Goal: Task Accomplishment & Management: Complete application form

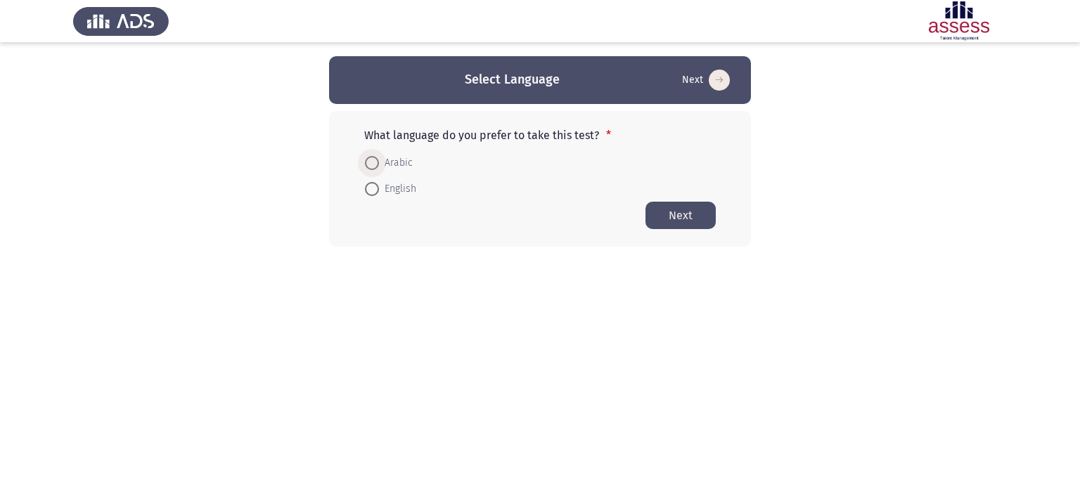
click at [368, 161] on span at bounding box center [372, 163] width 14 height 14
click at [368, 161] on input "Arabic" at bounding box center [372, 163] width 14 height 14
radio input "true"
click at [662, 209] on button "Next" at bounding box center [680, 214] width 70 height 27
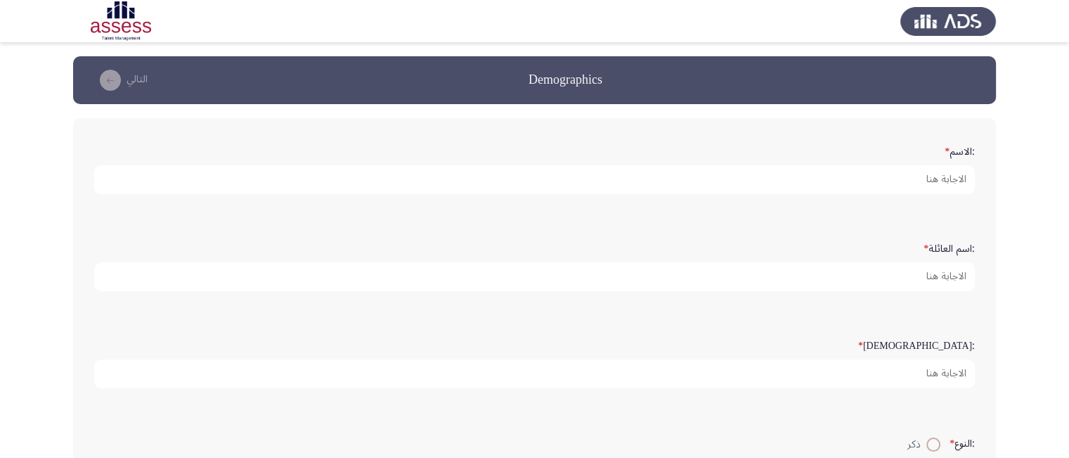
click at [865, 154] on form ":الاسم *" at bounding box center [534, 166] width 881 height 55
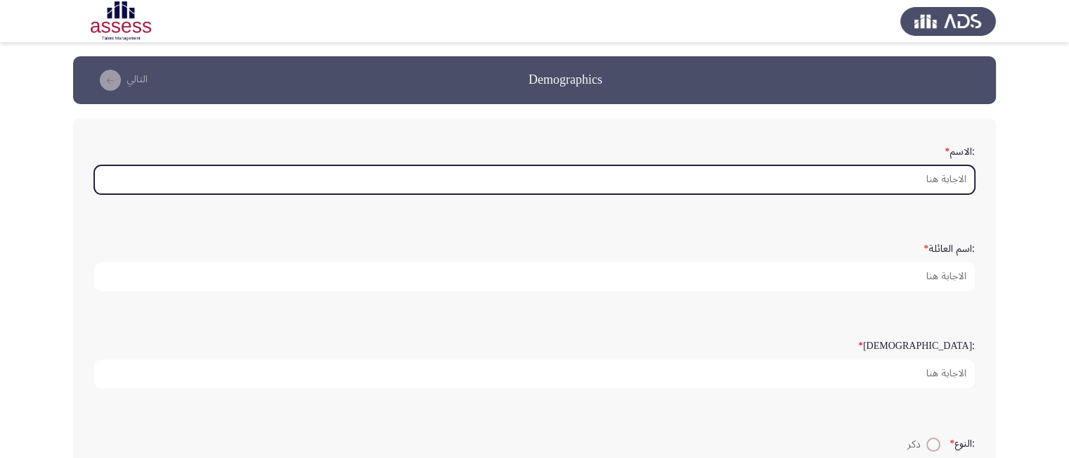
click at [871, 183] on input ":الاسم *" at bounding box center [534, 179] width 881 height 29
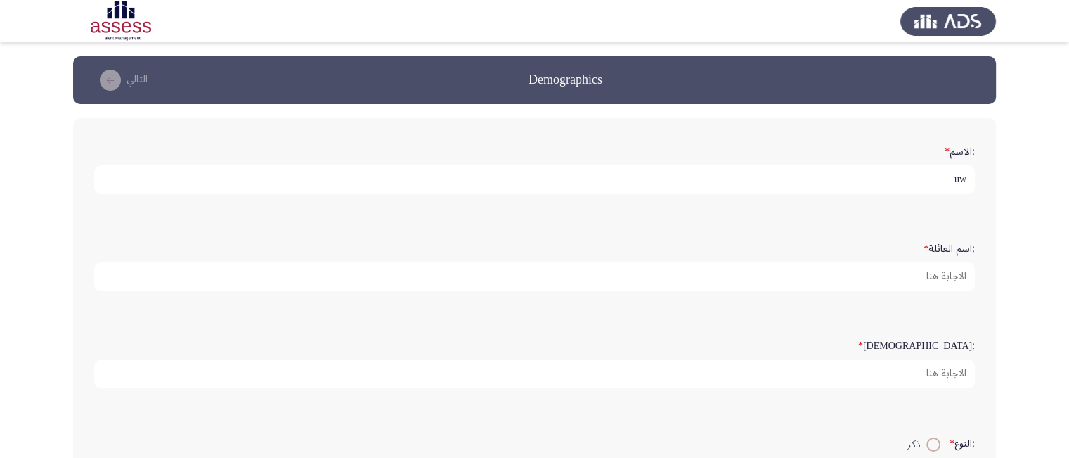
type input "u"
type input "عصام اسامة محمد هلال"
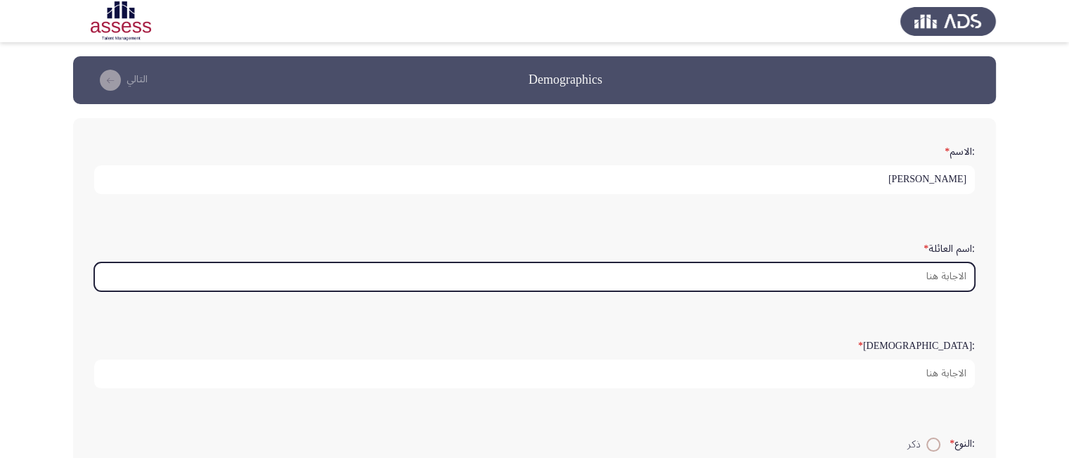
click at [893, 278] on input ":اسم العائلة *" at bounding box center [534, 276] width 881 height 29
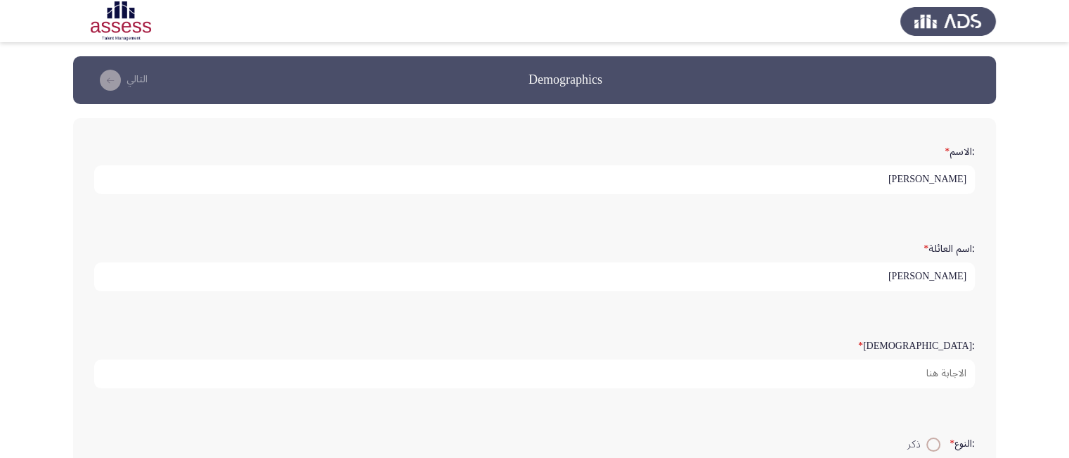
type input "هلال نصار"
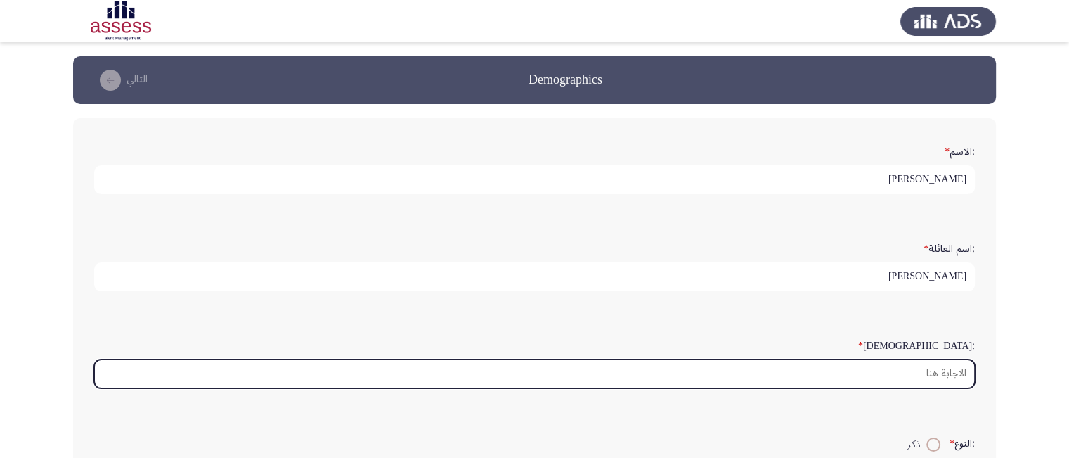
click at [910, 373] on input ":السن *" at bounding box center [534, 373] width 881 height 29
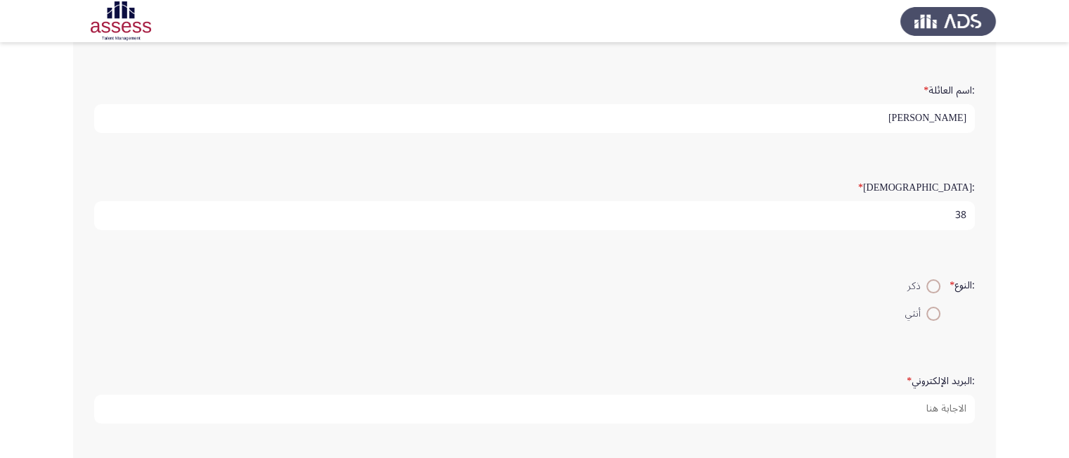
scroll to position [197, 0]
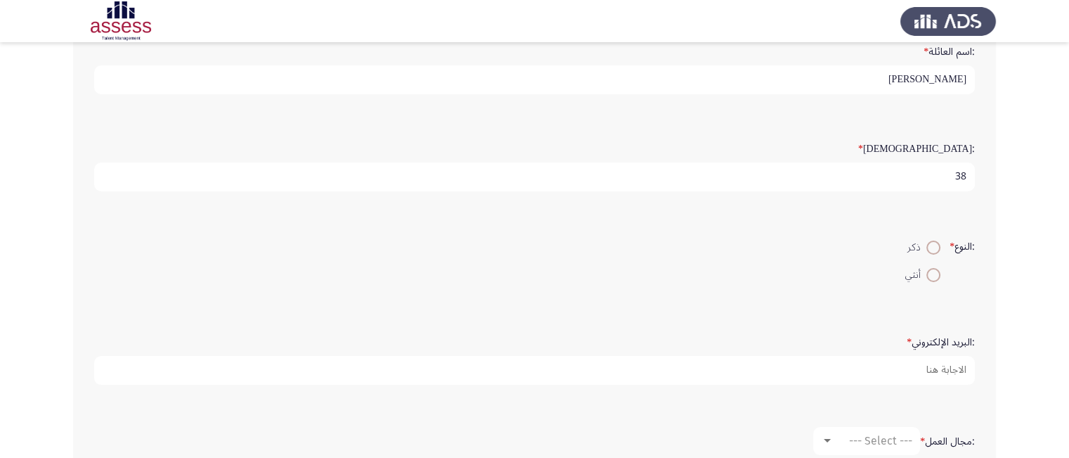
type input "38"
click at [928, 241] on span at bounding box center [933, 247] width 14 height 14
click at [928, 241] on input "ذكر" at bounding box center [933, 247] width 14 height 14
radio input "true"
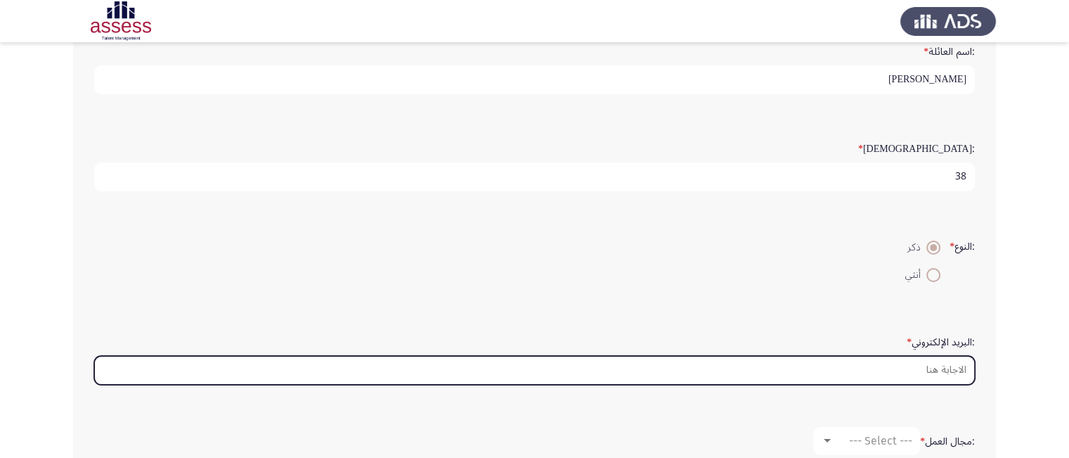
click at [931, 366] on input ":البريد الإلكتروني *" at bounding box center [534, 370] width 881 height 29
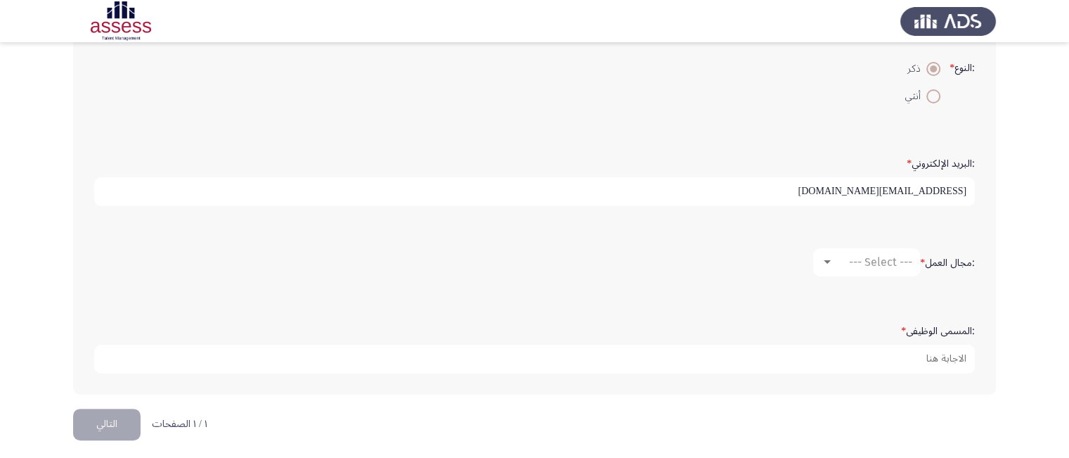
scroll to position [377, 0]
type input "essamosama269@gmail.com"
click at [823, 255] on div at bounding box center [827, 260] width 13 height 11
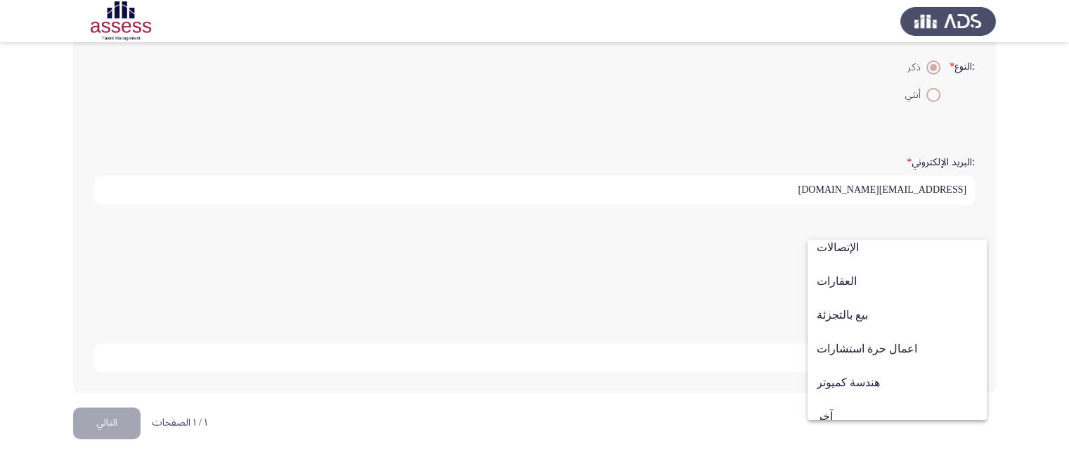
scroll to position [461, 0]
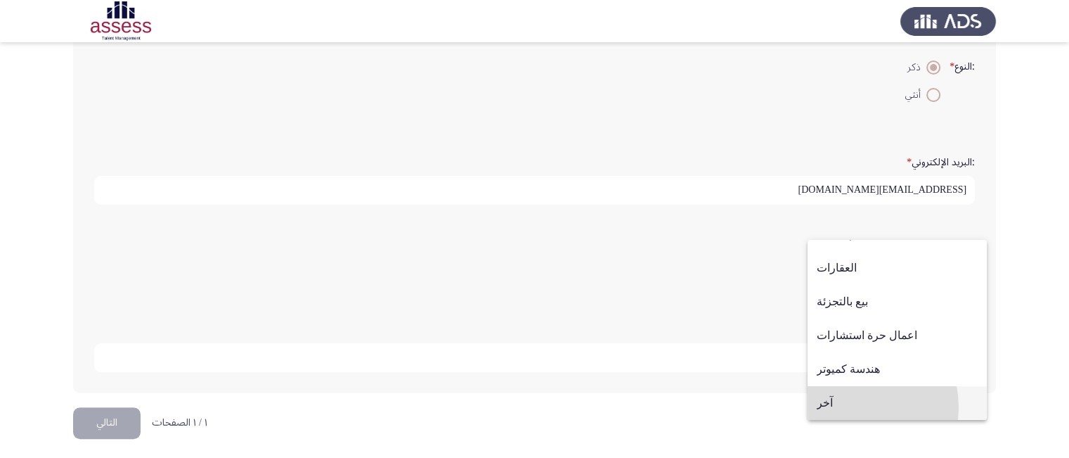
click at [848, 407] on span "آخر" at bounding box center [897, 403] width 161 height 34
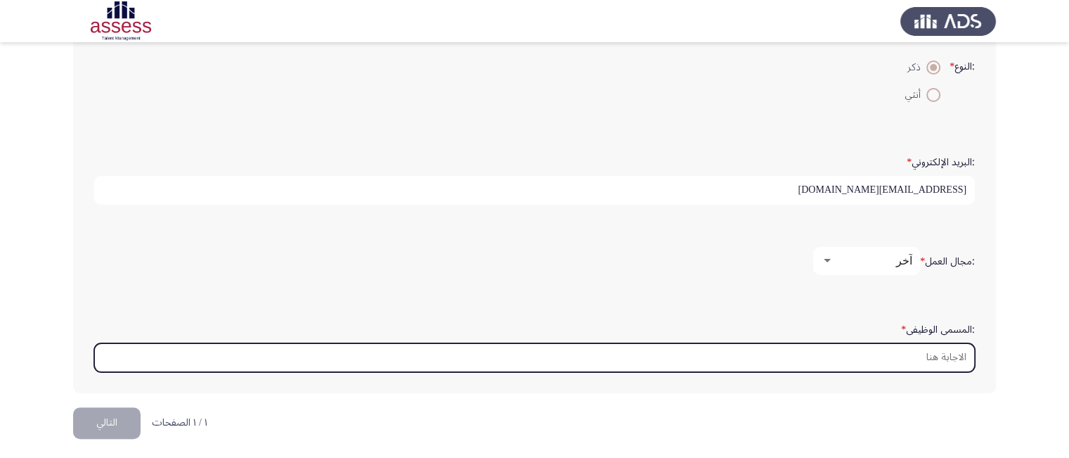
click at [930, 352] on input ":المسمى الوظيفى *" at bounding box center [534, 357] width 881 height 29
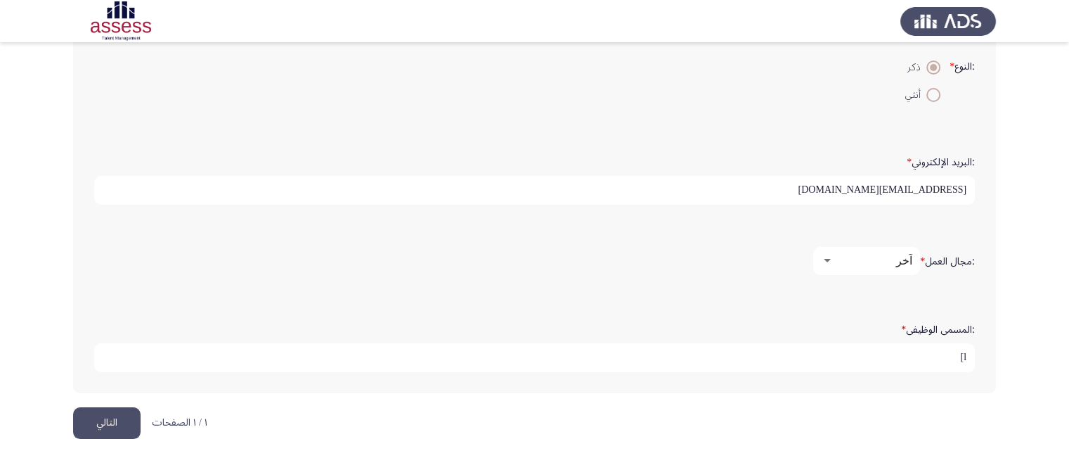
type input "l"
type input "مدير الصيانة مصنع اورجانيك للتكنولوجيا الحيوية"
click at [118, 415] on button "التالي" at bounding box center [106, 423] width 67 height 32
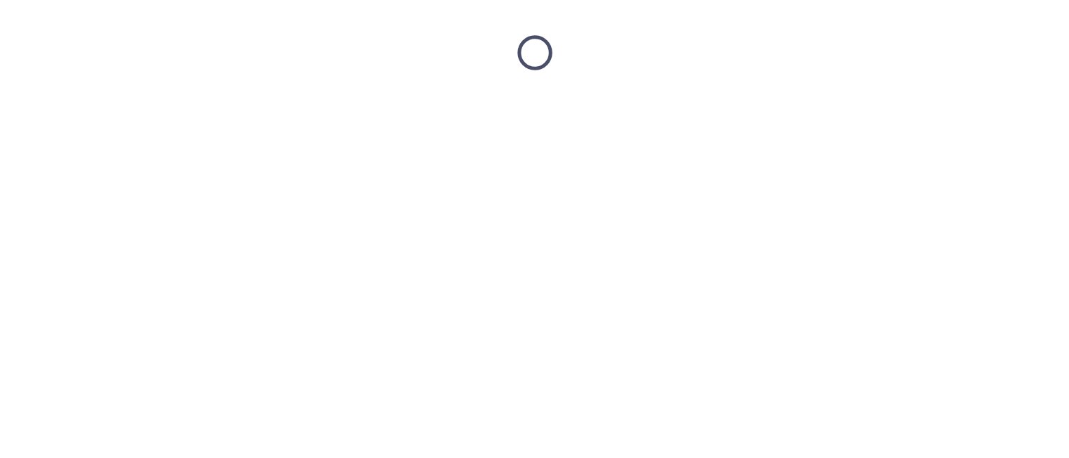
scroll to position [0, 0]
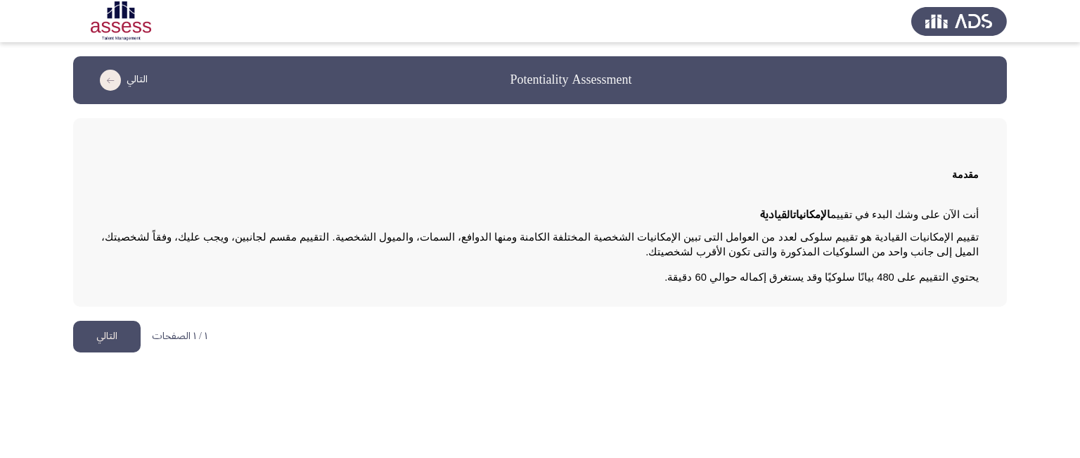
click at [107, 330] on button "التالي" at bounding box center [106, 337] width 67 height 32
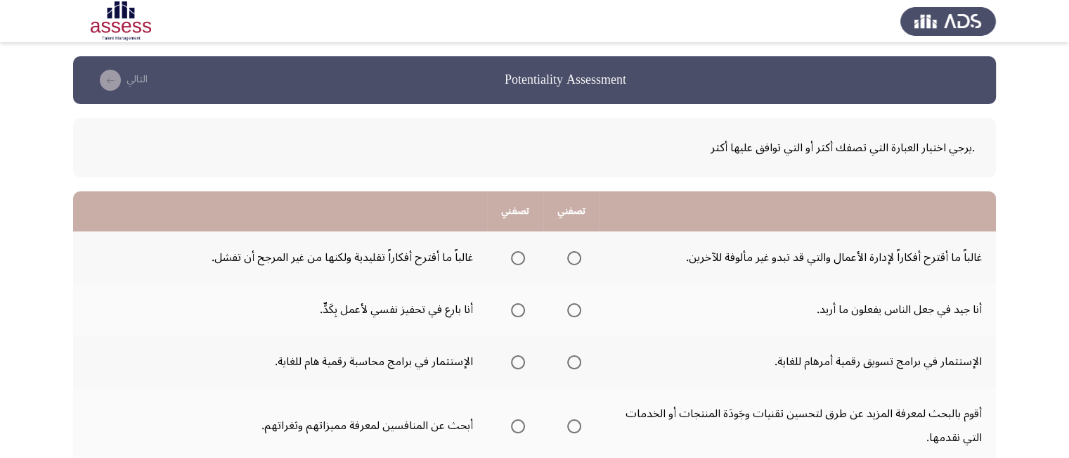
drag, startPoint x: 107, startPoint y: 330, endPoint x: 742, endPoint y: 213, distance: 646.1
click at [576, 258] on span "Select an option" at bounding box center [574, 258] width 14 height 14
click at [576, 258] on input "Select an option" at bounding box center [574, 258] width 14 height 14
click at [576, 306] on span "Select an option" at bounding box center [574, 310] width 14 height 14
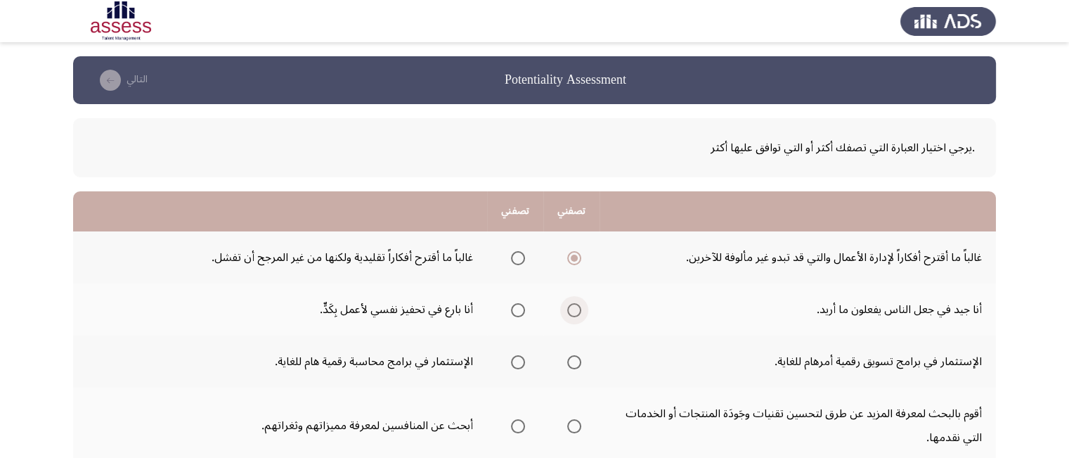
click at [576, 306] on input "Select an option" at bounding box center [574, 310] width 14 height 14
click at [571, 362] on span "Select an option" at bounding box center [574, 362] width 14 height 14
click at [571, 362] on input "Select an option" at bounding box center [574, 362] width 14 height 14
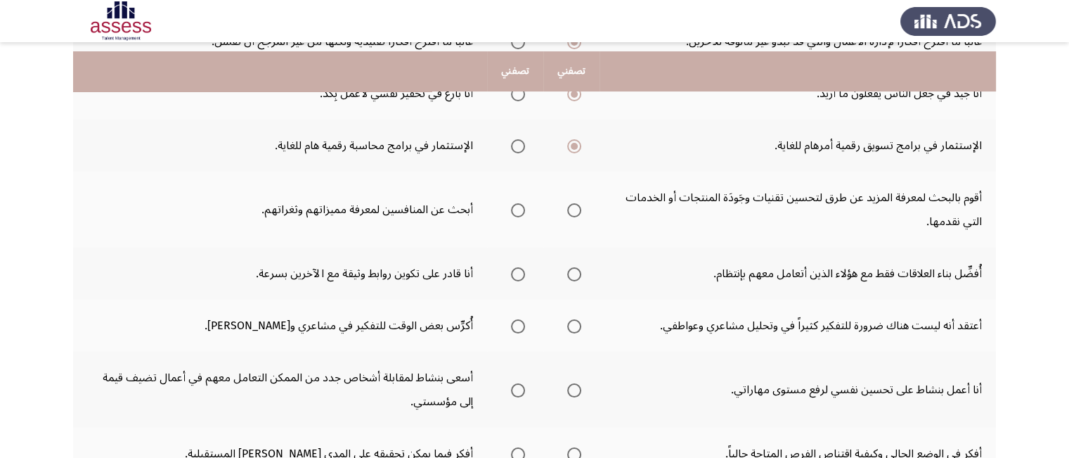
scroll to position [225, 0]
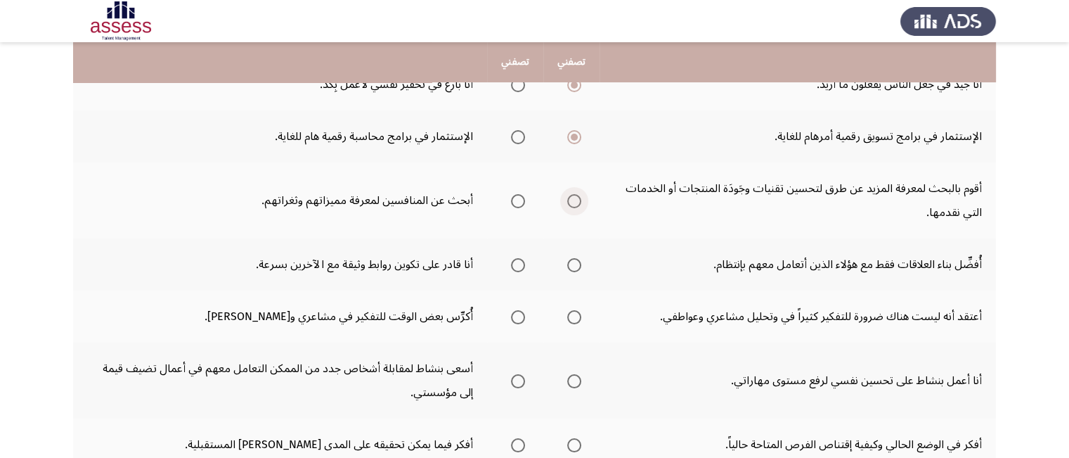
click at [572, 198] on span "Select an option" at bounding box center [574, 201] width 14 height 14
click at [572, 198] on input "Select an option" at bounding box center [574, 201] width 14 height 14
click at [517, 263] on span "Select an option" at bounding box center [518, 265] width 14 height 14
click at [517, 263] on input "Select an option" at bounding box center [518, 265] width 14 height 14
click at [513, 261] on span "Select an option" at bounding box center [518, 265] width 14 height 14
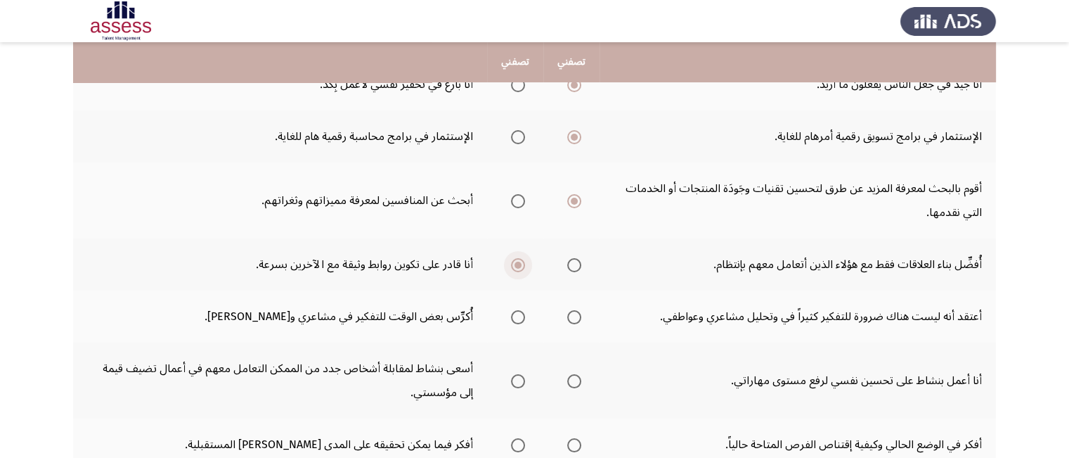
click at [513, 261] on input "Select an option" at bounding box center [518, 265] width 14 height 14
click at [572, 265] on span "Select an option" at bounding box center [574, 265] width 14 height 14
click at [572, 265] on input "Select an option" at bounding box center [574, 265] width 14 height 14
click at [519, 265] on span "Select an option" at bounding box center [518, 265] width 14 height 14
click at [519, 265] on input "Select an option" at bounding box center [518, 265] width 14 height 14
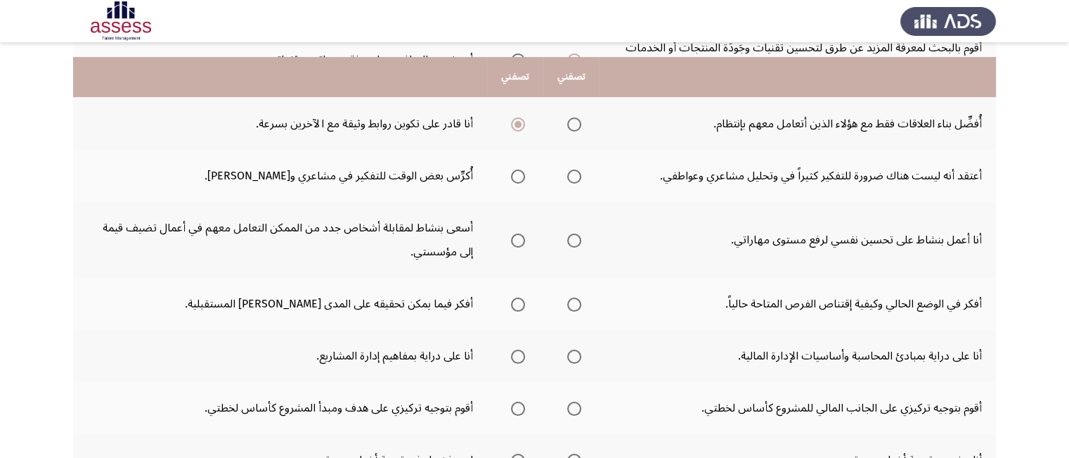
scroll to position [394, 0]
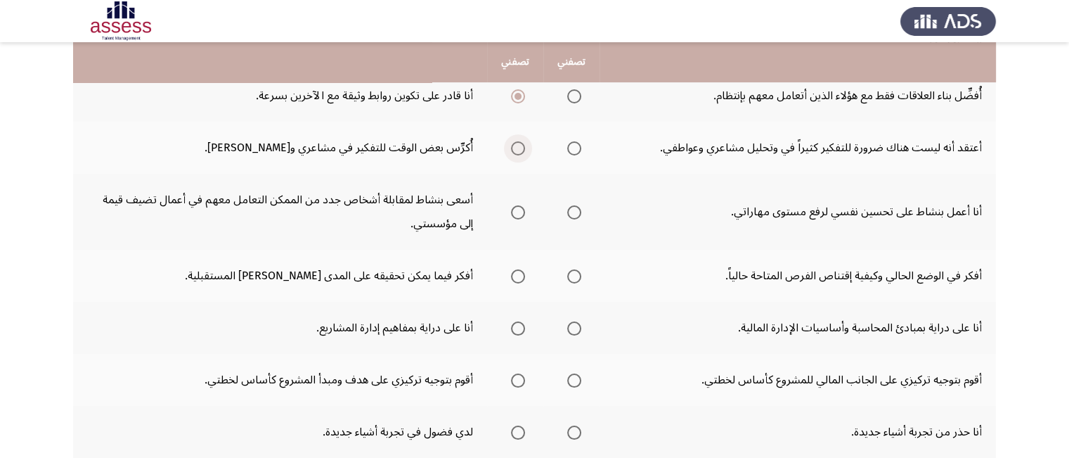
click at [519, 141] on span "Select an option" at bounding box center [518, 148] width 14 height 14
click at [519, 141] on input "Select an option" at bounding box center [518, 148] width 14 height 14
click at [517, 208] on span "Select an option" at bounding box center [518, 212] width 14 height 14
click at [517, 208] on input "Select an option" at bounding box center [518, 212] width 14 height 14
click at [520, 272] on span "Select an option" at bounding box center [518, 276] width 14 height 14
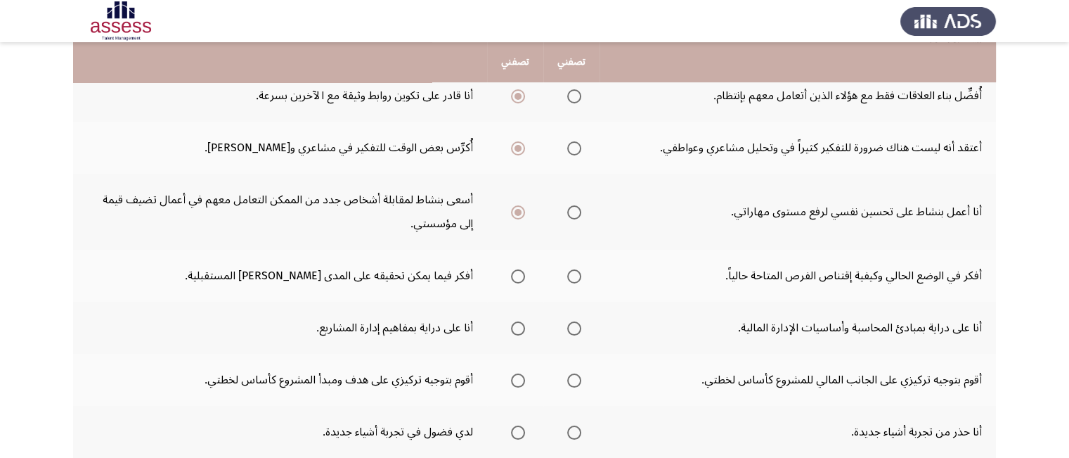
click at [520, 272] on input "Select an option" at bounding box center [518, 276] width 14 height 14
click at [512, 321] on span "Select an option" at bounding box center [518, 328] width 14 height 14
click at [512, 321] on input "Select an option" at bounding box center [518, 328] width 14 height 14
click at [520, 373] on span "Select an option" at bounding box center [518, 380] width 14 height 14
click at [520, 373] on input "Select an option" at bounding box center [518, 380] width 14 height 14
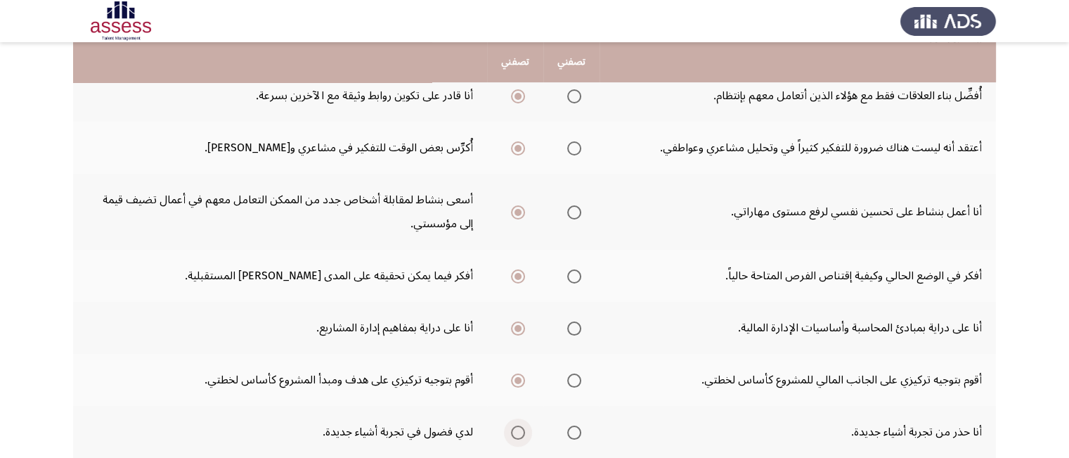
click at [517, 430] on span "Select an option" at bounding box center [518, 432] width 14 height 14
click at [517, 430] on input "Select an option" at bounding box center [518, 432] width 14 height 14
click at [572, 430] on span "Select an option" at bounding box center [574, 432] width 14 height 14
click at [572, 430] on input "Select an option" at bounding box center [574, 432] width 14 height 14
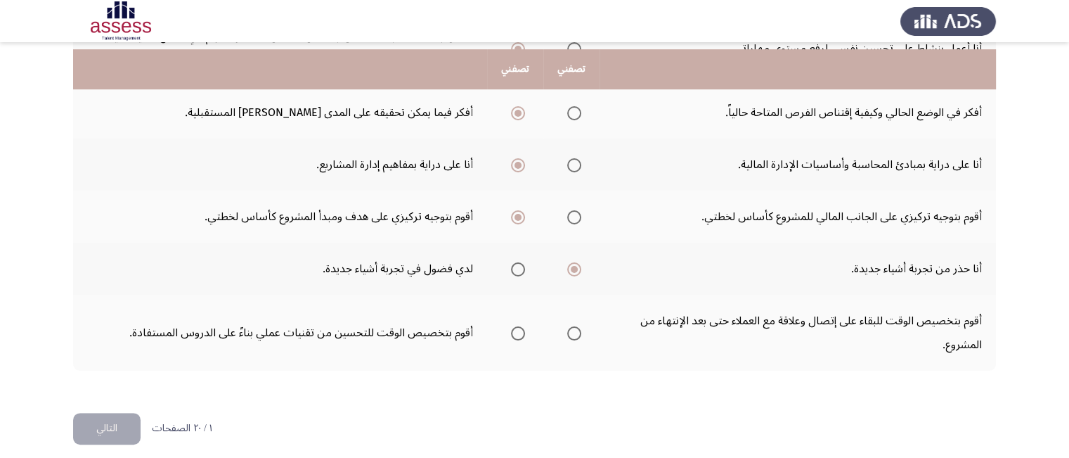
scroll to position [563, 0]
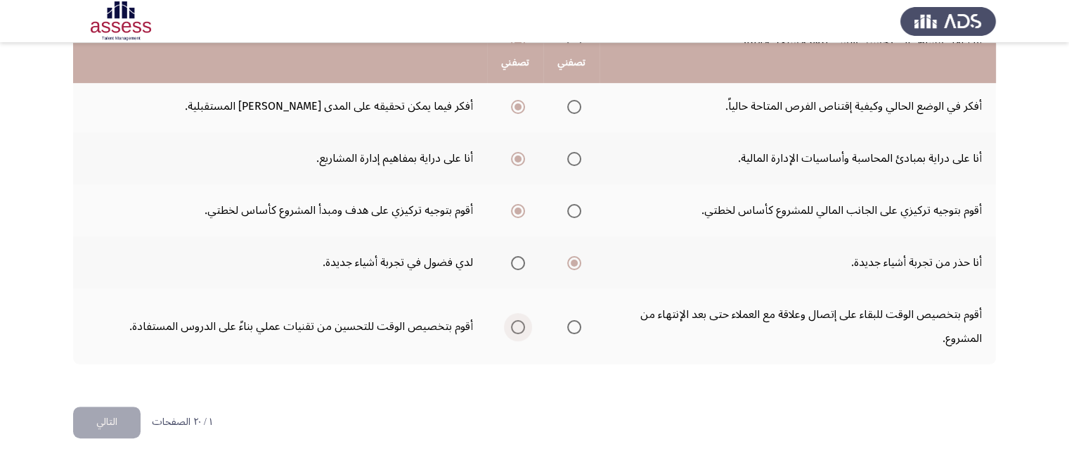
click at [516, 320] on span "Select an option" at bounding box center [518, 327] width 14 height 14
click at [516, 320] on input "Select an option" at bounding box center [518, 327] width 14 height 14
click at [107, 416] on button "التالي" at bounding box center [106, 422] width 67 height 32
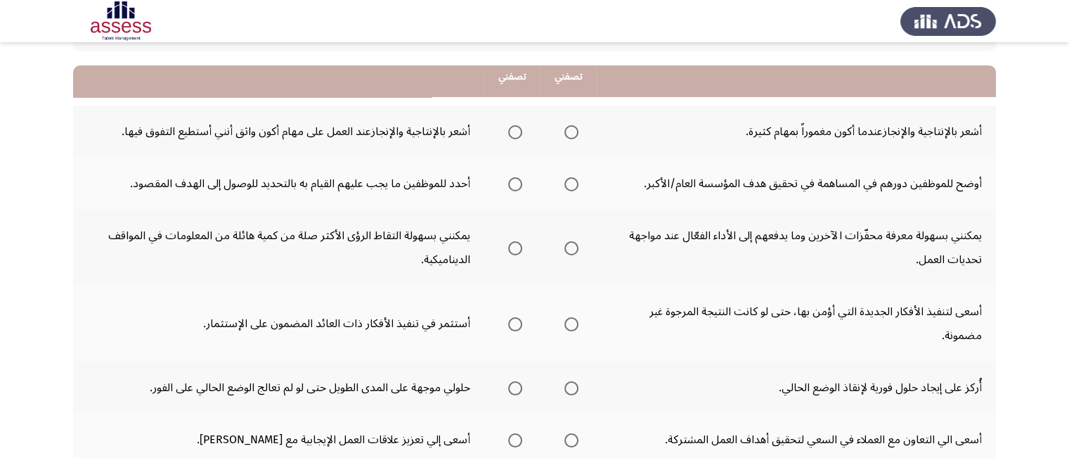
scroll to position [112, 0]
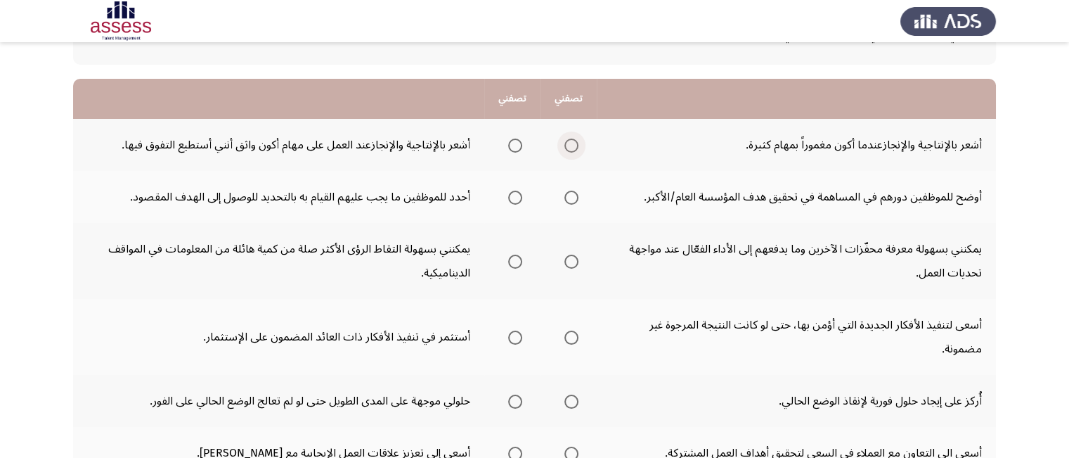
click at [576, 146] on span "Select an option" at bounding box center [571, 145] width 14 height 14
click at [576, 146] on input "Select an option" at bounding box center [571, 145] width 14 height 14
click at [515, 194] on span "Select an option" at bounding box center [515, 197] width 14 height 14
click at [515, 194] on input "Select an option" at bounding box center [515, 197] width 14 height 14
click at [571, 261] on span "Select an option" at bounding box center [571, 261] width 14 height 14
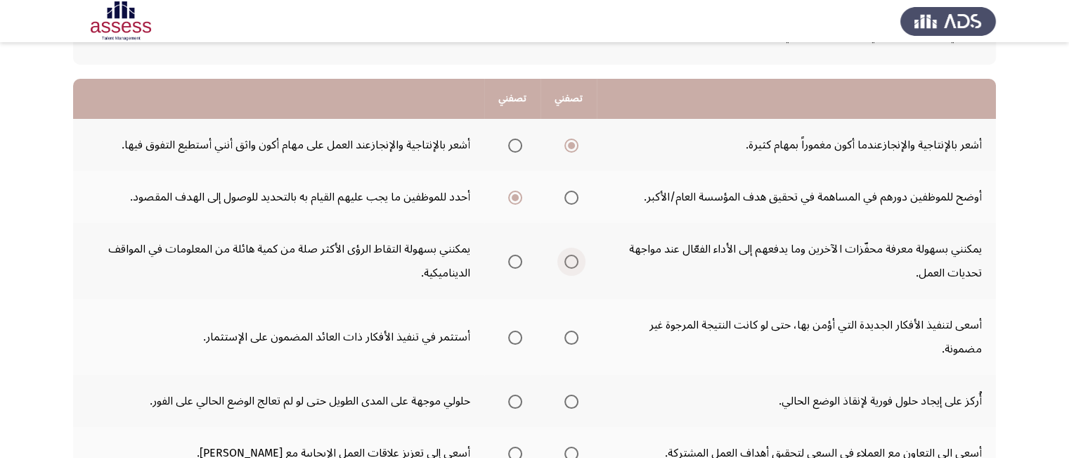
click at [571, 261] on input "Select an option" at bounding box center [571, 261] width 14 height 14
click at [519, 337] on span "Select an option" at bounding box center [515, 337] width 14 height 14
click at [519, 337] on input "Select an option" at bounding box center [515, 337] width 14 height 14
click at [570, 399] on span "Select an option" at bounding box center [571, 401] width 14 height 14
click at [570, 399] on input "Select an option" at bounding box center [571, 401] width 14 height 14
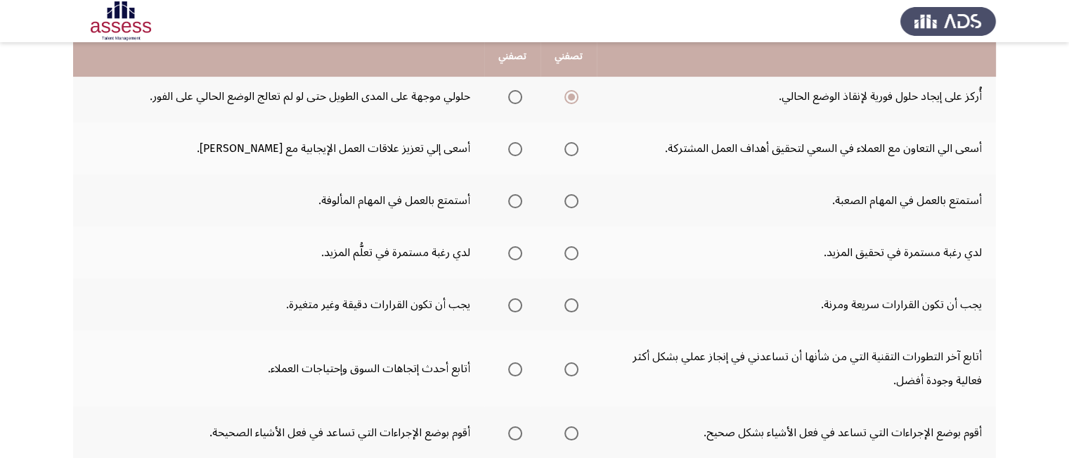
scroll to position [422, 0]
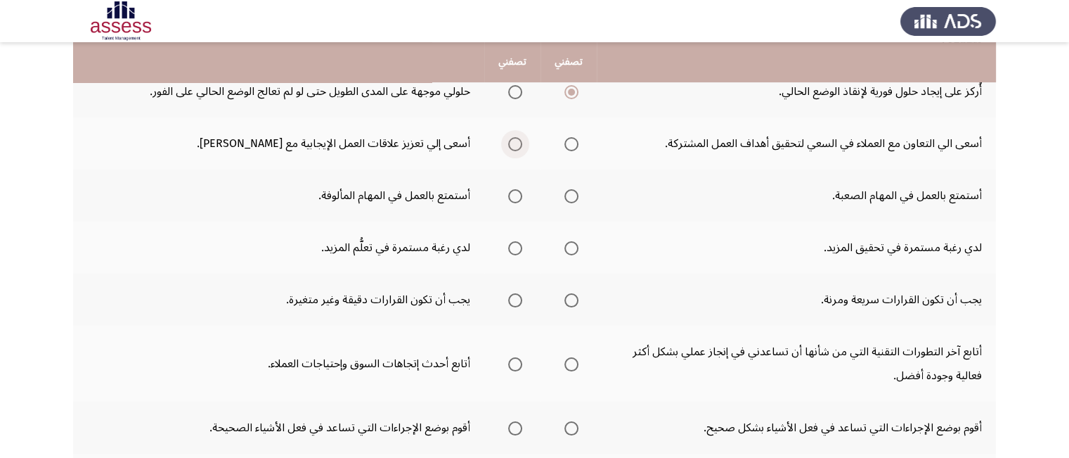
click at [517, 141] on span "Select an option" at bounding box center [515, 144] width 14 height 14
click at [517, 141] on input "Select an option" at bounding box center [515, 144] width 14 height 14
click at [576, 190] on span "Select an option" at bounding box center [571, 196] width 14 height 14
click at [576, 190] on input "Select an option" at bounding box center [571, 196] width 14 height 14
click at [576, 247] on span "Select an option" at bounding box center [571, 248] width 14 height 14
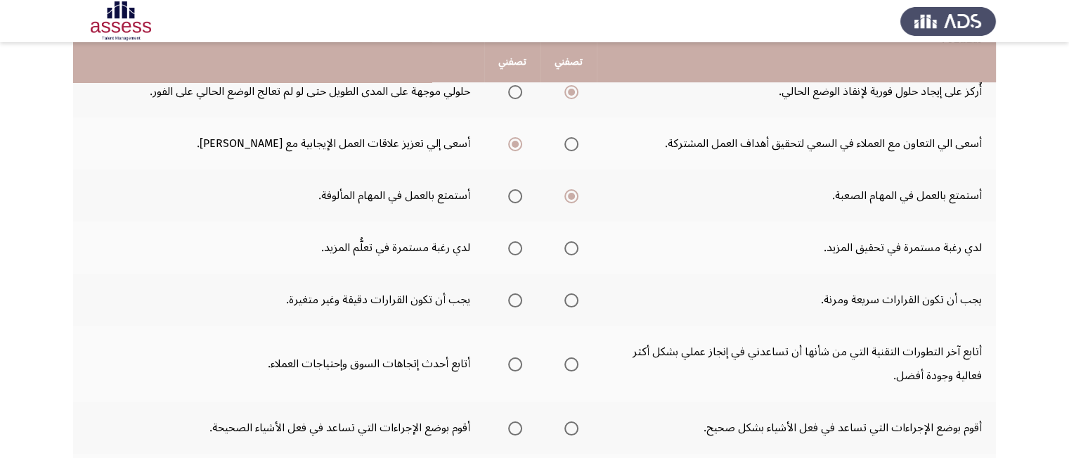
click at [576, 247] on input "Select an option" at bounding box center [571, 248] width 14 height 14
click at [574, 295] on span "Select an option" at bounding box center [571, 300] width 14 height 14
click at [574, 295] on input "Select an option" at bounding box center [571, 300] width 14 height 14
click at [732, 284] on td "يجب أن تكون القرارات سريعة ومرنة." at bounding box center [796, 299] width 399 height 52
click at [571, 358] on span "Select an option" at bounding box center [571, 364] width 14 height 14
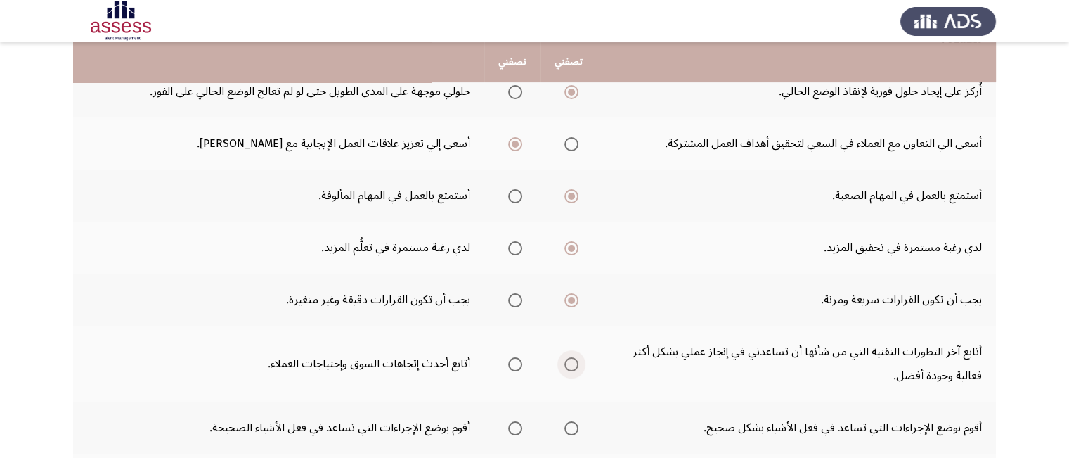
click at [571, 358] on input "Select an option" at bounding box center [571, 364] width 14 height 14
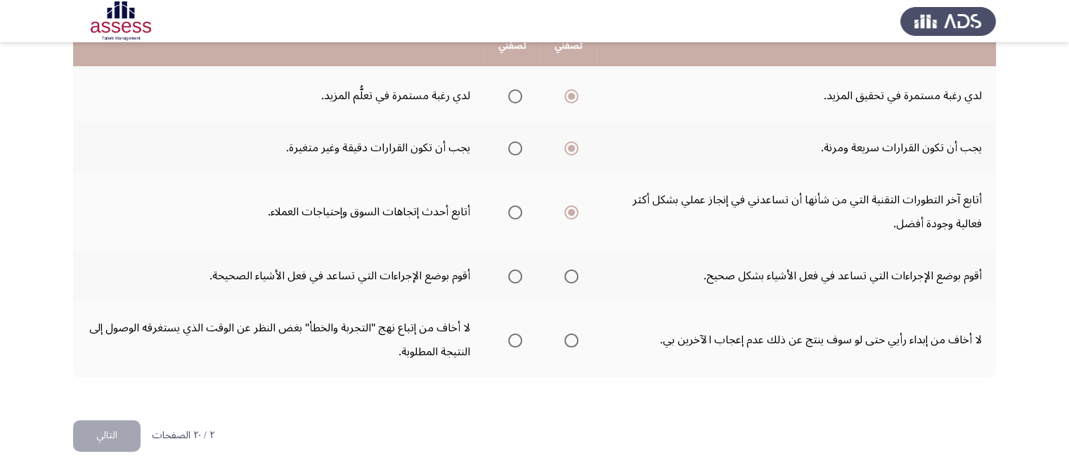
scroll to position [587, 0]
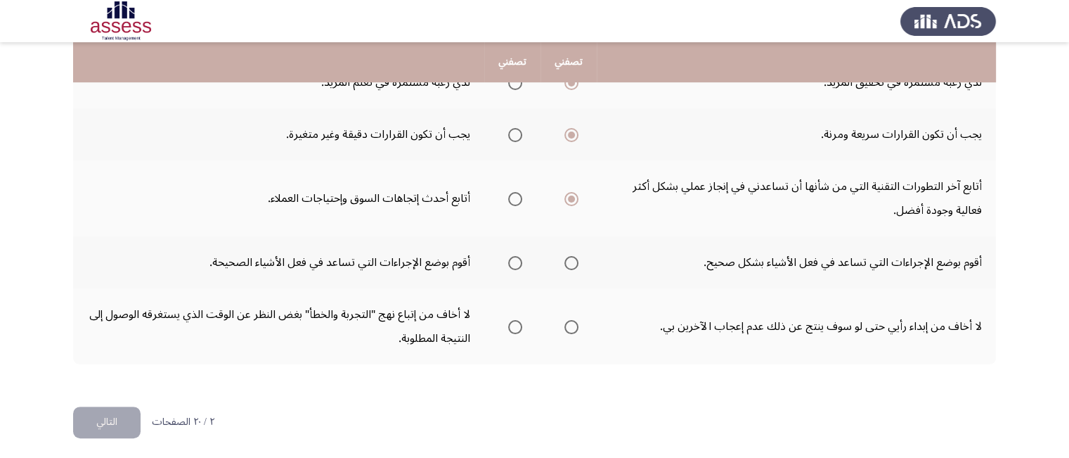
click at [516, 259] on span "Select an option" at bounding box center [515, 263] width 14 height 14
click at [516, 259] on input "Select an option" at bounding box center [515, 263] width 14 height 14
click at [573, 326] on span "Select an option" at bounding box center [571, 327] width 14 height 14
click at [573, 326] on input "Select an option" at bounding box center [571, 327] width 14 height 14
click at [118, 414] on button "التالي" at bounding box center [106, 422] width 67 height 32
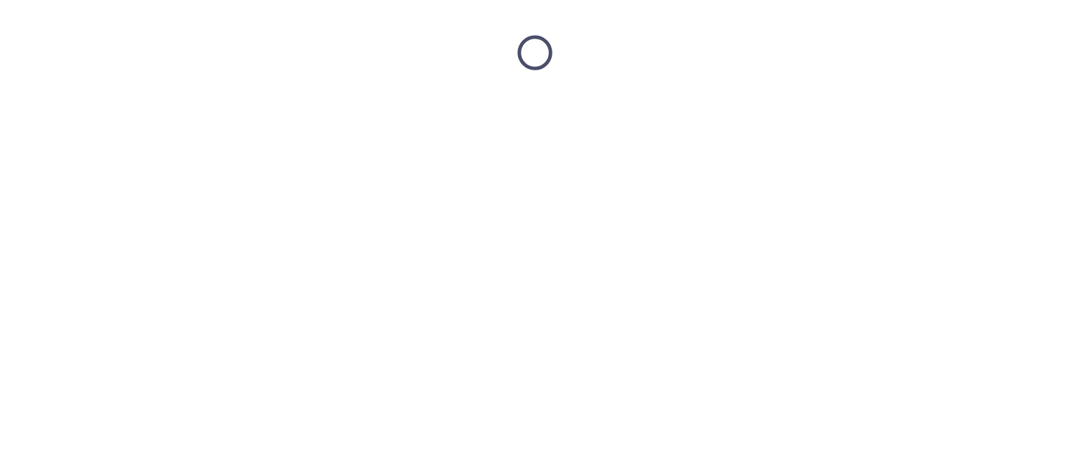
scroll to position [0, 0]
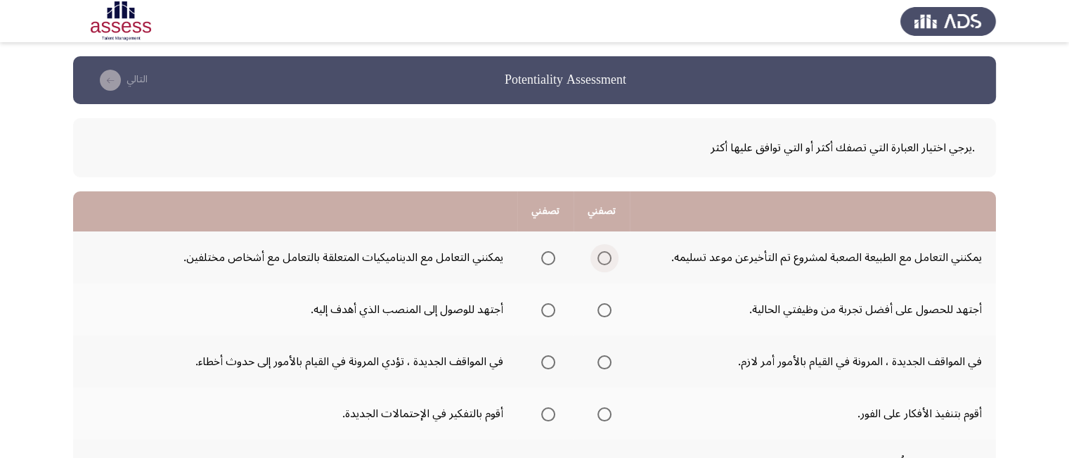
click at [604, 258] on span "Select an option" at bounding box center [604, 258] width 14 height 14
click at [604, 258] on input "Select an option" at bounding box center [604, 258] width 14 height 14
click at [607, 310] on span "Select an option" at bounding box center [604, 310] width 14 height 14
click at [607, 310] on input "Select an option" at bounding box center [604, 310] width 14 height 14
click at [604, 365] on span "Select an option" at bounding box center [604, 362] width 14 height 14
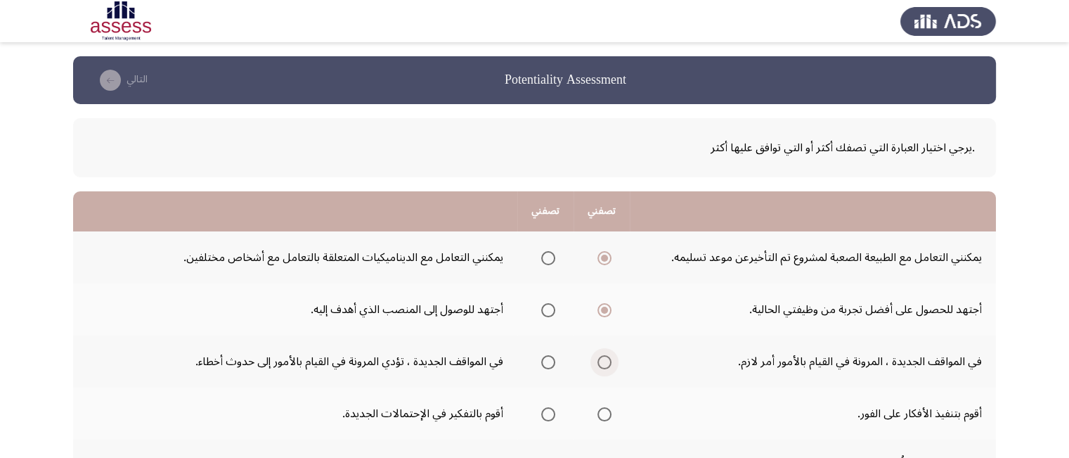
click at [604, 365] on input "Select an option" at bounding box center [604, 362] width 14 height 14
click at [548, 413] on span "Select an option" at bounding box center [548, 414] width 14 height 14
click at [548, 413] on input "Select an option" at bounding box center [548, 414] width 14 height 14
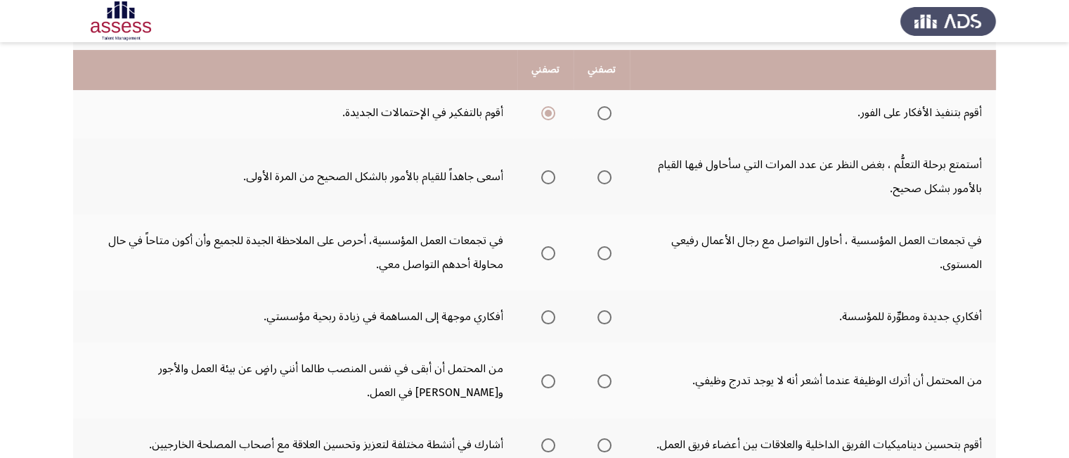
scroll to position [309, 0]
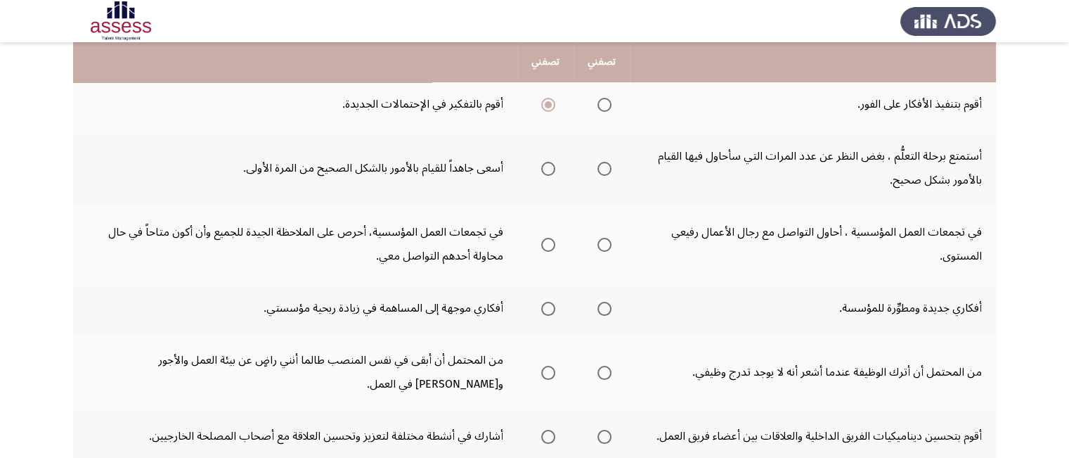
click at [550, 168] on span "Select an option" at bounding box center [548, 169] width 14 height 14
click at [550, 168] on input "Select an option" at bounding box center [548, 169] width 14 height 14
click at [548, 245] on span "Select an option" at bounding box center [548, 245] width 0 height 0
click at [548, 241] on input "Select an option" at bounding box center [548, 245] width 14 height 14
click at [554, 306] on span "Select an option" at bounding box center [548, 309] width 14 height 14
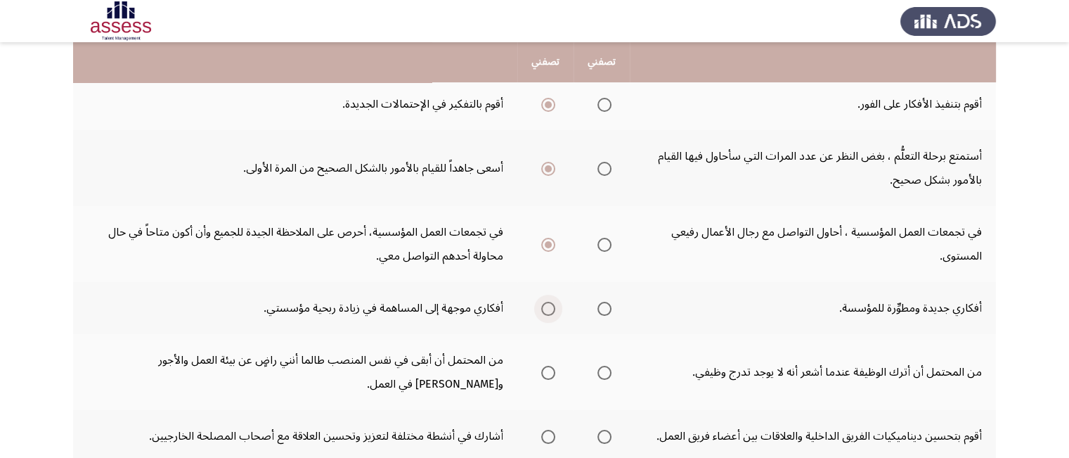
click at [554, 306] on input "Select an option" at bounding box center [548, 309] width 14 height 14
click at [606, 368] on span "Select an option" at bounding box center [604, 372] width 14 height 14
click at [606, 368] on input "Select an option" at bounding box center [604, 372] width 14 height 14
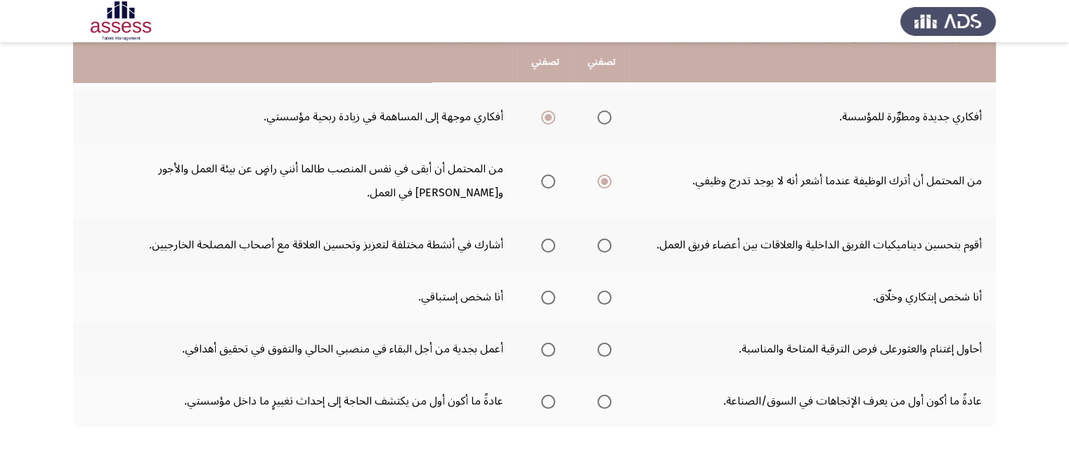
scroll to position [506, 0]
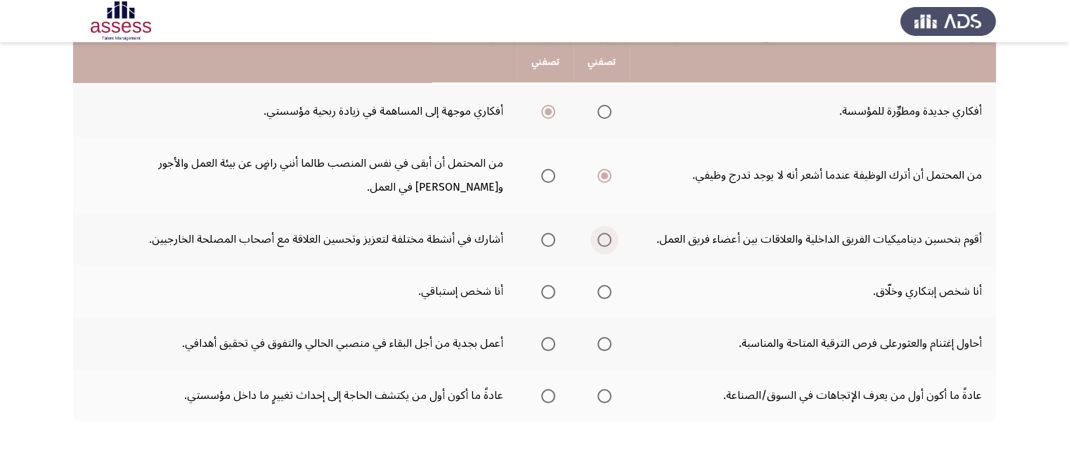
click at [609, 233] on span "Select an option" at bounding box center [604, 240] width 14 height 14
click at [609, 233] on input "Select an option" at bounding box center [604, 240] width 14 height 14
click at [611, 285] on span "Select an option" at bounding box center [604, 292] width 14 height 14
click at [611, 285] on input "Select an option" at bounding box center [604, 292] width 14 height 14
click at [548, 341] on span "Select an option" at bounding box center [548, 344] width 14 height 14
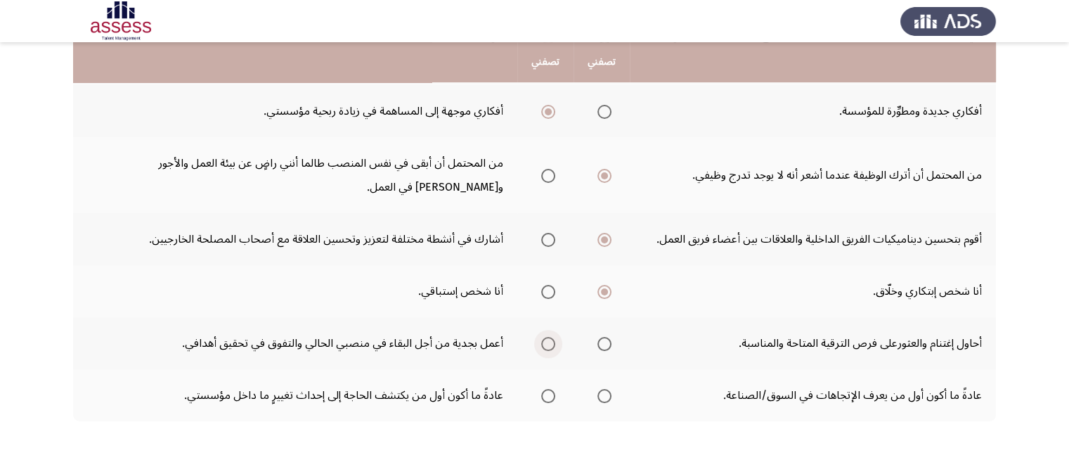
click at [548, 341] on input "Select an option" at bounding box center [548, 344] width 14 height 14
click at [546, 389] on span "Select an option" at bounding box center [548, 396] width 14 height 14
click at [546, 389] on input "Select an option" at bounding box center [548, 396] width 14 height 14
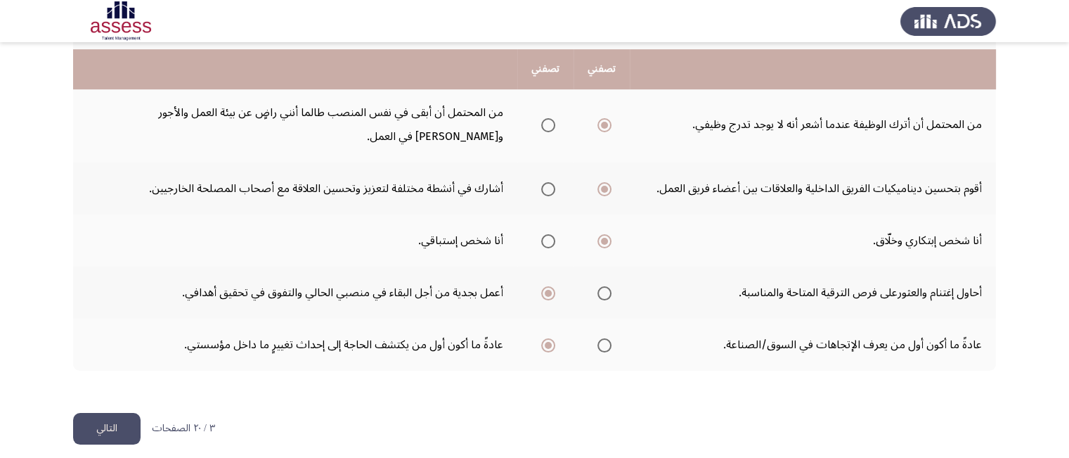
scroll to position [563, 0]
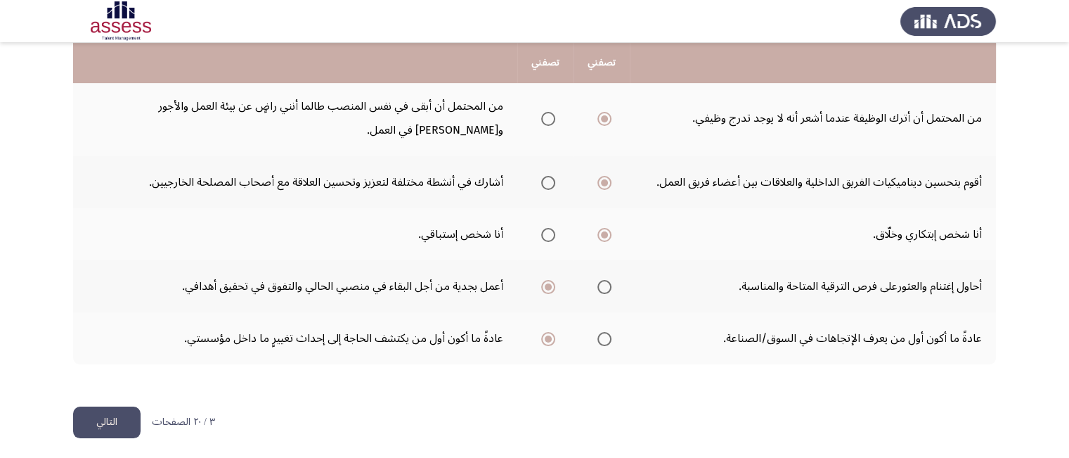
click at [112, 415] on button "التالي" at bounding box center [106, 422] width 67 height 32
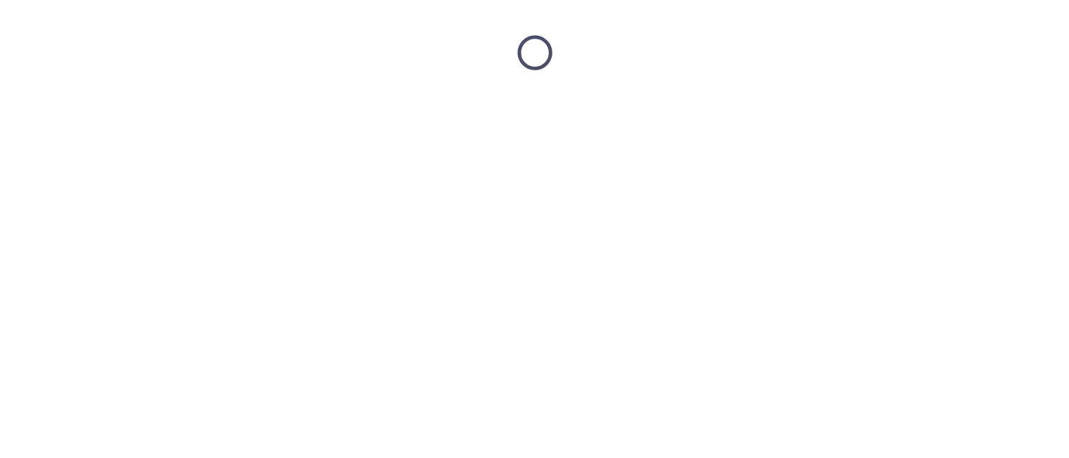
scroll to position [0, 0]
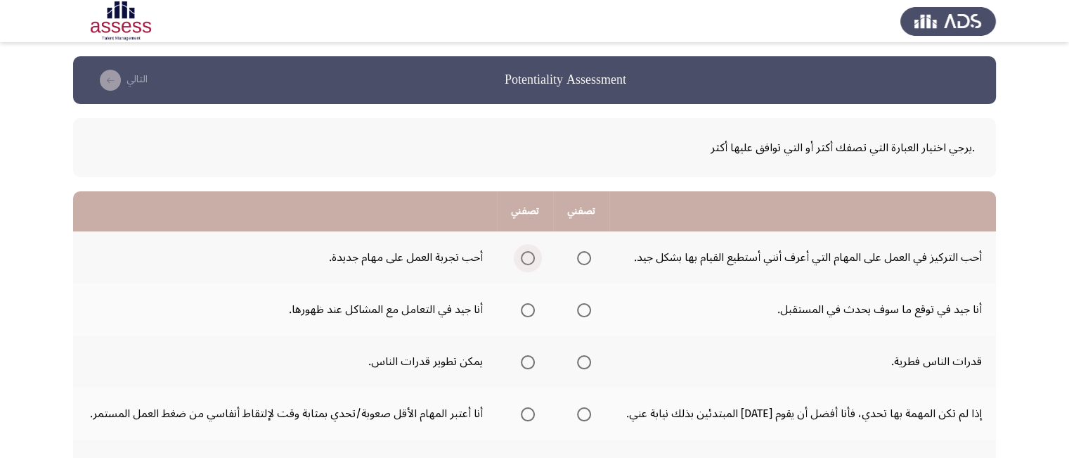
click at [529, 255] on span "Select an option" at bounding box center [528, 258] width 14 height 14
click at [529, 255] on input "Select an option" at bounding box center [528, 258] width 14 height 14
click at [587, 309] on span "Select an option" at bounding box center [584, 310] width 14 height 14
click at [587, 309] on input "Select an option" at bounding box center [584, 310] width 14 height 14
click at [531, 358] on span "Select an option" at bounding box center [528, 362] width 14 height 14
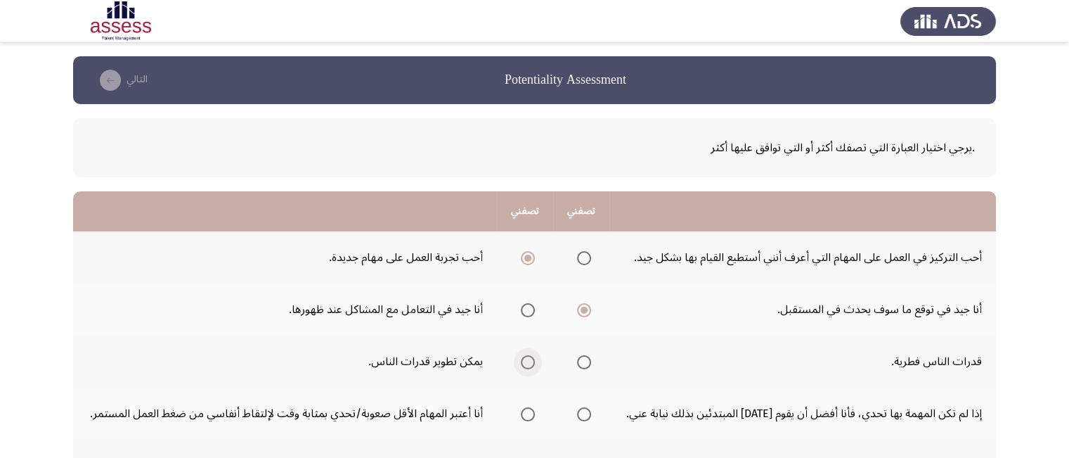
click at [531, 358] on input "Select an option" at bounding box center [528, 362] width 14 height 14
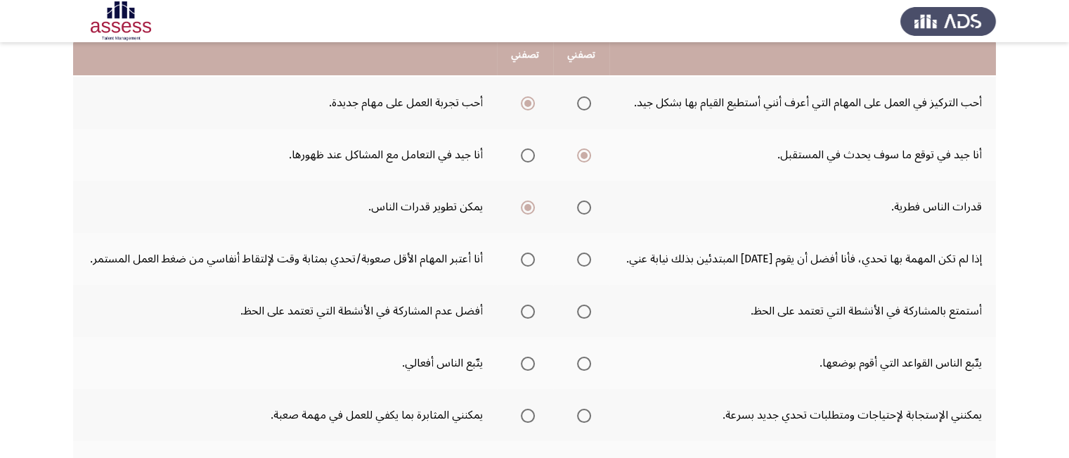
scroll to position [169, 0]
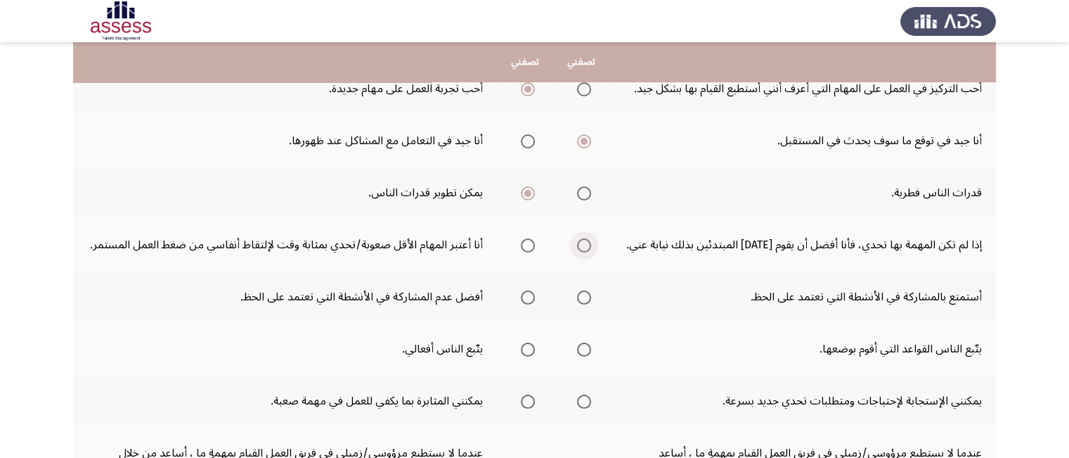
click at [582, 247] on span "Select an option" at bounding box center [584, 245] width 14 height 14
click at [582, 247] on input "Select an option" at bounding box center [584, 245] width 14 height 14
click at [527, 295] on span "Select an option" at bounding box center [528, 297] width 14 height 14
click at [527, 295] on input "Select an option" at bounding box center [528, 297] width 14 height 14
click at [585, 344] on span "Select an option" at bounding box center [584, 349] width 14 height 14
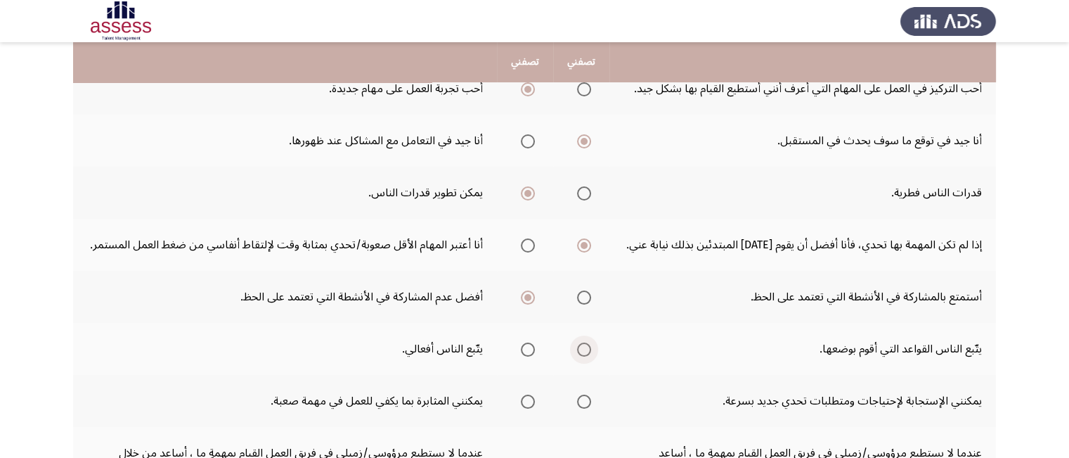
click at [585, 344] on input "Select an option" at bounding box center [584, 349] width 14 height 14
click at [588, 399] on span "Select an option" at bounding box center [584, 401] width 14 height 14
click at [588, 399] on input "Select an option" at bounding box center [584, 401] width 14 height 14
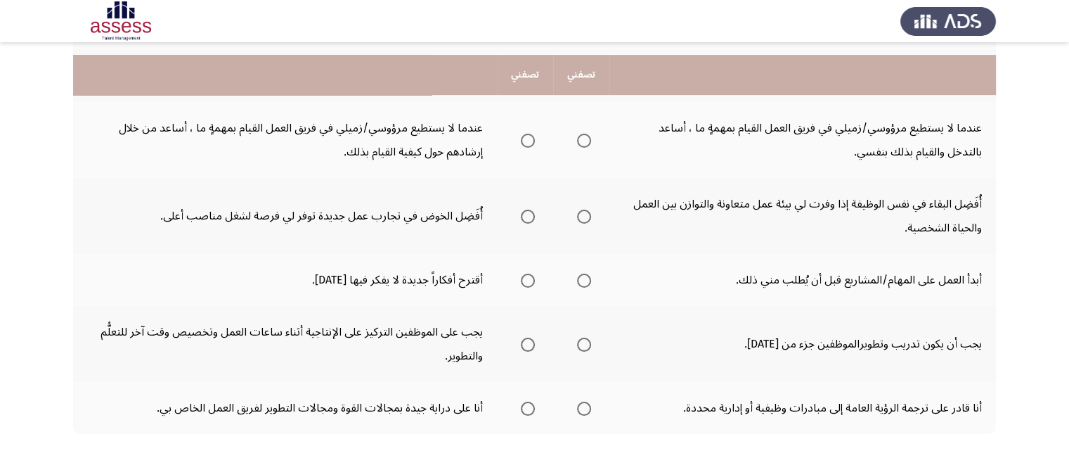
scroll to position [506, 0]
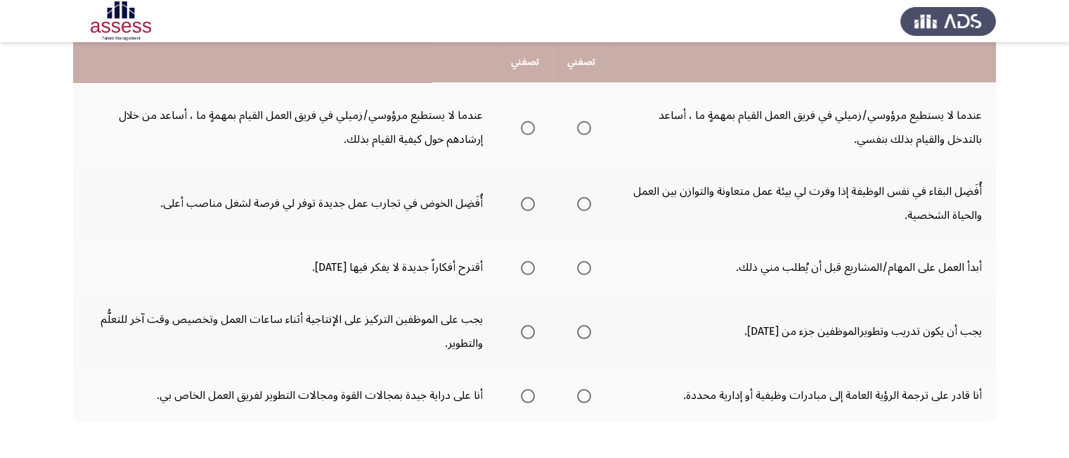
click at [903, 123] on td "عندما لا يستطيع مرؤوسي/زميلي في فريق العمل القيام بمهمةٍ ما ، أساعد بالتدخل وال…" at bounding box center [802, 127] width 387 height 76
click at [588, 125] on span "Select an option" at bounding box center [584, 128] width 14 height 14
click at [588, 125] on input "Select an option" at bounding box center [584, 128] width 14 height 14
click at [527, 201] on span "Select an option" at bounding box center [528, 204] width 14 height 14
click at [527, 201] on input "Select an option" at bounding box center [528, 204] width 14 height 14
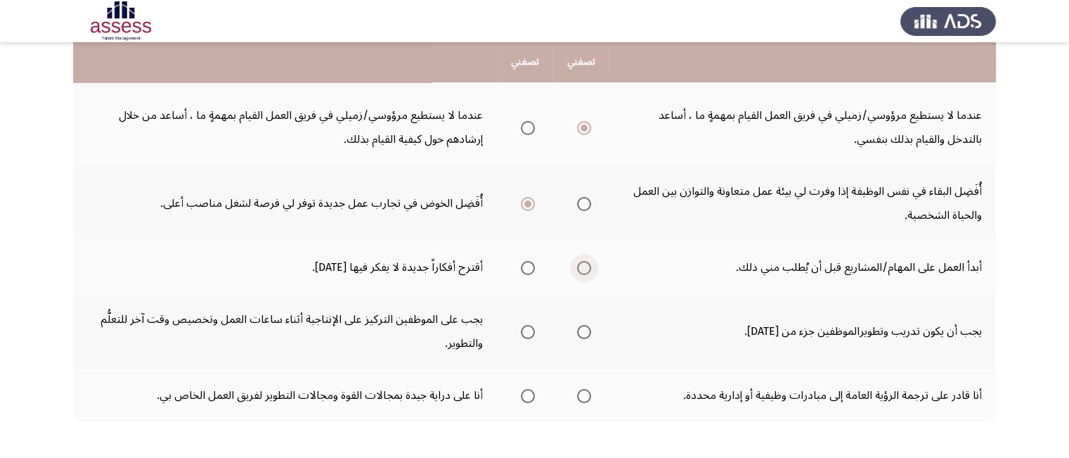
click at [583, 261] on span "Select an option" at bounding box center [584, 268] width 14 height 14
click at [583, 261] on input "Select an option" at bounding box center [584, 268] width 14 height 14
click at [671, 252] on td "أبدأ العمل على المهام/المشاريع قبل أن يُطلب مني ذلك." at bounding box center [802, 267] width 387 height 52
click at [582, 325] on span "Select an option" at bounding box center [584, 332] width 14 height 14
click at [582, 325] on input "Select an option" at bounding box center [584, 332] width 14 height 14
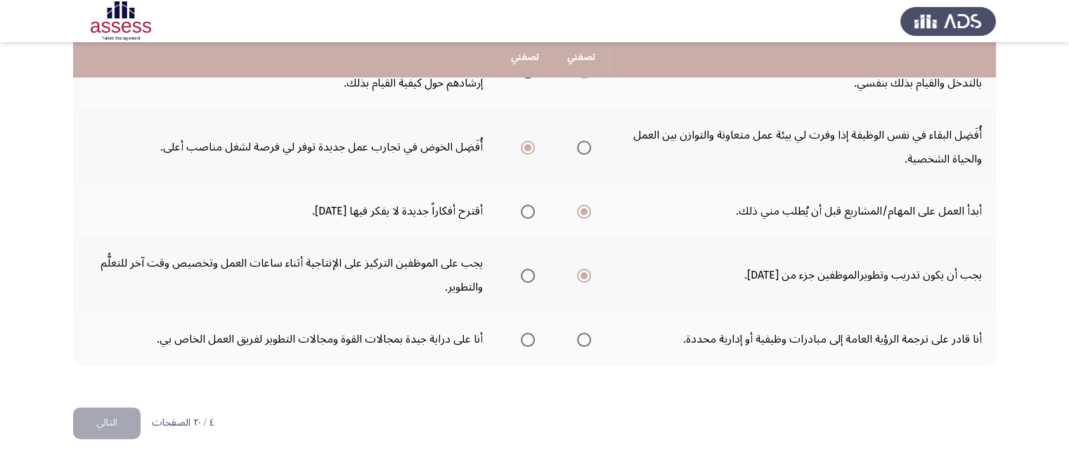
scroll to position [563, 0]
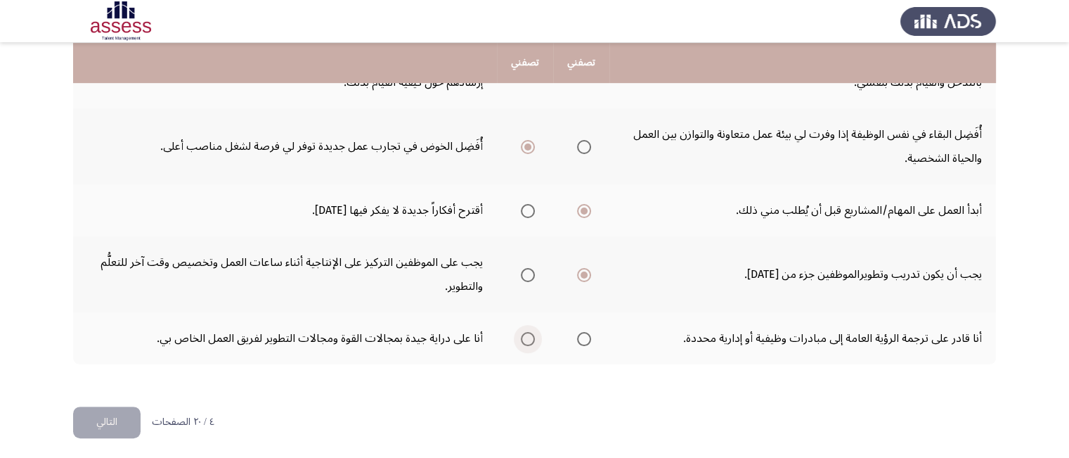
click at [526, 338] on span "Select an option" at bounding box center [528, 339] width 14 height 14
click at [526, 338] on input "Select an option" at bounding box center [528, 339] width 14 height 14
click at [115, 414] on button "التالي" at bounding box center [106, 422] width 67 height 32
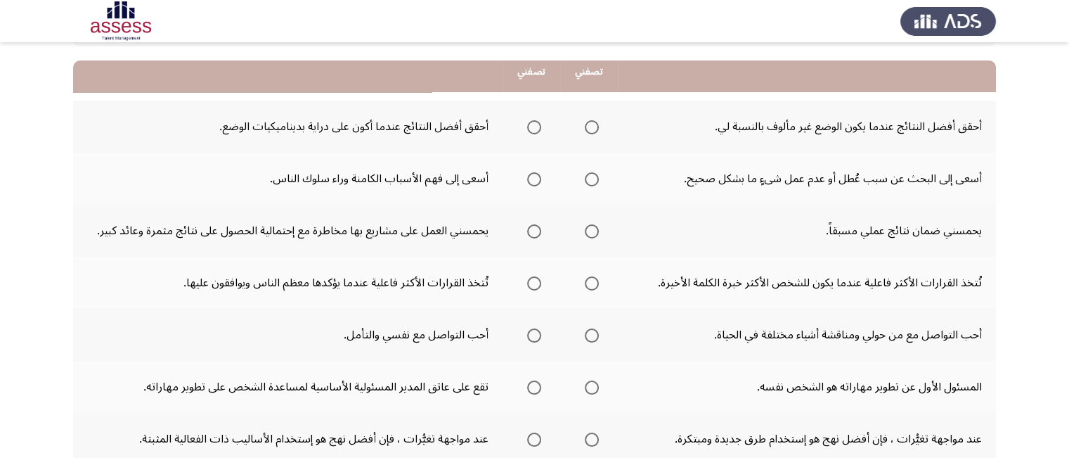
scroll to position [141, 0]
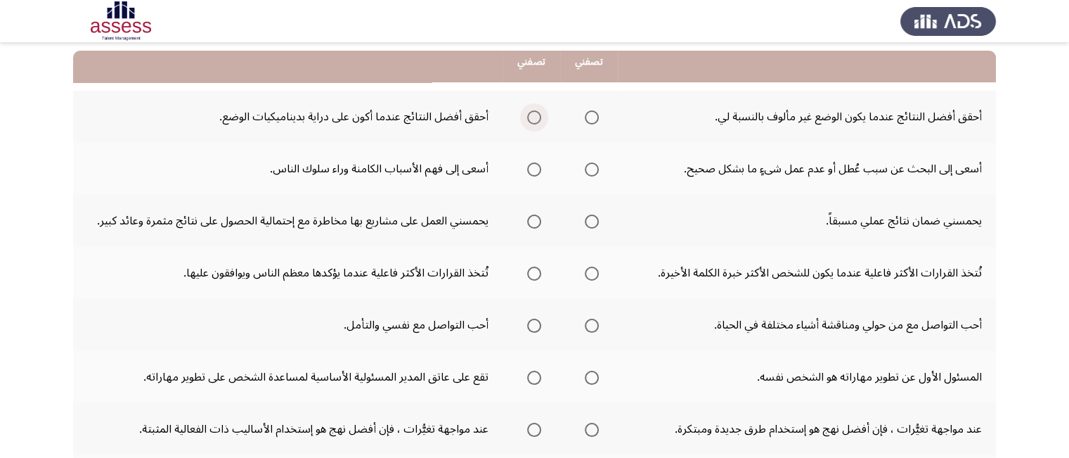
click at [533, 110] on span "Select an option" at bounding box center [534, 117] width 14 height 14
click at [533, 110] on input "Select an option" at bounding box center [534, 117] width 14 height 14
click at [588, 171] on span "Select an option" at bounding box center [592, 169] width 14 height 14
click at [588, 171] on input "Select an option" at bounding box center [592, 169] width 14 height 14
click at [529, 216] on span "Select an option" at bounding box center [534, 221] width 14 height 14
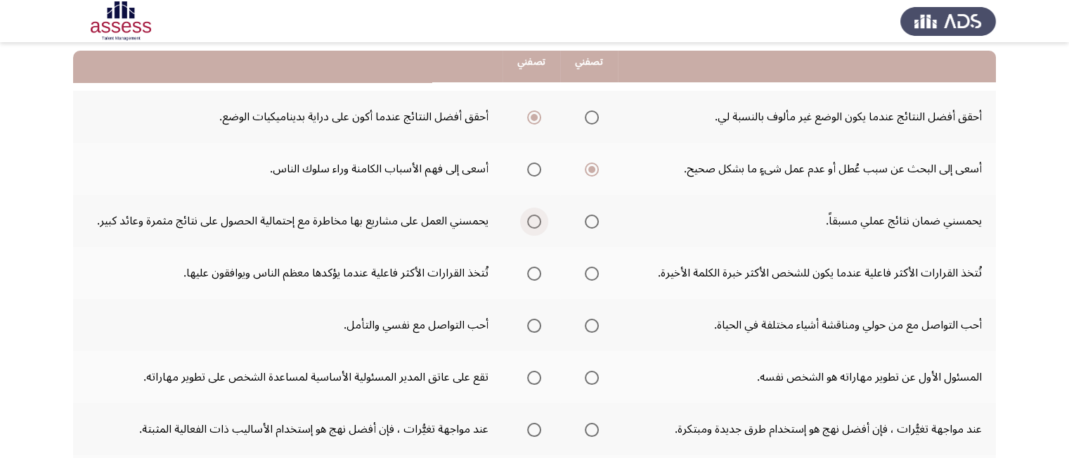
click at [529, 216] on input "Select an option" at bounding box center [534, 221] width 14 height 14
click at [535, 273] on span "Select an option" at bounding box center [534, 273] width 14 height 14
click at [535, 273] on input "Select an option" at bounding box center [534, 273] width 14 height 14
click at [593, 323] on span "Select an option" at bounding box center [592, 325] width 14 height 14
click at [593, 323] on input "Select an option" at bounding box center [592, 325] width 14 height 14
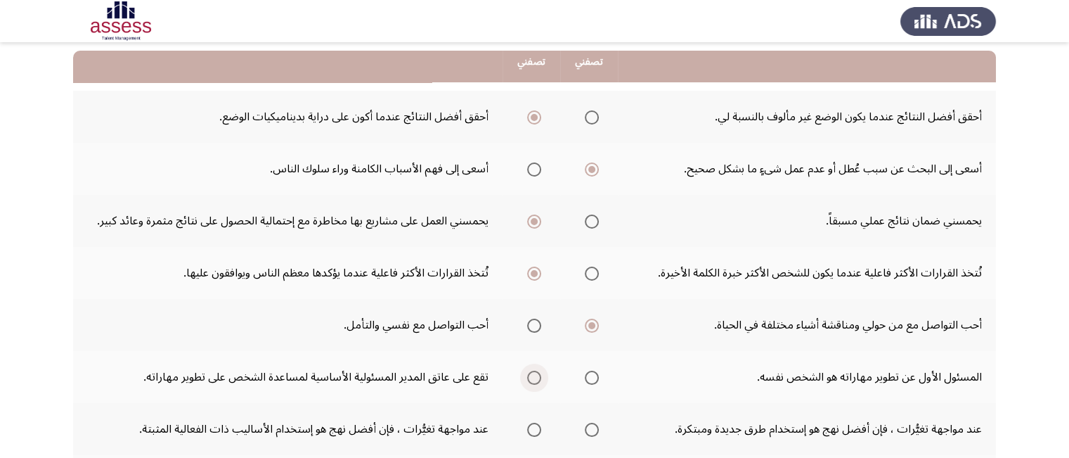
click at [530, 379] on span "Select an option" at bounding box center [534, 377] width 14 height 14
click at [530, 379] on input "Select an option" at bounding box center [534, 377] width 14 height 14
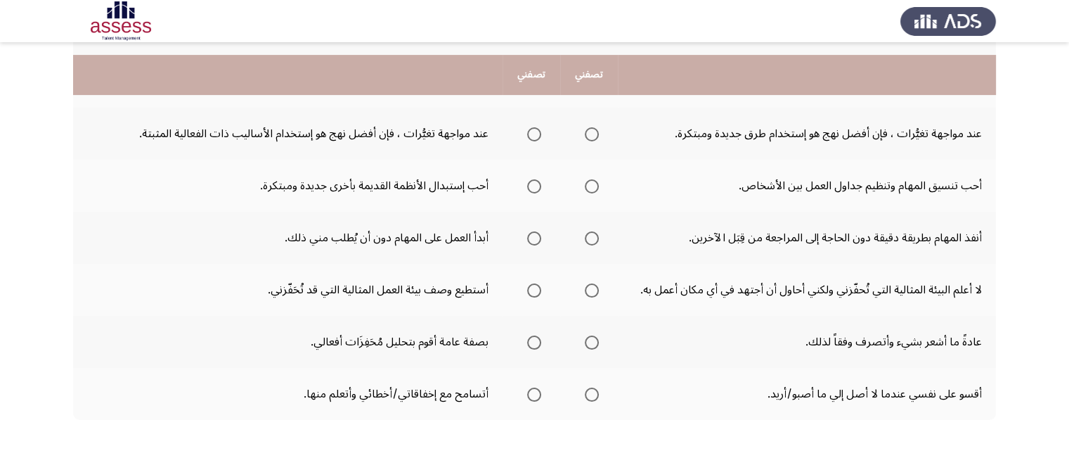
scroll to position [450, 0]
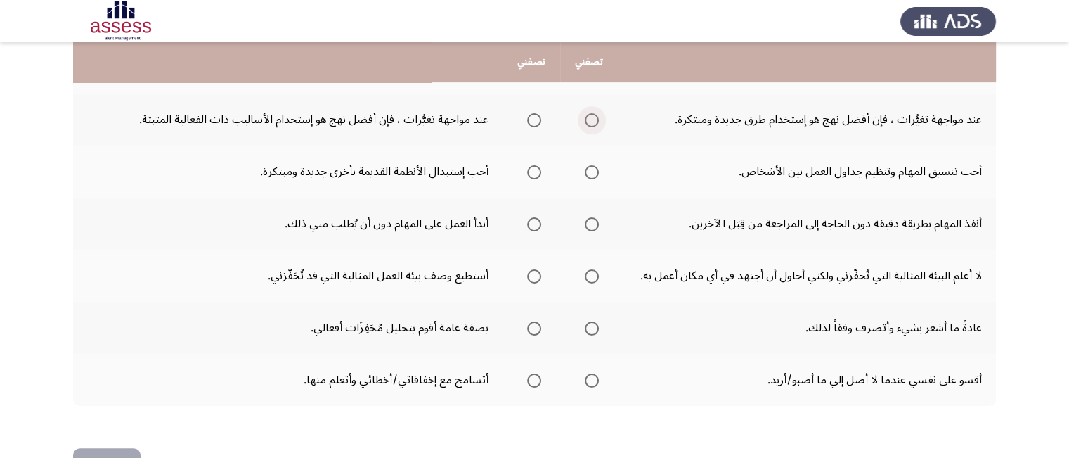
click at [596, 120] on span "Select an option" at bounding box center [592, 120] width 14 height 14
click at [596, 120] on input "Select an option" at bounding box center [592, 120] width 14 height 14
click at [590, 168] on span "Select an option" at bounding box center [592, 172] width 14 height 14
click at [590, 168] on input "Select an option" at bounding box center [592, 172] width 14 height 14
click at [534, 224] on span "Select an option" at bounding box center [534, 224] width 14 height 14
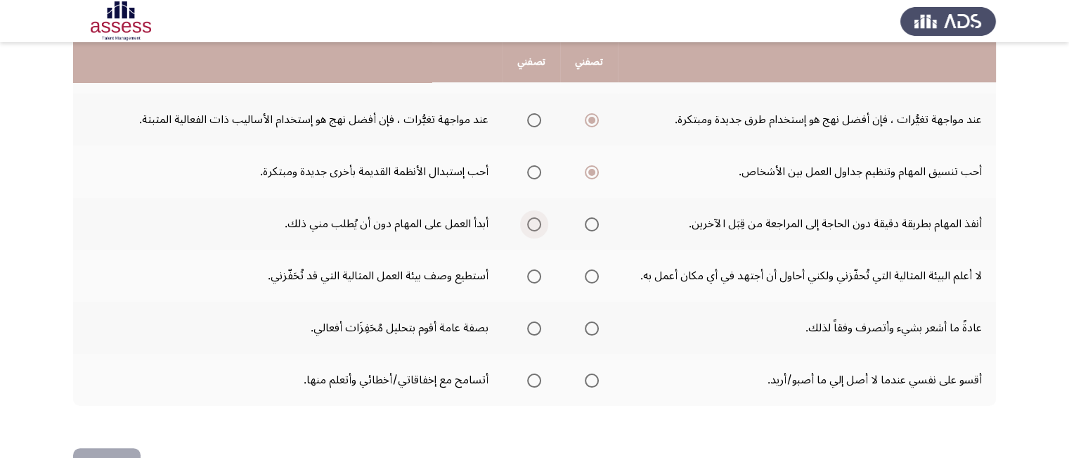
click at [534, 224] on input "Select an option" at bounding box center [534, 224] width 14 height 14
click at [589, 272] on span "Select an option" at bounding box center [592, 276] width 14 height 14
click at [589, 272] on input "Select an option" at bounding box center [592, 276] width 14 height 14
click at [589, 273] on span "Select an option" at bounding box center [591, 276] width 7 height 7
click at [589, 272] on input "Select an option" at bounding box center [592, 276] width 14 height 14
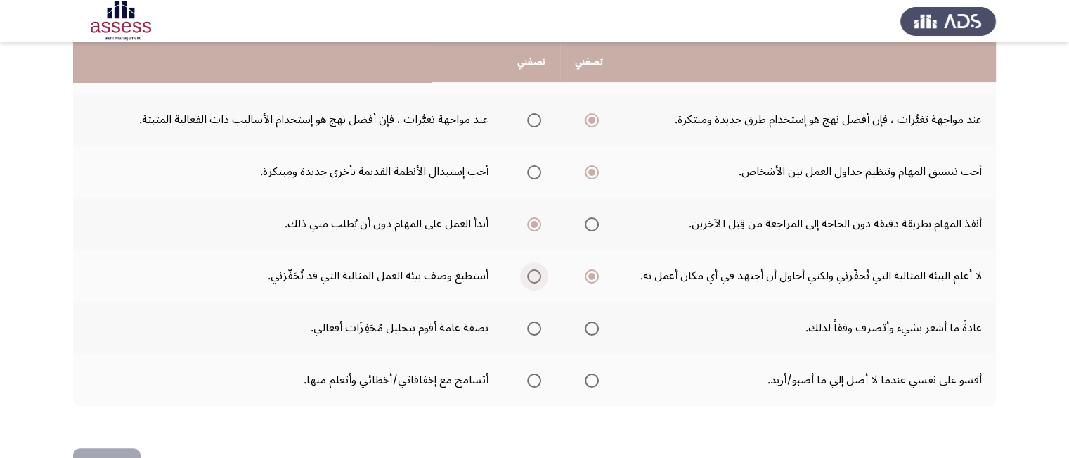
click at [531, 271] on span "Select an option" at bounding box center [534, 276] width 14 height 14
click at [531, 271] on input "Select an option" at bounding box center [534, 276] width 14 height 14
click at [527, 324] on span "Select an option" at bounding box center [534, 328] width 14 height 14
click at [527, 324] on input "Select an option" at bounding box center [534, 328] width 14 height 14
click at [534, 375] on span "Select an option" at bounding box center [534, 380] width 14 height 14
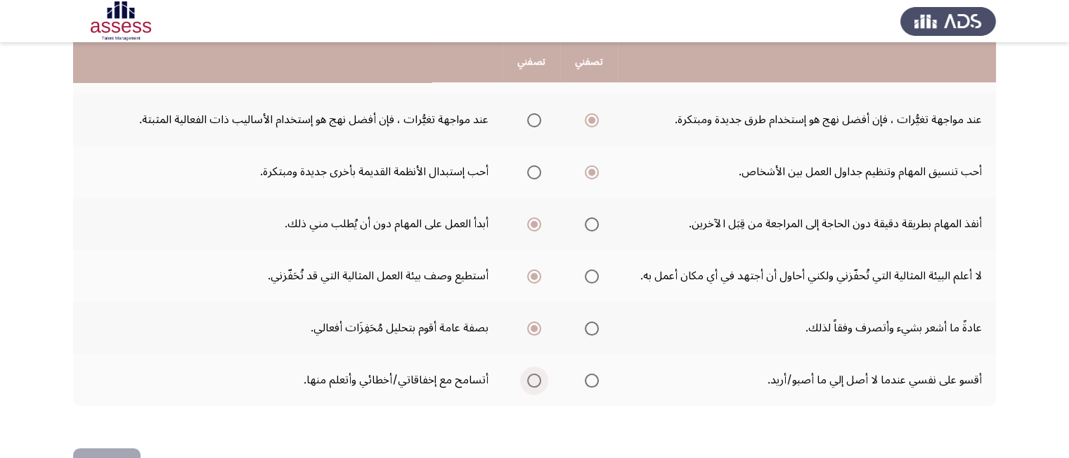
click at [534, 375] on input "Select an option" at bounding box center [534, 380] width 14 height 14
click at [112, 454] on button "التالي" at bounding box center [106, 464] width 67 height 32
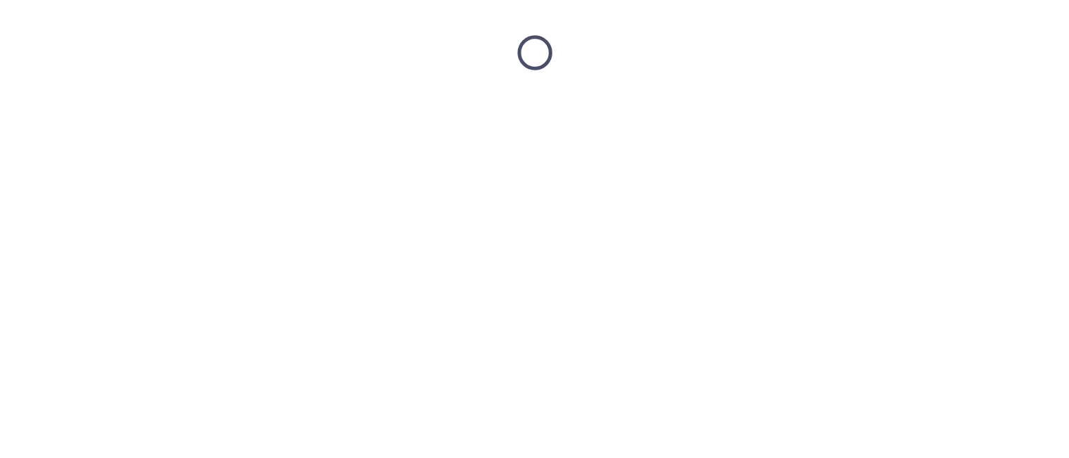
scroll to position [0, 0]
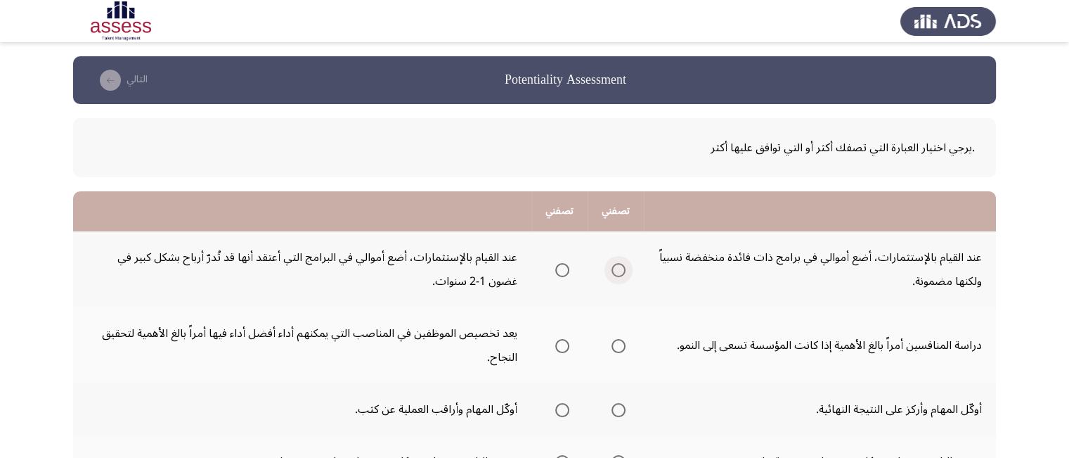
click at [621, 264] on span "Select an option" at bounding box center [618, 270] width 14 height 14
click at [621, 264] on input "Select an option" at bounding box center [618, 270] width 14 height 14
click at [562, 344] on span "Select an option" at bounding box center [562, 346] width 14 height 14
click at [562, 344] on input "Select an option" at bounding box center [562, 346] width 14 height 14
click at [568, 409] on span "Select an option" at bounding box center [562, 410] width 14 height 14
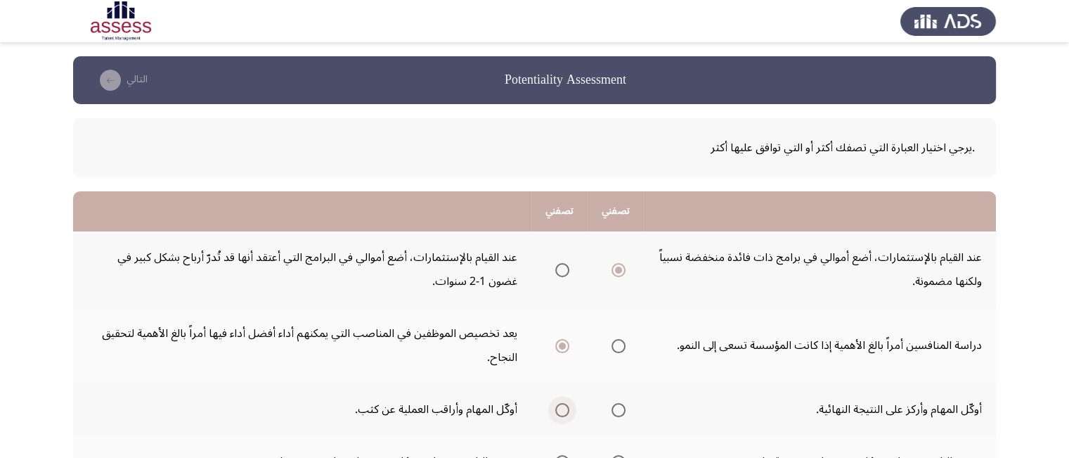
click at [568, 409] on input "Select an option" at bounding box center [562, 410] width 14 height 14
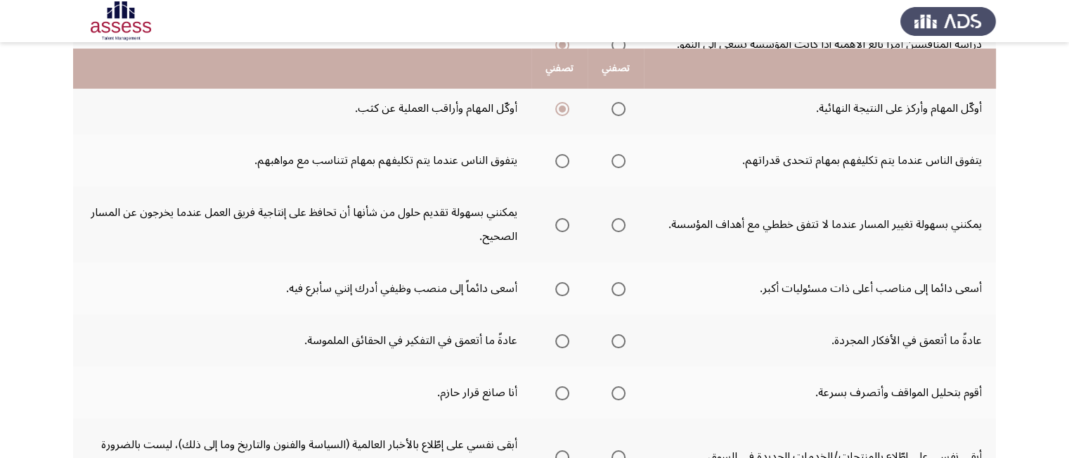
scroll to position [309, 0]
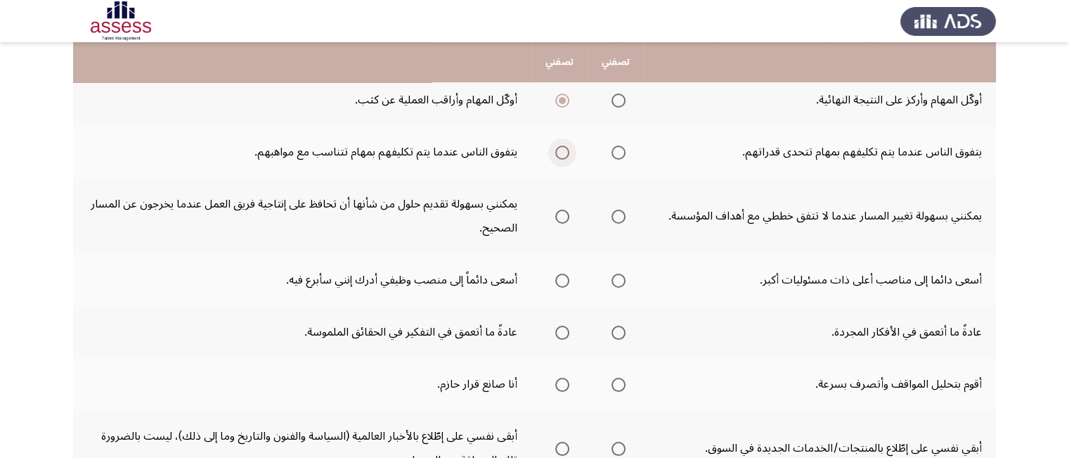
click at [562, 145] on span "Select an option" at bounding box center [562, 152] width 14 height 14
click at [562, 145] on input "Select an option" at bounding box center [562, 152] width 14 height 14
click at [559, 214] on span "Select an option" at bounding box center [562, 216] width 14 height 14
click at [559, 214] on input "Select an option" at bounding box center [562, 216] width 14 height 14
click at [565, 275] on span "Select an option" at bounding box center [562, 280] width 14 height 14
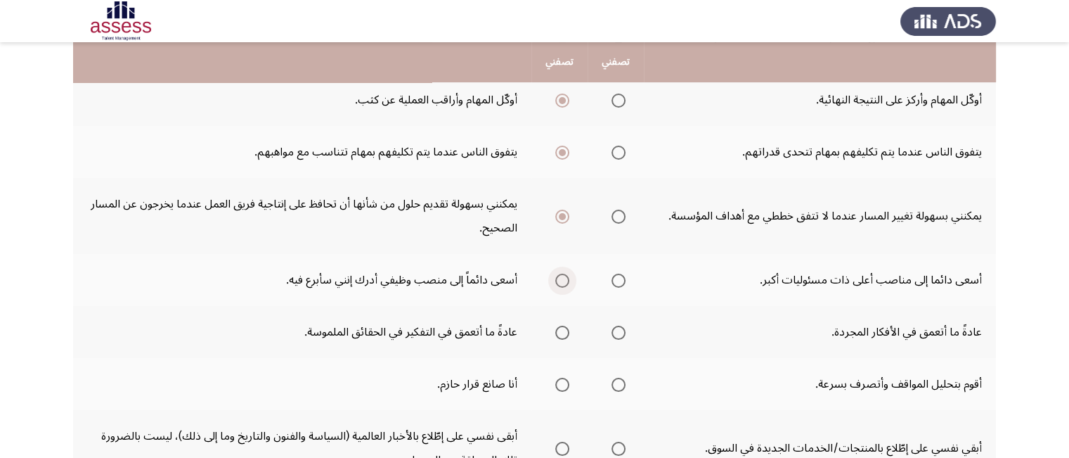
click at [565, 275] on input "Select an option" at bounding box center [562, 280] width 14 height 14
click at [563, 330] on span "Select an option" at bounding box center [562, 332] width 14 height 14
click at [563, 330] on input "Select an option" at bounding box center [562, 332] width 14 height 14
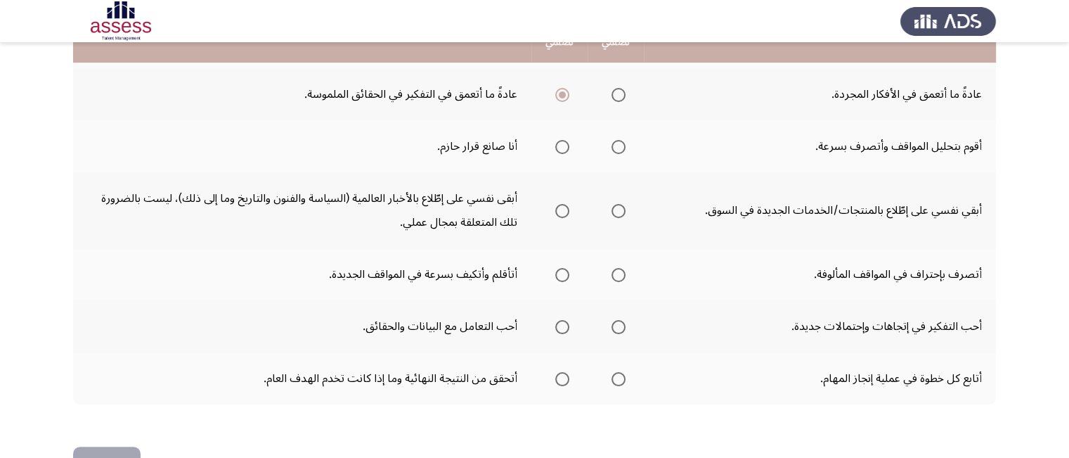
scroll to position [562, 0]
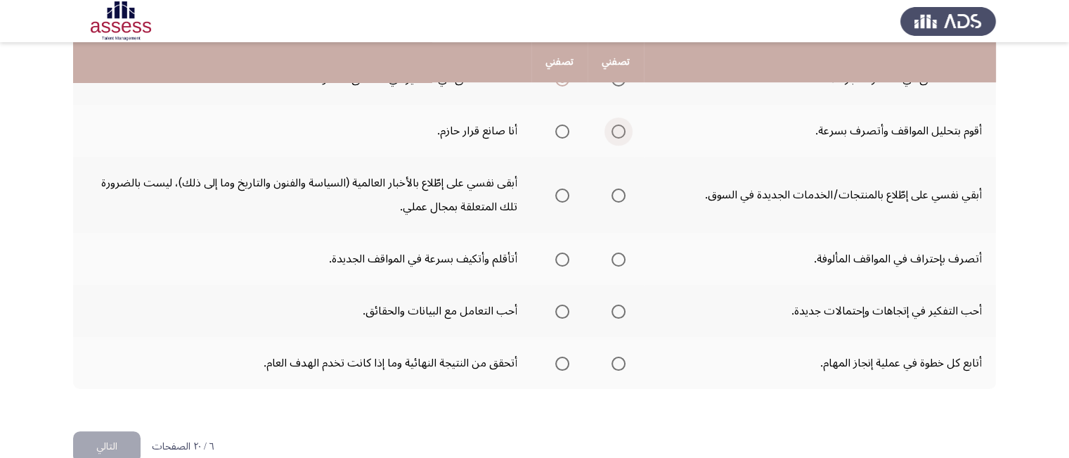
click at [621, 124] on span "Select an option" at bounding box center [618, 131] width 14 height 14
click at [621, 124] on input "Select an option" at bounding box center [618, 131] width 14 height 14
click at [564, 193] on span "Select an option" at bounding box center [562, 195] width 14 height 14
click at [564, 193] on input "Select an option" at bounding box center [562, 195] width 14 height 14
click at [566, 255] on span "Select an option" at bounding box center [562, 259] width 14 height 14
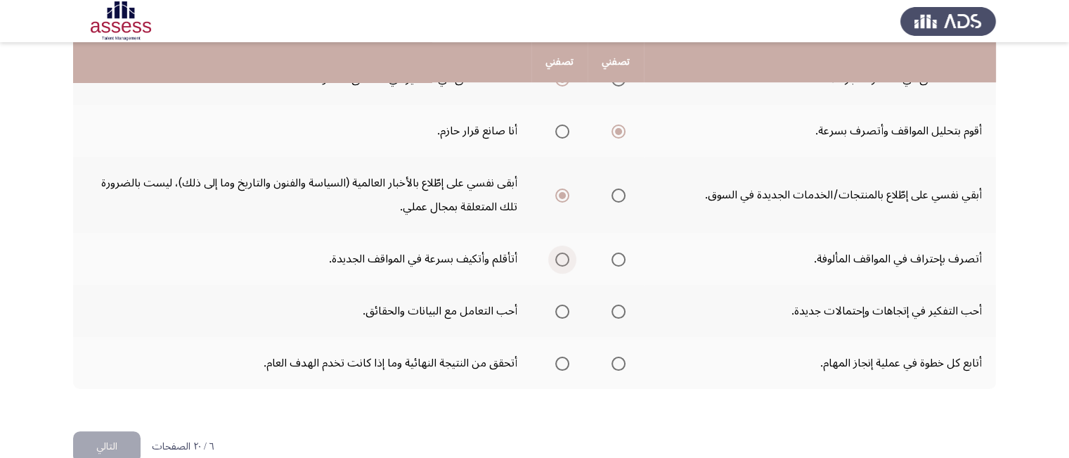
click at [566, 255] on input "Select an option" at bounding box center [562, 259] width 14 height 14
click at [623, 304] on span "Select an option" at bounding box center [618, 311] width 14 height 14
click at [623, 304] on input "Select an option" at bounding box center [618, 311] width 14 height 14
click at [623, 356] on span "Select an option" at bounding box center [618, 363] width 14 height 14
click at [623, 356] on input "Select an option" at bounding box center [618, 363] width 14 height 14
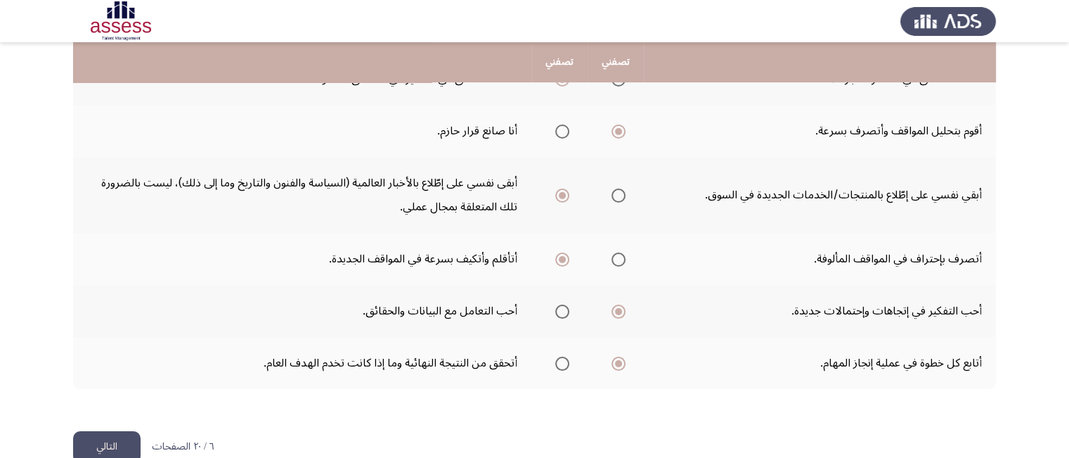
click at [113, 444] on button "التالي" at bounding box center [106, 447] width 67 height 32
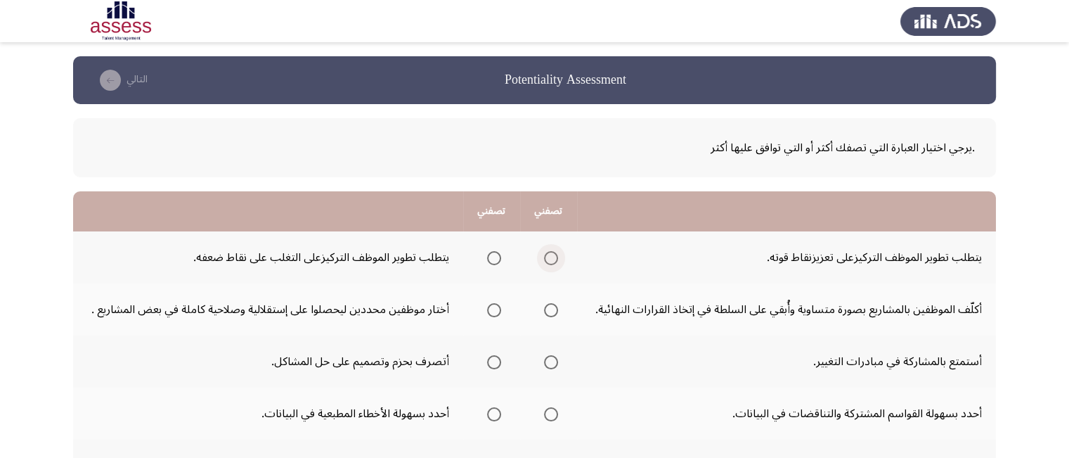
click at [555, 259] on span "Select an option" at bounding box center [551, 258] width 14 height 14
click at [555, 259] on input "Select an option" at bounding box center [551, 258] width 14 height 14
click at [551, 311] on span "Select an option" at bounding box center [551, 310] width 14 height 14
click at [551, 311] on input "Select an option" at bounding box center [551, 310] width 14 height 14
click at [555, 359] on span "Select an option" at bounding box center [551, 362] width 14 height 14
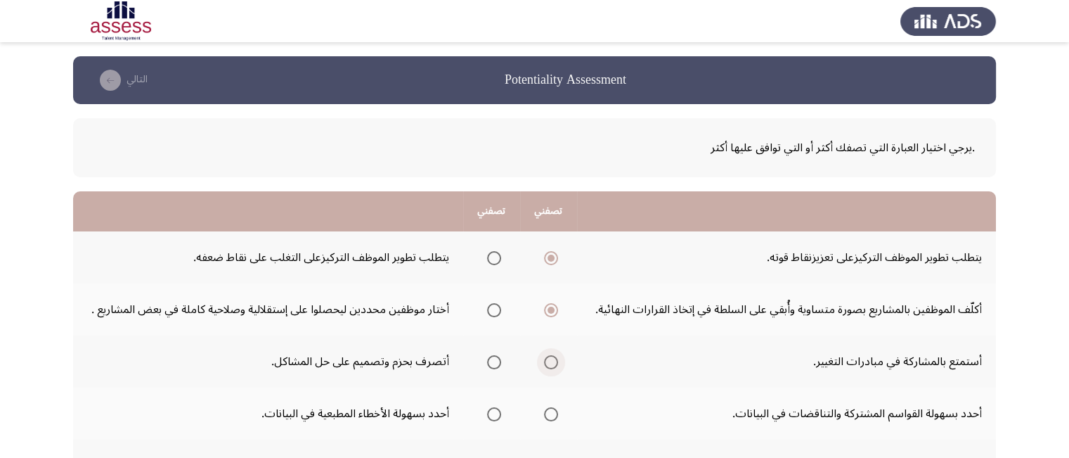
click at [555, 359] on input "Select an option" at bounding box center [551, 362] width 14 height 14
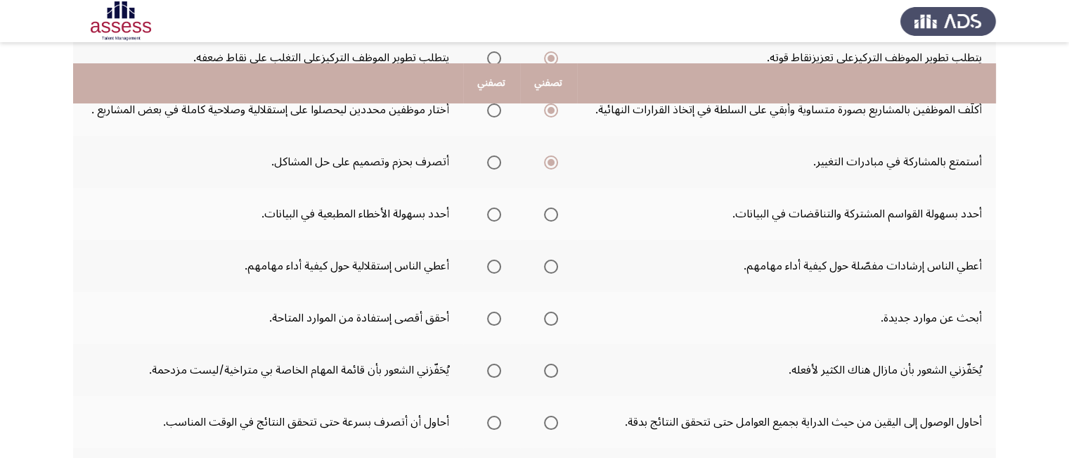
scroll to position [225, 0]
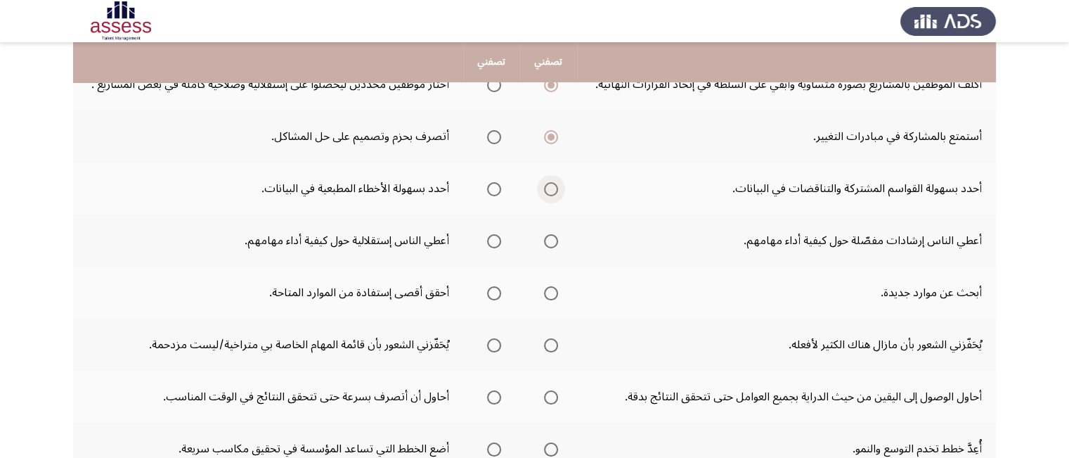
click at [554, 187] on span "Select an option" at bounding box center [551, 189] width 14 height 14
click at [554, 187] on input "Select an option" at bounding box center [551, 189] width 14 height 14
click at [557, 234] on span "Select an option" at bounding box center [551, 241] width 14 height 14
click at [557, 234] on input "Select an option" at bounding box center [551, 241] width 14 height 14
click at [496, 287] on span "Select an option" at bounding box center [494, 293] width 14 height 14
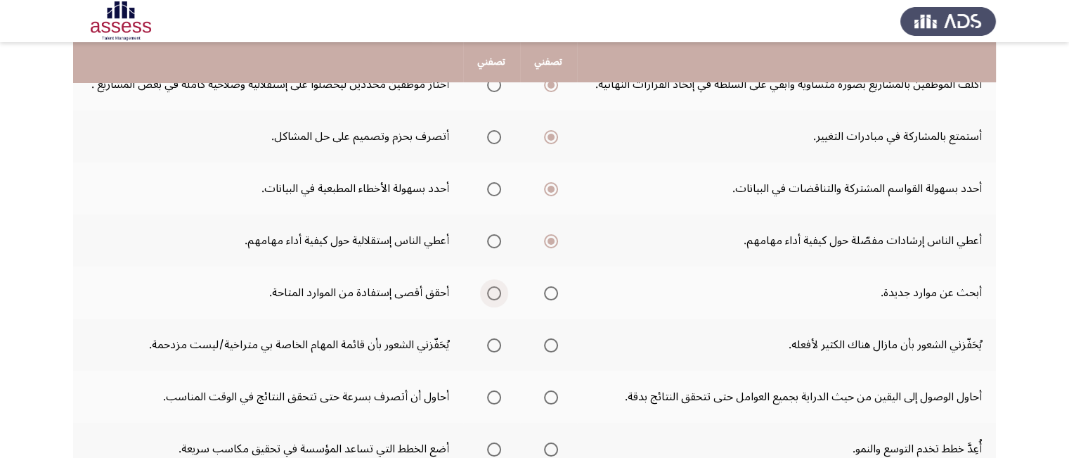
click at [496, 287] on input "Select an option" at bounding box center [494, 293] width 14 height 14
click at [558, 338] on span "Select an option" at bounding box center [551, 345] width 14 height 14
click at [558, 338] on input "Select an option" at bounding box center [551, 345] width 14 height 14
click at [498, 394] on span "Select an option" at bounding box center [494, 397] width 14 height 14
click at [498, 394] on input "Select an option" at bounding box center [494, 397] width 14 height 14
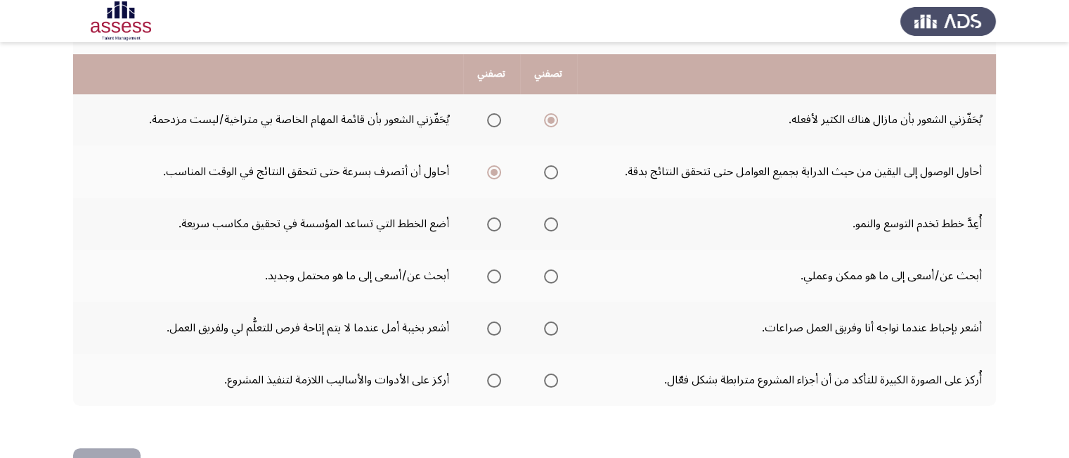
scroll to position [478, 0]
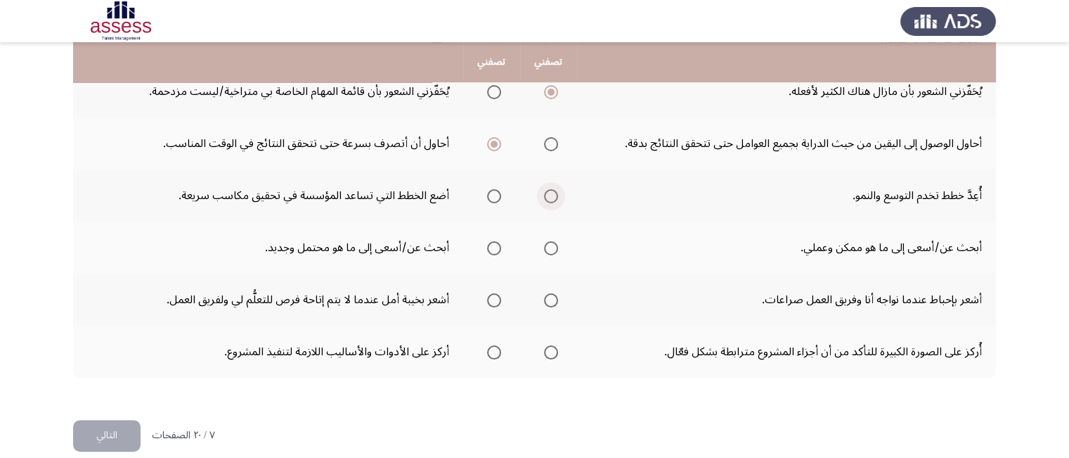
click at [557, 193] on span "Select an option" at bounding box center [551, 196] width 14 height 14
click at [557, 193] on input "Select an option" at bounding box center [551, 196] width 14 height 14
click at [552, 247] on span "Select an option" at bounding box center [551, 248] width 14 height 14
click at [552, 247] on input "Select an option" at bounding box center [551, 248] width 14 height 14
click at [496, 297] on span "Select an option" at bounding box center [494, 300] width 14 height 14
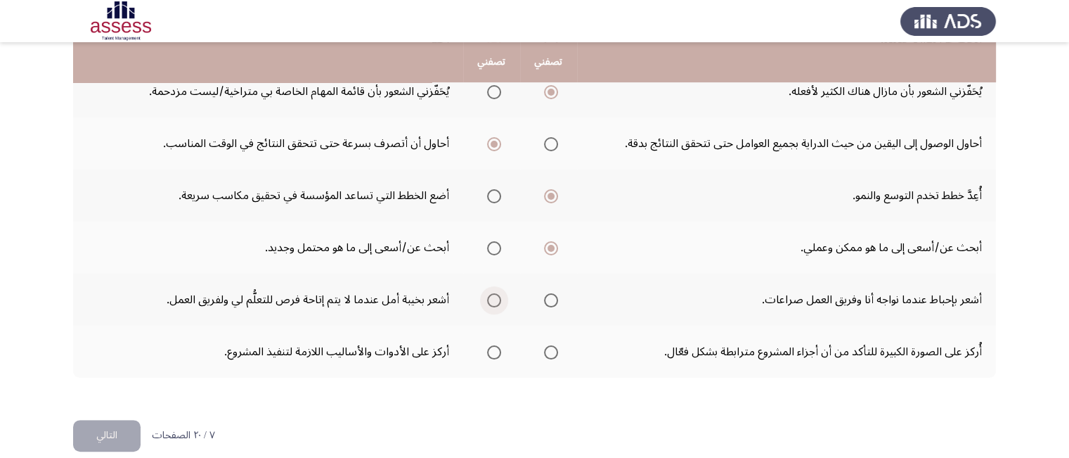
click at [496, 297] on input "Select an option" at bounding box center [494, 300] width 14 height 14
click at [495, 345] on span "Select an option" at bounding box center [494, 352] width 14 height 14
click at [495, 345] on input "Select an option" at bounding box center [494, 352] width 14 height 14
click at [110, 430] on button "التالي" at bounding box center [106, 436] width 67 height 32
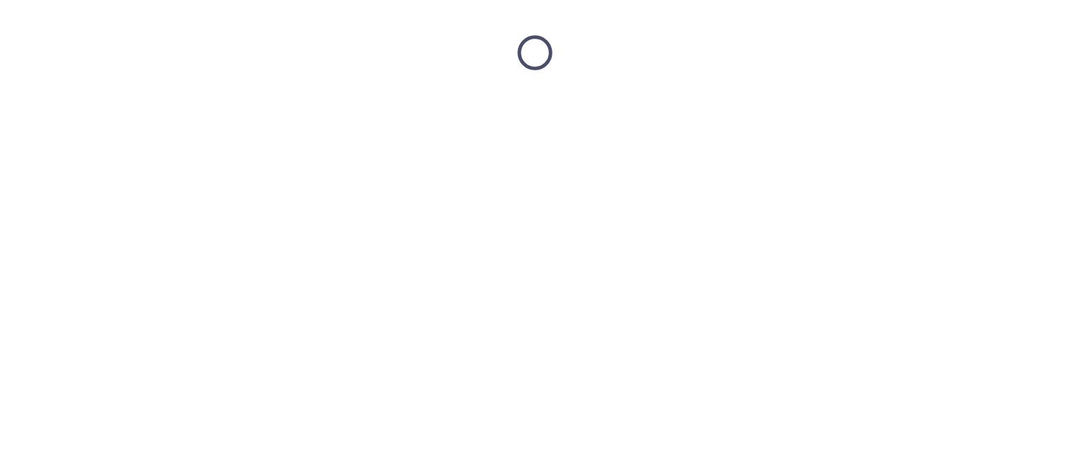
scroll to position [0, 0]
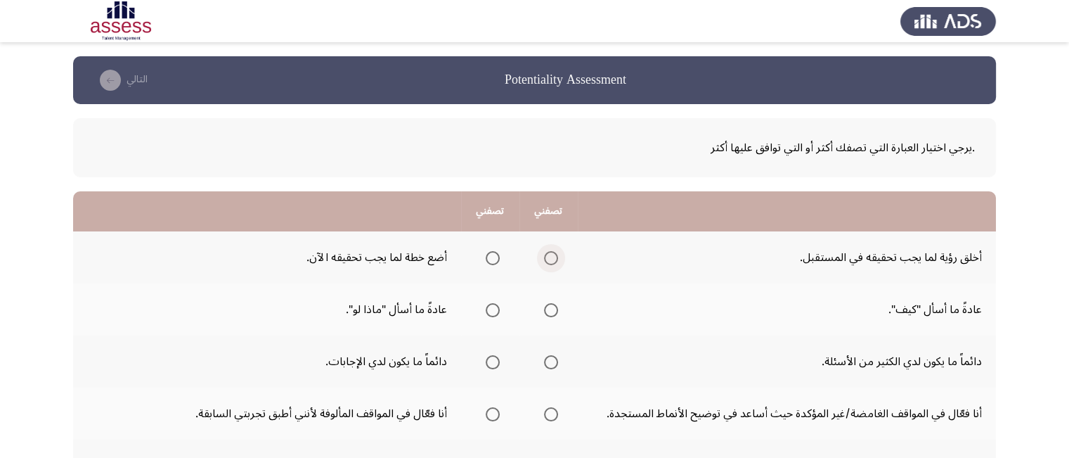
click at [548, 258] on span "Select an option" at bounding box center [551, 258] width 14 height 14
click at [548, 258] on input "Select an option" at bounding box center [551, 258] width 14 height 14
click at [490, 306] on span "Select an option" at bounding box center [493, 310] width 14 height 14
click at [490, 306] on input "Select an option" at bounding box center [493, 310] width 14 height 14
click at [488, 360] on span "Select an option" at bounding box center [493, 362] width 14 height 14
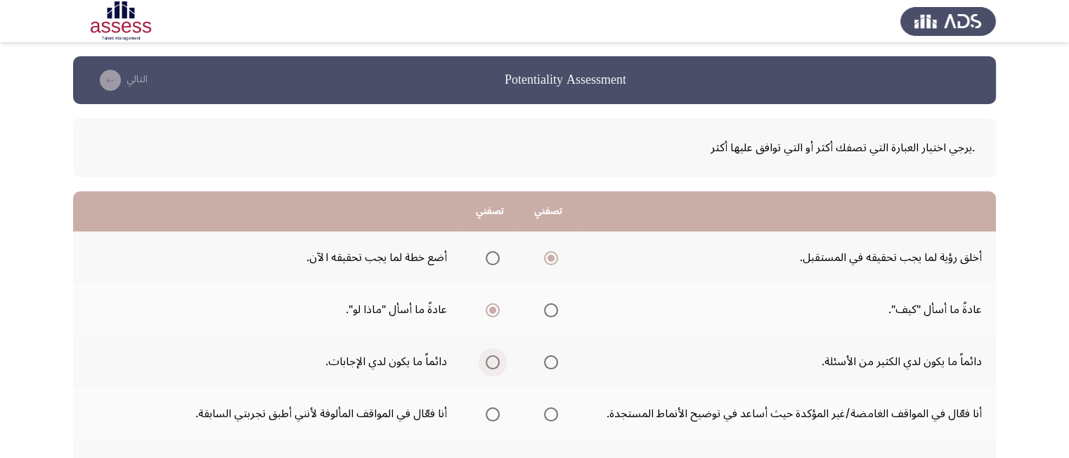
click at [488, 360] on input "Select an option" at bounding box center [493, 362] width 14 height 14
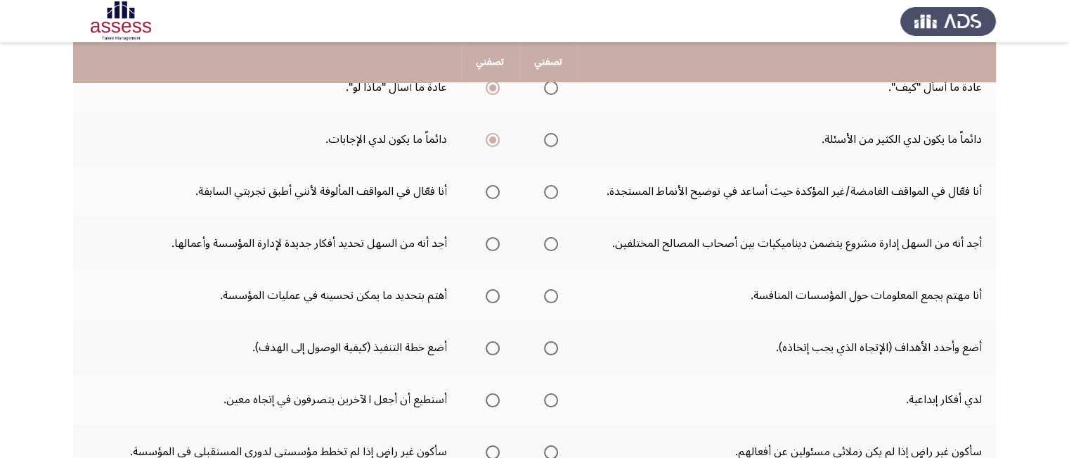
scroll to position [225, 0]
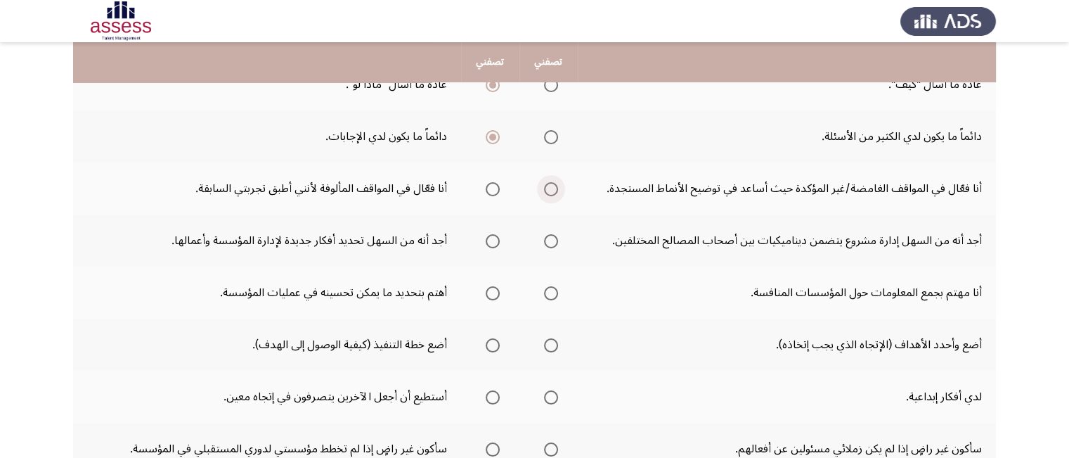
click at [554, 190] on span "Select an option" at bounding box center [551, 189] width 14 height 14
click at [554, 190] on input "Select an option" at bounding box center [551, 189] width 14 height 14
click at [492, 241] on span "Select an option" at bounding box center [493, 241] width 14 height 14
click at [492, 241] on input "Select an option" at bounding box center [493, 241] width 14 height 14
click at [492, 293] on span "Select an option" at bounding box center [493, 293] width 14 height 14
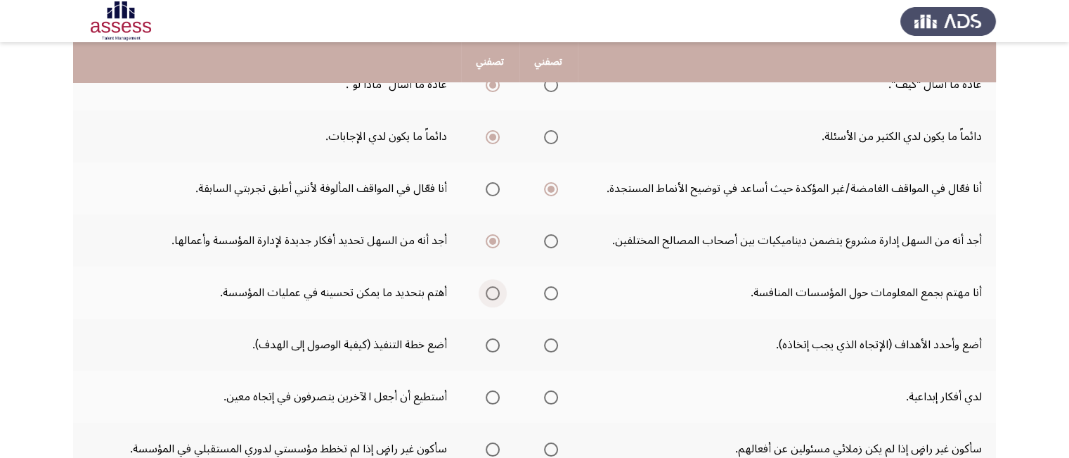
click at [492, 293] on input "Select an option" at bounding box center [493, 293] width 14 height 14
click at [552, 344] on span "Select an option" at bounding box center [551, 345] width 14 height 14
click at [552, 344] on input "Select an option" at bounding box center [551, 345] width 14 height 14
click at [496, 390] on span "Select an option" at bounding box center [493, 397] width 14 height 14
click at [496, 390] on input "Select an option" at bounding box center [493, 397] width 14 height 14
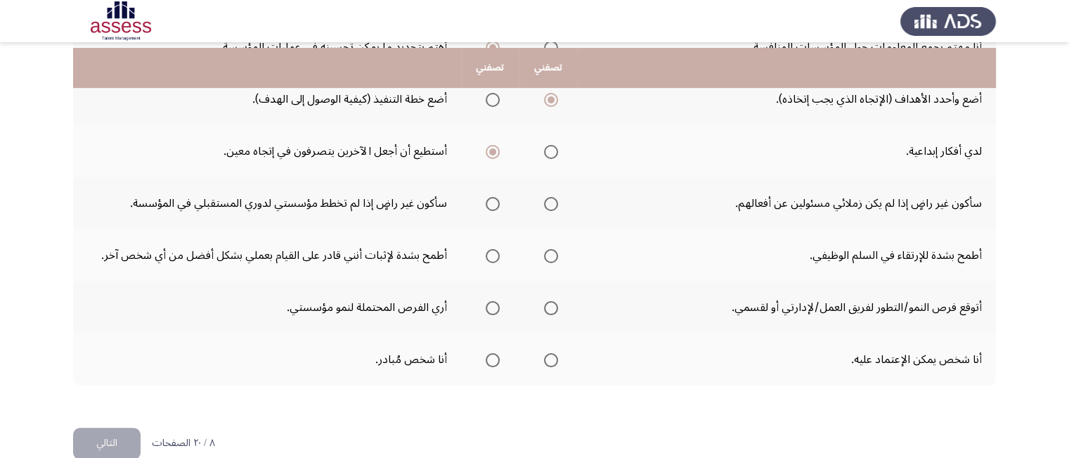
scroll to position [478, 0]
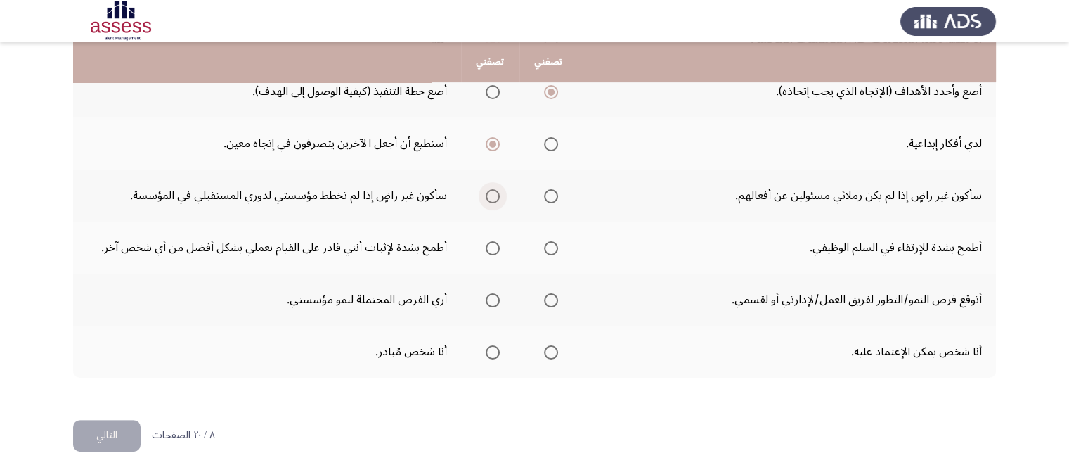
click at [491, 198] on span "Select an option" at bounding box center [493, 196] width 14 height 14
click at [491, 198] on input "Select an option" at bounding box center [493, 196] width 14 height 14
click at [491, 241] on span "Select an option" at bounding box center [493, 248] width 14 height 14
click at [491, 241] on input "Select an option" at bounding box center [493, 248] width 14 height 14
click at [554, 299] on span "Select an option" at bounding box center [551, 300] width 14 height 14
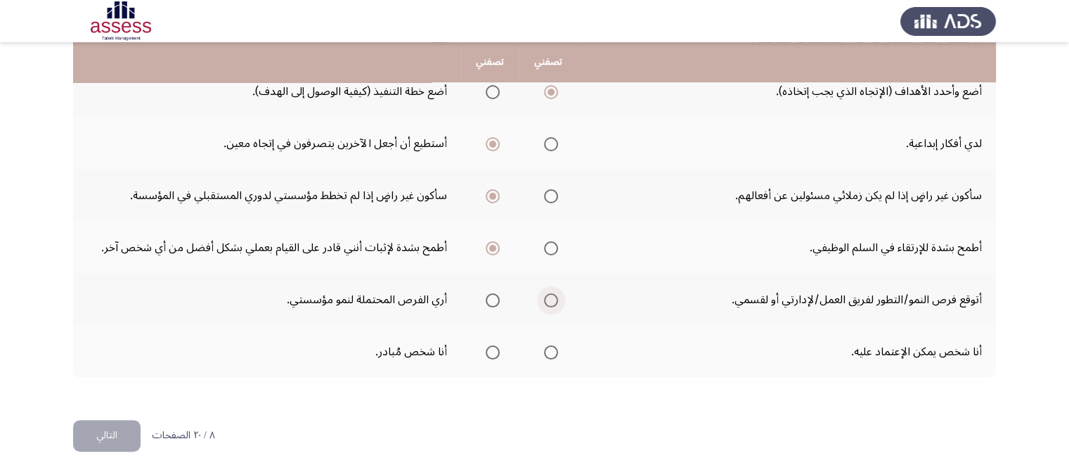
click at [554, 299] on input "Select an option" at bounding box center [551, 300] width 14 height 14
click at [550, 350] on span "Select an option" at bounding box center [551, 352] width 14 height 14
click at [550, 350] on input "Select an option" at bounding box center [551, 352] width 14 height 14
click at [113, 424] on button "التالي" at bounding box center [106, 436] width 67 height 32
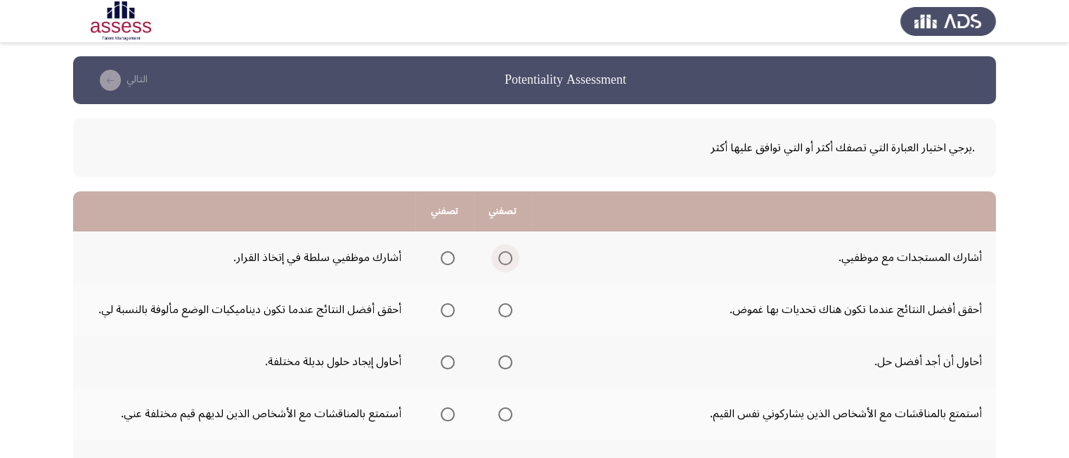
click at [511, 259] on span "Select an option" at bounding box center [505, 258] width 14 height 14
click at [511, 259] on input "Select an option" at bounding box center [505, 258] width 14 height 14
click at [506, 309] on span "Select an option" at bounding box center [505, 310] width 14 height 14
click at [506, 309] on input "Select an option" at bounding box center [505, 310] width 14 height 14
click at [509, 355] on span "Select an option" at bounding box center [505, 362] width 14 height 14
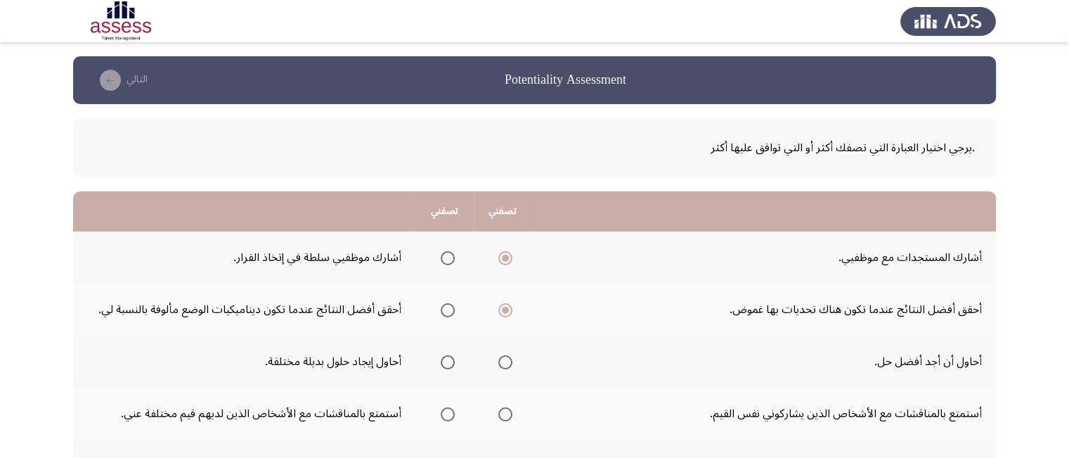
click at [509, 355] on input "Select an option" at bounding box center [505, 362] width 14 height 14
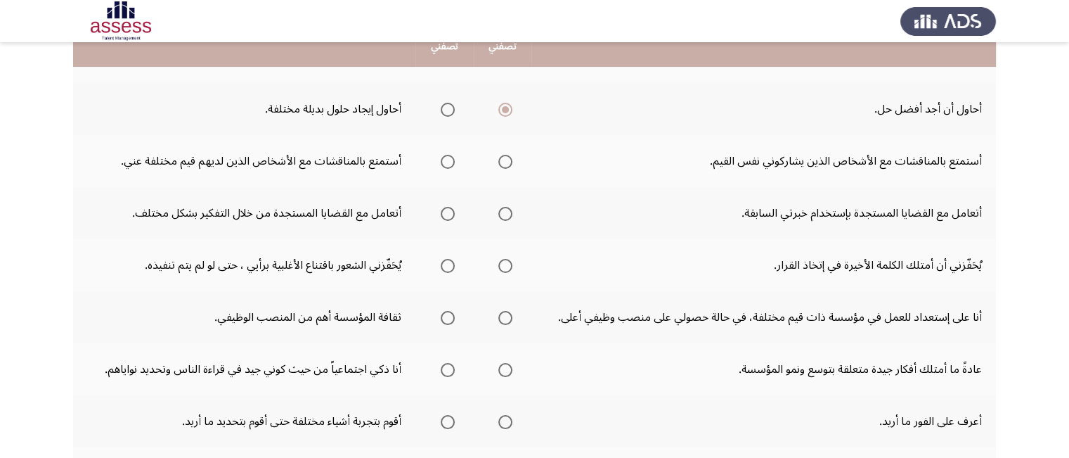
scroll to position [253, 0]
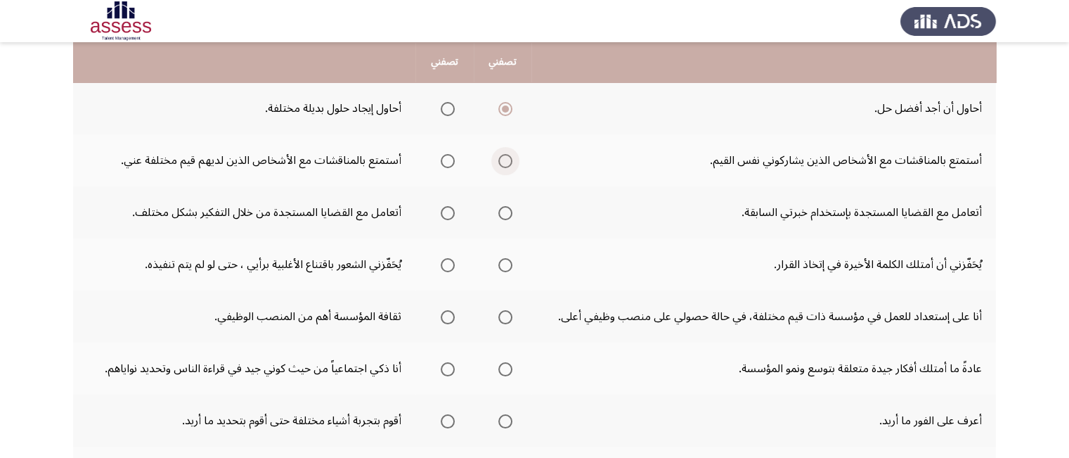
click at [510, 159] on span "Select an option" at bounding box center [505, 161] width 14 height 14
click at [510, 159] on input "Select an option" at bounding box center [505, 161] width 14 height 14
click at [451, 158] on span "Select an option" at bounding box center [448, 161] width 14 height 14
click at [451, 158] on input "Select an option" at bounding box center [448, 161] width 14 height 14
click at [505, 213] on span "Select an option" at bounding box center [505, 213] width 14 height 14
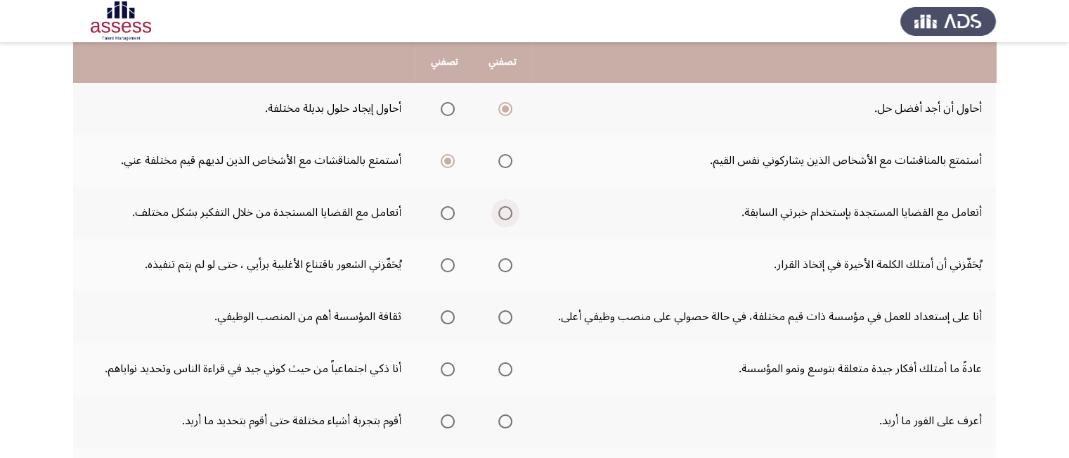
click at [505, 213] on input "Select an option" at bounding box center [505, 213] width 14 height 14
click at [505, 213] on span "Select an option" at bounding box center [505, 212] width 7 height 7
click at [505, 213] on input "Select an option" at bounding box center [505, 213] width 14 height 14
click at [506, 266] on span "Select an option" at bounding box center [505, 265] width 14 height 14
click at [506, 266] on input "Select an option" at bounding box center [505, 265] width 14 height 14
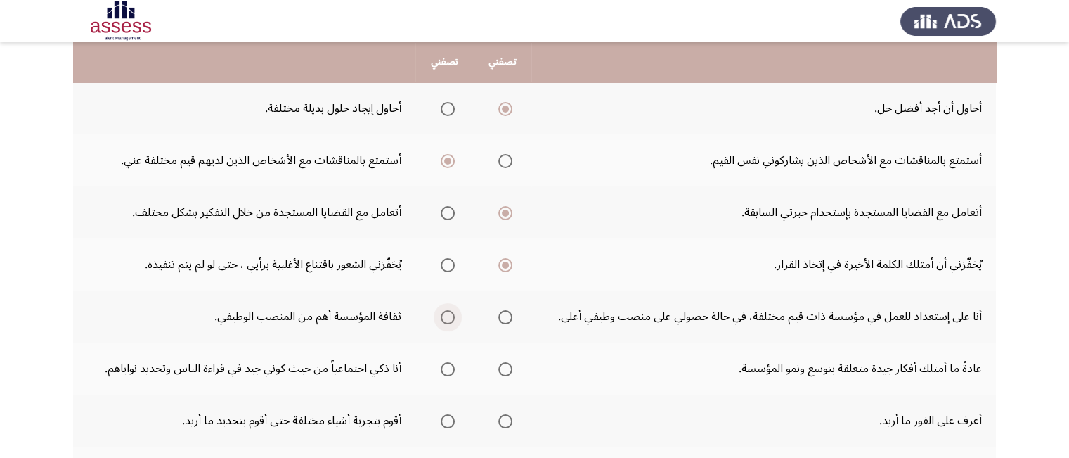
click at [448, 311] on span "Select an option" at bounding box center [448, 317] width 14 height 14
click at [448, 311] on input "Select an option" at bounding box center [448, 317] width 14 height 14
click at [506, 368] on span "Select an option" at bounding box center [505, 369] width 14 height 14
click at [506, 368] on input "Select an option" at bounding box center [505, 369] width 14 height 14
click at [446, 422] on span "Select an option" at bounding box center [448, 421] width 14 height 14
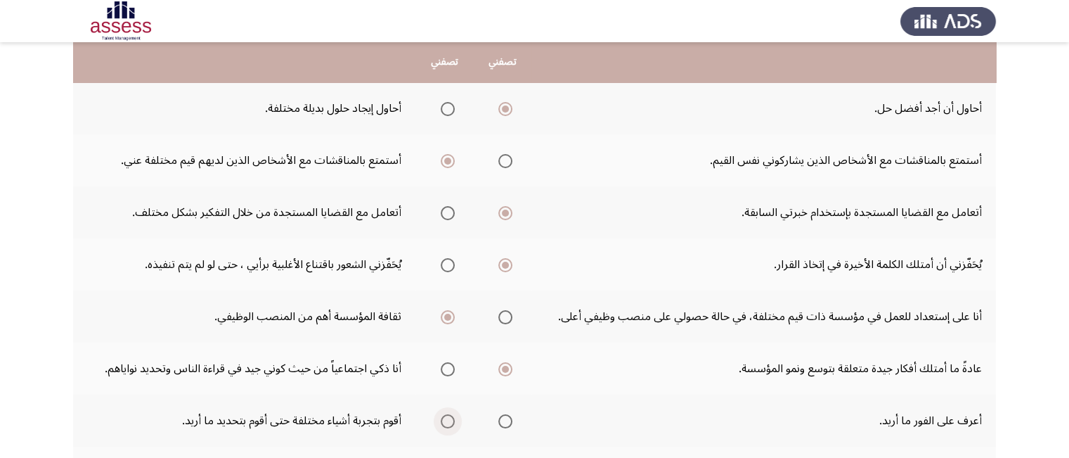
click at [446, 422] on input "Select an option" at bounding box center [448, 421] width 14 height 14
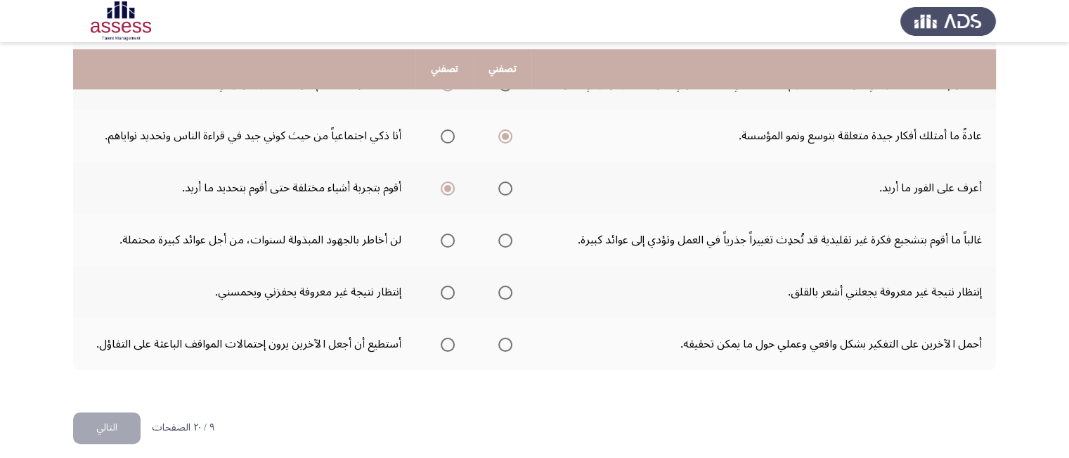
scroll to position [492, 0]
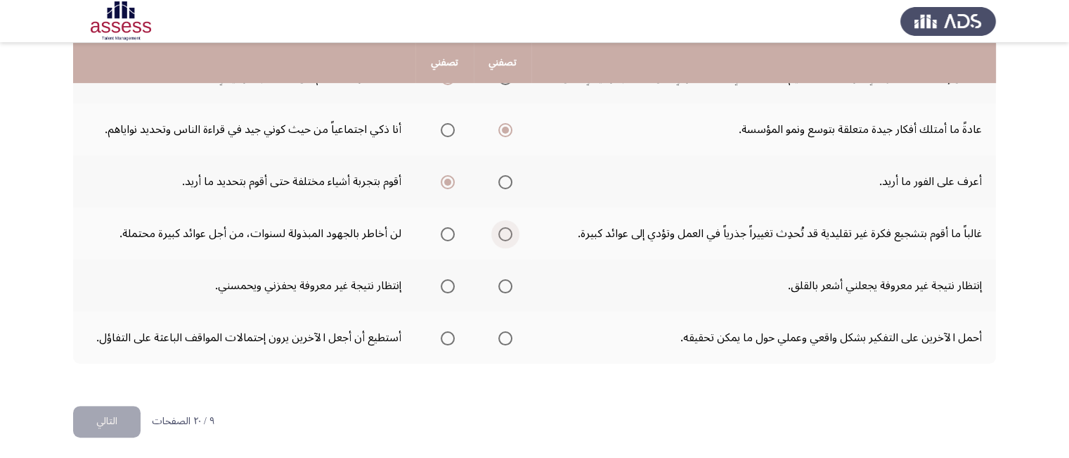
click at [511, 228] on span "Select an option" at bounding box center [505, 234] width 14 height 14
click at [511, 228] on input "Select an option" at bounding box center [505, 234] width 14 height 14
click at [505, 286] on span "Select an option" at bounding box center [505, 286] width 0 height 0
click at [507, 281] on input "Select an option" at bounding box center [505, 286] width 14 height 14
click at [583, 297] on td "إنتظار نتيجة غير معروفة يجعلني أشعر بالقلق." at bounding box center [763, 285] width 465 height 52
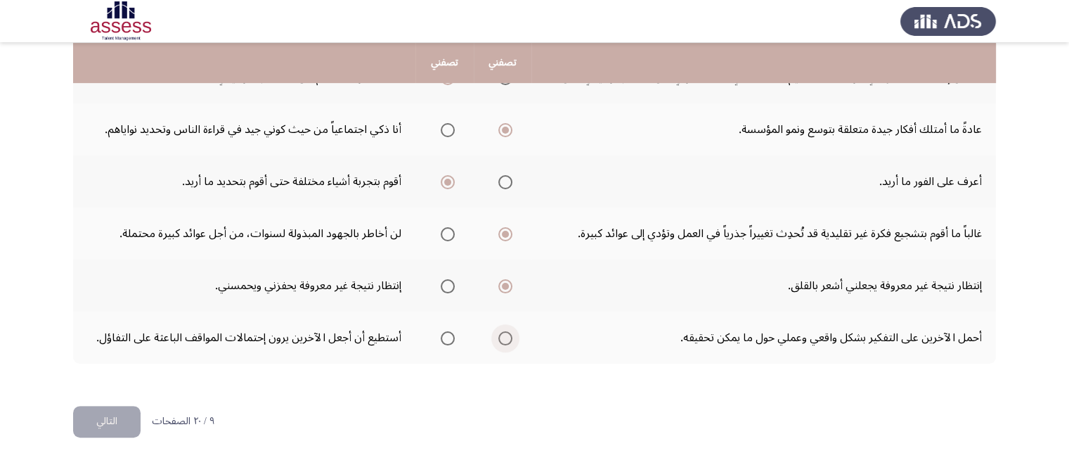
click at [506, 334] on span "Select an option" at bounding box center [505, 338] width 14 height 14
click at [506, 334] on input "Select an option" at bounding box center [505, 338] width 14 height 14
click at [110, 415] on button "التالي" at bounding box center [106, 422] width 67 height 32
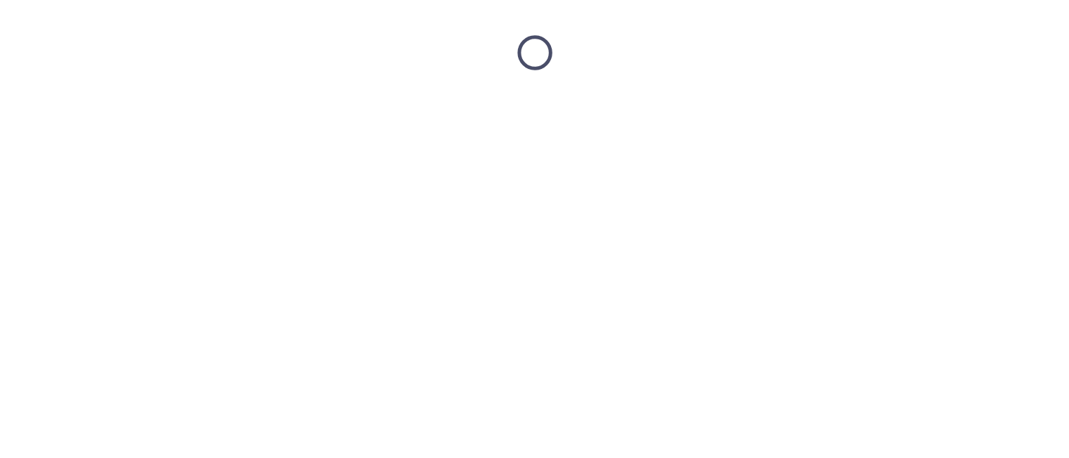
scroll to position [0, 0]
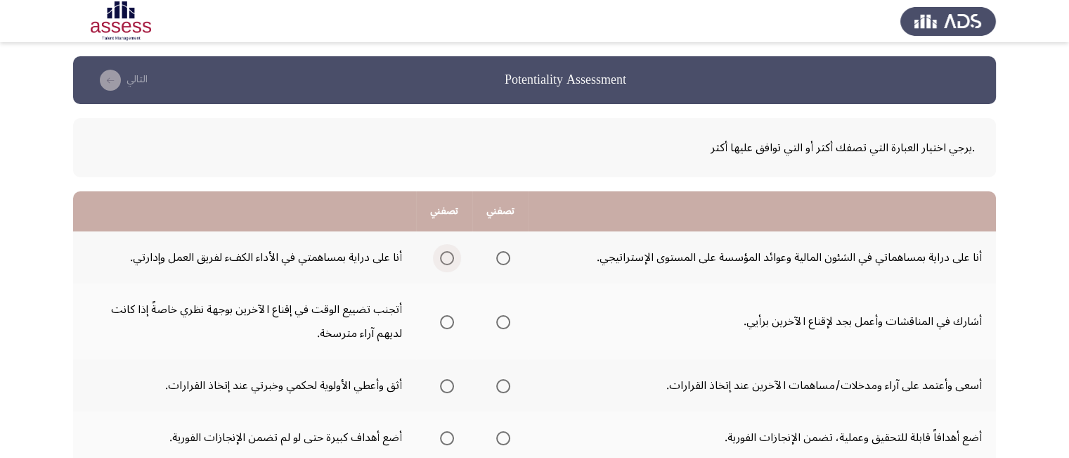
click at [443, 258] on span "Select an option" at bounding box center [447, 258] width 14 height 14
click at [443, 258] on input "Select an option" at bounding box center [447, 258] width 14 height 14
click at [446, 321] on span "Select an option" at bounding box center [447, 322] width 14 height 14
click at [446, 321] on input "Select an option" at bounding box center [447, 322] width 14 height 14
click at [446, 380] on span "Select an option" at bounding box center [447, 386] width 14 height 14
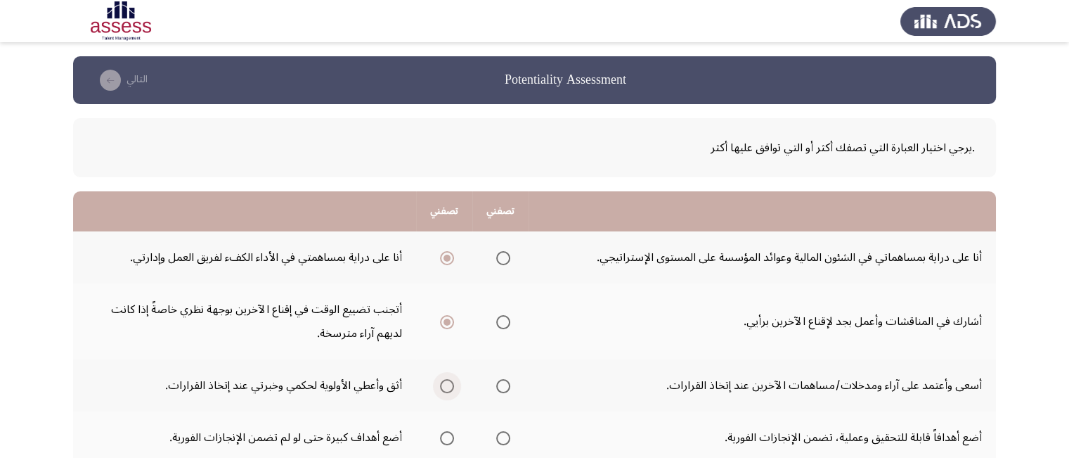
click at [446, 380] on input "Select an option" at bounding box center [447, 386] width 14 height 14
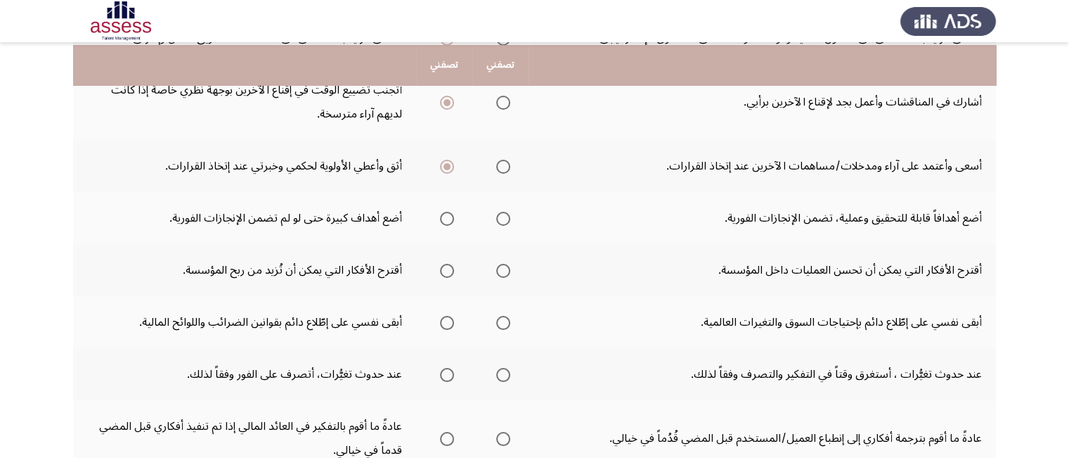
scroll to position [225, 0]
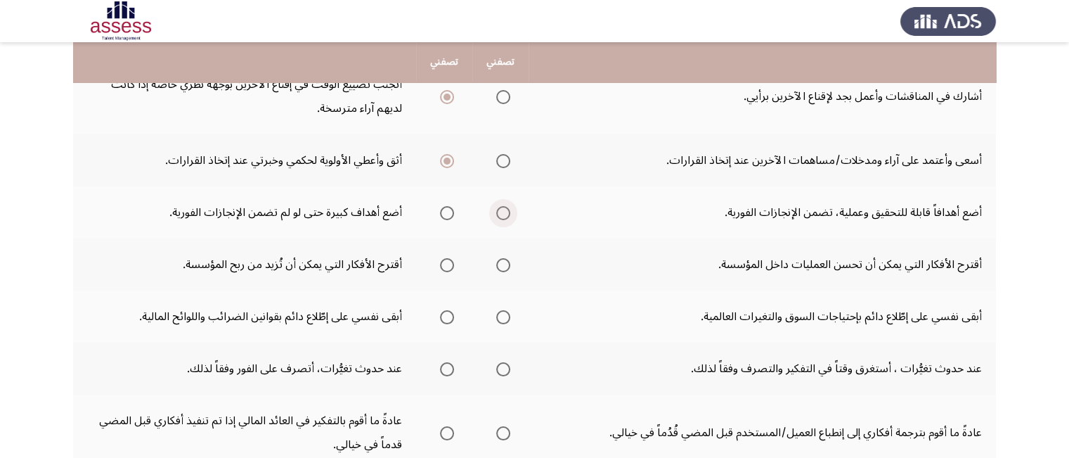
click at [505, 213] on span "Select an option" at bounding box center [503, 213] width 14 height 14
click at [505, 213] on input "Select an option" at bounding box center [503, 213] width 14 height 14
click at [506, 261] on span "Select an option" at bounding box center [503, 265] width 14 height 14
click at [506, 261] on input "Select an option" at bounding box center [503, 265] width 14 height 14
click at [503, 314] on span "Select an option" at bounding box center [503, 317] width 14 height 14
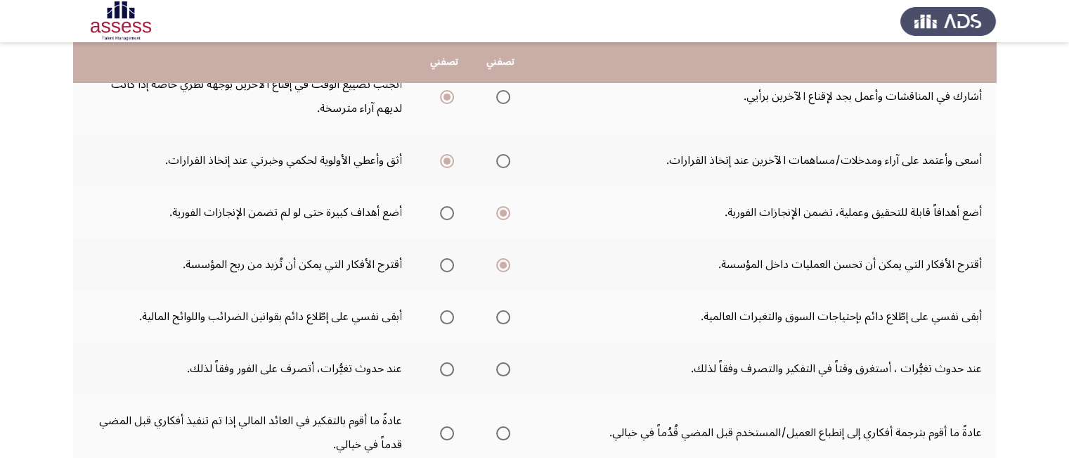
click at [503, 314] on input "Select an option" at bounding box center [503, 317] width 14 height 14
click at [447, 369] on span "Select an option" at bounding box center [447, 369] width 0 height 0
click at [446, 365] on input "Select an option" at bounding box center [447, 369] width 14 height 14
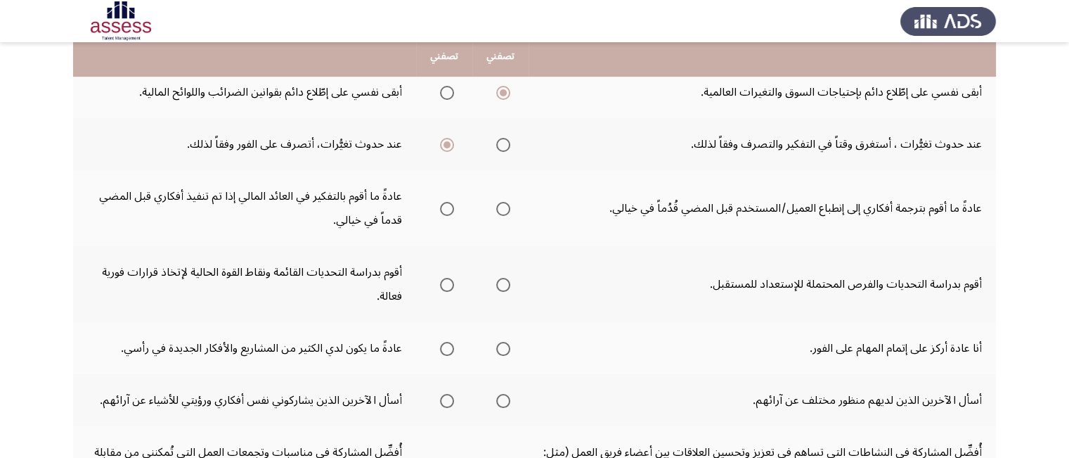
scroll to position [450, 0]
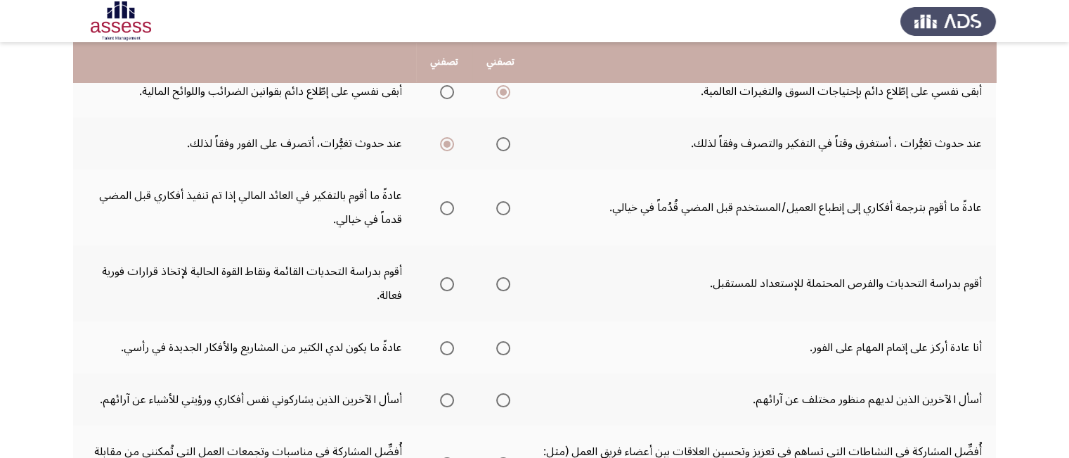
click at [500, 208] on span "Select an option" at bounding box center [503, 208] width 14 height 14
click at [500, 208] on input "Select an option" at bounding box center [503, 208] width 14 height 14
click at [444, 280] on span "Select an option" at bounding box center [447, 284] width 14 height 14
click at [444, 280] on input "Select an option" at bounding box center [447, 284] width 14 height 14
click at [449, 344] on span "Select an option" at bounding box center [447, 348] width 14 height 14
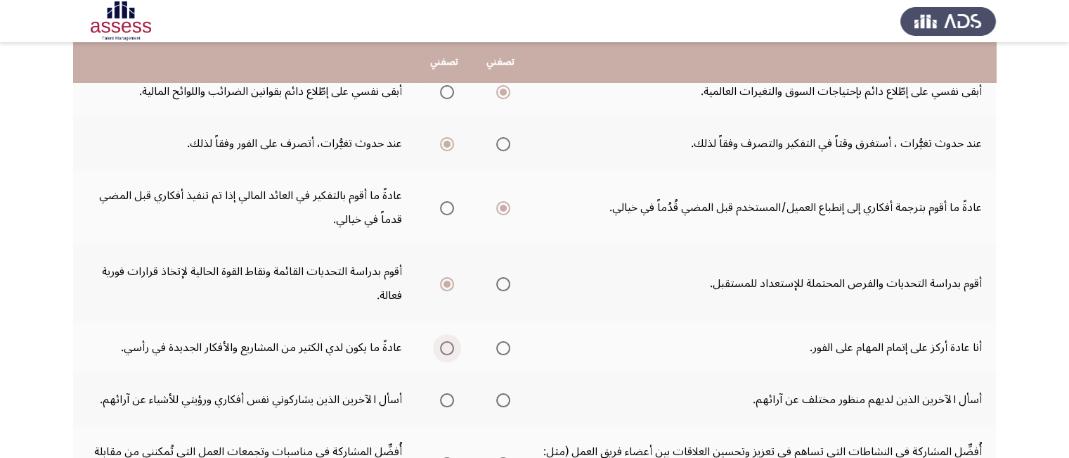
click at [449, 344] on input "Select an option" at bounding box center [447, 348] width 14 height 14
click at [502, 396] on span "Select an option" at bounding box center [503, 400] width 14 height 14
click at [502, 396] on input "Select an option" at bounding box center [503, 400] width 14 height 14
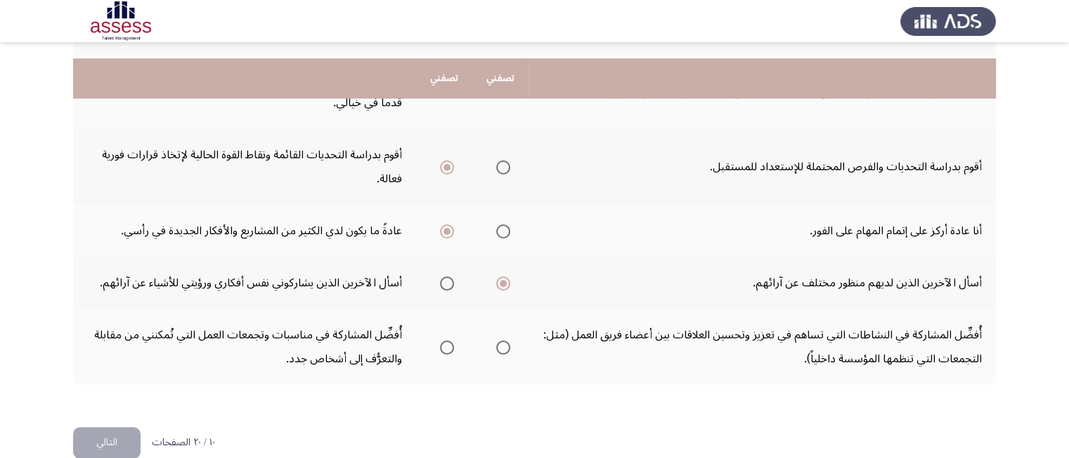
scroll to position [587, 0]
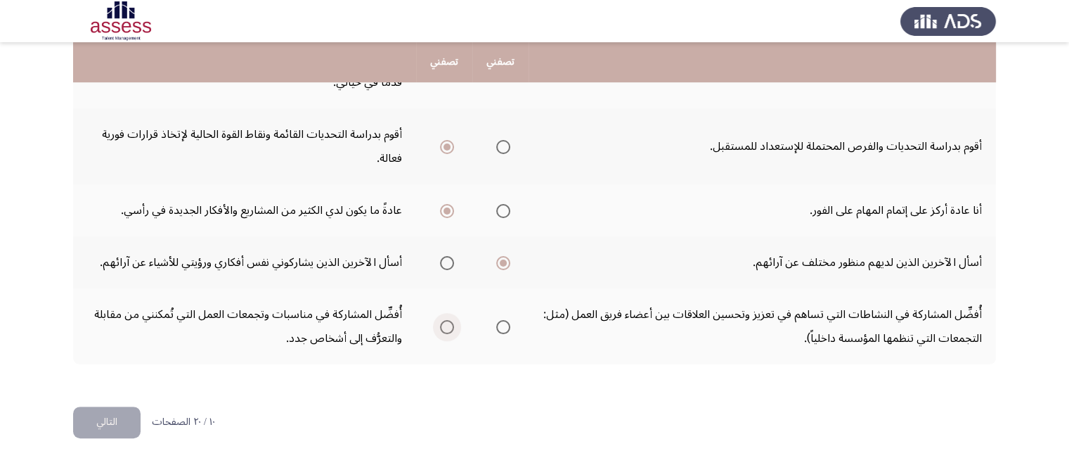
click at [447, 323] on span "Select an option" at bounding box center [447, 327] width 14 height 14
click at [447, 323] on input "Select an option" at bounding box center [447, 327] width 14 height 14
click at [107, 411] on button "التالي" at bounding box center [106, 422] width 67 height 32
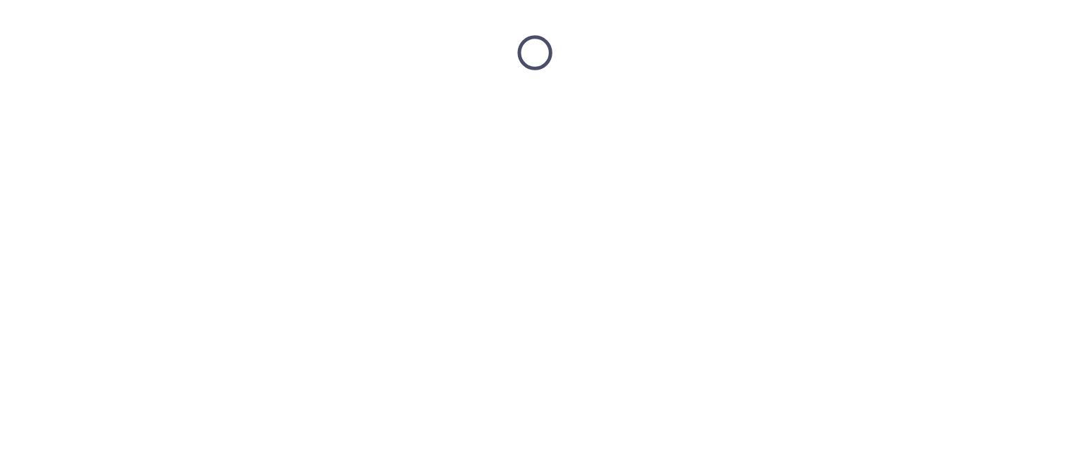
scroll to position [0, 0]
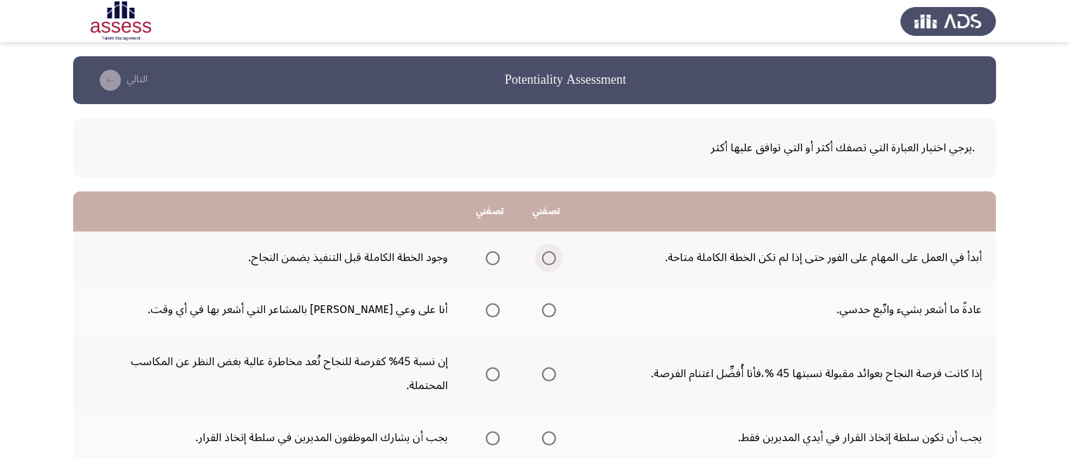
click at [550, 259] on span "Select an option" at bounding box center [549, 258] width 14 height 14
click at [550, 259] on input "Select an option" at bounding box center [549, 258] width 14 height 14
click at [489, 310] on span "Select an option" at bounding box center [493, 310] width 14 height 14
click at [489, 310] on input "Select an option" at bounding box center [493, 310] width 14 height 14
click at [494, 373] on span "Select an option" at bounding box center [493, 374] width 14 height 14
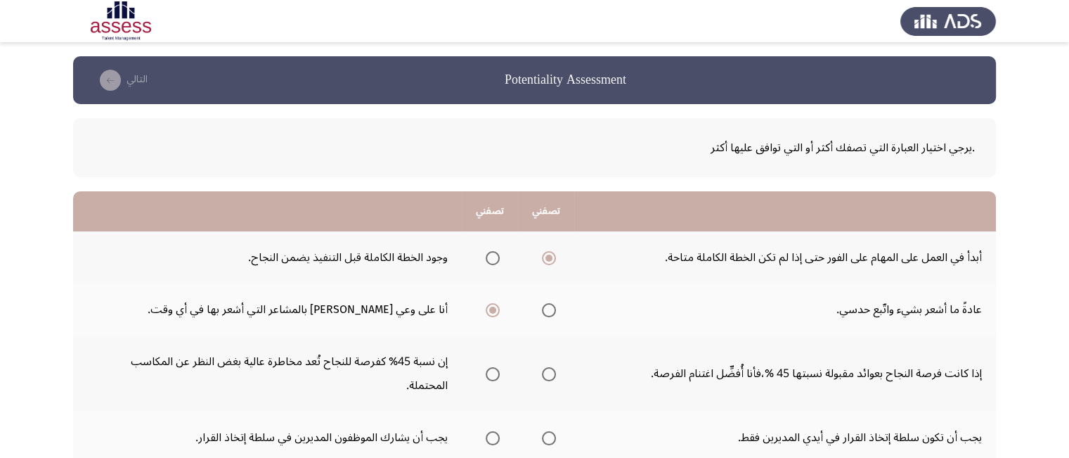
click at [494, 373] on input "Select an option" at bounding box center [493, 374] width 14 height 14
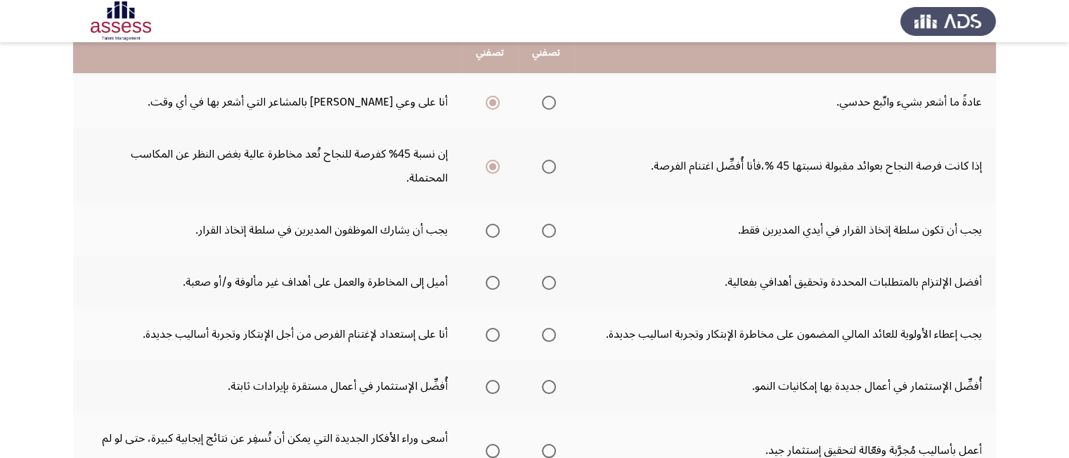
scroll to position [225, 0]
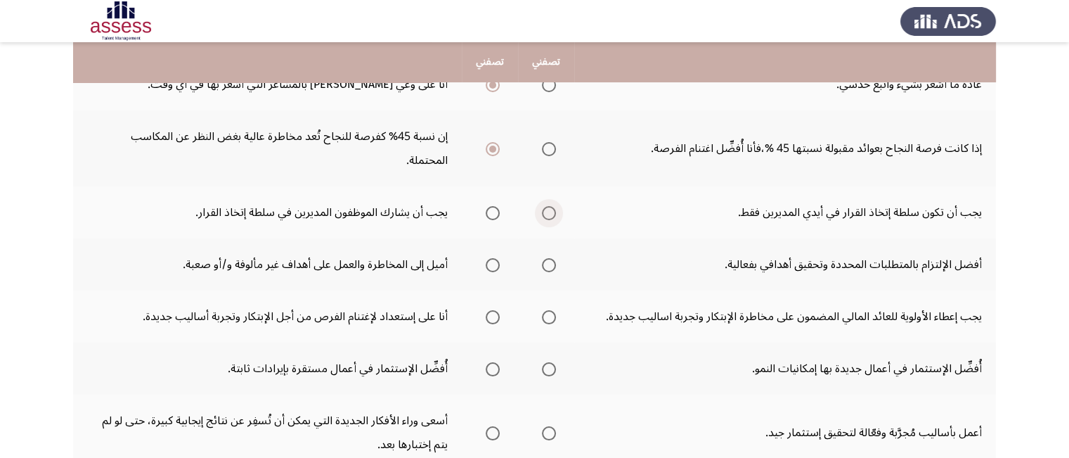
click at [548, 209] on span "Select an option" at bounding box center [549, 213] width 14 height 14
click at [548, 209] on input "Select an option" at bounding box center [549, 213] width 14 height 14
click at [493, 263] on span "Select an option" at bounding box center [493, 265] width 14 height 14
click at [493, 263] on input "Select an option" at bounding box center [493, 265] width 14 height 14
click at [492, 314] on span "Select an option" at bounding box center [493, 317] width 14 height 14
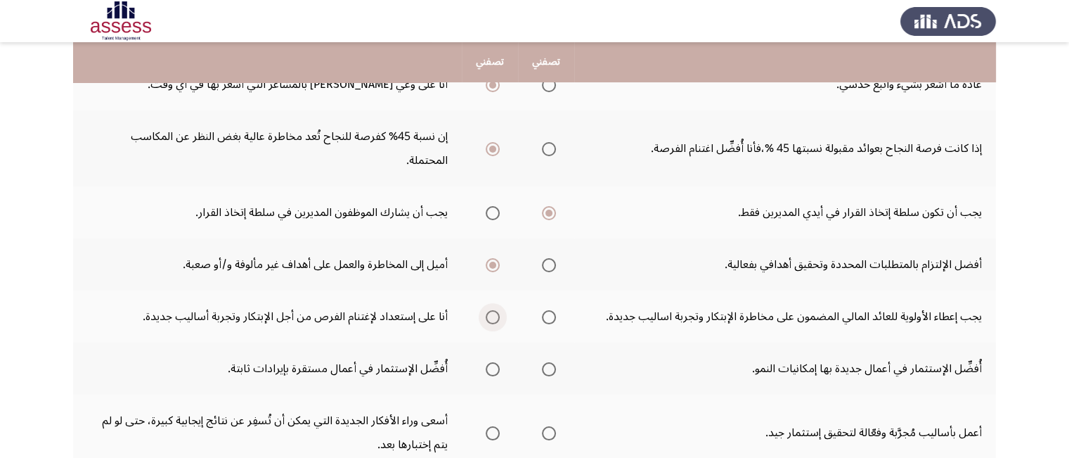
click at [492, 314] on input "Select an option" at bounding box center [493, 317] width 14 height 14
click at [552, 368] on span "Select an option" at bounding box center [549, 369] width 14 height 14
click at [552, 368] on input "Select an option" at bounding box center [549, 369] width 14 height 14
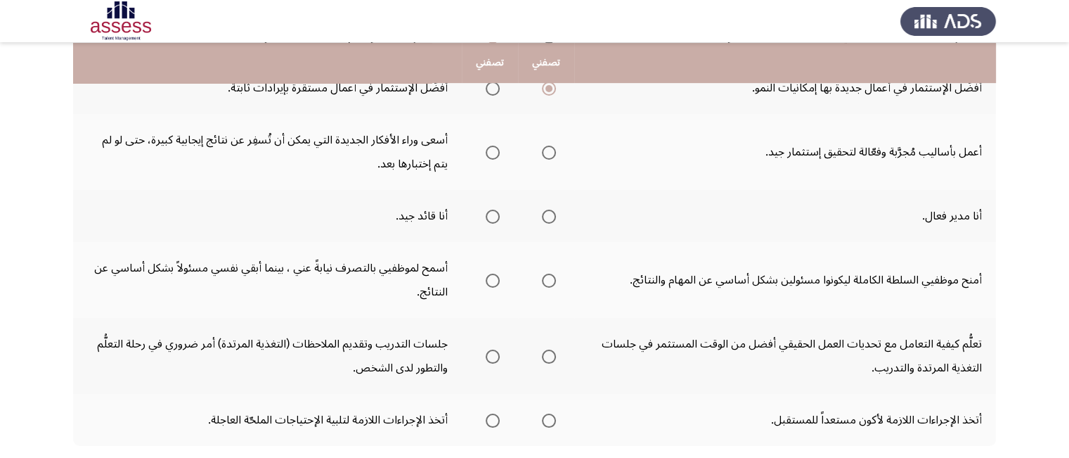
scroll to position [506, 0]
click at [489, 150] on span "Select an option" at bounding box center [493, 152] width 14 height 14
click at [489, 150] on input "Select an option" at bounding box center [493, 152] width 14 height 14
click at [489, 212] on span "Select an option" at bounding box center [493, 216] width 14 height 14
click at [489, 212] on input "Select an option" at bounding box center [493, 216] width 14 height 14
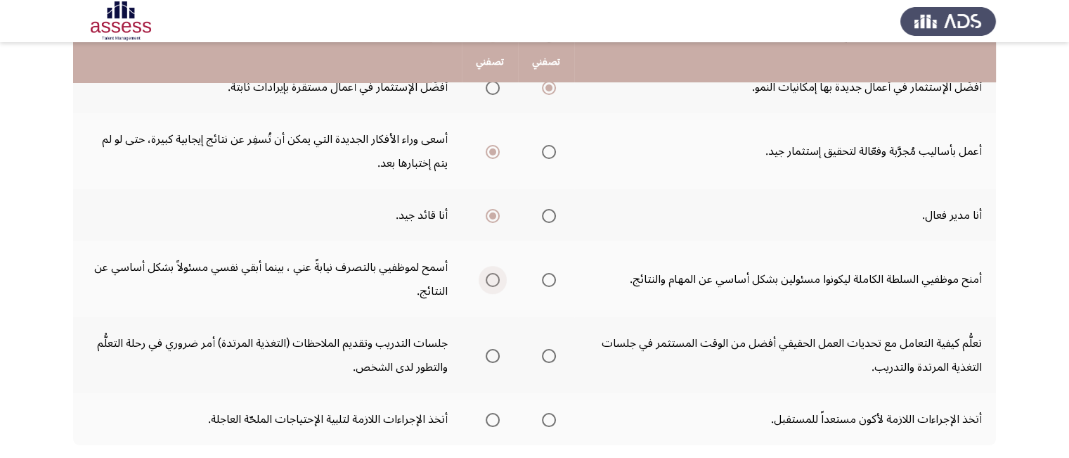
click at [493, 277] on span "Select an option" at bounding box center [493, 280] width 14 height 14
click at [493, 277] on input "Select an option" at bounding box center [493, 280] width 14 height 14
click at [492, 352] on span "Select an option" at bounding box center [493, 356] width 14 height 14
click at [492, 352] on input "Select an option" at bounding box center [493, 356] width 14 height 14
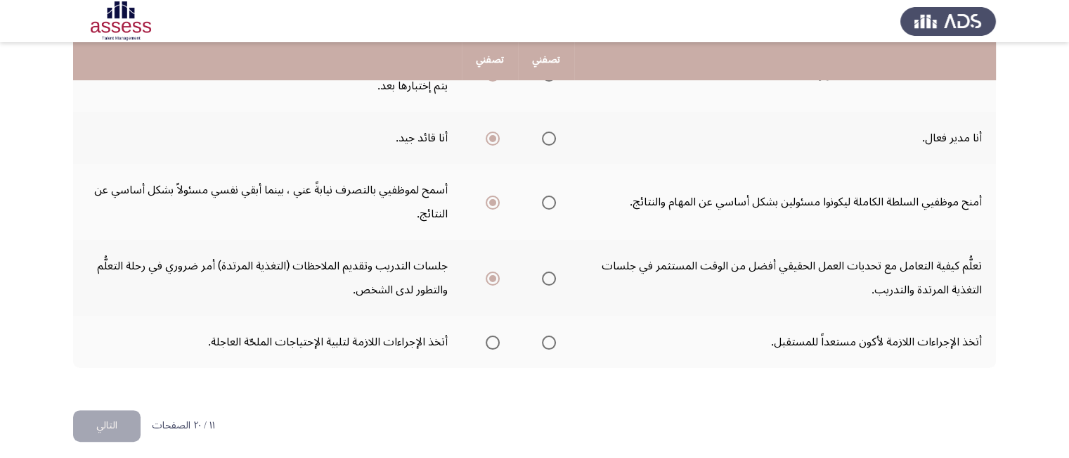
scroll to position [587, 0]
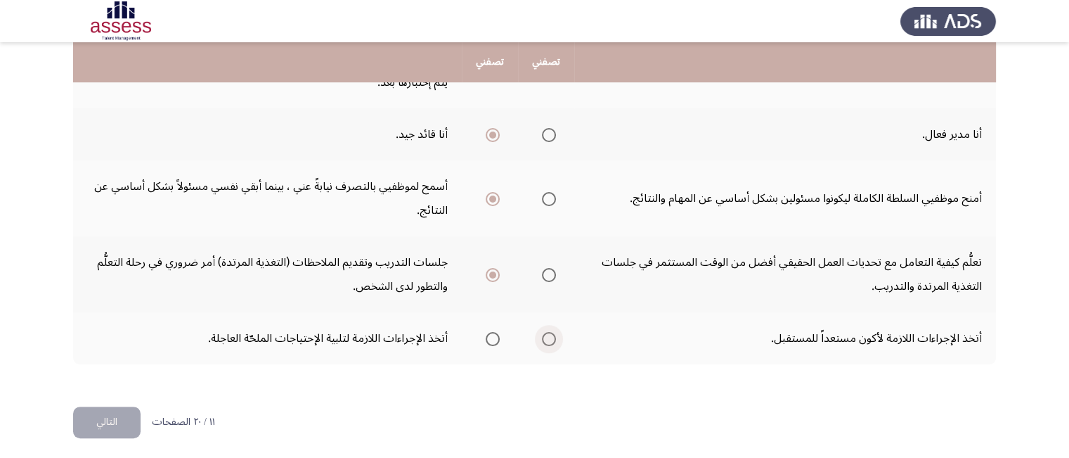
click at [555, 332] on span "Select an option" at bounding box center [549, 339] width 14 height 14
click at [555, 332] on input "Select an option" at bounding box center [549, 339] width 14 height 14
click at [109, 419] on button "التالي" at bounding box center [106, 422] width 67 height 32
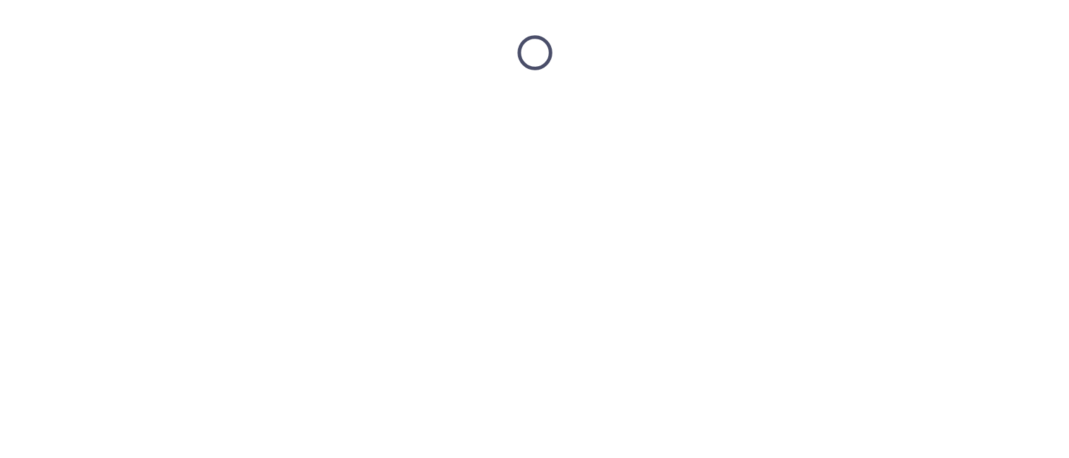
scroll to position [0, 0]
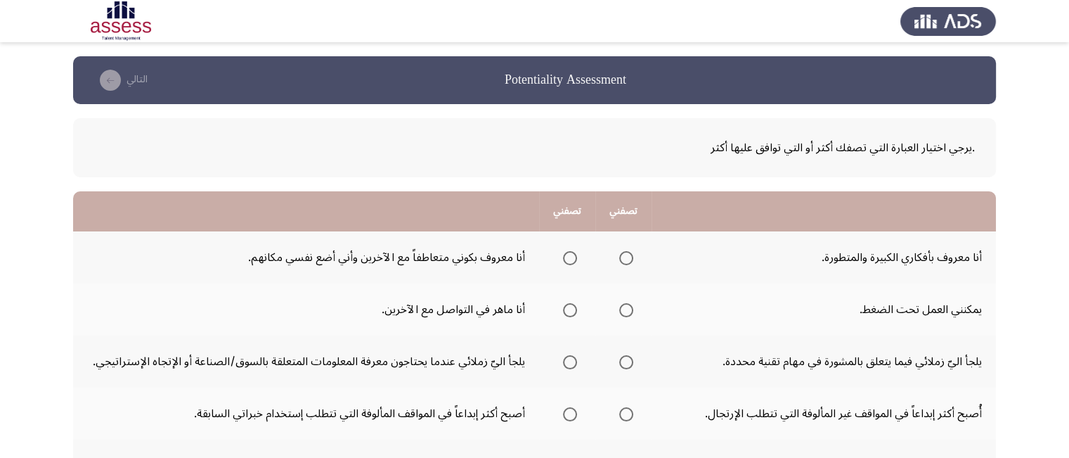
click at [623, 255] on span "Select an option" at bounding box center [626, 258] width 14 height 14
click at [623, 255] on input "Select an option" at bounding box center [626, 258] width 14 height 14
click at [629, 309] on span "Select an option" at bounding box center [626, 310] width 14 height 14
click at [629, 309] on input "Select an option" at bounding box center [626, 310] width 14 height 14
click at [566, 311] on span "Select an option" at bounding box center [570, 310] width 14 height 14
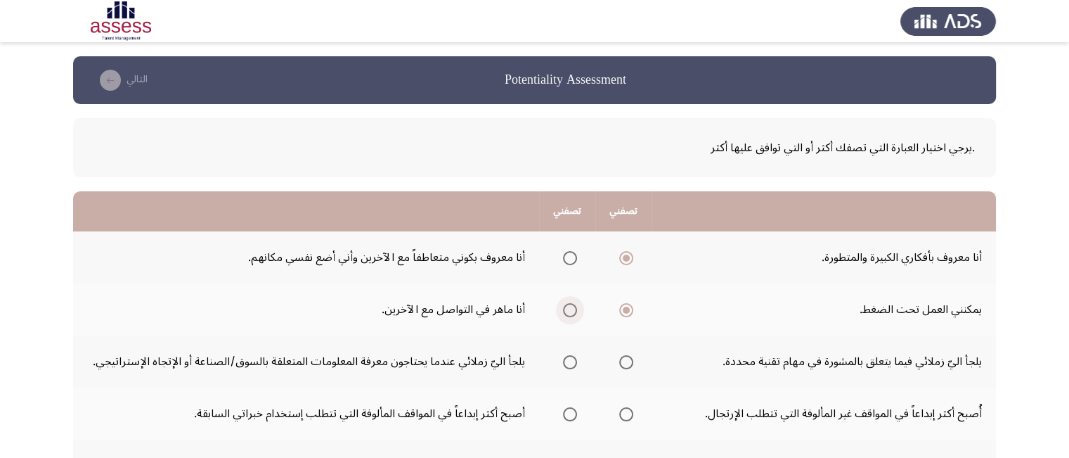
click at [566, 311] on input "Select an option" at bounding box center [570, 310] width 14 height 14
click at [624, 309] on span "Select an option" at bounding box center [626, 310] width 14 height 14
click at [624, 309] on input "Select an option" at bounding box center [626, 310] width 14 height 14
click at [621, 359] on span "Select an option" at bounding box center [626, 362] width 14 height 14
click at [621, 359] on input "Select an option" at bounding box center [626, 362] width 14 height 14
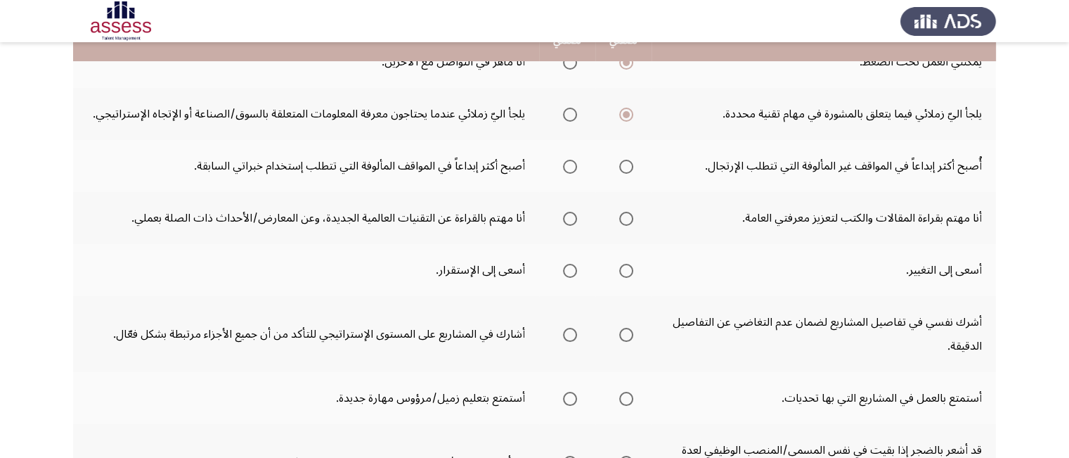
scroll to position [253, 0]
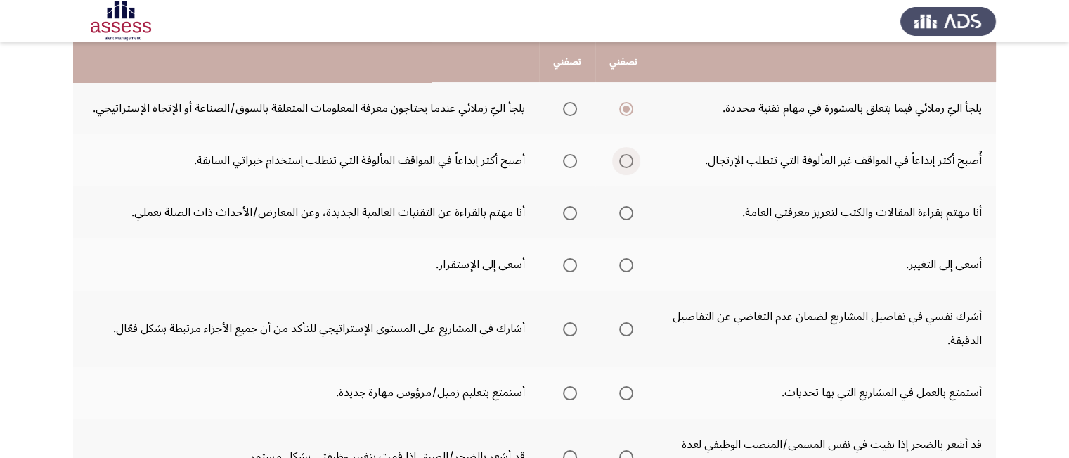
click at [627, 164] on span "Select an option" at bounding box center [626, 161] width 14 height 14
click at [627, 164] on input "Select an option" at bounding box center [626, 161] width 14 height 14
click at [626, 212] on span "Select an option" at bounding box center [626, 213] width 14 height 14
click at [626, 212] on input "Select an option" at bounding box center [626, 213] width 14 height 14
click at [630, 261] on span "Select an option" at bounding box center [626, 265] width 14 height 14
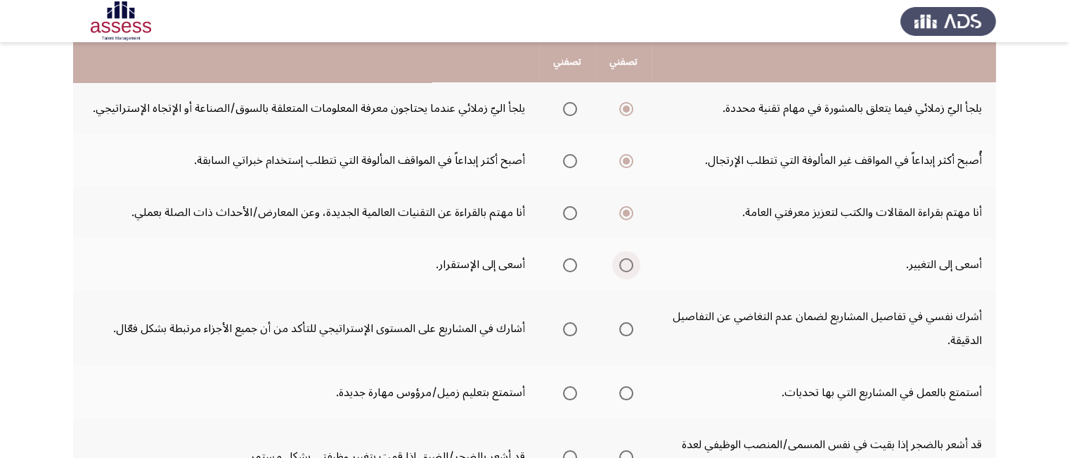
click at [630, 261] on input "Select an option" at bounding box center [626, 265] width 14 height 14
click at [679, 244] on td "أسعى إلى التغيير." at bounding box center [824, 264] width 344 height 52
click at [621, 322] on span "Select an option" at bounding box center [626, 329] width 14 height 14
click at [621, 322] on input "Select an option" at bounding box center [626, 329] width 14 height 14
click at [567, 331] on span "Select an option" at bounding box center [570, 329] width 14 height 14
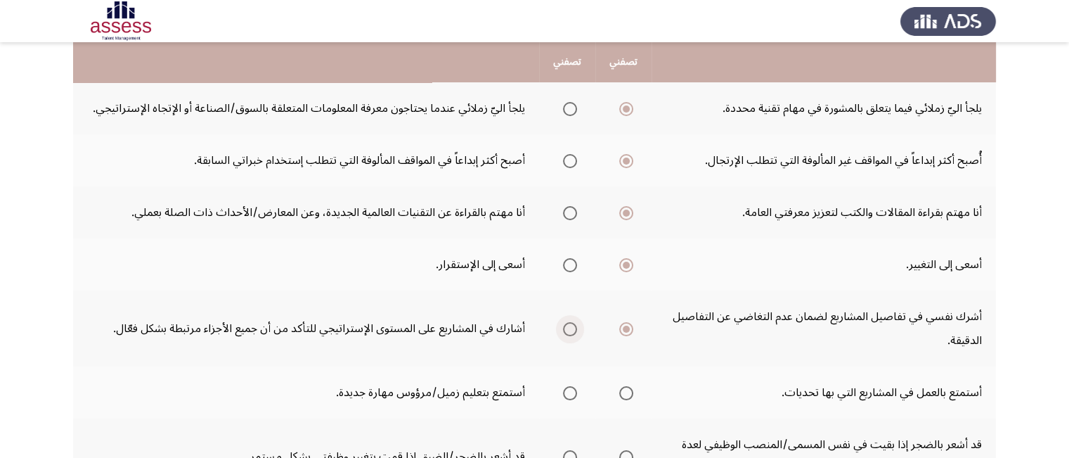
click at [567, 331] on input "Select an option" at bounding box center [570, 329] width 14 height 14
click at [623, 391] on span "Select an option" at bounding box center [626, 393] width 14 height 14
click at [623, 391] on input "Select an option" at bounding box center [626, 393] width 14 height 14
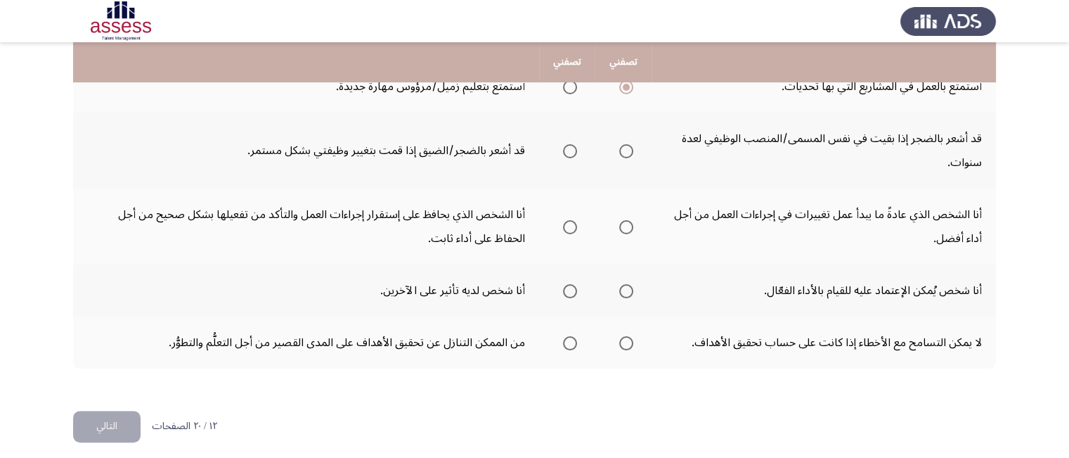
scroll to position [562, 0]
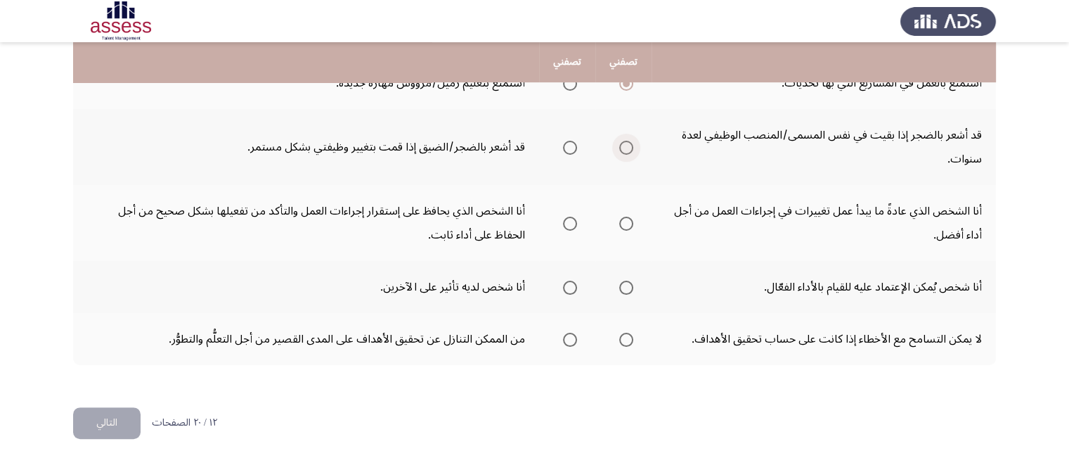
click at [625, 142] on span "Select an option" at bounding box center [626, 148] width 14 height 14
click at [625, 142] on input "Select an option" at bounding box center [626, 148] width 14 height 14
click at [630, 217] on span "Select an option" at bounding box center [626, 223] width 14 height 14
click at [630, 217] on input "Select an option" at bounding box center [626, 223] width 14 height 14
click at [627, 281] on span "Select an option" at bounding box center [626, 287] width 14 height 14
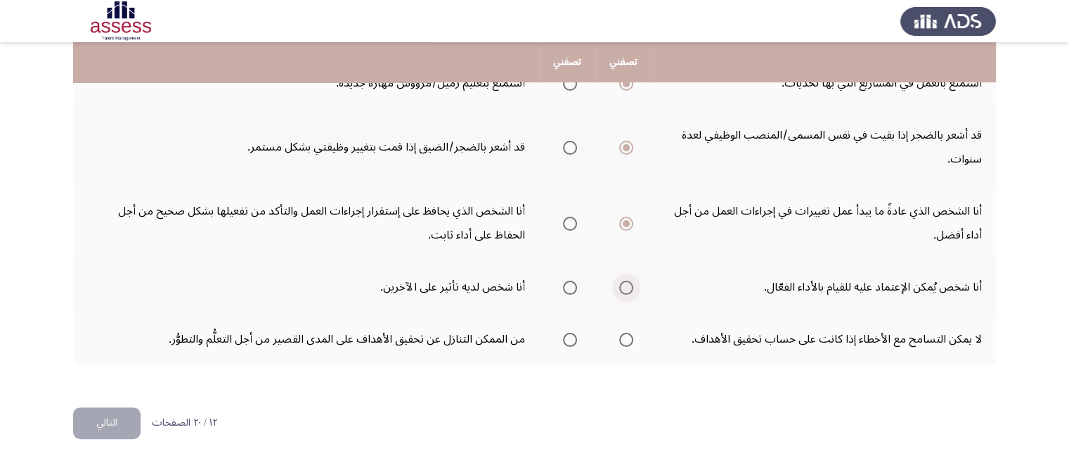
click at [627, 281] on input "Select an option" at bounding box center [626, 287] width 14 height 14
click at [628, 337] on span "Select an option" at bounding box center [626, 339] width 14 height 14
click at [628, 337] on input "Select an option" at bounding box center [626, 339] width 14 height 14
click at [568, 333] on span "Select an option" at bounding box center [570, 339] width 14 height 14
click at [568, 333] on input "Select an option" at bounding box center [570, 339] width 14 height 14
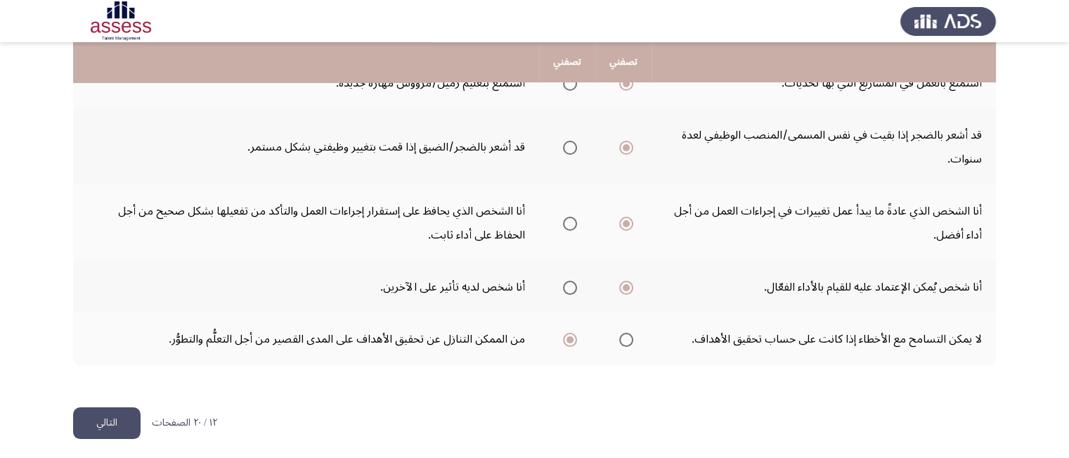
click at [106, 418] on button "التالي" at bounding box center [106, 423] width 67 height 32
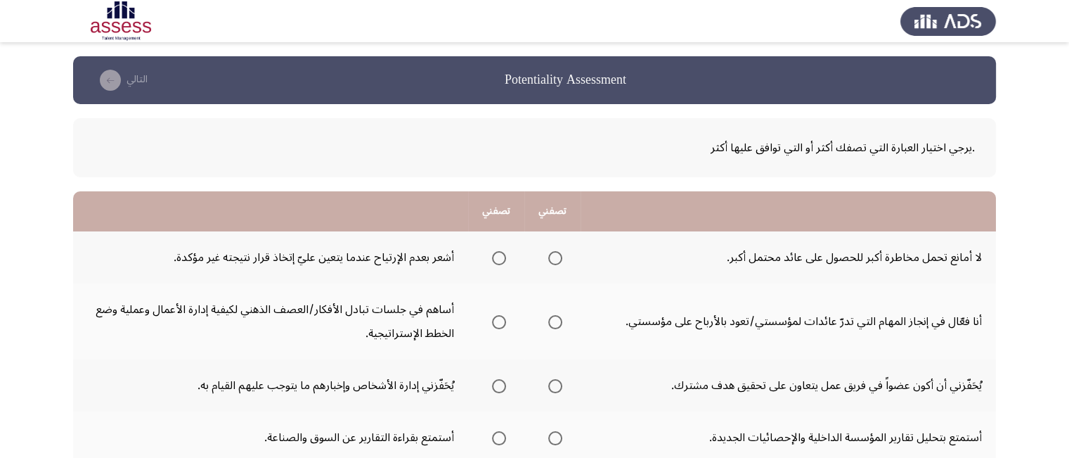
click at [556, 256] on span "Select an option" at bounding box center [555, 258] width 14 height 14
click at [556, 256] on input "Select an option" at bounding box center [555, 258] width 14 height 14
click at [558, 318] on span "Select an option" at bounding box center [555, 322] width 14 height 14
click at [558, 318] on input "Select an option" at bounding box center [555, 322] width 14 height 14
click at [559, 387] on span "Select an option" at bounding box center [555, 386] width 14 height 14
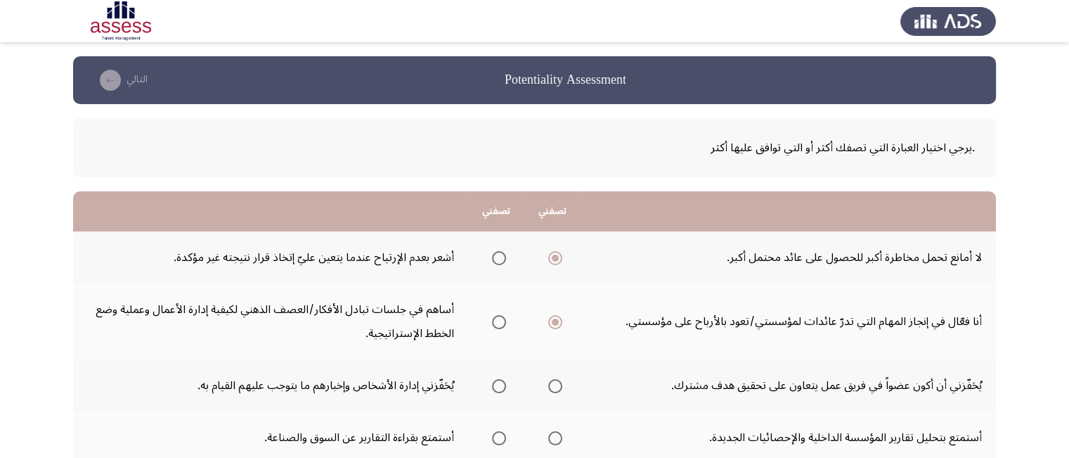
click at [559, 387] on input "Select an option" at bounding box center [555, 386] width 14 height 14
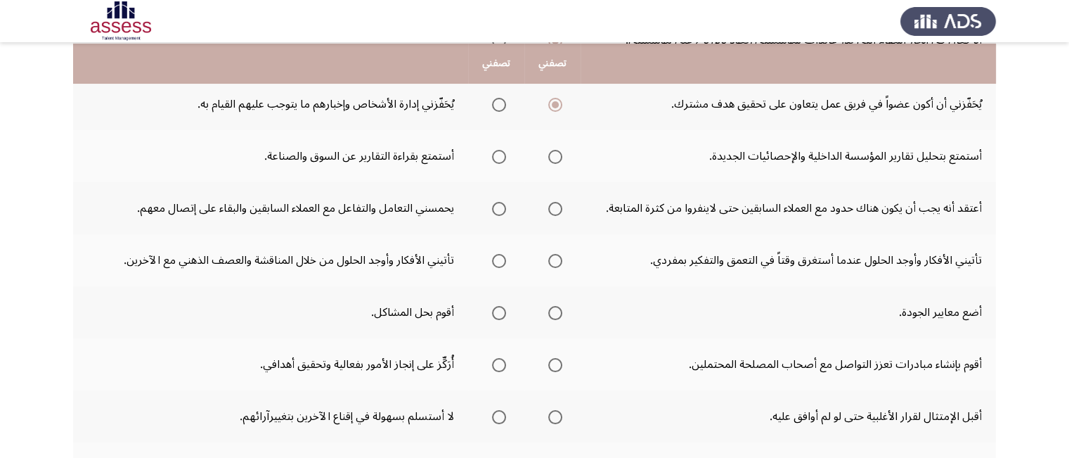
scroll to position [309, 0]
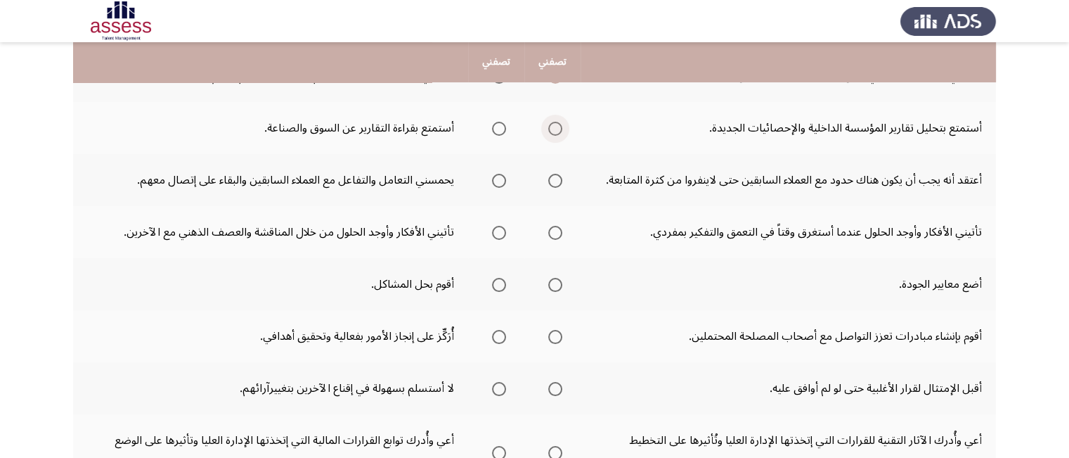
click at [556, 126] on span "Select an option" at bounding box center [555, 129] width 14 height 14
click at [556, 126] on input "Select an option" at bounding box center [555, 129] width 14 height 14
click at [501, 178] on span "Select an option" at bounding box center [499, 181] width 14 height 14
click at [501, 178] on input "Select an option" at bounding box center [499, 181] width 14 height 14
click at [505, 231] on span "Select an option" at bounding box center [499, 233] width 14 height 14
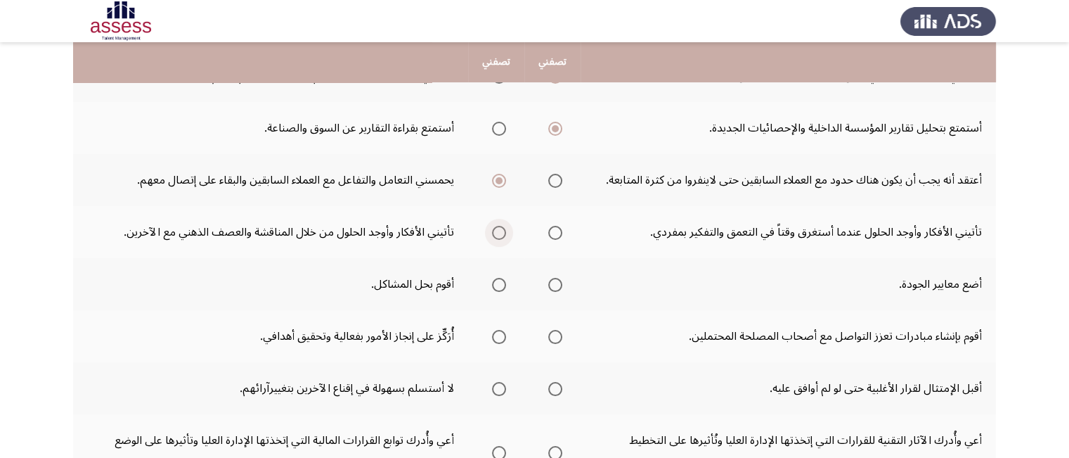
click at [505, 231] on input "Select an option" at bounding box center [499, 233] width 14 height 14
click at [500, 278] on span "Select an option" at bounding box center [499, 285] width 14 height 14
click at [500, 278] on input "Select an option" at bounding box center [499, 285] width 14 height 14
click at [500, 330] on span "Select an option" at bounding box center [499, 337] width 14 height 14
click at [500, 330] on input "Select an option" at bounding box center [499, 337] width 14 height 14
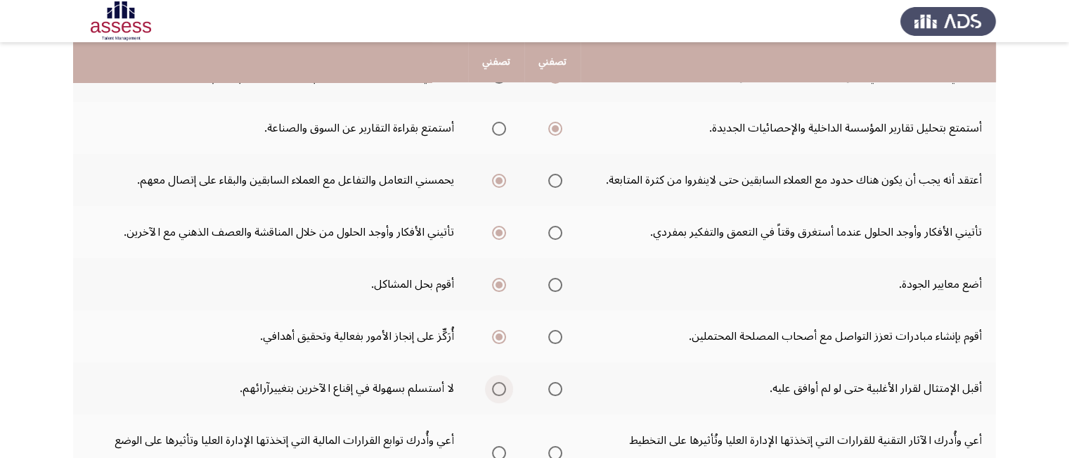
click at [496, 387] on span "Select an option" at bounding box center [499, 389] width 14 height 14
click at [496, 387] on input "Select an option" at bounding box center [499, 389] width 14 height 14
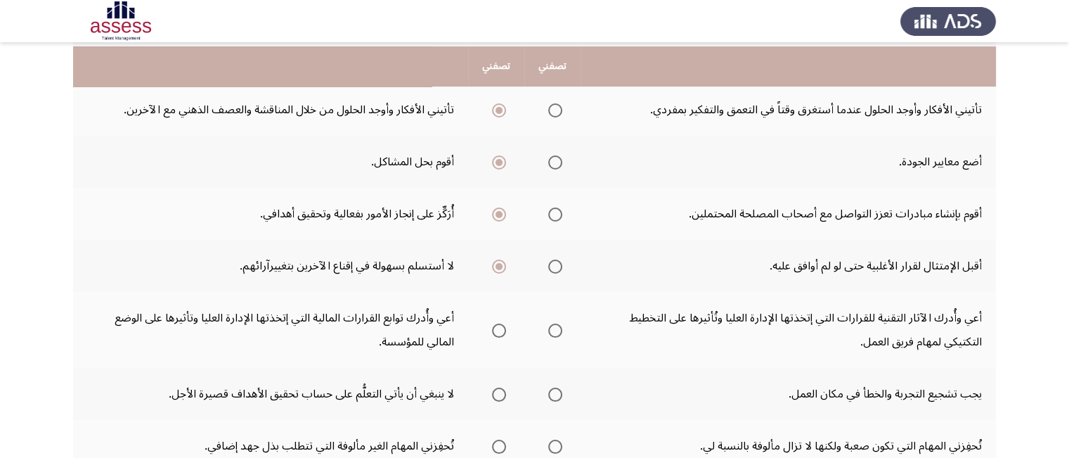
scroll to position [450, 0]
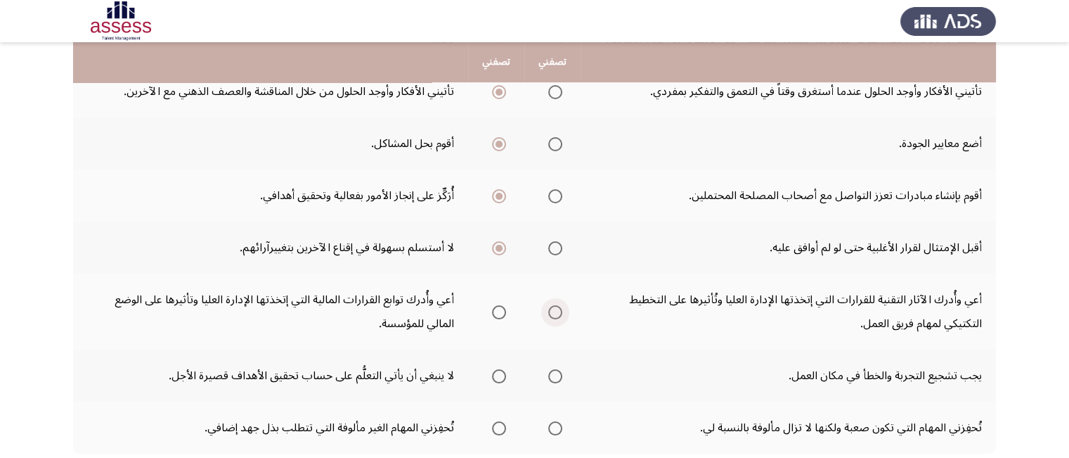
click at [557, 305] on span "Select an option" at bounding box center [555, 312] width 14 height 14
click at [557, 305] on input "Select an option" at bounding box center [555, 312] width 14 height 14
click at [551, 373] on span "Select an option" at bounding box center [555, 376] width 14 height 14
click at [551, 373] on input "Select an option" at bounding box center [555, 376] width 14 height 14
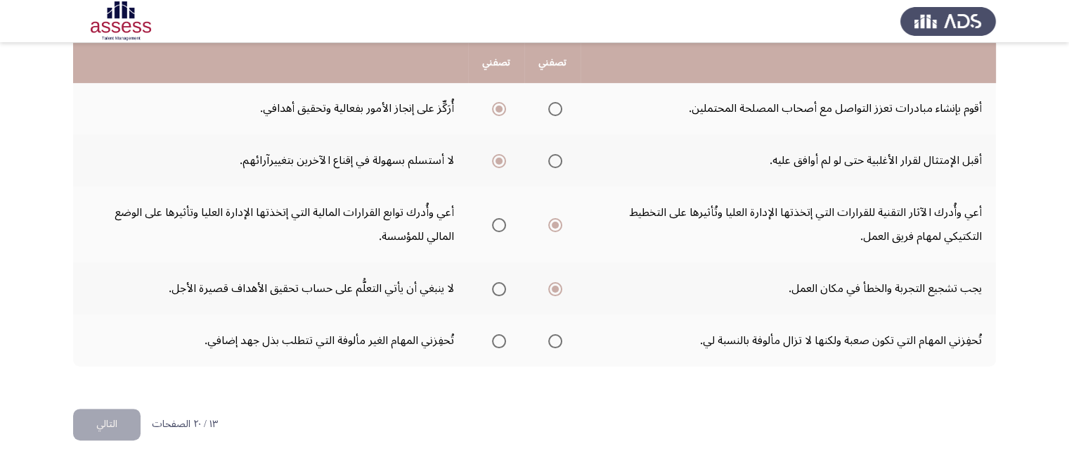
scroll to position [540, 0]
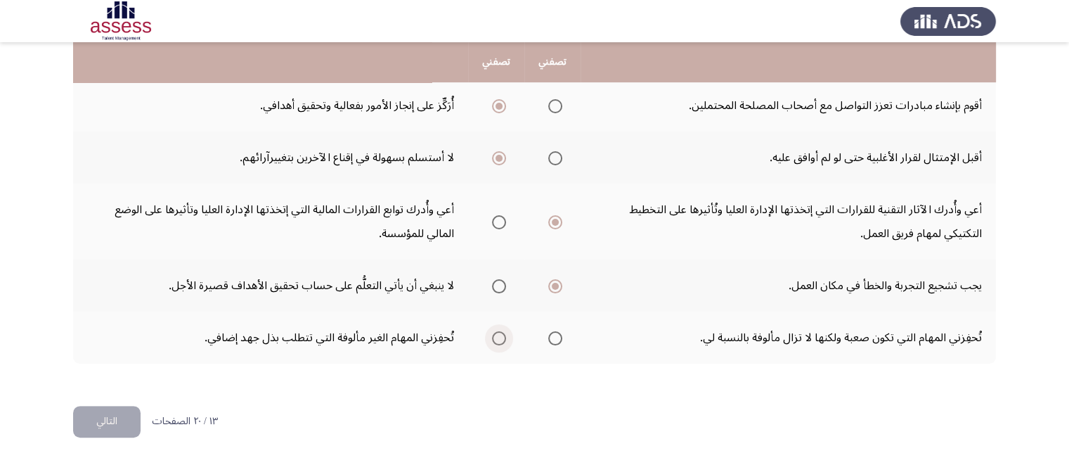
click at [496, 332] on span "Select an option" at bounding box center [499, 338] width 14 height 14
click at [496, 332] on input "Select an option" at bounding box center [499, 338] width 14 height 14
click at [104, 418] on button "التالي" at bounding box center [106, 422] width 67 height 32
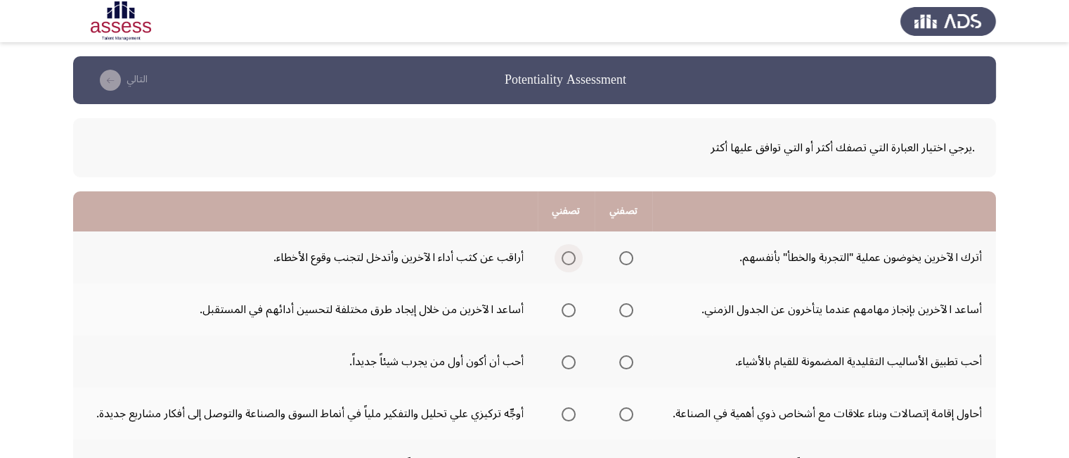
click at [564, 257] on span "Select an option" at bounding box center [569, 258] width 14 height 14
click at [564, 257] on input "Select an option" at bounding box center [569, 258] width 14 height 14
click at [567, 310] on span "Select an option" at bounding box center [569, 310] width 14 height 14
click at [567, 310] on input "Select an option" at bounding box center [569, 310] width 14 height 14
click at [563, 362] on span "Select an option" at bounding box center [569, 362] width 14 height 14
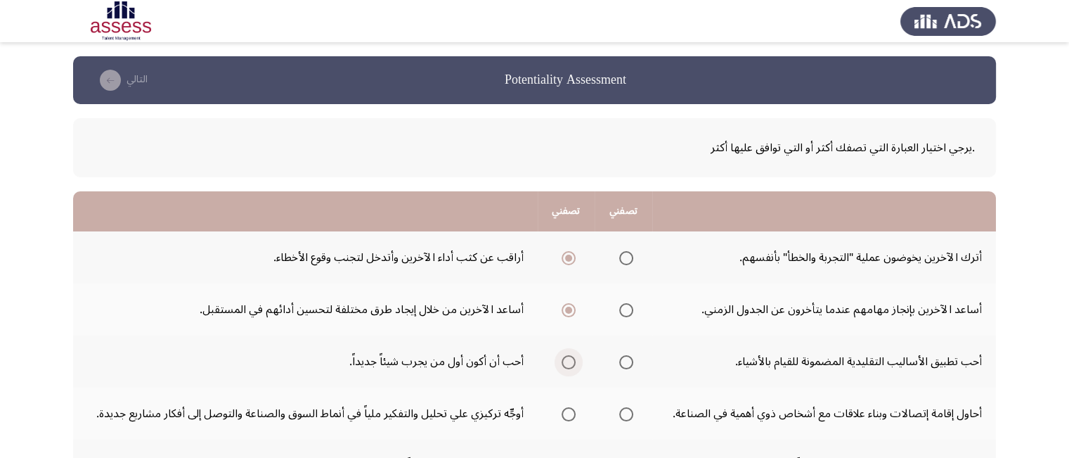
click at [563, 362] on input "Select an option" at bounding box center [569, 362] width 14 height 14
click at [565, 410] on span "Select an option" at bounding box center [569, 414] width 14 height 14
click at [565, 410] on input "Select an option" at bounding box center [569, 414] width 14 height 14
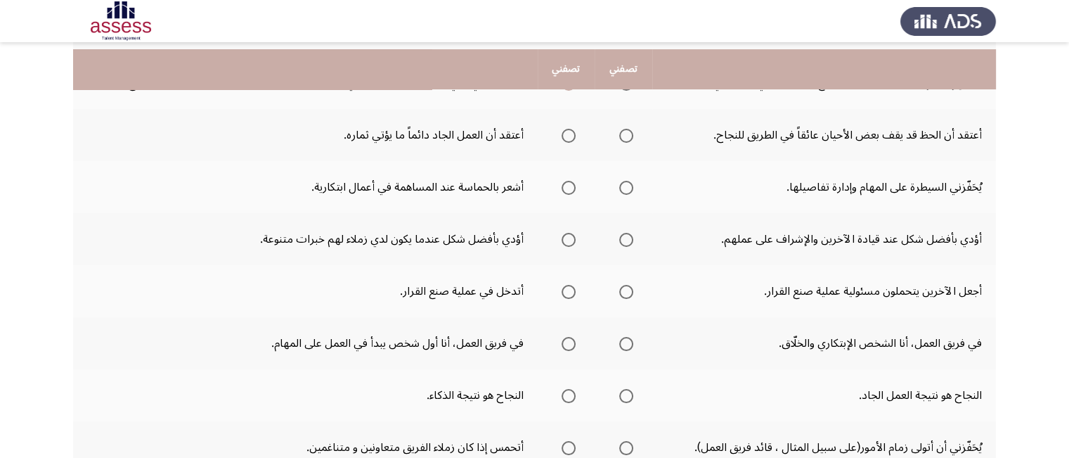
scroll to position [337, 0]
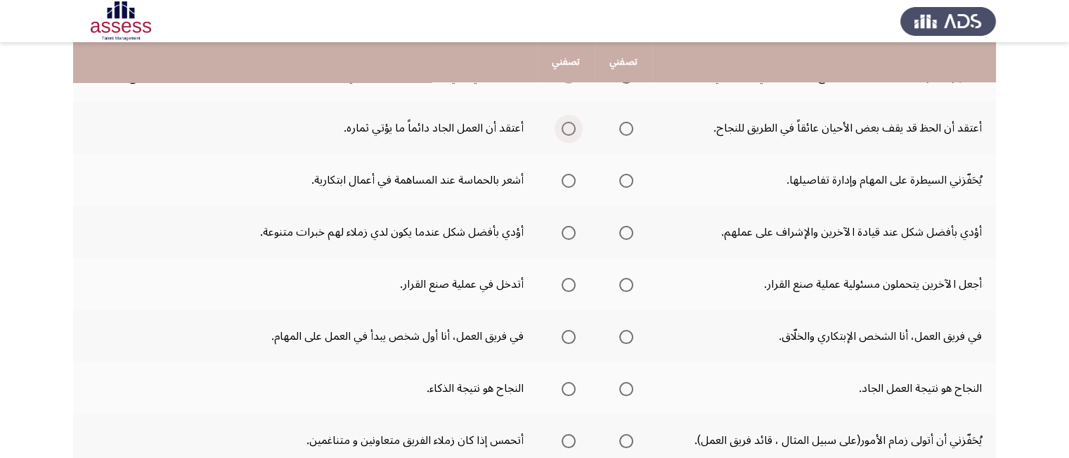
click at [565, 126] on span "Select an option" at bounding box center [569, 129] width 14 height 14
click at [565, 126] on input "Select an option" at bounding box center [569, 129] width 14 height 14
click at [569, 179] on span "Select an option" at bounding box center [569, 181] width 14 height 14
click at [569, 179] on input "Select an option" at bounding box center [569, 181] width 14 height 14
click at [626, 226] on span "Select an option" at bounding box center [626, 233] width 14 height 14
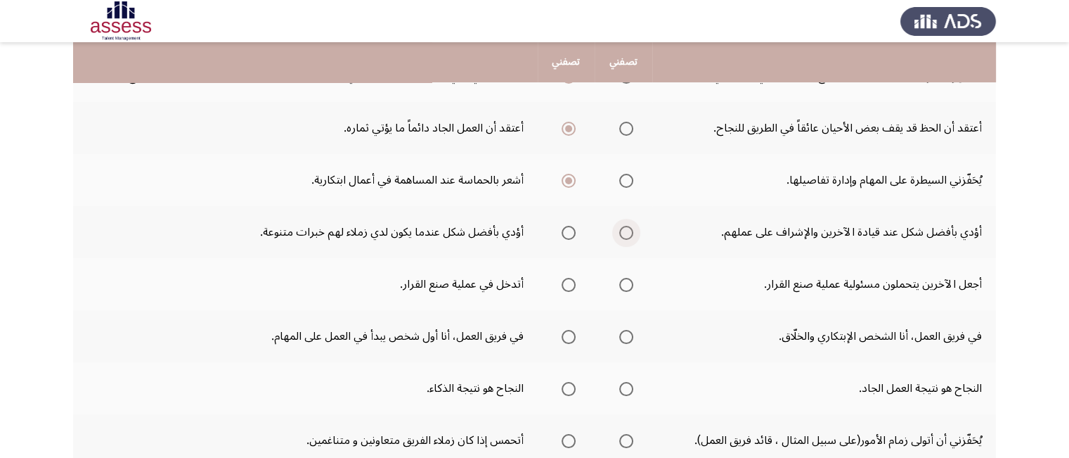
click at [626, 226] on input "Select an option" at bounding box center [626, 233] width 14 height 14
click at [565, 283] on span "Select an option" at bounding box center [569, 285] width 14 height 14
click at [565, 283] on input "Select an option" at bounding box center [569, 285] width 14 height 14
click at [628, 334] on span "Select an option" at bounding box center [626, 337] width 14 height 14
click at [628, 334] on input "Select an option" at bounding box center [626, 337] width 14 height 14
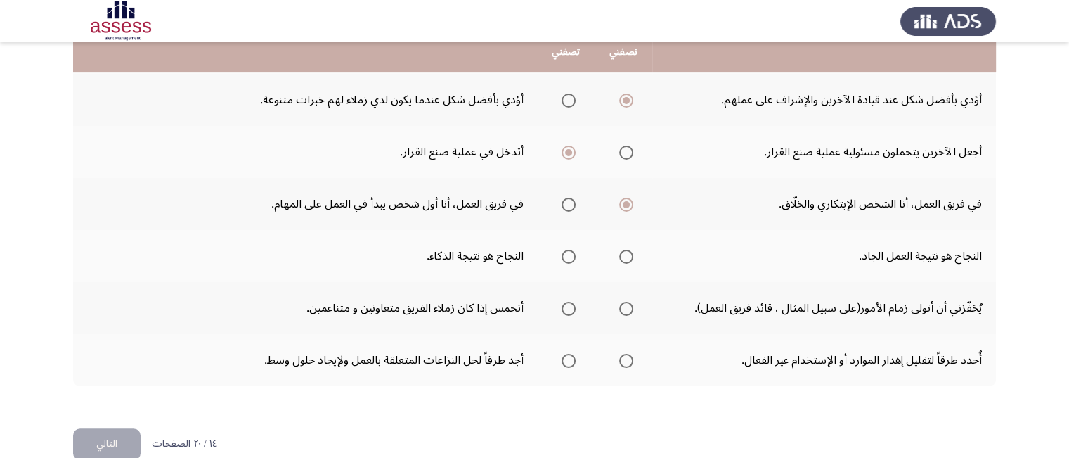
scroll to position [478, 0]
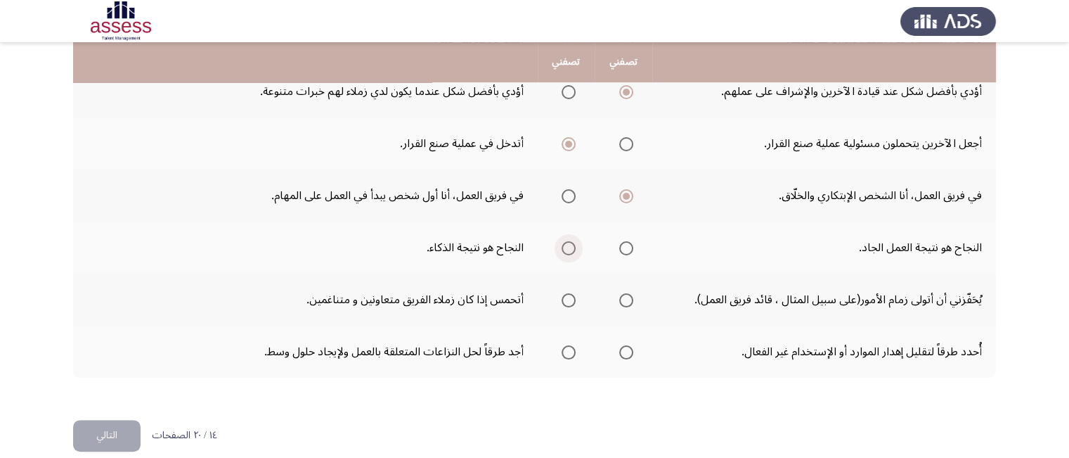
click at [568, 245] on span "Select an option" at bounding box center [569, 248] width 14 height 14
click at [568, 245] on input "Select an option" at bounding box center [569, 248] width 14 height 14
click at [569, 300] on span "Select an option" at bounding box center [569, 300] width 0 height 0
click at [568, 296] on input "Select an option" at bounding box center [569, 300] width 14 height 14
click at [626, 348] on span "Select an option" at bounding box center [626, 352] width 14 height 14
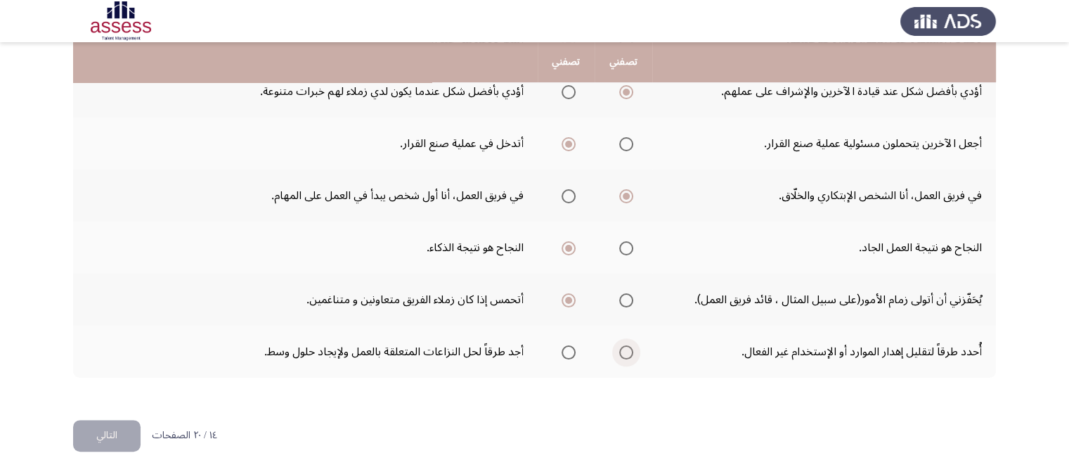
click at [626, 348] on input "Select an option" at bounding box center [626, 352] width 14 height 14
click at [121, 429] on button "التالي" at bounding box center [106, 436] width 67 height 32
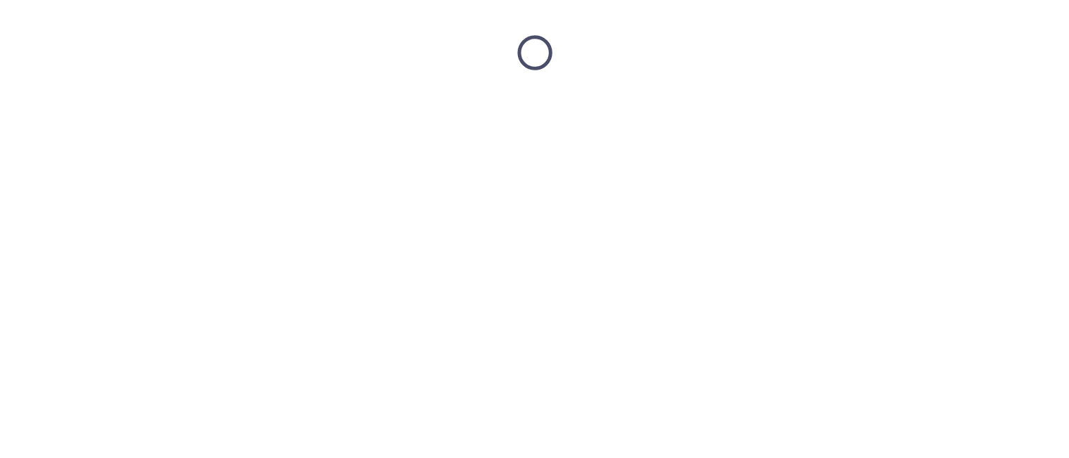
scroll to position [0, 0]
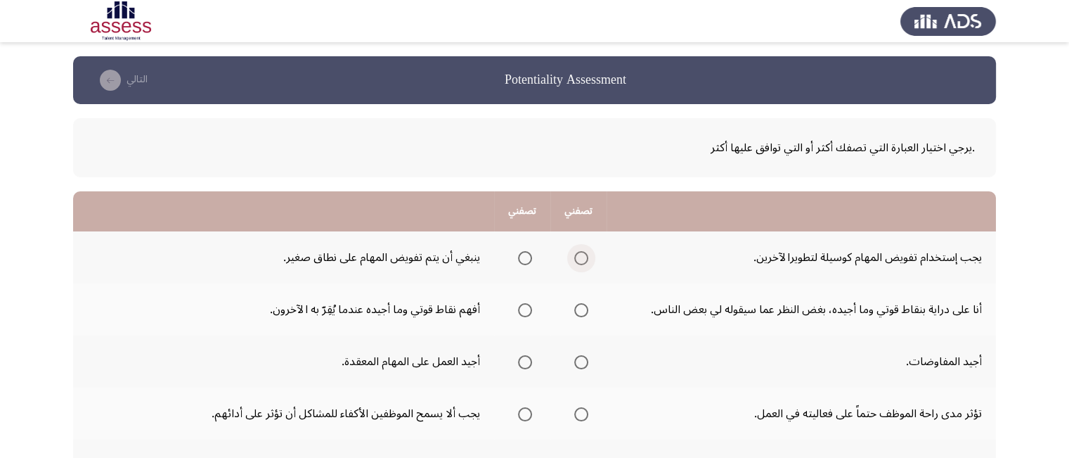
click at [588, 258] on span "Select an option" at bounding box center [581, 258] width 14 height 14
click at [588, 258] on input "Select an option" at bounding box center [581, 258] width 14 height 14
click at [585, 312] on span "Select an option" at bounding box center [581, 310] width 14 height 14
click at [585, 312] on input "Select an option" at bounding box center [581, 310] width 14 height 14
click at [523, 356] on span "Select an option" at bounding box center [525, 362] width 14 height 14
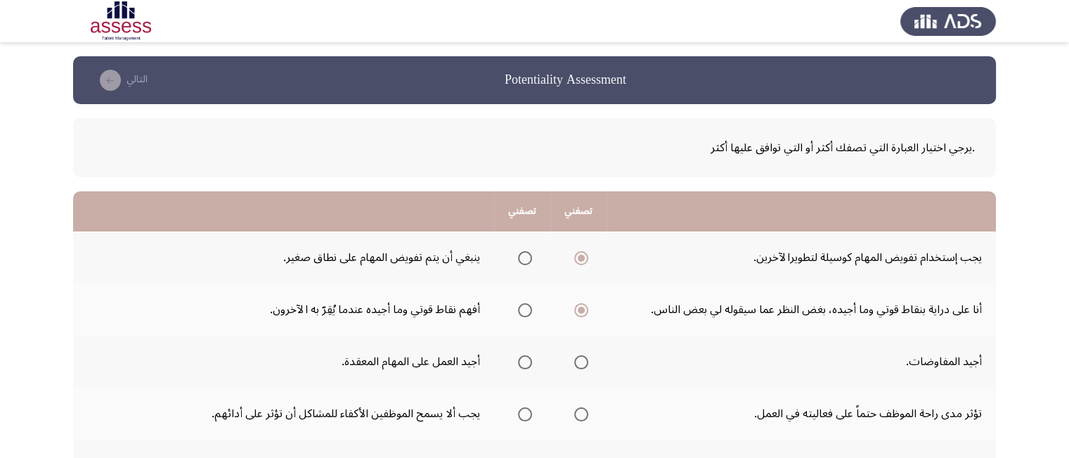
click at [523, 356] on input "Select an option" at bounding box center [525, 362] width 14 height 14
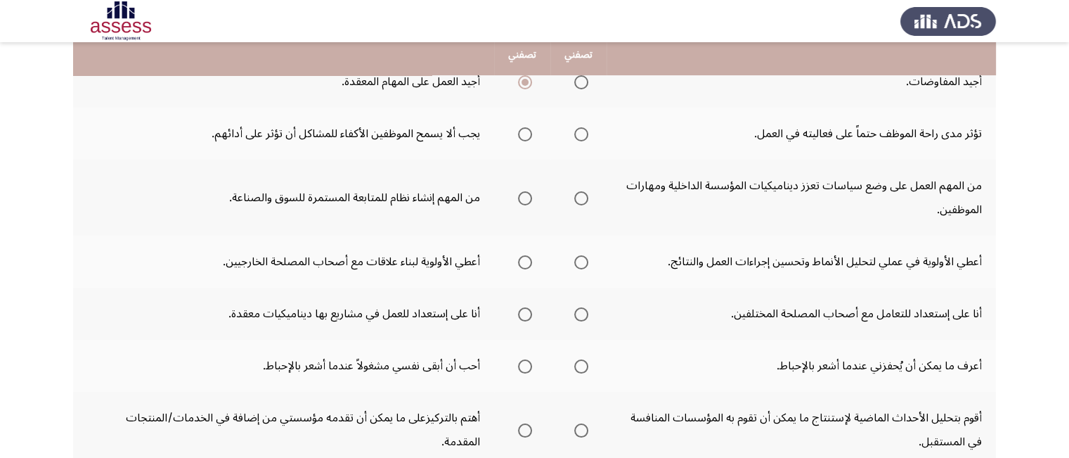
scroll to position [281, 0]
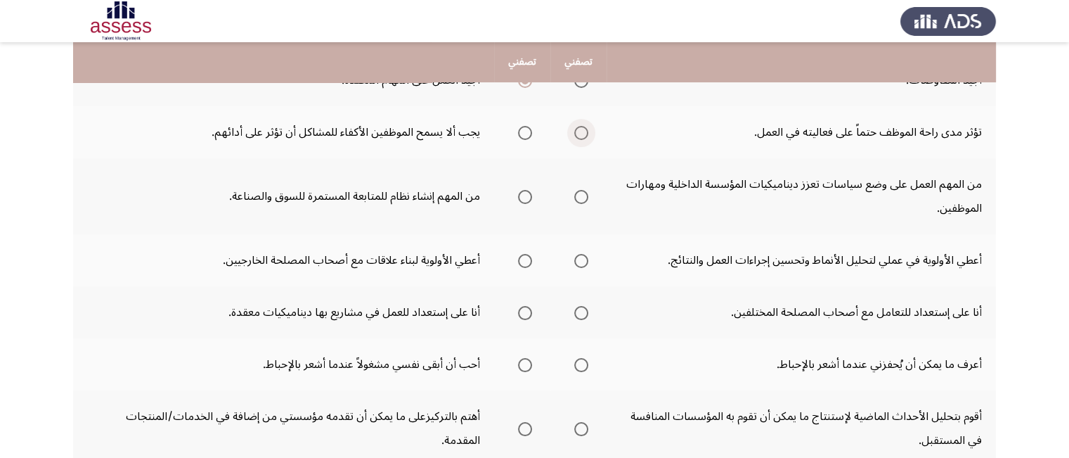
click at [585, 131] on span "Select an option" at bounding box center [581, 133] width 14 height 14
click at [585, 131] on input "Select an option" at bounding box center [581, 133] width 14 height 14
click at [520, 134] on span "Select an option" at bounding box center [525, 133] width 14 height 14
click at [520, 134] on input "Select an option" at bounding box center [525, 133] width 14 height 14
click at [583, 193] on span "Select an option" at bounding box center [581, 197] width 14 height 14
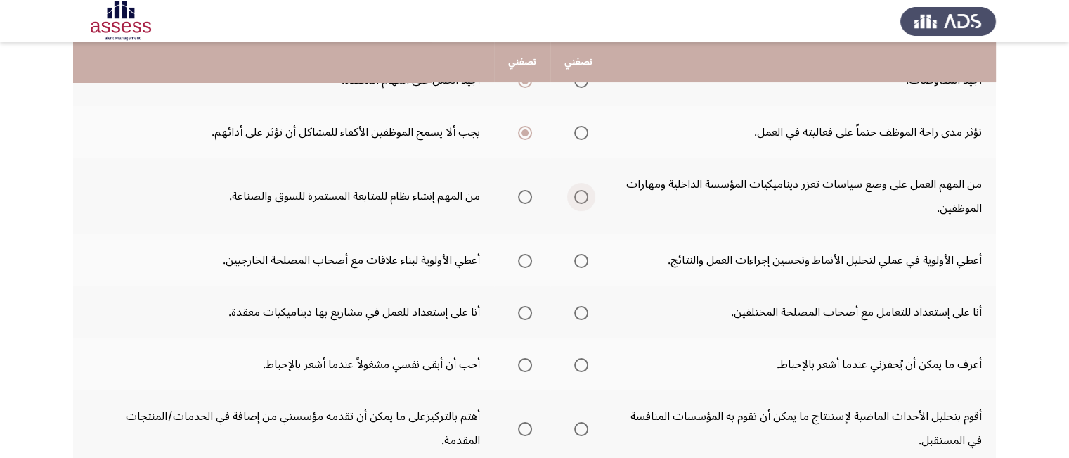
click at [583, 193] on input "Select an option" at bounding box center [581, 197] width 14 height 14
click at [581, 259] on span "Select an option" at bounding box center [581, 261] width 14 height 14
click at [581, 259] on input "Select an option" at bounding box center [581, 261] width 14 height 14
click at [520, 311] on span "Select an option" at bounding box center [525, 313] width 14 height 14
click at [520, 311] on input "Select an option" at bounding box center [525, 313] width 14 height 14
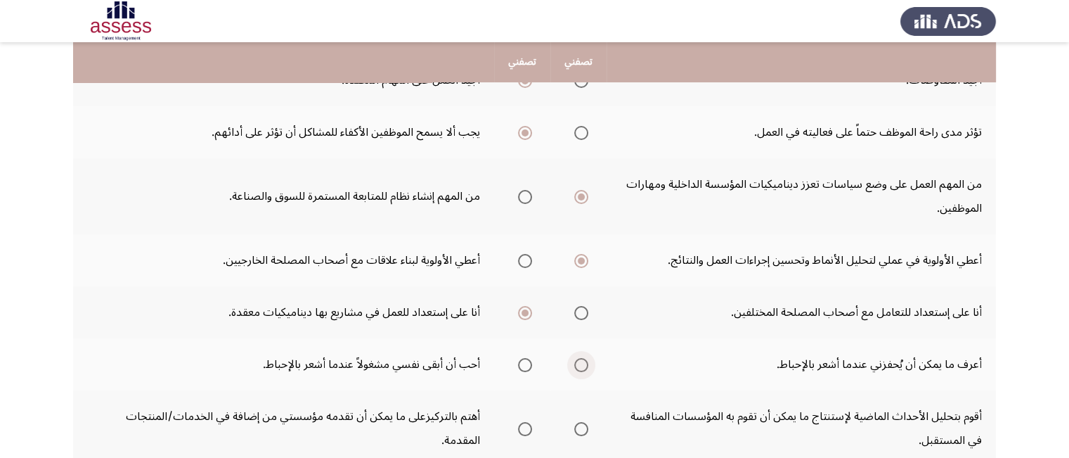
click at [586, 365] on span "Select an option" at bounding box center [581, 365] width 14 height 14
click at [586, 365] on input "Select an option" at bounding box center [581, 365] width 14 height 14
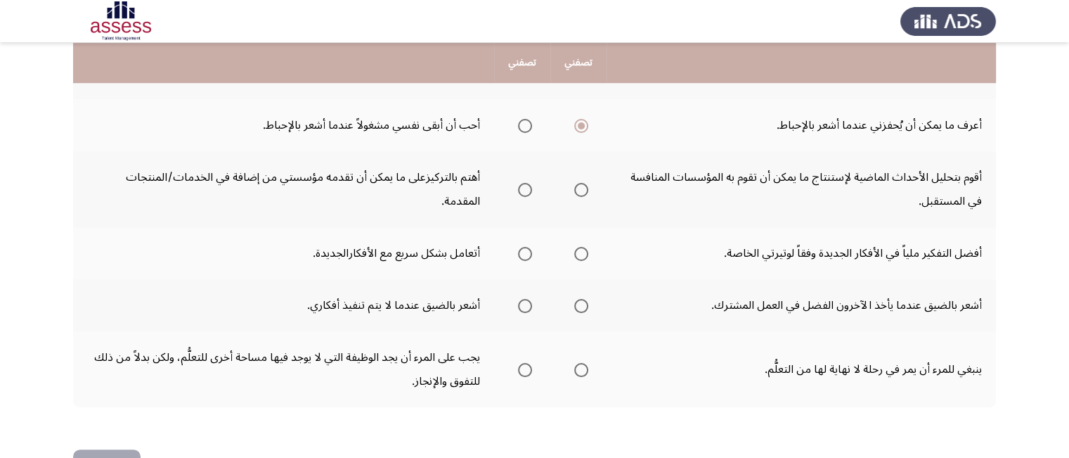
scroll to position [534, 0]
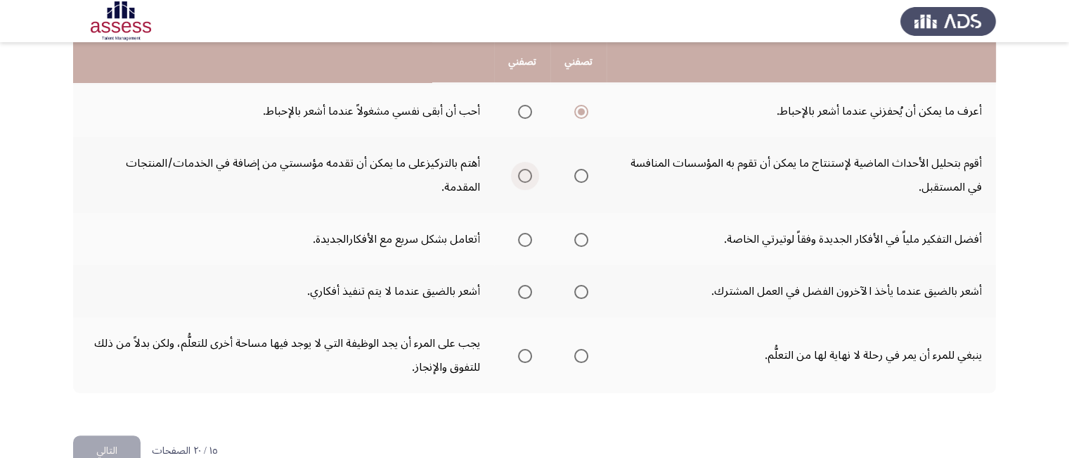
click at [525, 169] on span "Select an option" at bounding box center [525, 176] width 14 height 14
click at [525, 169] on input "Select an option" at bounding box center [525, 176] width 14 height 14
click at [521, 233] on span "Select an option" at bounding box center [525, 240] width 14 height 14
click at [521, 233] on input "Select an option" at bounding box center [525, 240] width 14 height 14
click at [531, 286] on span "Select an option" at bounding box center [525, 292] width 14 height 14
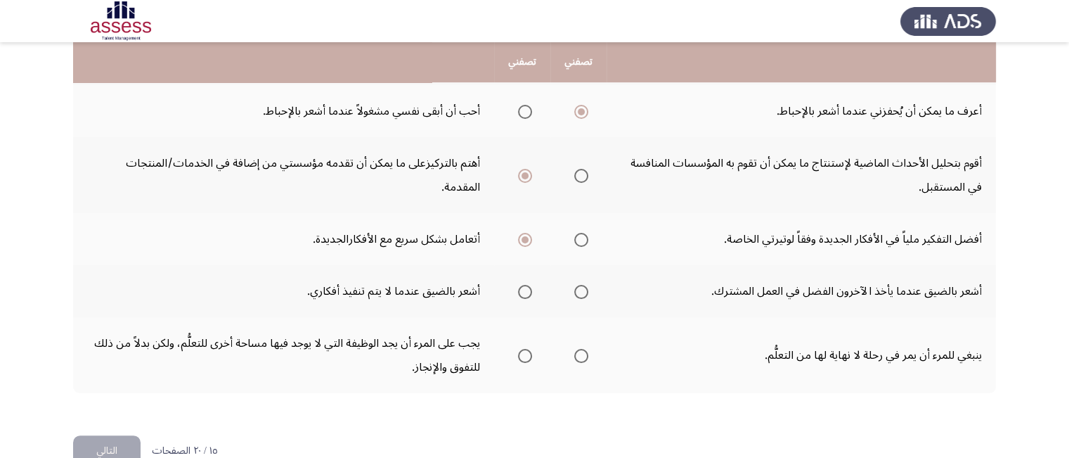
click at [531, 286] on input "Select an option" at bounding box center [525, 292] width 14 height 14
click at [575, 349] on span "Select an option" at bounding box center [581, 356] width 14 height 14
click at [575, 349] on input "Select an option" at bounding box center [581, 356] width 14 height 14
click at [112, 438] on button "التالي" at bounding box center [106, 451] width 67 height 32
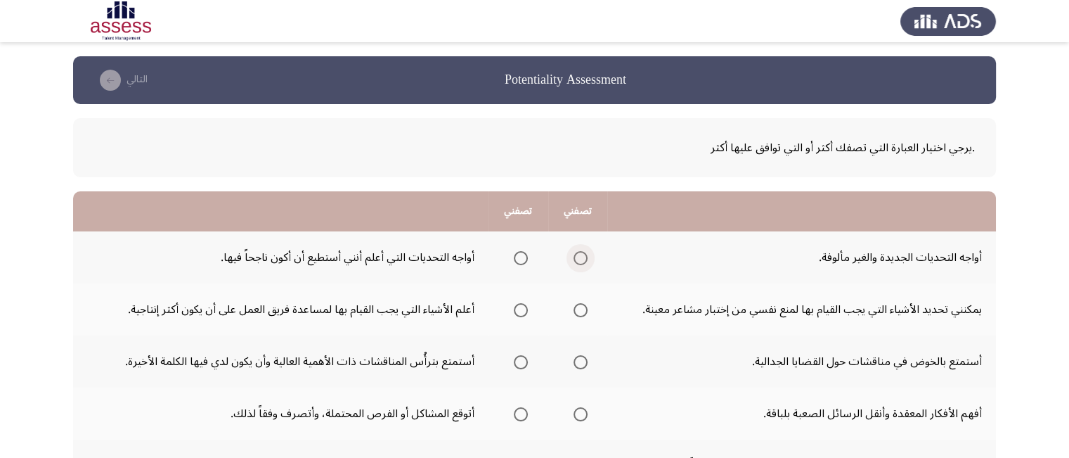
click at [576, 258] on span "Select an option" at bounding box center [581, 258] width 14 height 14
click at [576, 258] on input "Select an option" at bounding box center [581, 258] width 14 height 14
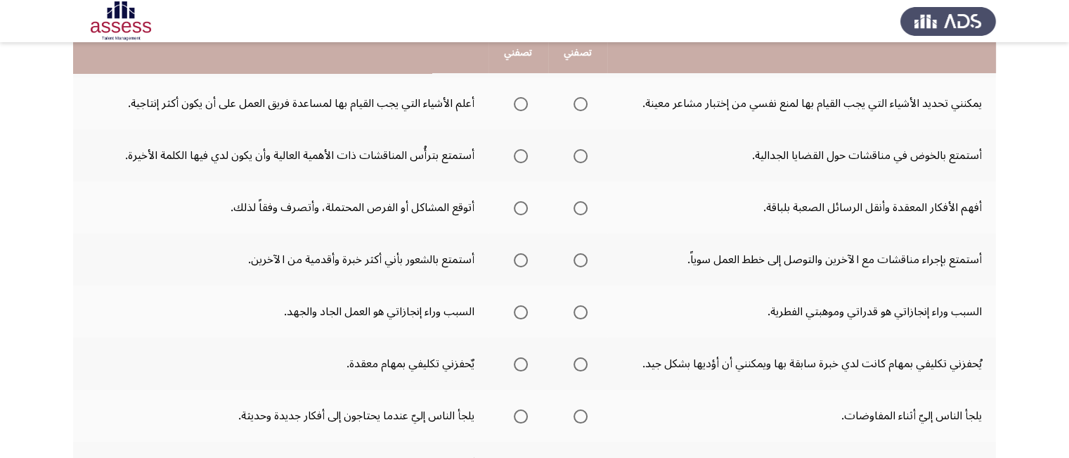
scroll to position [197, 0]
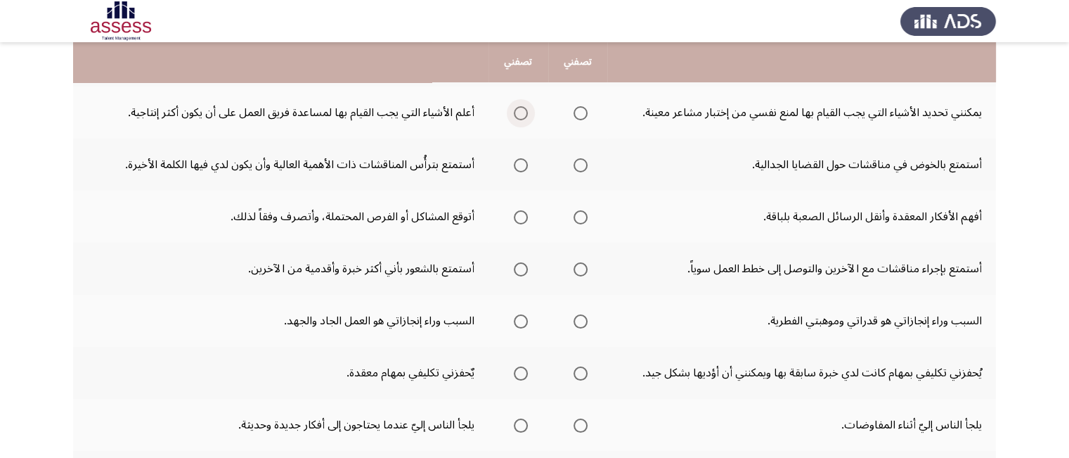
click at [516, 109] on span "Select an option" at bounding box center [521, 113] width 14 height 14
click at [516, 109] on input "Select an option" at bounding box center [521, 113] width 14 height 14
click at [522, 161] on span "Select an option" at bounding box center [521, 165] width 14 height 14
click at [522, 161] on input "Select an option" at bounding box center [521, 165] width 14 height 14
click at [518, 218] on span "Select an option" at bounding box center [521, 217] width 14 height 14
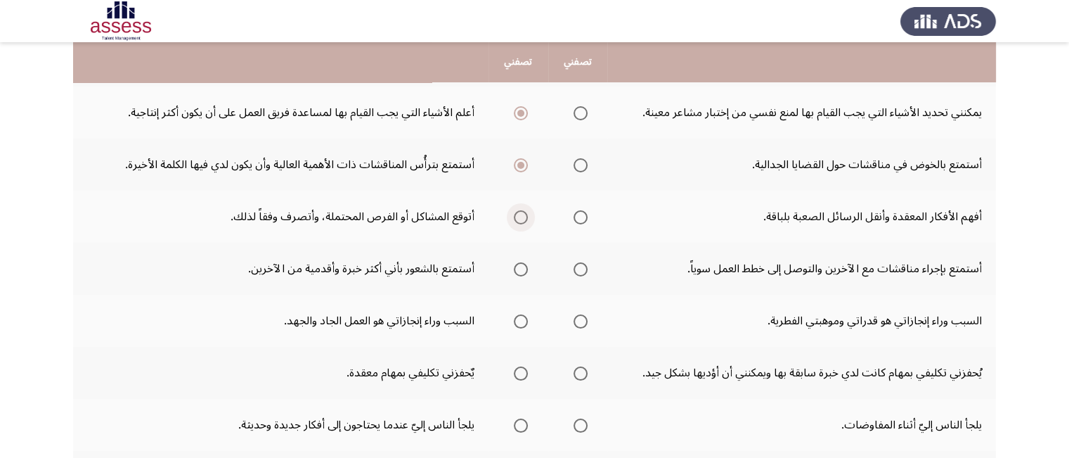
click at [518, 218] on input "Select an option" at bounding box center [521, 217] width 14 height 14
click at [578, 268] on span "Select an option" at bounding box center [581, 269] width 14 height 14
click at [578, 268] on input "Select an option" at bounding box center [581, 269] width 14 height 14
click at [519, 320] on span "Select an option" at bounding box center [521, 321] width 14 height 14
click at [519, 320] on input "Select an option" at bounding box center [521, 321] width 14 height 14
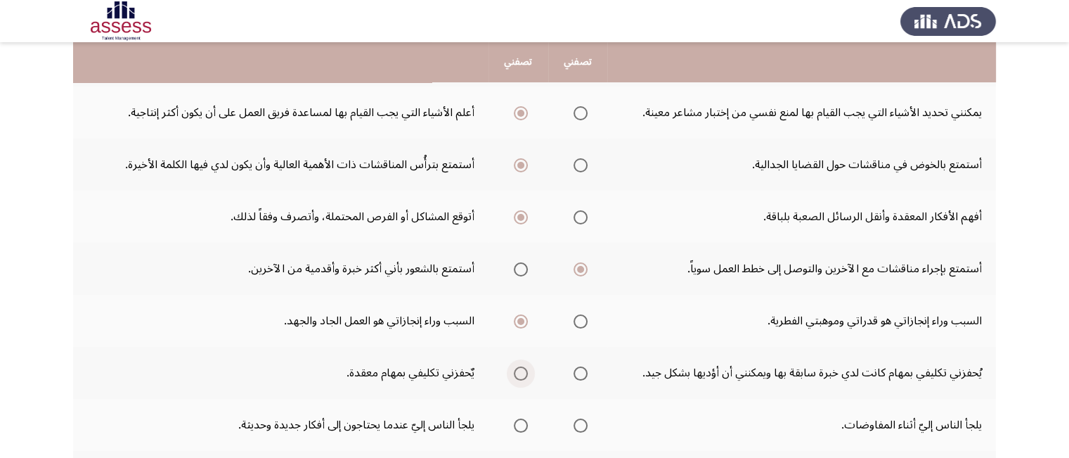
click at [519, 368] on span "Select an option" at bounding box center [521, 373] width 14 height 14
click at [519, 368] on input "Select an option" at bounding box center [521, 373] width 14 height 14
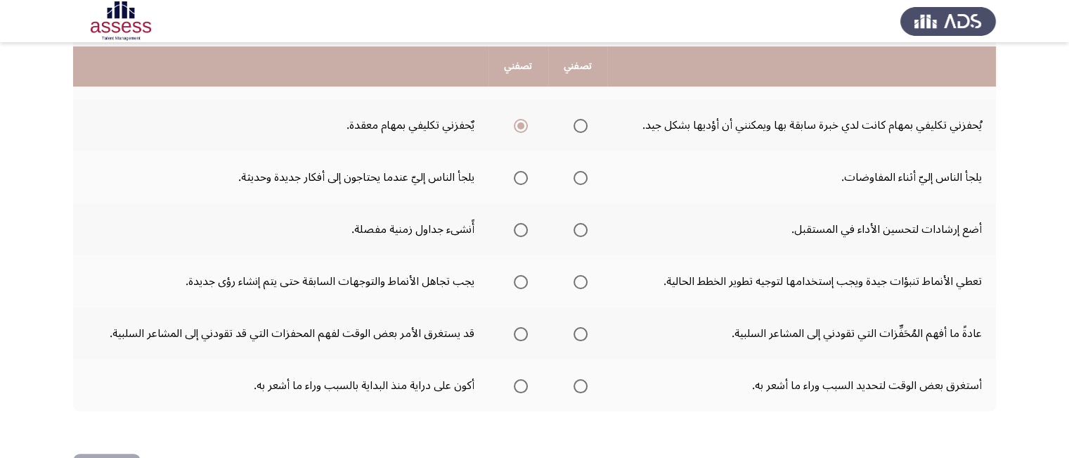
scroll to position [450, 0]
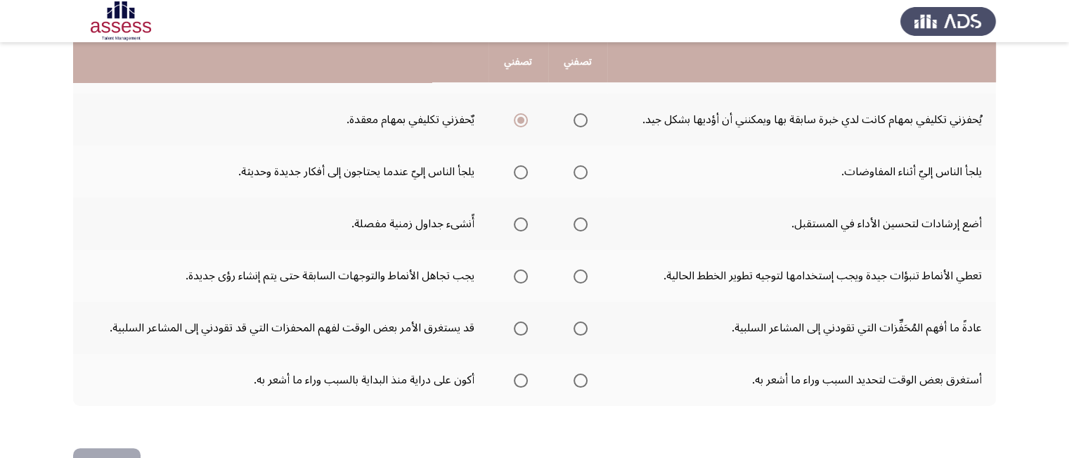
click at [517, 167] on span "Select an option" at bounding box center [521, 172] width 14 height 14
click at [517, 167] on input "Select an option" at bounding box center [521, 172] width 14 height 14
click at [578, 223] on span "Select an option" at bounding box center [581, 224] width 14 height 14
click at [578, 223] on input "Select an option" at bounding box center [581, 224] width 14 height 14
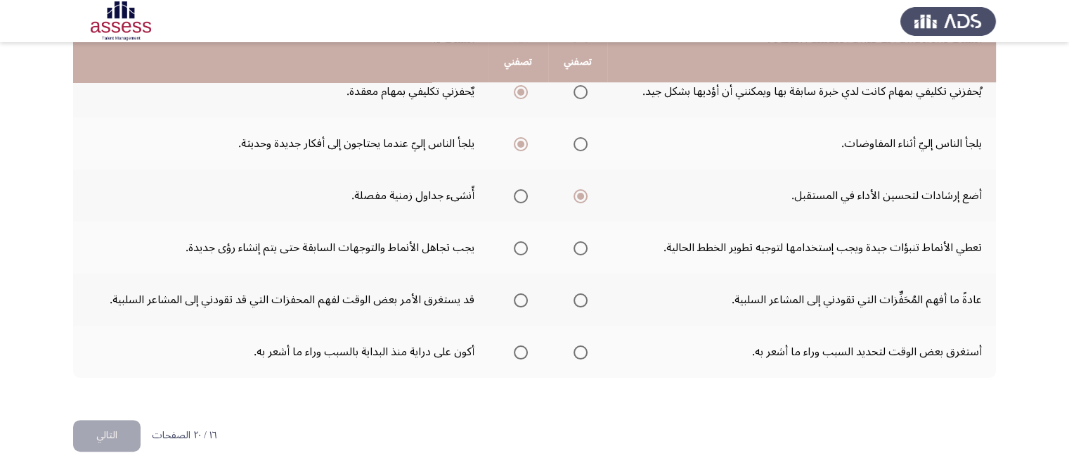
scroll to position [492, 0]
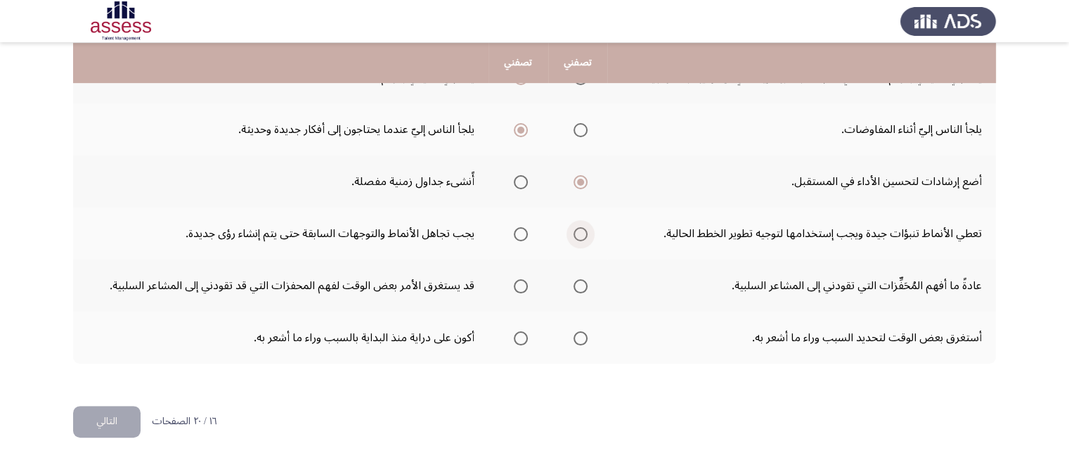
click at [578, 231] on span "Select an option" at bounding box center [581, 234] width 14 height 14
click at [578, 231] on input "Select an option" at bounding box center [581, 234] width 14 height 14
click at [514, 227] on span "Select an option" at bounding box center [521, 234] width 14 height 14
click at [514, 227] on input "Select an option" at bounding box center [521, 234] width 14 height 14
click at [576, 285] on span "Select an option" at bounding box center [581, 286] width 14 height 14
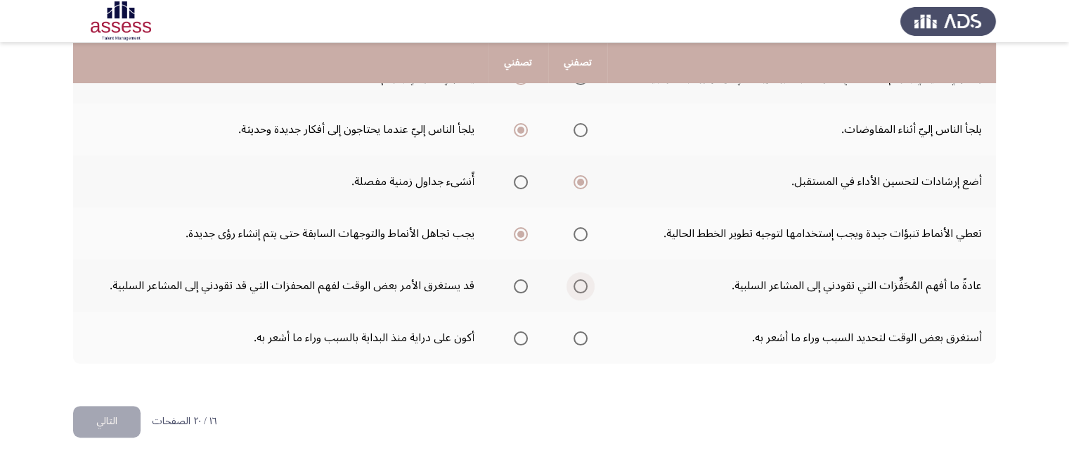
click at [576, 285] on input "Select an option" at bounding box center [581, 286] width 14 height 14
click at [520, 333] on span "Select an option" at bounding box center [521, 338] width 14 height 14
click at [520, 333] on input "Select an option" at bounding box center [521, 338] width 14 height 14
click at [131, 415] on button "التالي" at bounding box center [106, 422] width 67 height 32
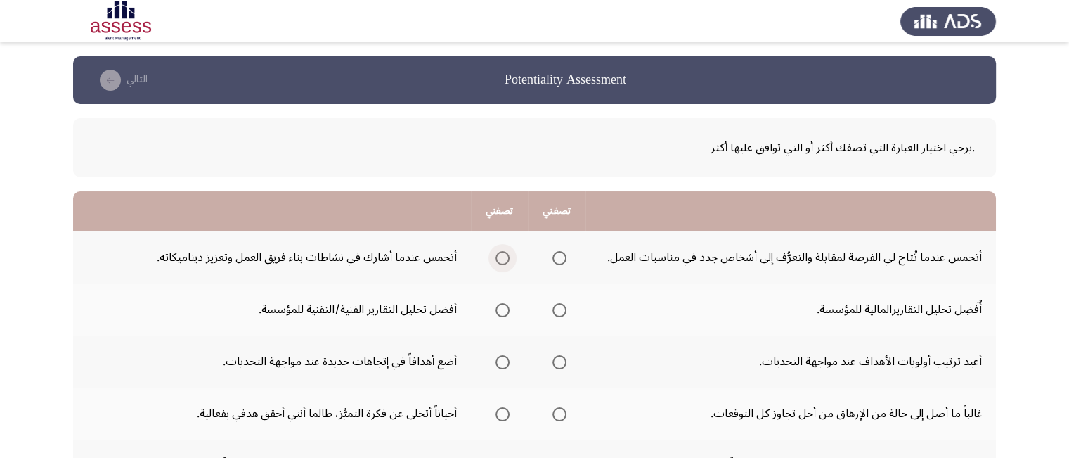
click at [496, 256] on span "Select an option" at bounding box center [503, 258] width 14 height 14
click at [496, 256] on input "Select an option" at bounding box center [503, 258] width 14 height 14
click at [496, 309] on span "Select an option" at bounding box center [503, 310] width 14 height 14
click at [496, 309] on input "Select an option" at bounding box center [503, 310] width 14 height 14
click at [500, 359] on span "Select an option" at bounding box center [503, 362] width 14 height 14
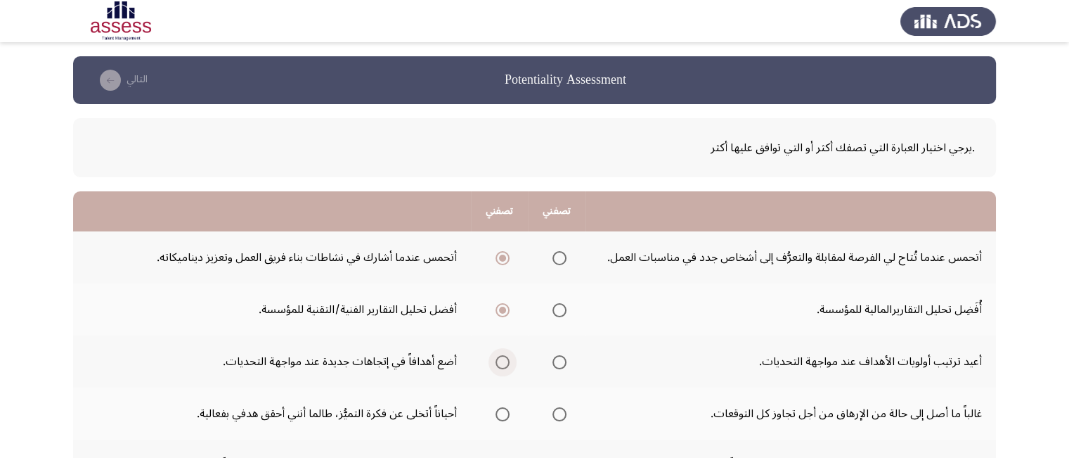
click at [500, 359] on input "Select an option" at bounding box center [503, 362] width 14 height 14
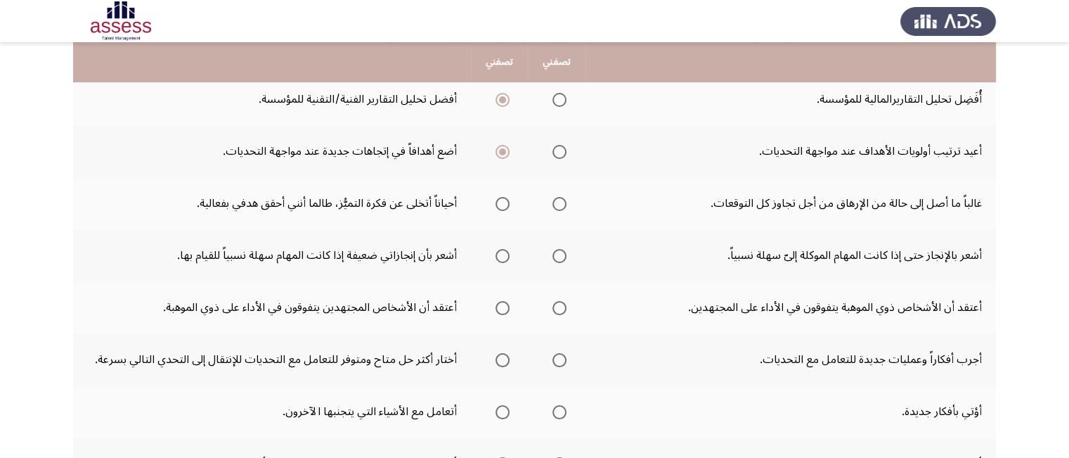
scroll to position [225, 0]
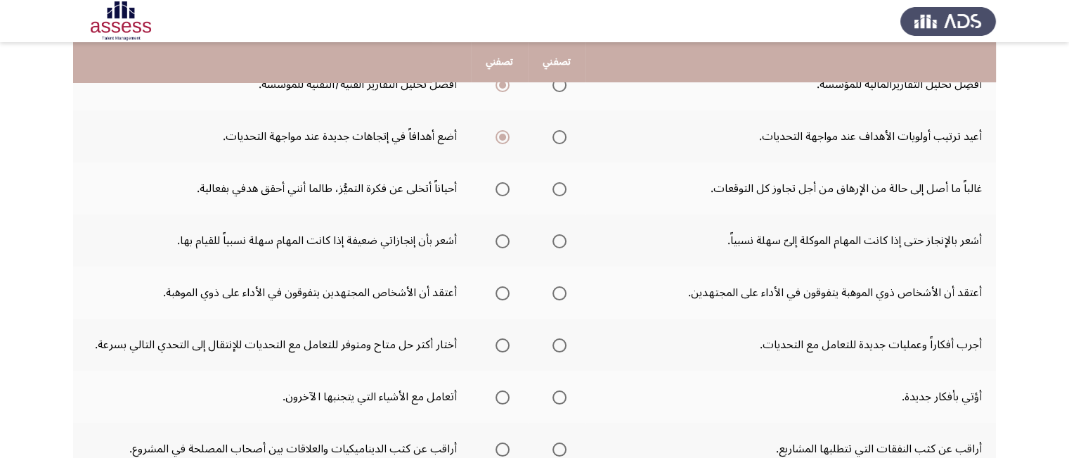
click at [560, 188] on span "Select an option" at bounding box center [559, 189] width 14 height 14
click at [560, 188] on input "Select an option" at bounding box center [559, 189] width 14 height 14
click at [557, 238] on span "Select an option" at bounding box center [559, 241] width 14 height 14
click at [557, 238] on input "Select an option" at bounding box center [559, 241] width 14 height 14
click at [557, 290] on span "Select an option" at bounding box center [559, 293] width 14 height 14
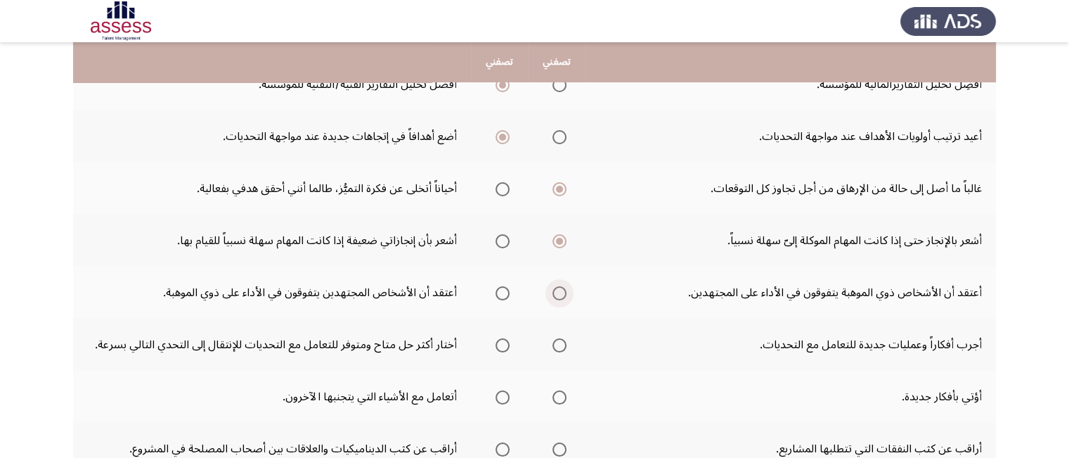
click at [557, 290] on input "Select an option" at bounding box center [559, 293] width 14 height 14
click at [506, 342] on span "Select an option" at bounding box center [503, 345] width 14 height 14
click at [506, 342] on input "Select an option" at bounding box center [503, 345] width 14 height 14
click at [557, 390] on span "Select an option" at bounding box center [559, 397] width 14 height 14
click at [557, 390] on input "Select an option" at bounding box center [559, 397] width 14 height 14
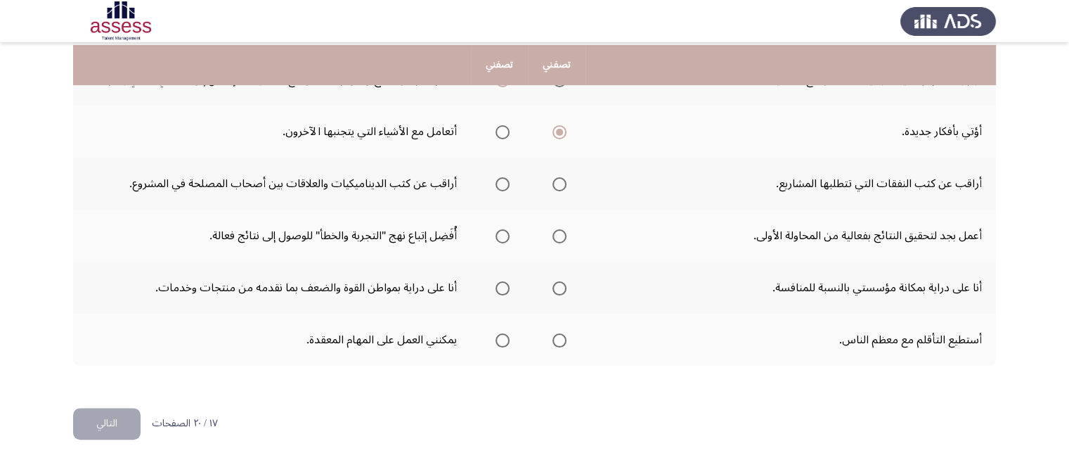
scroll to position [492, 0]
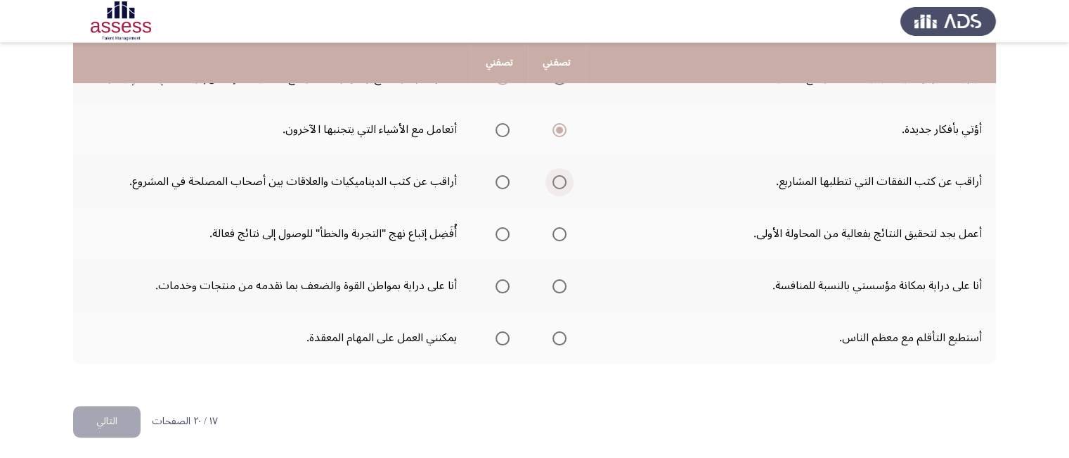
click at [557, 183] on span "Select an option" at bounding box center [559, 182] width 14 height 14
click at [557, 183] on input "Select an option" at bounding box center [559, 182] width 14 height 14
click at [562, 232] on span "Select an option" at bounding box center [559, 234] width 14 height 14
click at [562, 232] on input "Select an option" at bounding box center [559, 234] width 14 height 14
click at [555, 285] on span "Select an option" at bounding box center [559, 286] width 14 height 14
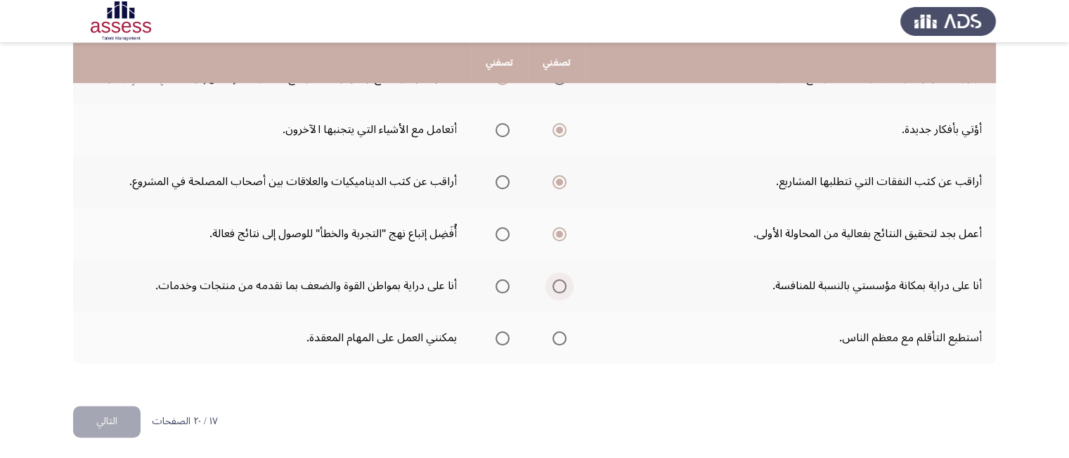
click at [555, 285] on input "Select an option" at bounding box center [559, 286] width 14 height 14
click at [499, 291] on mat-radio-group "Select an option" at bounding box center [500, 285] width 20 height 24
click at [561, 335] on span "Select an option" at bounding box center [559, 338] width 14 height 14
click at [561, 335] on input "Select an option" at bounding box center [559, 338] width 14 height 14
click at [115, 413] on button "التالي" at bounding box center [106, 422] width 67 height 32
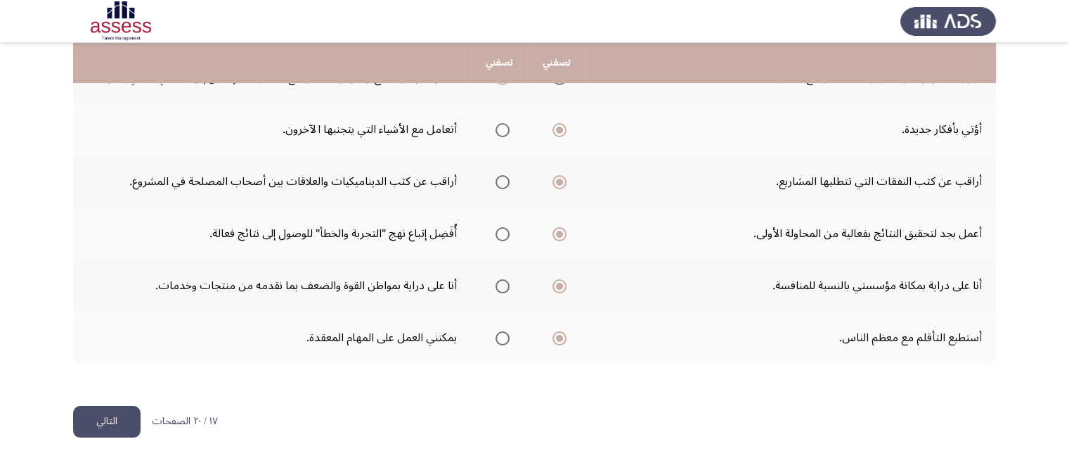
scroll to position [0, 0]
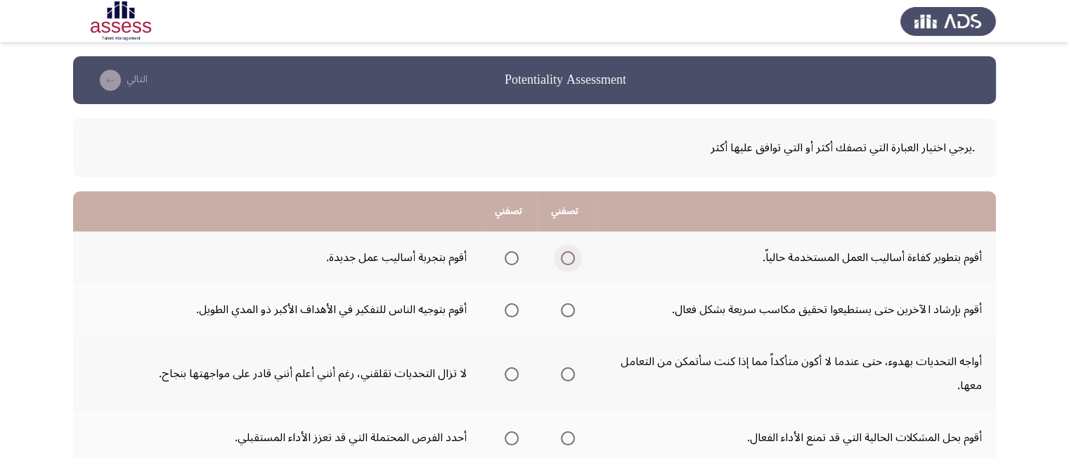
click at [569, 257] on span "Select an option" at bounding box center [568, 258] width 14 height 14
click at [569, 257] on input "Select an option" at bounding box center [568, 258] width 14 height 14
click at [571, 306] on span "Select an option" at bounding box center [568, 310] width 14 height 14
click at [571, 306] on input "Select an option" at bounding box center [568, 310] width 14 height 14
click at [568, 376] on span "Select an option" at bounding box center [568, 374] width 14 height 14
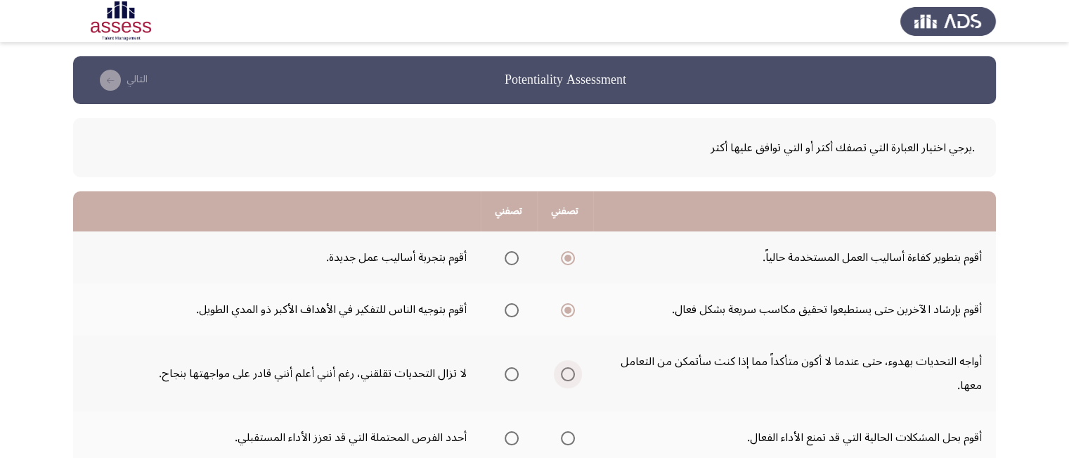
click at [568, 376] on input "Select an option" at bounding box center [568, 374] width 14 height 14
click at [517, 435] on span "Select an option" at bounding box center [512, 438] width 14 height 14
click at [517, 435] on input "Select an option" at bounding box center [512, 438] width 14 height 14
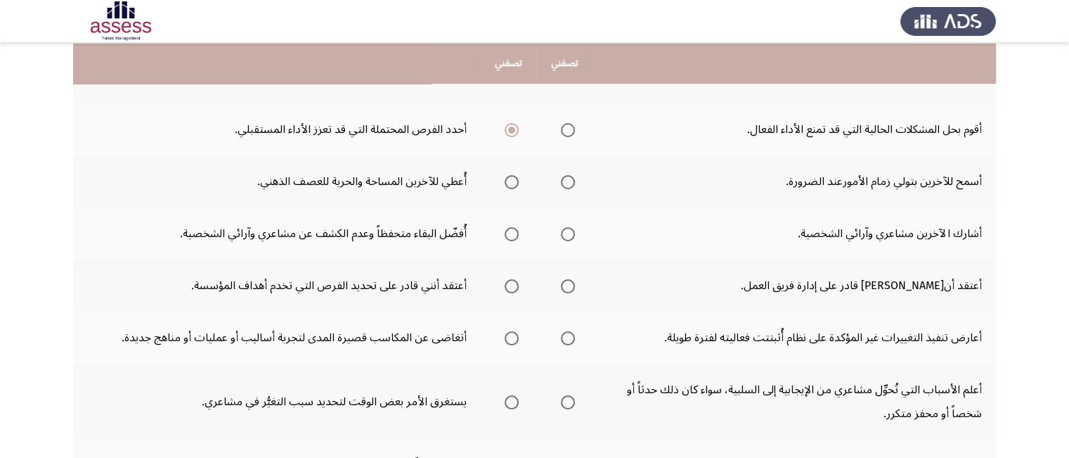
scroll to position [309, 0]
click at [516, 181] on span "Select an option" at bounding box center [512, 181] width 14 height 14
click at [516, 181] on input "Select an option" at bounding box center [512, 181] width 14 height 14
click at [571, 230] on span "Select an option" at bounding box center [568, 233] width 14 height 14
click at [571, 230] on input "Select an option" at bounding box center [568, 233] width 14 height 14
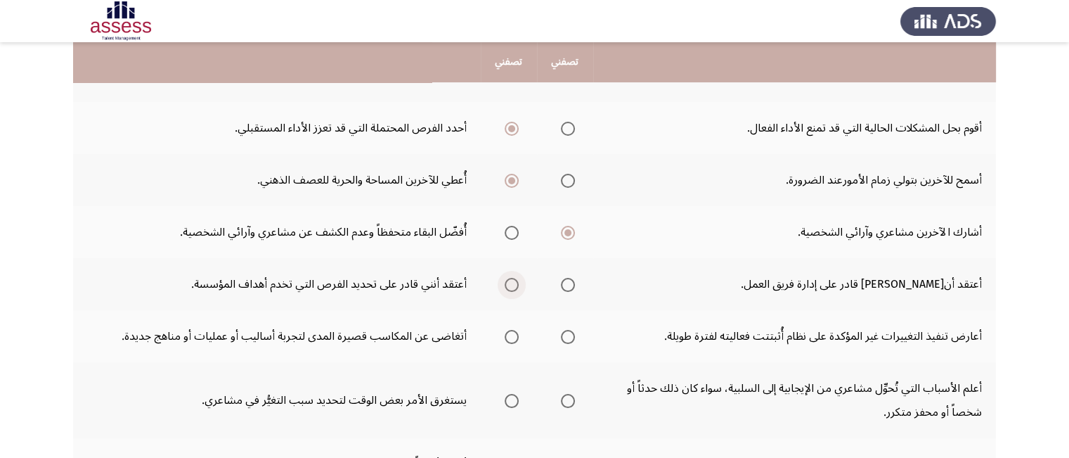
click at [512, 278] on span "Select an option" at bounding box center [512, 285] width 14 height 14
click at [512, 278] on input "Select an option" at bounding box center [512, 285] width 14 height 14
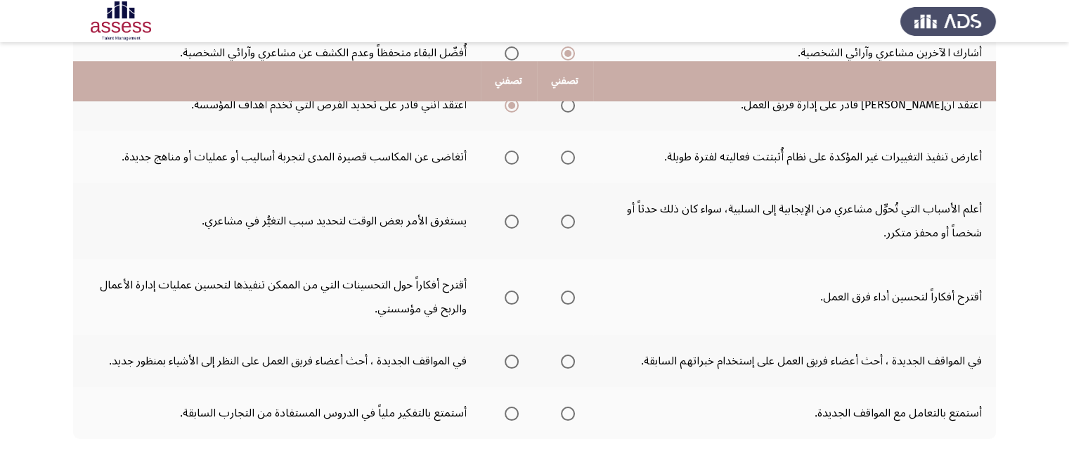
scroll to position [479, 0]
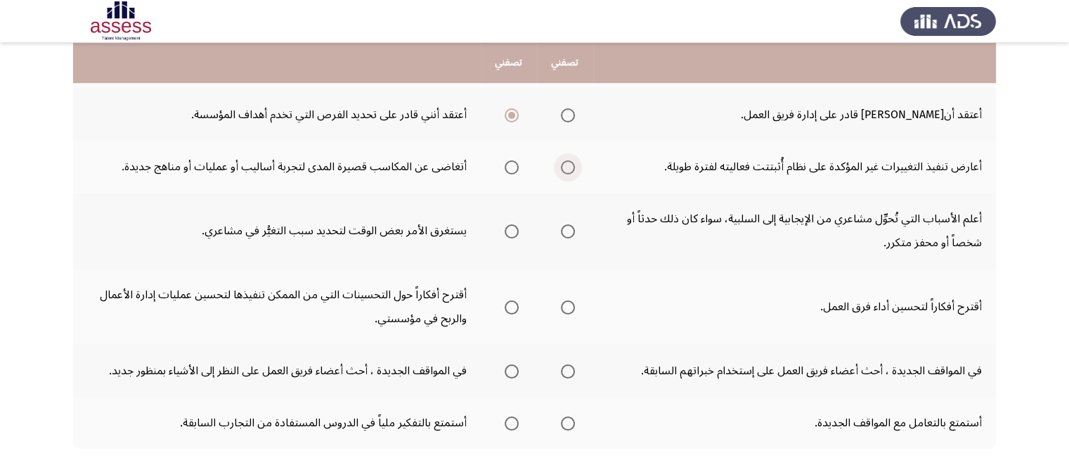
click at [572, 162] on span "Select an option" at bounding box center [568, 167] width 14 height 14
click at [572, 162] on input "Select an option" at bounding box center [568, 167] width 14 height 14
click at [565, 226] on span "Select an option" at bounding box center [568, 231] width 14 height 14
click at [565, 226] on input "Select an option" at bounding box center [568, 231] width 14 height 14
click at [509, 303] on span "Select an option" at bounding box center [512, 307] width 14 height 14
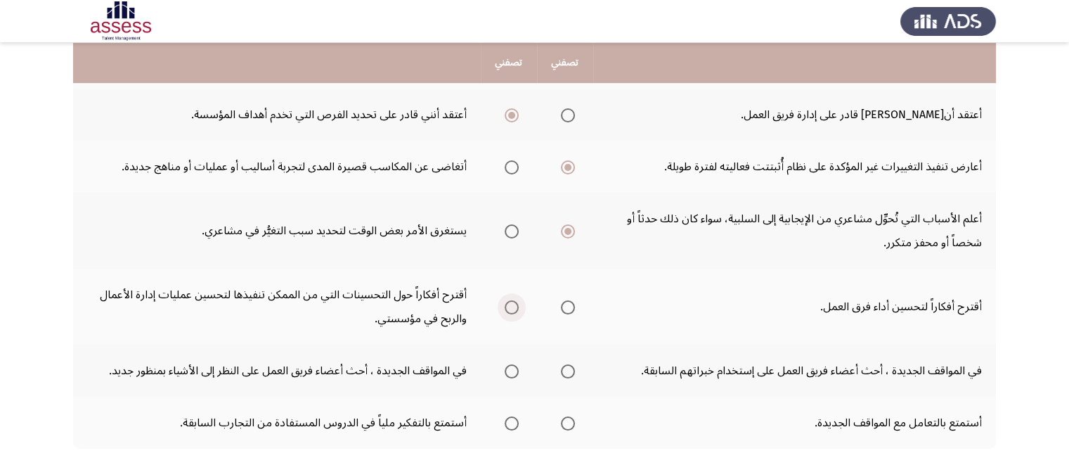
click at [509, 303] on input "Select an option" at bounding box center [512, 307] width 14 height 14
click at [507, 370] on span "Select an option" at bounding box center [512, 371] width 14 height 14
click at [507, 370] on input "Select an option" at bounding box center [512, 371] width 14 height 14
click at [571, 420] on span "Select an option" at bounding box center [568, 423] width 14 height 14
click at [571, 420] on input "Select an option" at bounding box center [568, 423] width 14 height 14
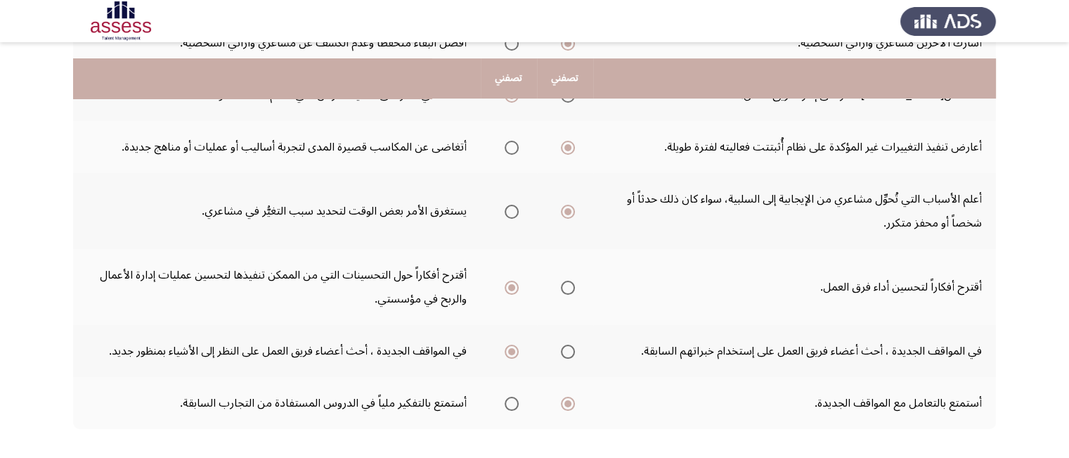
scroll to position [535, 0]
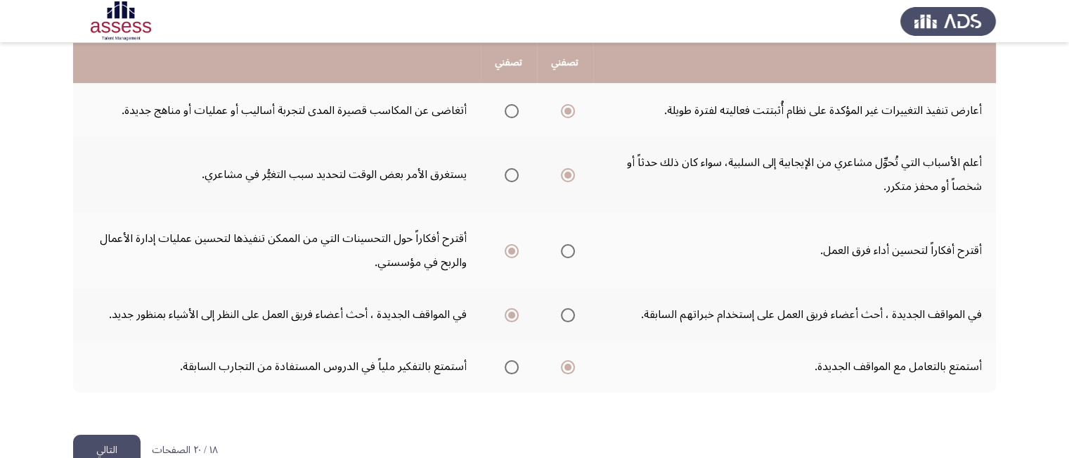
click at [96, 447] on button "التالي" at bounding box center [106, 450] width 67 height 32
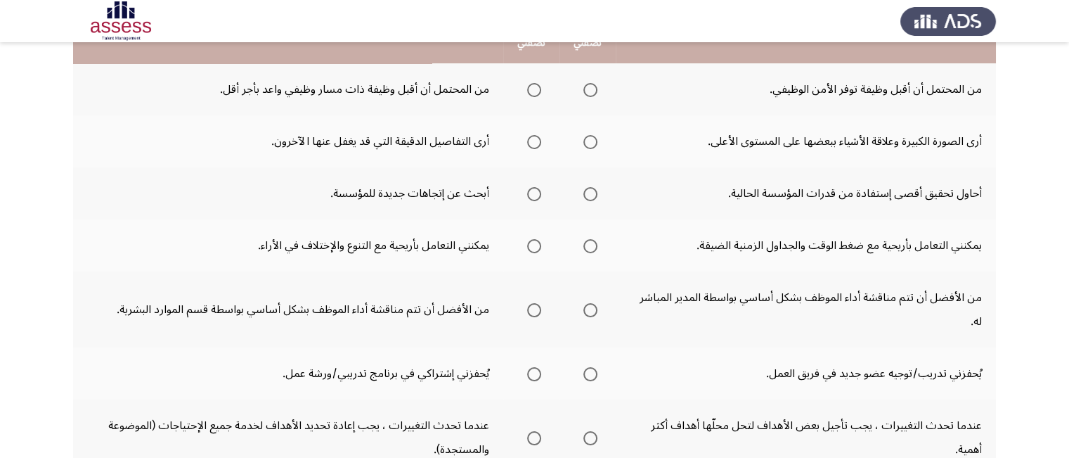
scroll to position [169, 0]
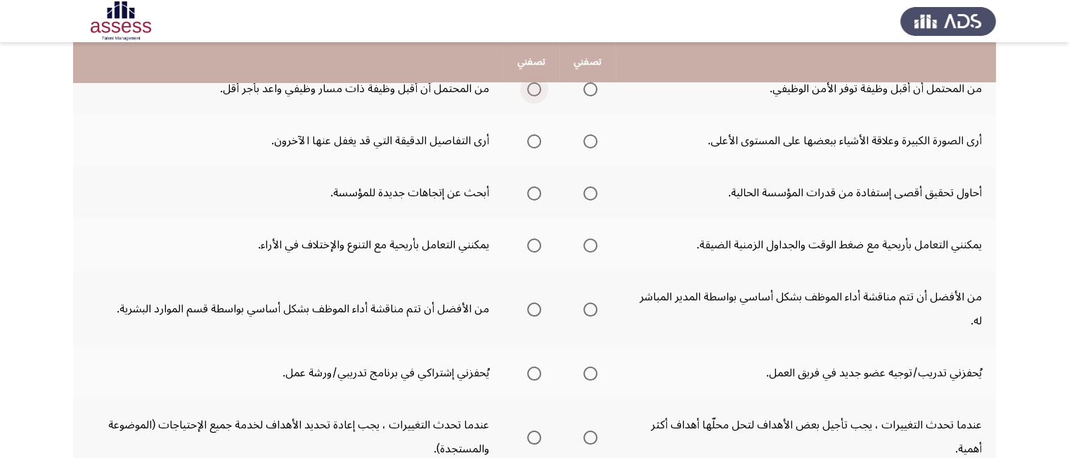
click at [533, 89] on span "Select an option" at bounding box center [534, 89] width 14 height 14
click at [533, 89] on input "Select an option" at bounding box center [534, 89] width 14 height 14
click at [534, 138] on span "Select an option" at bounding box center [534, 141] width 14 height 14
click at [534, 138] on input "Select an option" at bounding box center [534, 141] width 14 height 14
click at [588, 137] on span "Select an option" at bounding box center [590, 141] width 14 height 14
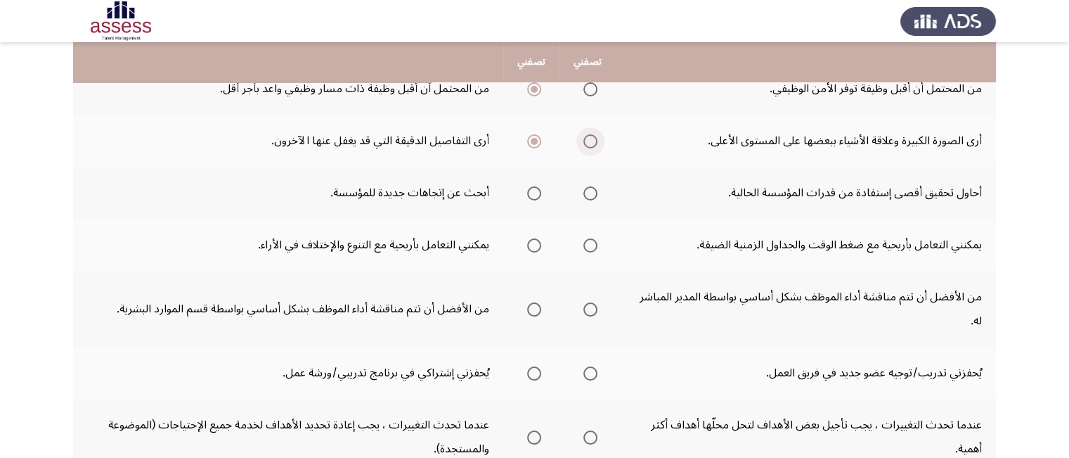
click at [588, 137] on input "Select an option" at bounding box center [590, 141] width 14 height 14
click at [531, 189] on span "Select an option" at bounding box center [534, 193] width 14 height 14
click at [531, 189] on input "Select an option" at bounding box center [534, 193] width 14 height 14
click at [530, 241] on span "Select an option" at bounding box center [534, 245] width 14 height 14
click at [530, 241] on input "Select an option" at bounding box center [534, 245] width 14 height 14
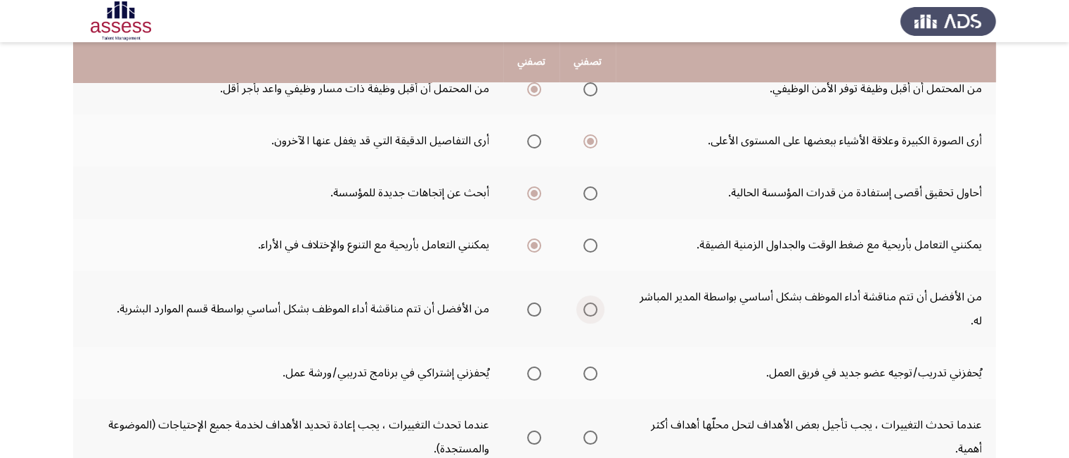
click at [592, 306] on span "Select an option" at bounding box center [590, 309] width 14 height 14
click at [592, 306] on input "Select an option" at bounding box center [590, 309] width 14 height 14
click at [529, 371] on span "Select an option" at bounding box center [534, 373] width 14 height 14
click at [529, 371] on input "Select an option" at bounding box center [534, 373] width 14 height 14
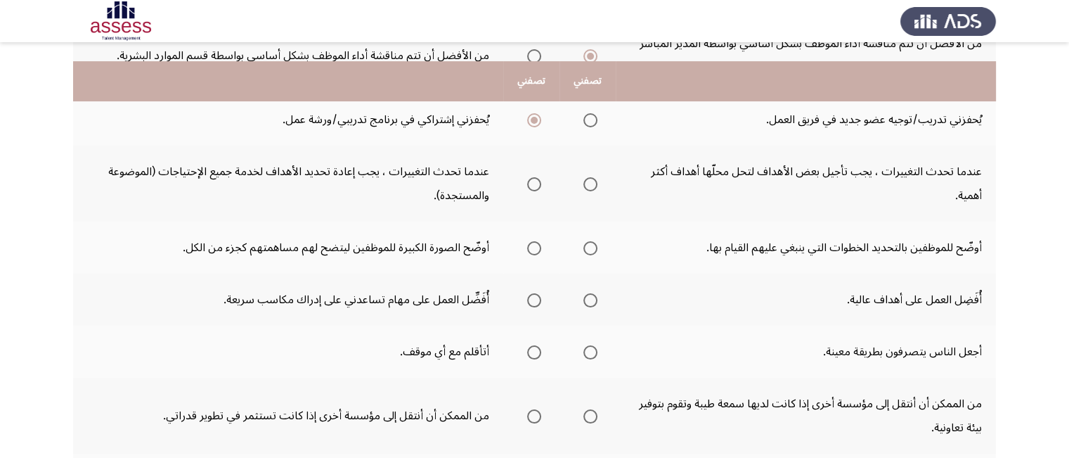
scroll to position [450, 0]
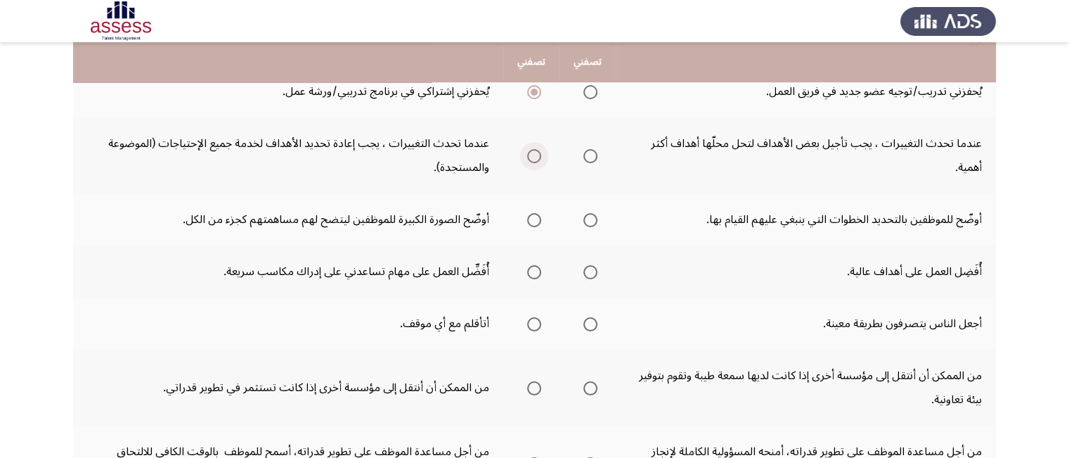
click at [532, 154] on span "Select an option" at bounding box center [534, 156] width 14 height 14
click at [532, 154] on input "Select an option" at bounding box center [534, 156] width 14 height 14
click at [528, 216] on span "Select an option" at bounding box center [534, 220] width 14 height 14
click at [528, 216] on input "Select an option" at bounding box center [534, 220] width 14 height 14
click at [593, 265] on span "Select an option" at bounding box center [590, 272] width 14 height 14
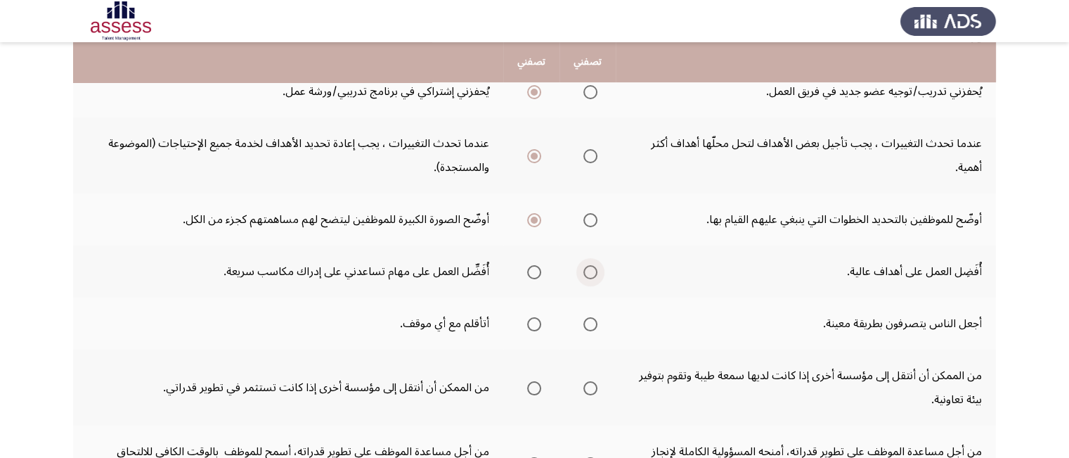
click at [593, 265] on input "Select an option" at bounding box center [590, 272] width 14 height 14
click at [529, 317] on span "Select an option" at bounding box center [534, 324] width 14 height 14
click at [529, 317] on input "Select an option" at bounding box center [534, 324] width 14 height 14
click at [588, 383] on span "Select an option" at bounding box center [590, 388] width 14 height 14
click at [588, 383] on input "Select an option" at bounding box center [590, 388] width 14 height 14
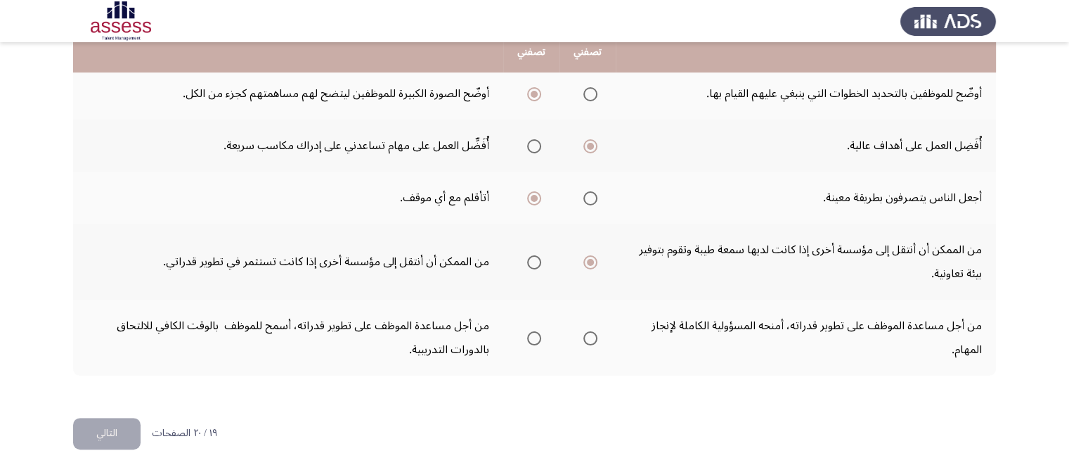
scroll to position [587, 0]
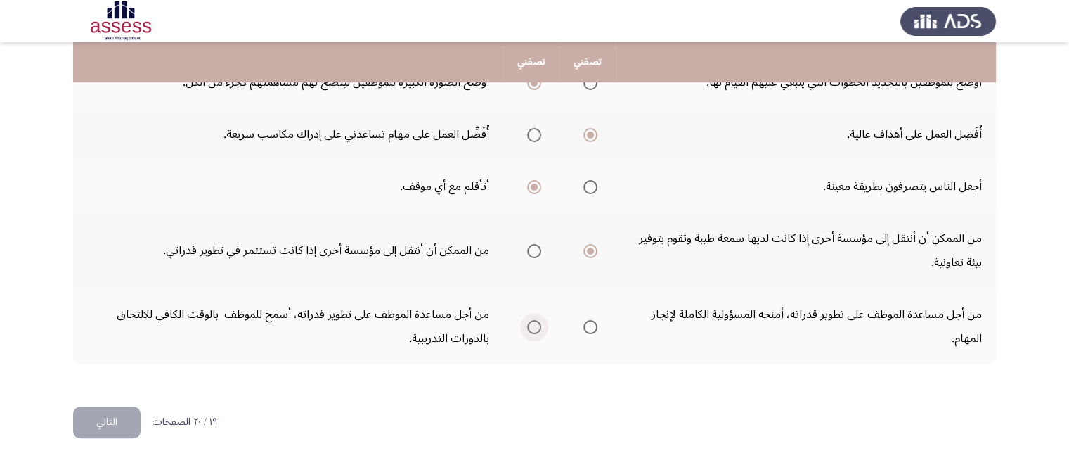
click at [529, 320] on span "Select an option" at bounding box center [534, 327] width 14 height 14
click at [529, 320] on input "Select an option" at bounding box center [534, 327] width 14 height 14
click at [101, 408] on button "التالي" at bounding box center [106, 422] width 67 height 32
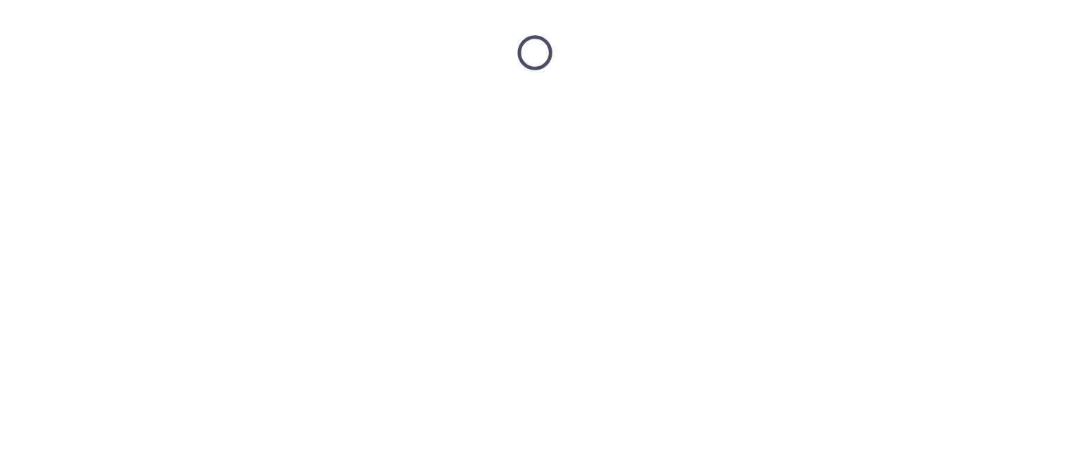
scroll to position [0, 0]
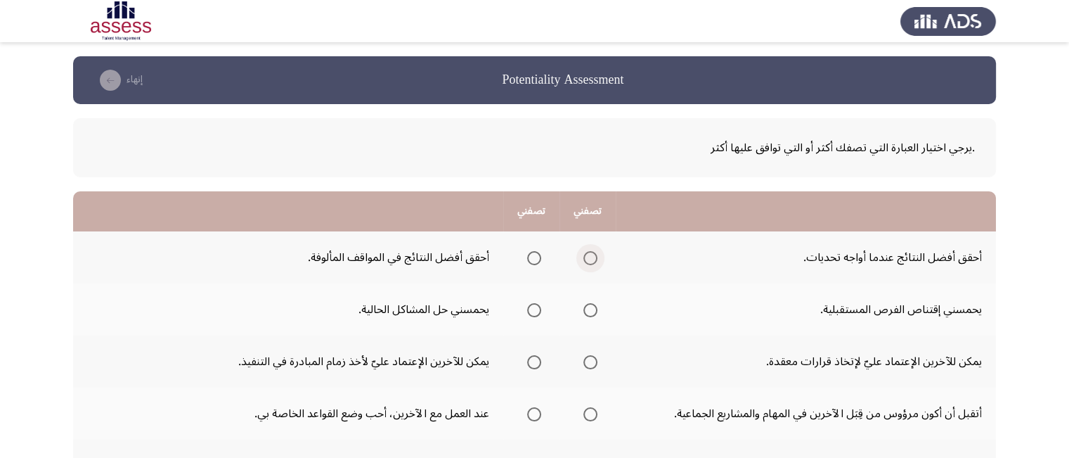
click at [586, 256] on span "Select an option" at bounding box center [590, 258] width 14 height 14
click at [586, 256] on input "Select an option" at bounding box center [590, 258] width 14 height 14
click at [590, 309] on span "Select an option" at bounding box center [590, 310] width 14 height 14
click at [590, 309] on input "Select an option" at bounding box center [590, 310] width 14 height 14
click at [586, 363] on span "Select an option" at bounding box center [590, 362] width 14 height 14
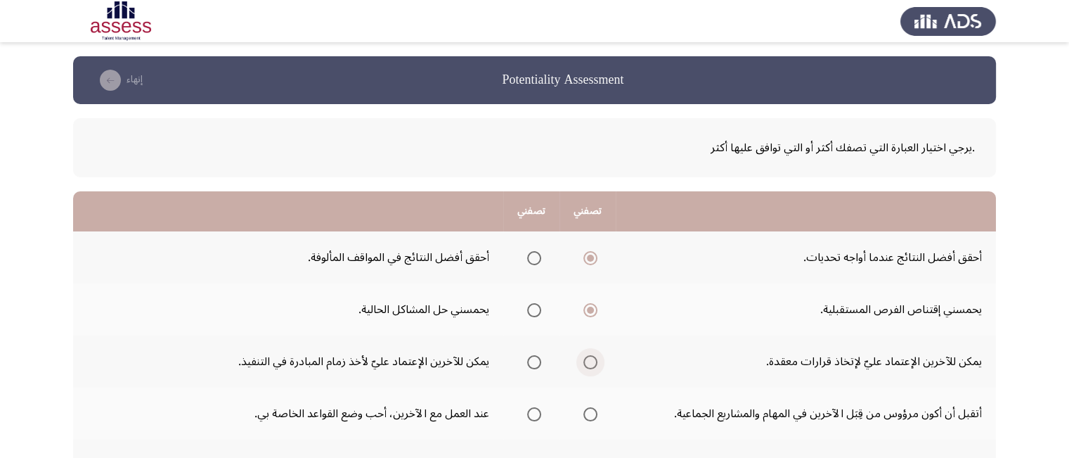
click at [586, 363] on input "Select an option" at bounding box center [590, 362] width 14 height 14
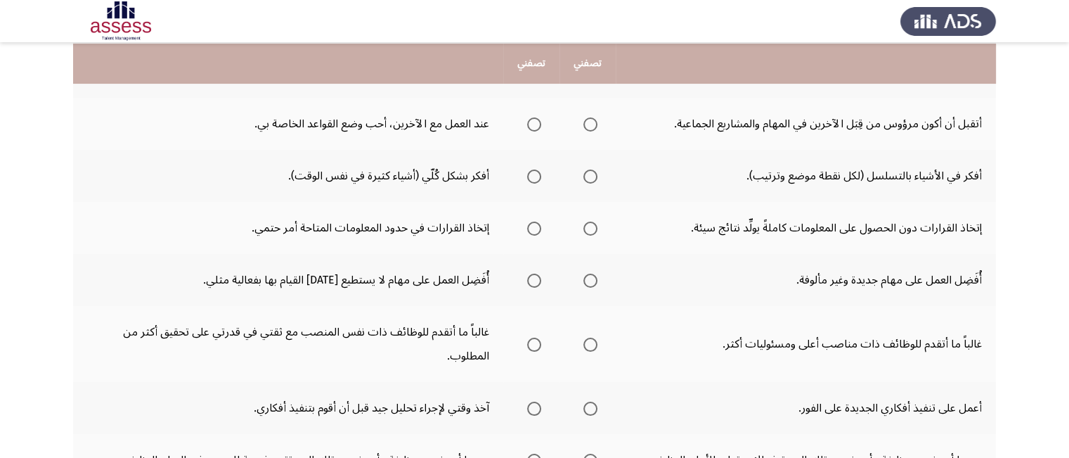
scroll to position [290, 0]
click at [595, 124] on span "Select an option" at bounding box center [590, 124] width 14 height 14
click at [595, 124] on input "Select an option" at bounding box center [590, 124] width 14 height 14
click at [536, 121] on span "Select an option" at bounding box center [534, 124] width 14 height 14
click at [536, 121] on input "Select an option" at bounding box center [534, 124] width 14 height 14
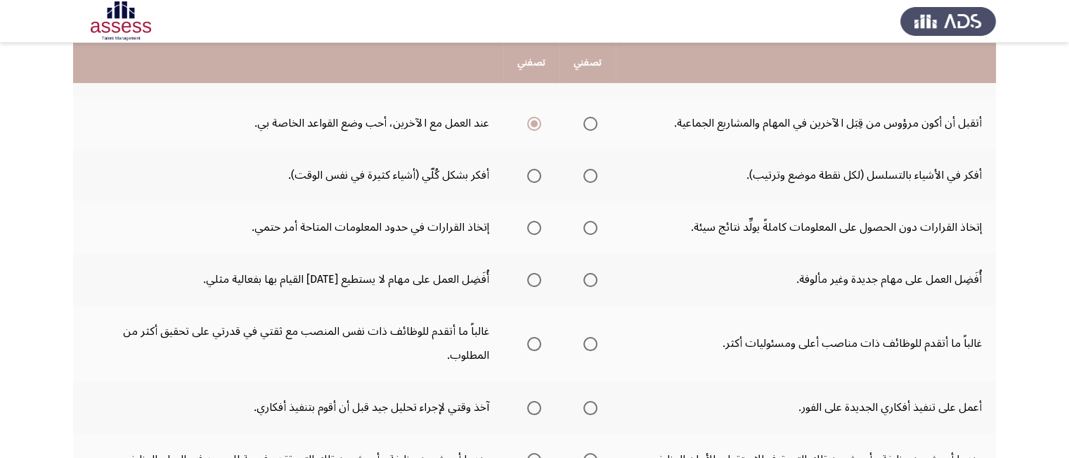
click at [529, 174] on span "Select an option" at bounding box center [534, 176] width 14 height 14
click at [529, 174] on input "Select an option" at bounding box center [534, 176] width 14 height 14
click at [593, 230] on span "Select an option" at bounding box center [590, 228] width 14 height 14
click at [593, 230] on input "Select an option" at bounding box center [590, 228] width 14 height 14
click at [590, 273] on span "Select an option" at bounding box center [590, 280] width 14 height 14
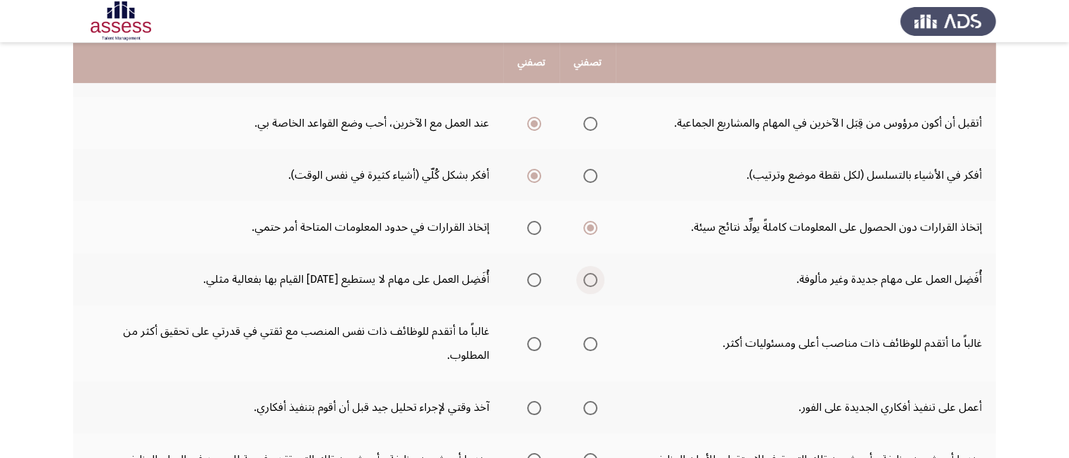
click at [590, 273] on input "Select an option" at bounding box center [590, 280] width 14 height 14
click at [535, 342] on span "Select an option" at bounding box center [534, 344] width 14 height 14
click at [535, 342] on input "Select an option" at bounding box center [534, 344] width 14 height 14
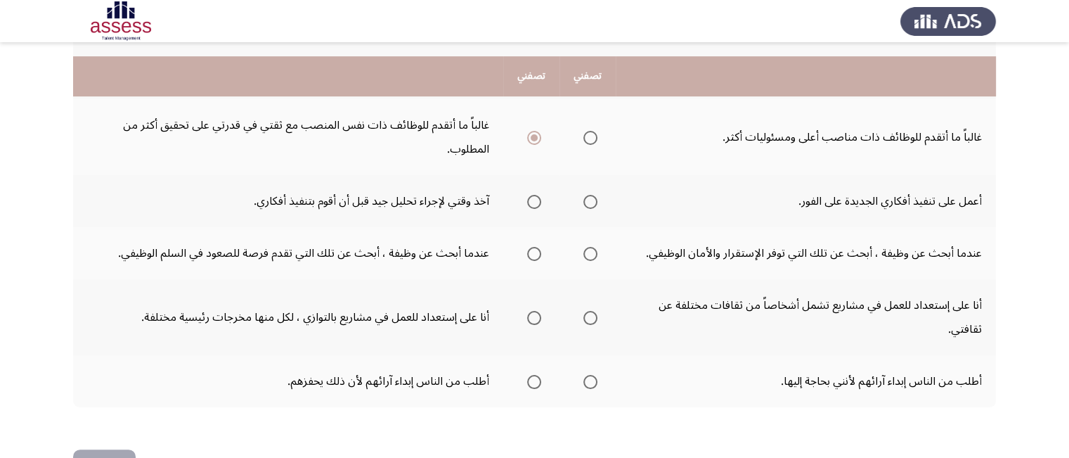
scroll to position [524, 0]
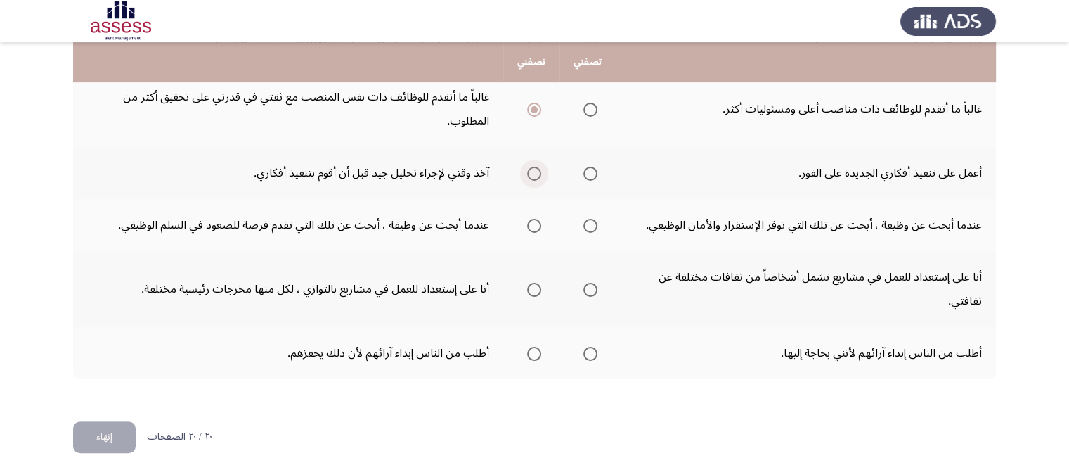
click at [536, 174] on span "Select an option" at bounding box center [534, 174] width 14 height 14
click at [536, 174] on input "Select an option" at bounding box center [534, 174] width 14 height 14
click at [537, 227] on span "Select an option" at bounding box center [534, 226] width 14 height 14
click at [537, 227] on input "Select an option" at bounding box center [534, 226] width 14 height 14
click at [588, 287] on span "Select an option" at bounding box center [590, 290] width 14 height 14
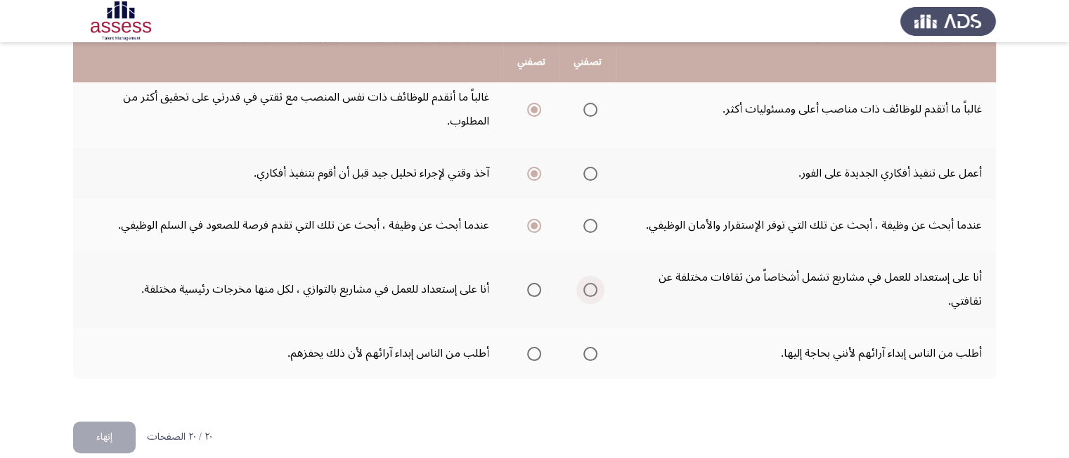
click at [588, 287] on input "Select an option" at bounding box center [590, 290] width 14 height 14
click at [529, 348] on span "Select an option" at bounding box center [534, 354] width 14 height 14
click at [529, 348] on input "Select an option" at bounding box center [534, 354] width 14 height 14
click at [110, 435] on button "إنهاء" at bounding box center [104, 437] width 63 height 32
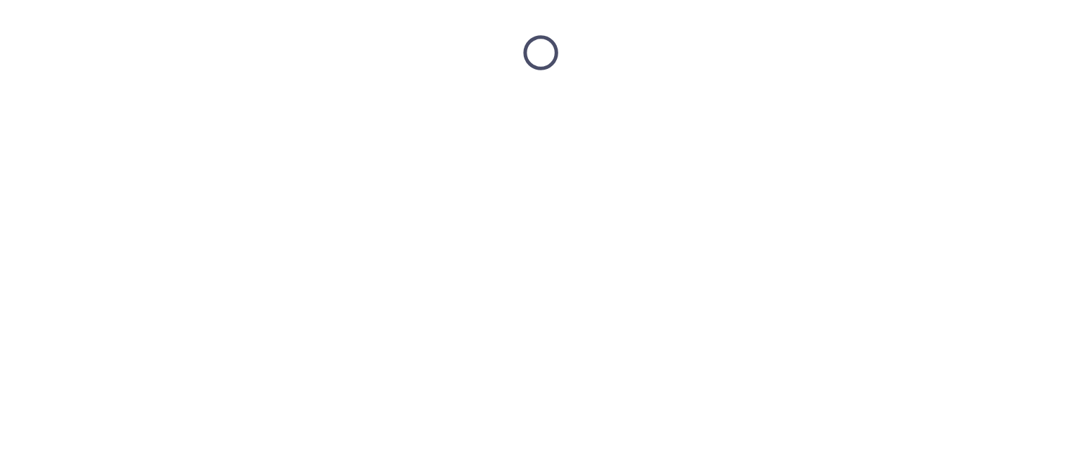
scroll to position [0, 0]
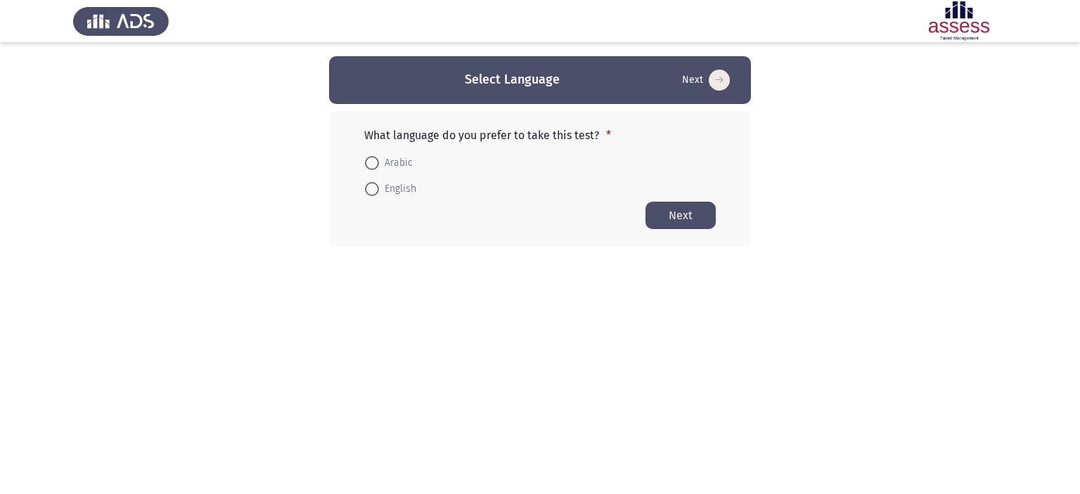
click at [375, 155] on label "Arabic" at bounding box center [389, 163] width 48 height 17
click at [375, 156] on input "Arabic" at bounding box center [372, 163] width 14 height 14
radio input "true"
click at [688, 212] on button "Next" at bounding box center [680, 214] width 70 height 27
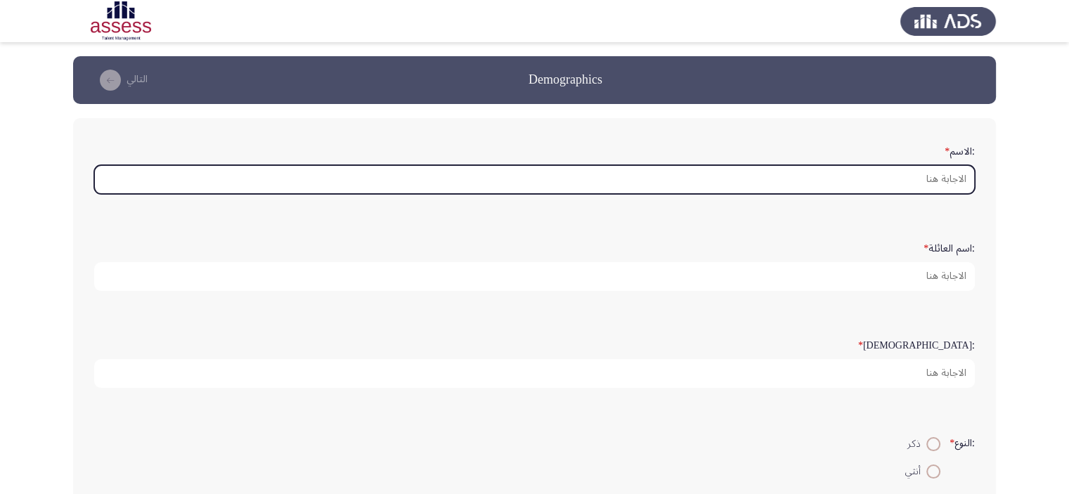
click at [894, 174] on input ":الاسم *" at bounding box center [534, 179] width 881 height 29
type input "H"
type input "h"
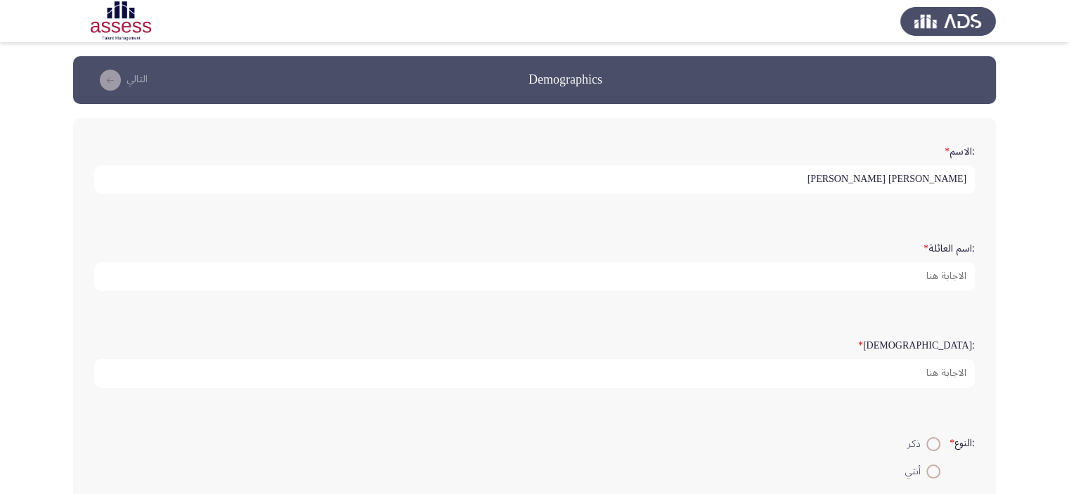
type input "[PERSON_NAME] [PERSON_NAME]"
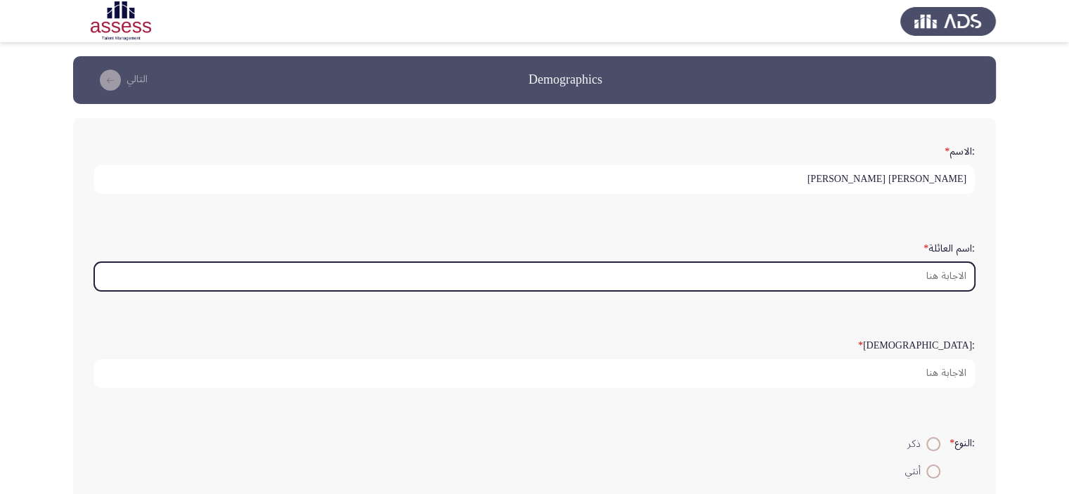
click at [957, 272] on input ":اسم العائلة *" at bounding box center [534, 276] width 881 height 29
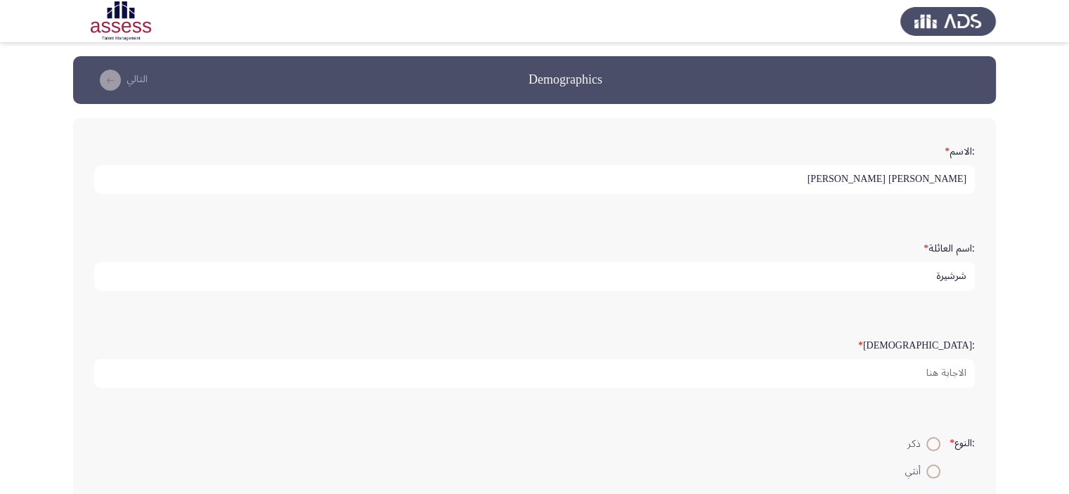
type input "شرشيرة"
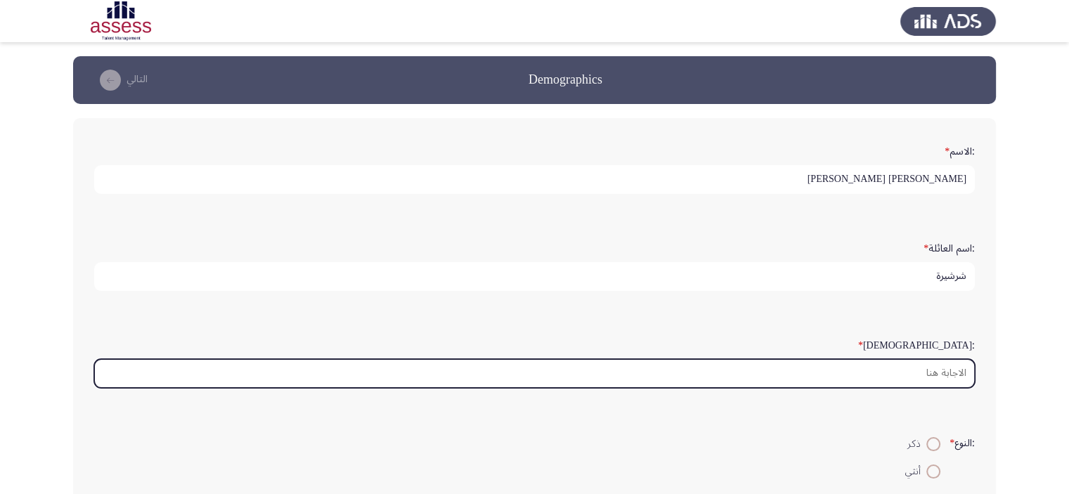
click at [952, 370] on input ":السن *" at bounding box center [534, 373] width 881 height 29
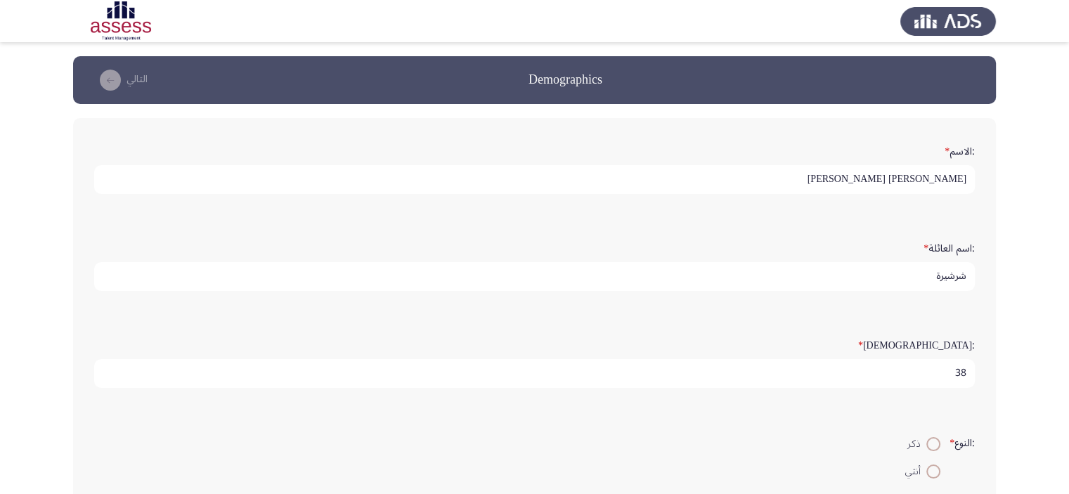
type input "38"
click at [931, 444] on span at bounding box center [933, 444] width 14 height 14
click at [931, 444] on input "ذكر" at bounding box center [933, 444] width 14 height 14
radio input "true"
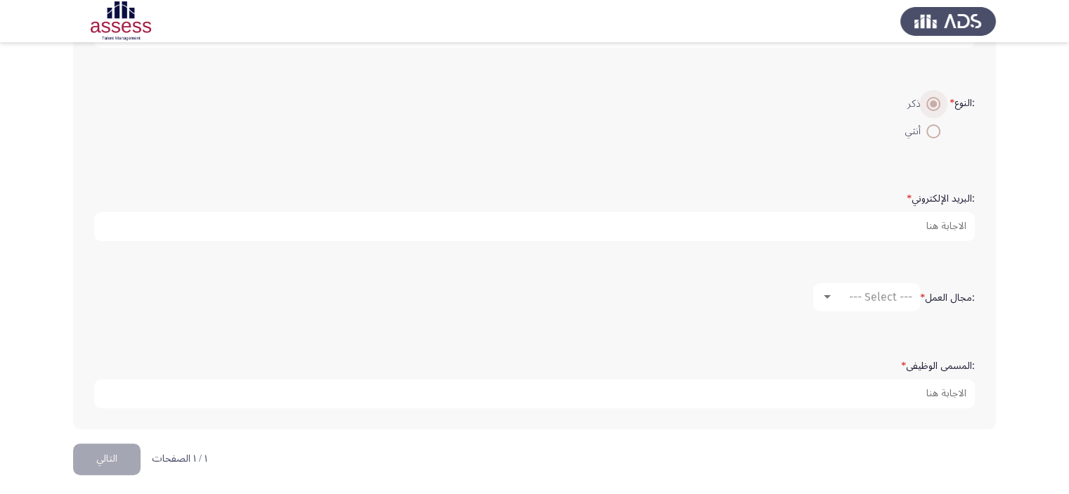
click at [930, 101] on span at bounding box center [933, 104] width 7 height 7
click at [929, 101] on input "ذكر" at bounding box center [933, 104] width 14 height 14
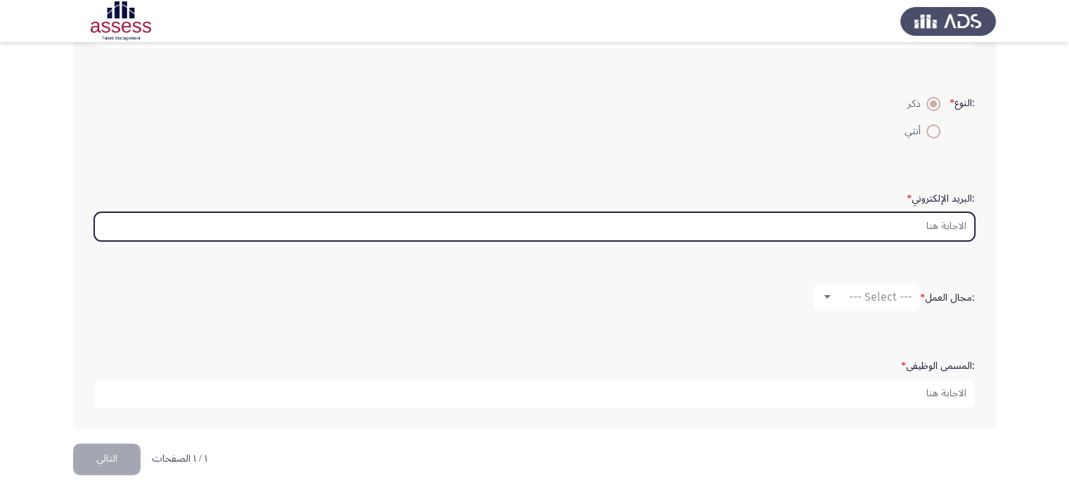
click at [942, 221] on input ":البريد الإلكتروني *" at bounding box center [534, 226] width 881 height 29
type input "ش"
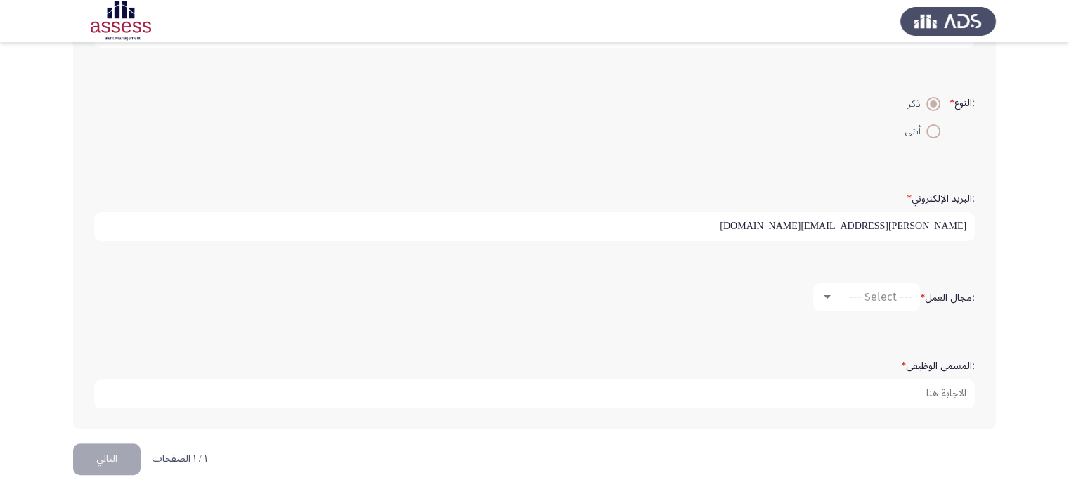
type input "[PERSON_NAME][EMAIL_ADDRESS][DOMAIN_NAME]"
click at [823, 292] on div at bounding box center [827, 297] width 13 height 11
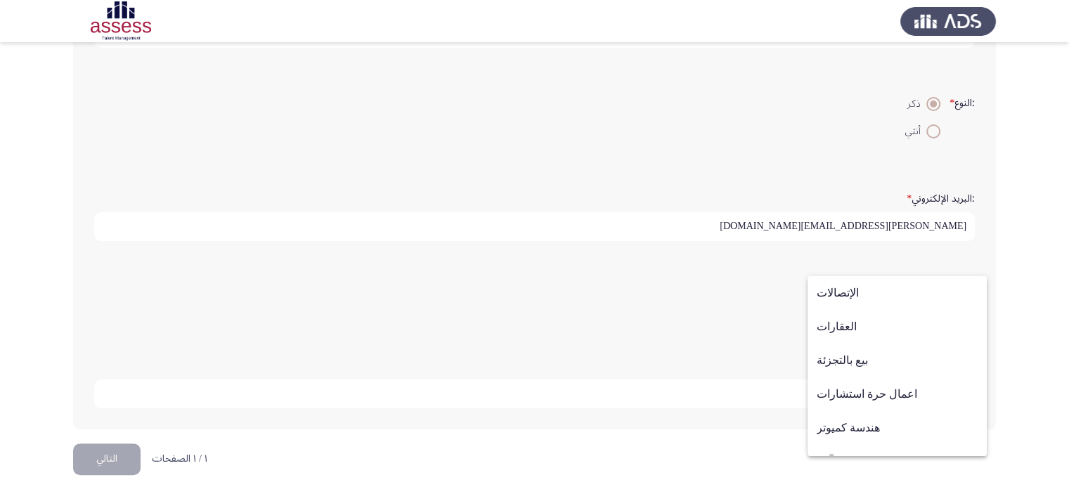
scroll to position [461, 0]
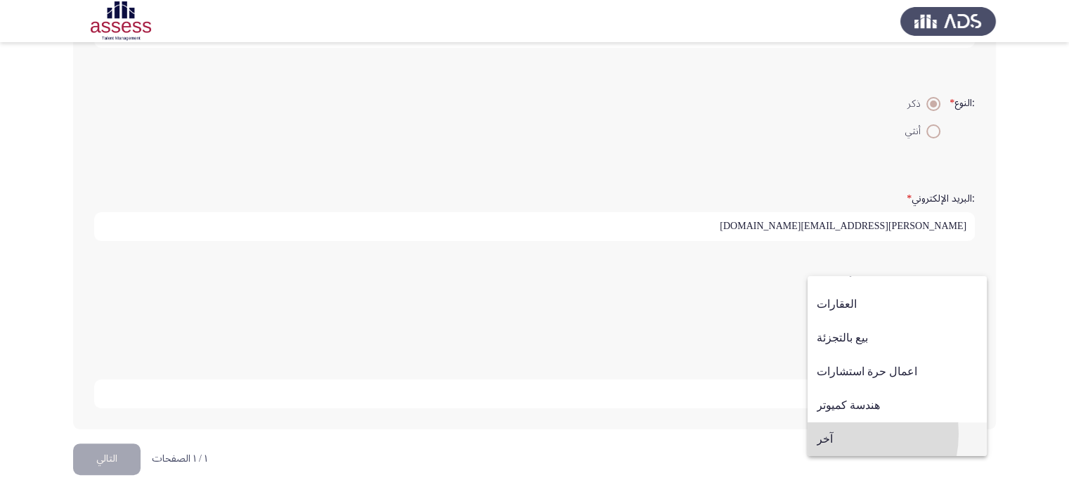
click at [836, 434] on span "آخر" at bounding box center [897, 439] width 161 height 34
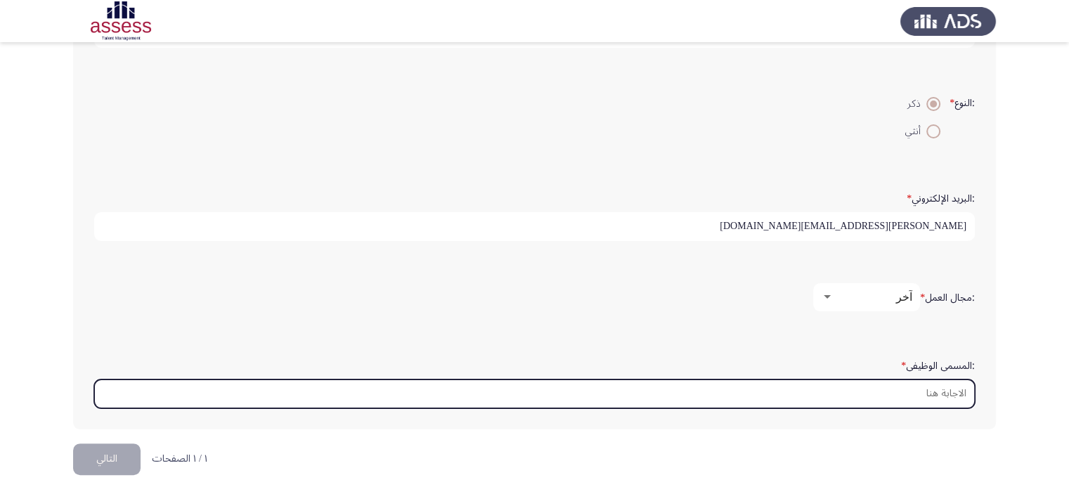
click at [922, 382] on input ":المسمى الوظيفى *" at bounding box center [534, 394] width 881 height 29
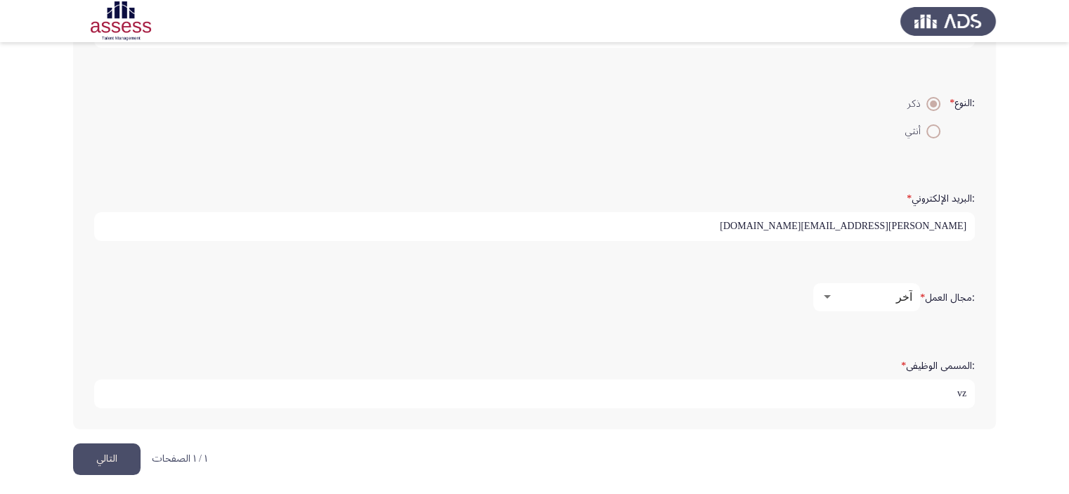
type input "v"
type input "رئيس قسم الشئون الادارية"
click at [92, 450] on button "التالي" at bounding box center [106, 460] width 67 height 32
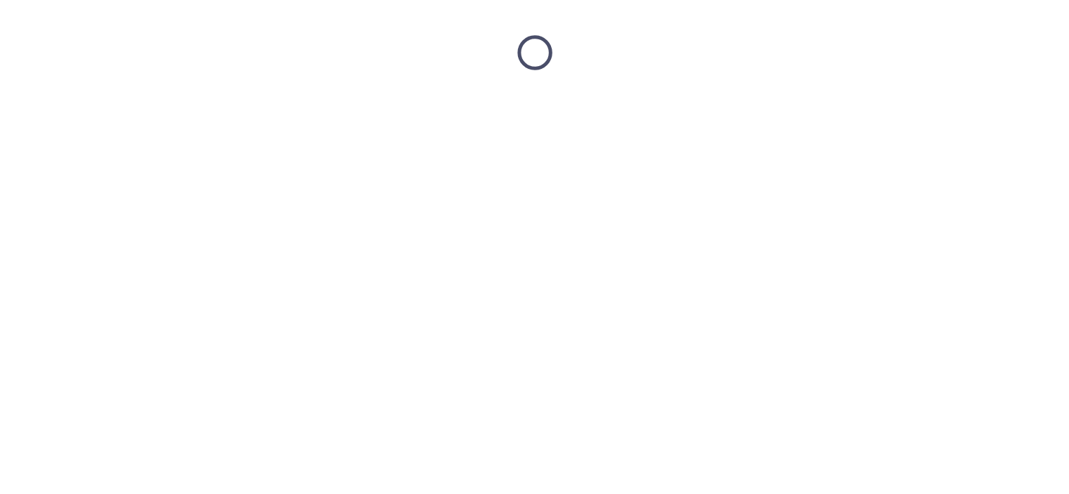
scroll to position [0, 0]
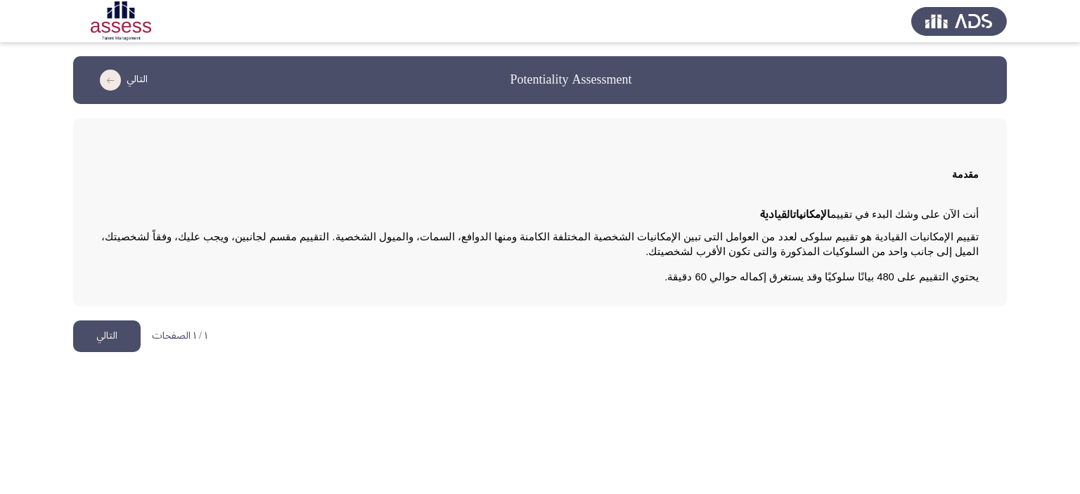
click at [99, 337] on button "التالي" at bounding box center [106, 337] width 67 height 32
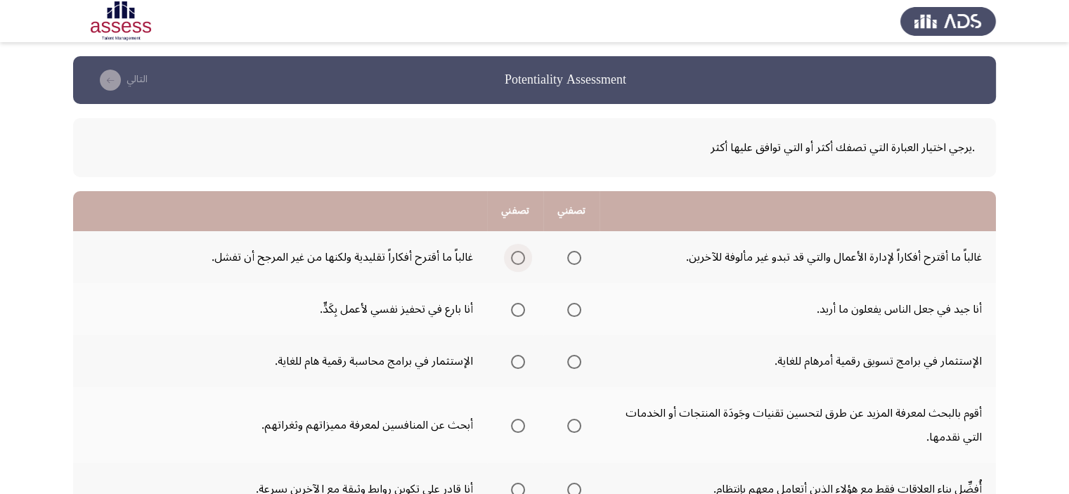
click at [517, 254] on span "Select an option" at bounding box center [518, 258] width 14 height 14
click at [517, 254] on input "Select an option" at bounding box center [518, 258] width 14 height 14
click at [517, 306] on span "Select an option" at bounding box center [518, 310] width 14 height 14
click at [568, 356] on span "Select an option" at bounding box center [574, 362] width 14 height 14
click at [568, 356] on input "Select an option" at bounding box center [574, 362] width 14 height 14
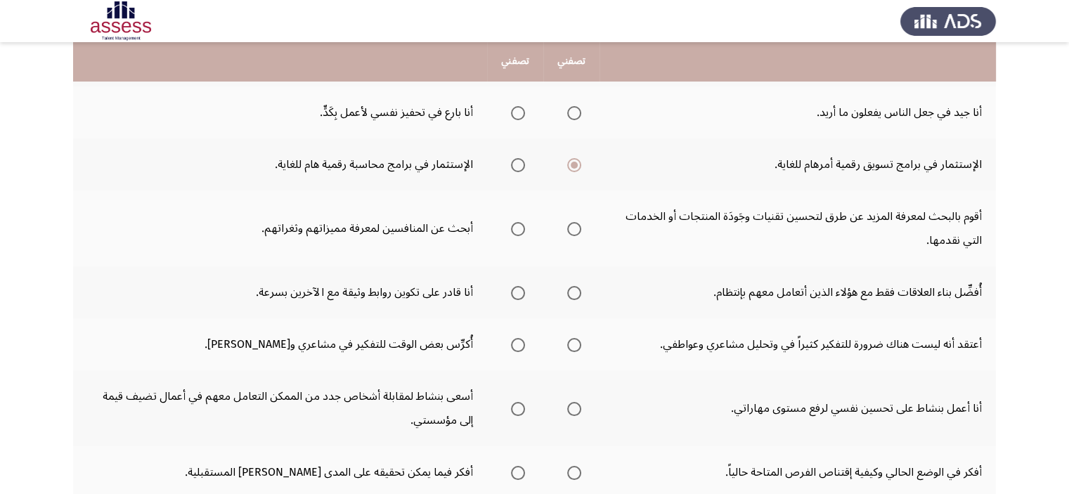
scroll to position [169, 0]
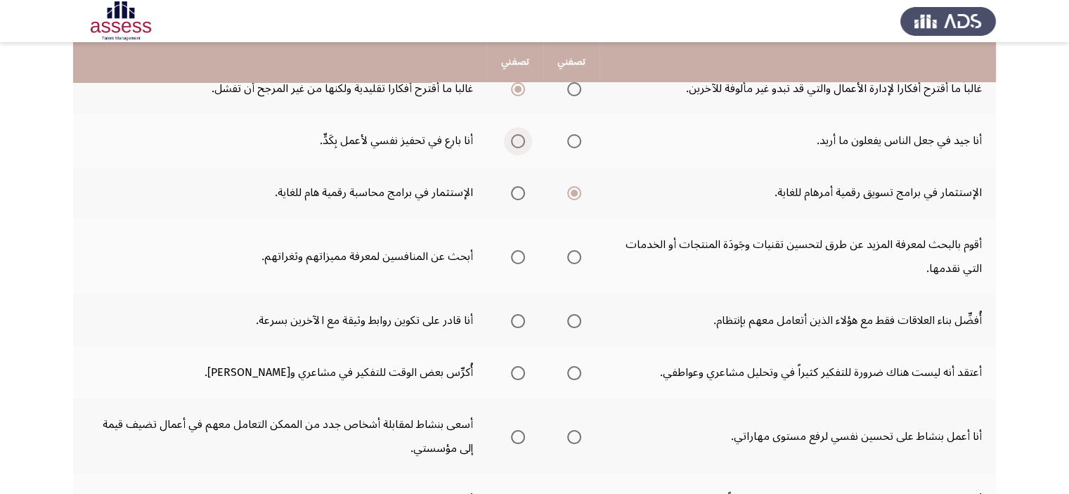
click at [520, 134] on span "Select an option" at bounding box center [518, 141] width 14 height 14
click at [520, 134] on input "Select an option" at bounding box center [518, 141] width 14 height 14
click at [567, 261] on span "Select an option" at bounding box center [574, 257] width 14 height 14
click at [567, 261] on input "Select an option" at bounding box center [574, 257] width 14 height 14
click at [515, 323] on span "Select an option" at bounding box center [518, 321] width 14 height 14
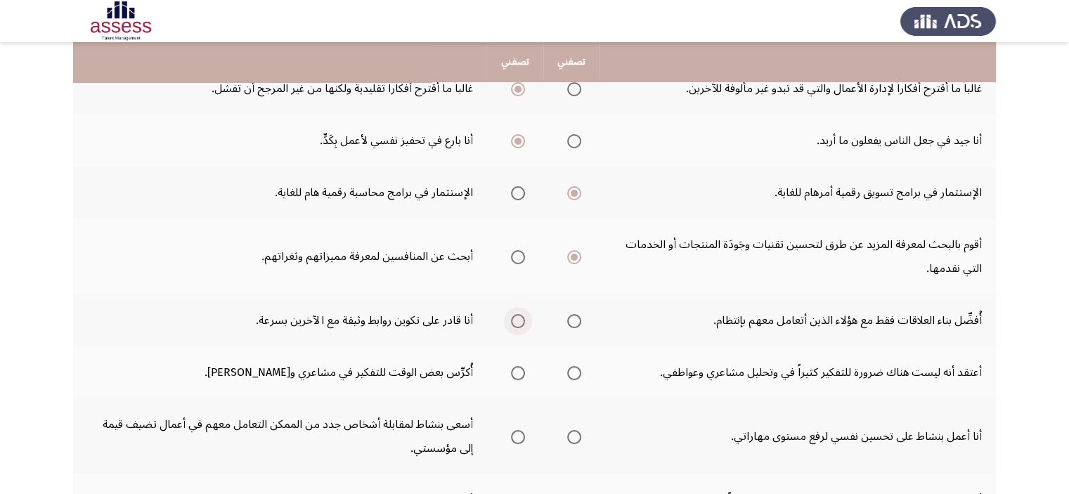
click at [515, 323] on input "Select an option" at bounding box center [518, 321] width 14 height 14
click at [520, 367] on span "Select an option" at bounding box center [518, 373] width 14 height 14
click at [520, 367] on input "Select an option" at bounding box center [518, 373] width 14 height 14
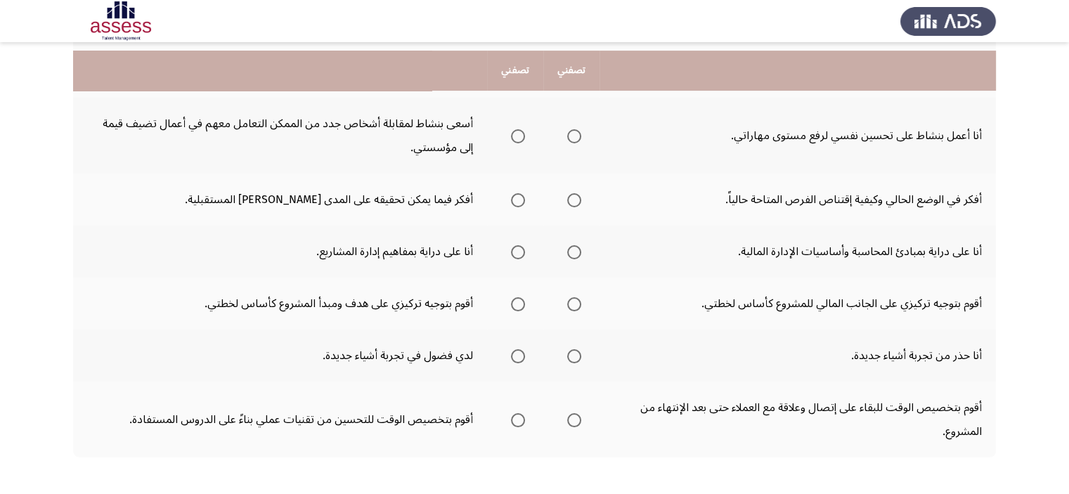
scroll to position [478, 0]
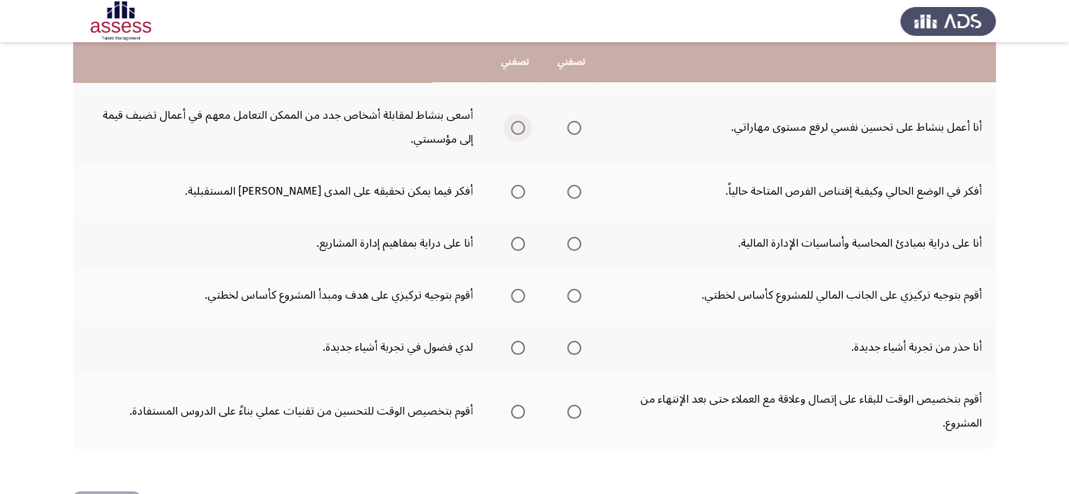
click at [514, 121] on span "Select an option" at bounding box center [518, 128] width 14 height 14
click at [514, 121] on input "Select an option" at bounding box center [518, 128] width 14 height 14
click at [520, 185] on span "Select an option" at bounding box center [518, 192] width 14 height 14
click at [520, 185] on input "Select an option" at bounding box center [518, 192] width 14 height 14
click at [521, 242] on span "Select an option" at bounding box center [518, 244] width 14 height 14
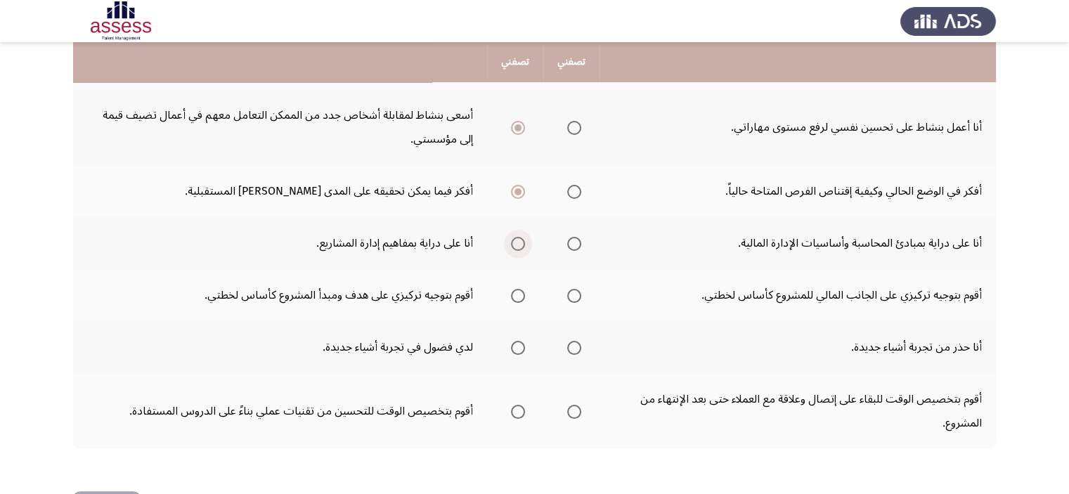
click at [521, 242] on input "Select an option" at bounding box center [518, 244] width 14 height 14
click at [522, 288] on mat-radio-button "Select an option" at bounding box center [515, 295] width 20 height 15
click at [512, 295] on span "Select an option" at bounding box center [518, 296] width 14 height 14
click at [512, 295] on input "Select an option" at bounding box center [518, 296] width 14 height 14
click at [519, 344] on span "Select an option" at bounding box center [518, 348] width 14 height 14
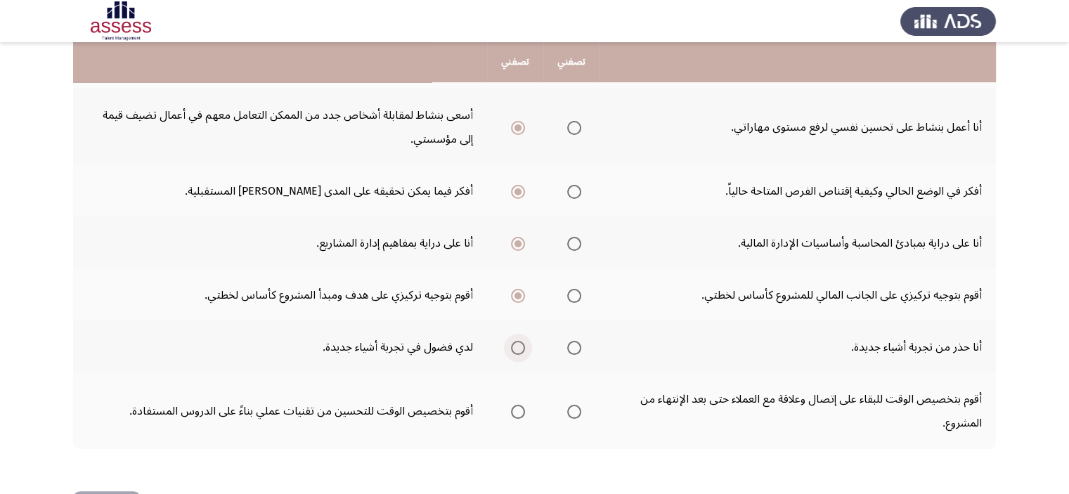
click at [519, 344] on input "Select an option" at bounding box center [518, 348] width 14 height 14
click at [578, 406] on span "Select an option" at bounding box center [574, 412] width 14 height 14
click at [578, 406] on input "Select an option" at bounding box center [574, 412] width 14 height 14
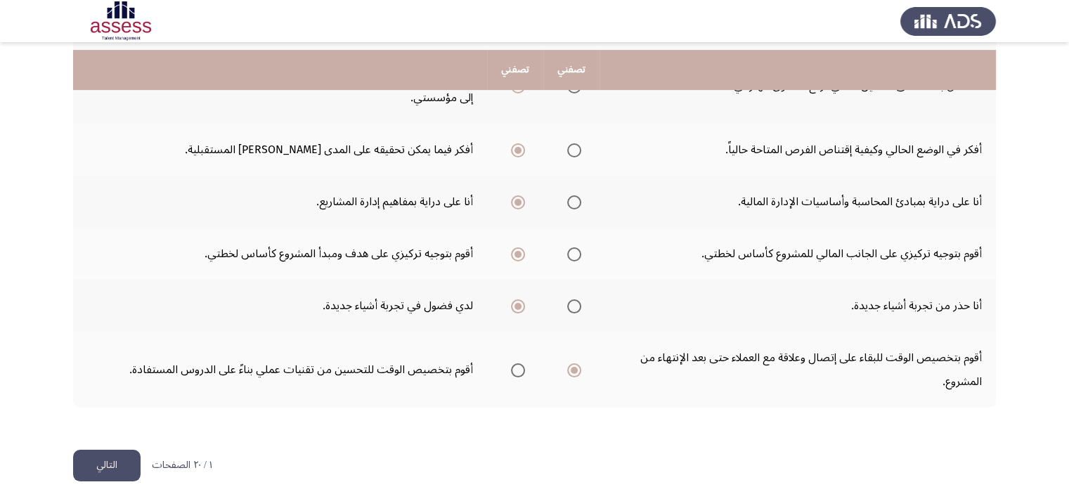
scroll to position [526, 0]
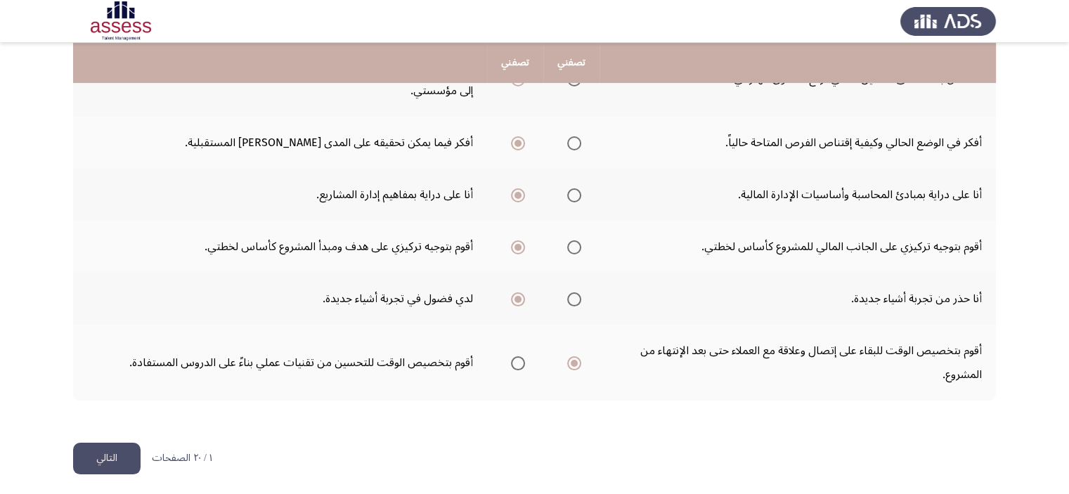
click at [116, 446] on button "التالي" at bounding box center [106, 459] width 67 height 32
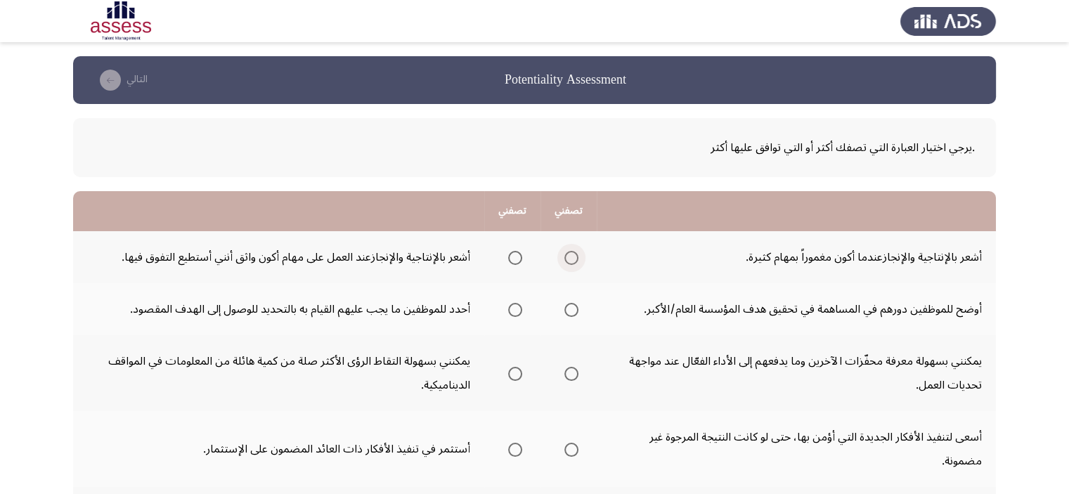
click at [578, 261] on span "Select an option" at bounding box center [571, 258] width 14 height 14
click at [578, 261] on input "Select an option" at bounding box center [571, 258] width 14 height 14
click at [574, 309] on span "Select an option" at bounding box center [571, 310] width 14 height 14
click at [574, 309] on input "Select an option" at bounding box center [571, 310] width 14 height 14
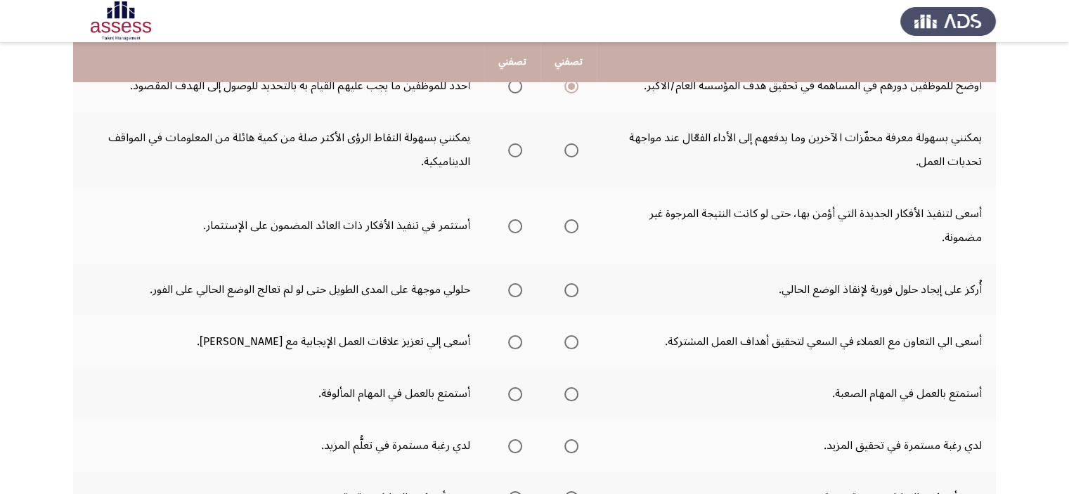
scroll to position [225, 0]
click at [578, 148] on span "Select an option" at bounding box center [571, 149] width 14 height 14
click at [578, 148] on input "Select an option" at bounding box center [571, 149] width 14 height 14
click at [517, 224] on span "Select an option" at bounding box center [515, 225] width 14 height 14
click at [517, 224] on input "Select an option" at bounding box center [515, 225] width 14 height 14
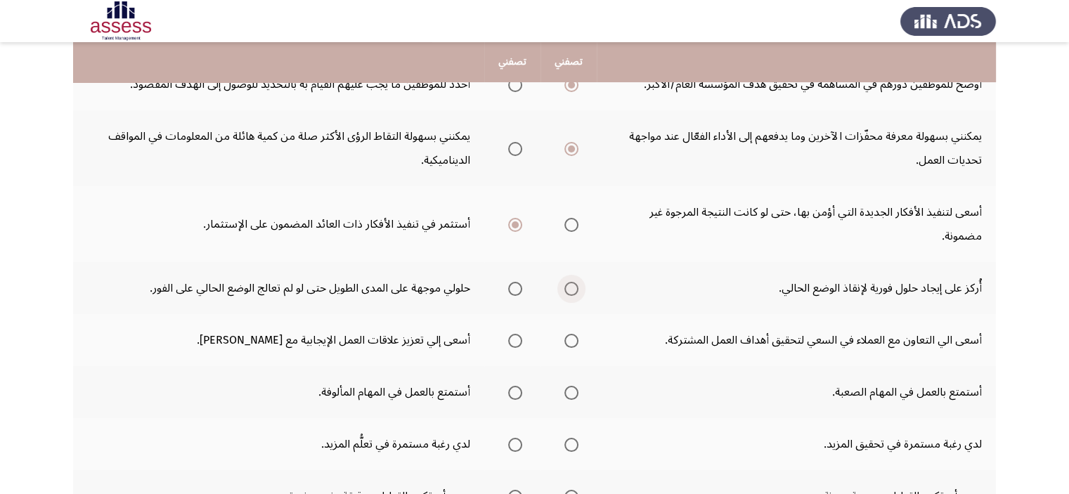
click at [567, 291] on span "Select an option" at bounding box center [571, 289] width 14 height 14
click at [567, 291] on input "Select an option" at bounding box center [571, 289] width 14 height 14
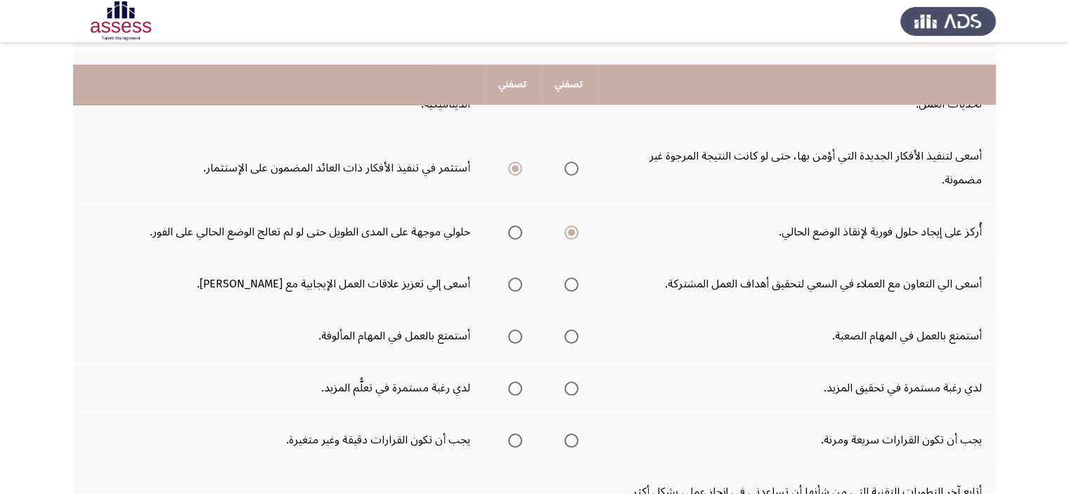
scroll to position [309, 0]
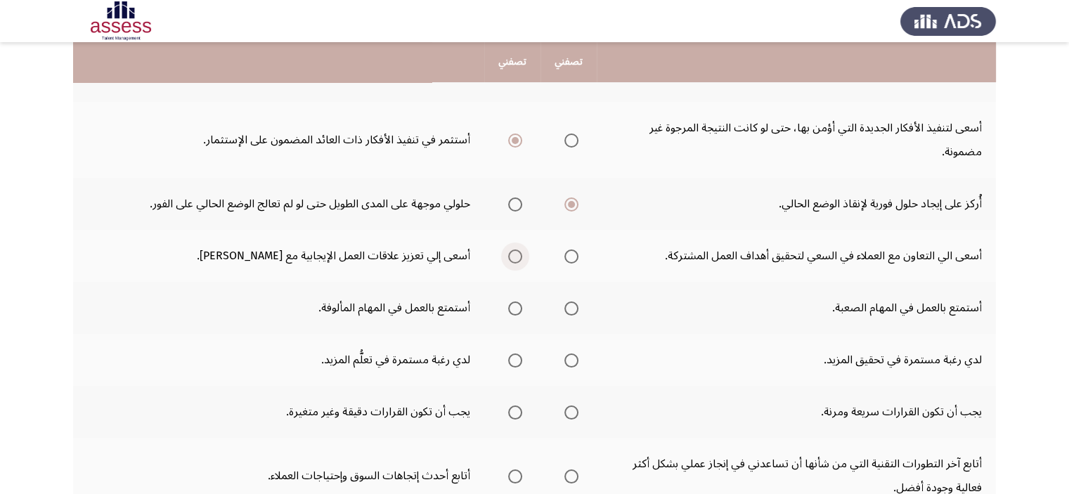
click at [511, 252] on span "Select an option" at bounding box center [515, 257] width 14 height 14
click at [511, 252] on input "Select an option" at bounding box center [515, 257] width 14 height 14
click at [515, 309] on span "Select an option" at bounding box center [515, 309] width 14 height 14
click at [515, 309] on input "Select an option" at bounding box center [515, 309] width 14 height 14
click at [522, 354] on span "Select an option" at bounding box center [515, 361] width 14 height 14
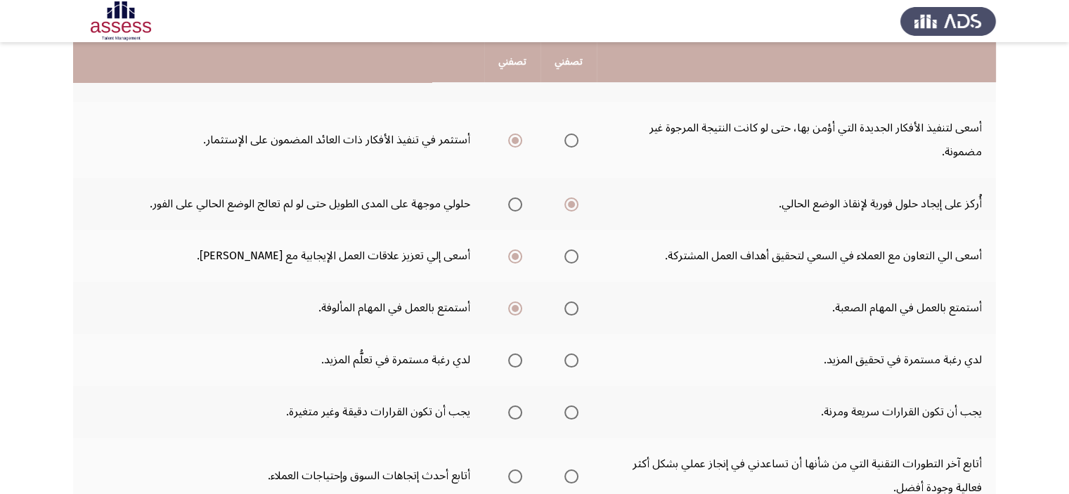
click at [522, 354] on input "Select an option" at bounding box center [515, 361] width 14 height 14
click at [578, 415] on span "Select an option" at bounding box center [571, 413] width 14 height 14
click at [578, 415] on input "Select an option" at bounding box center [571, 413] width 14 height 14
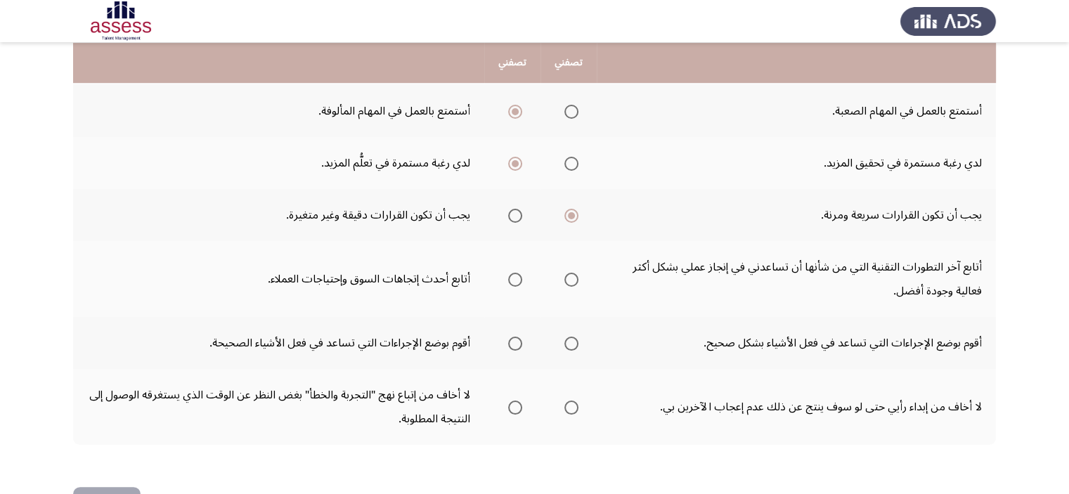
scroll to position [534, 0]
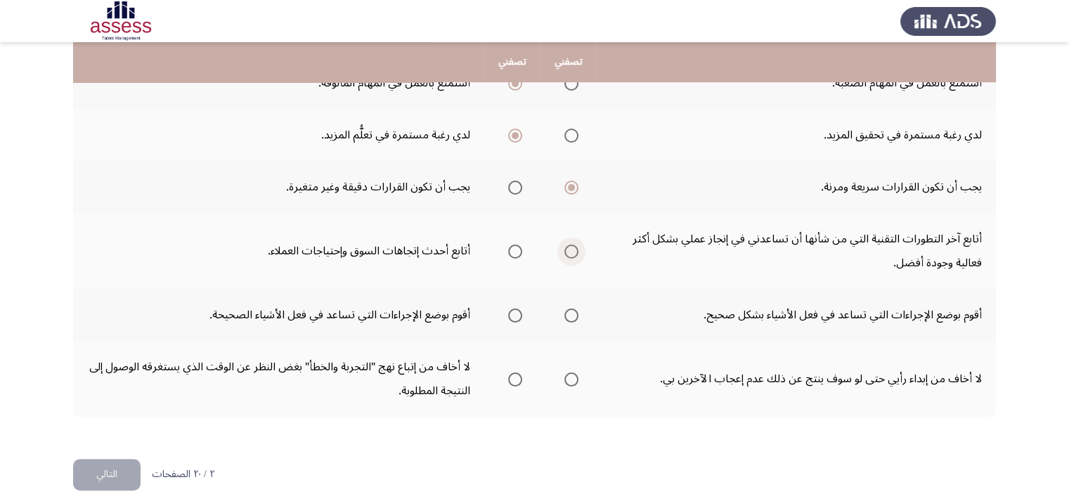
click at [576, 250] on span "Select an option" at bounding box center [571, 252] width 14 height 14
click at [576, 250] on input "Select an option" at bounding box center [571, 252] width 14 height 14
click at [515, 311] on span "Select an option" at bounding box center [515, 316] width 14 height 14
click at [515, 311] on input "Select an option" at bounding box center [515, 316] width 14 height 14
click at [520, 378] on span "Select an option" at bounding box center [515, 380] width 14 height 14
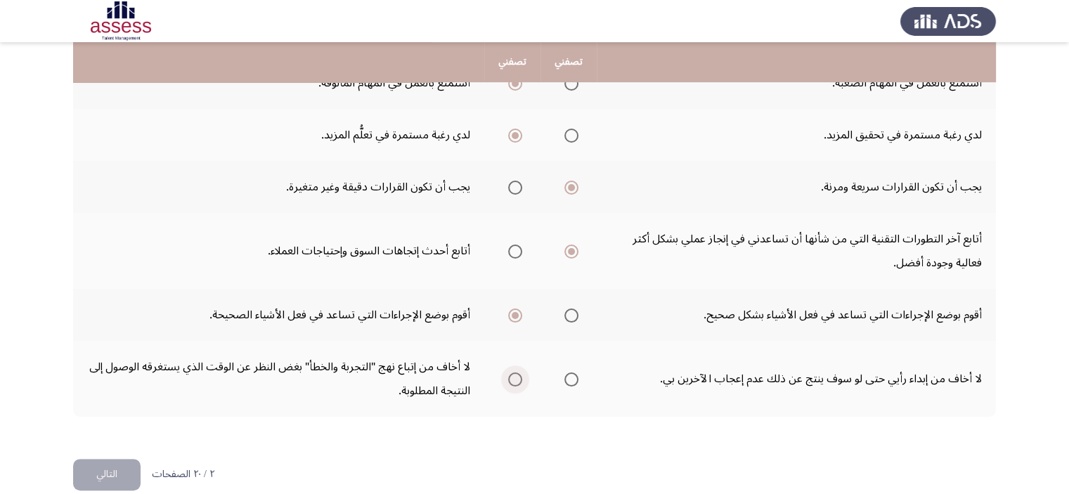
click at [520, 378] on input "Select an option" at bounding box center [515, 380] width 14 height 14
click at [93, 461] on button "التالي" at bounding box center [106, 475] width 67 height 32
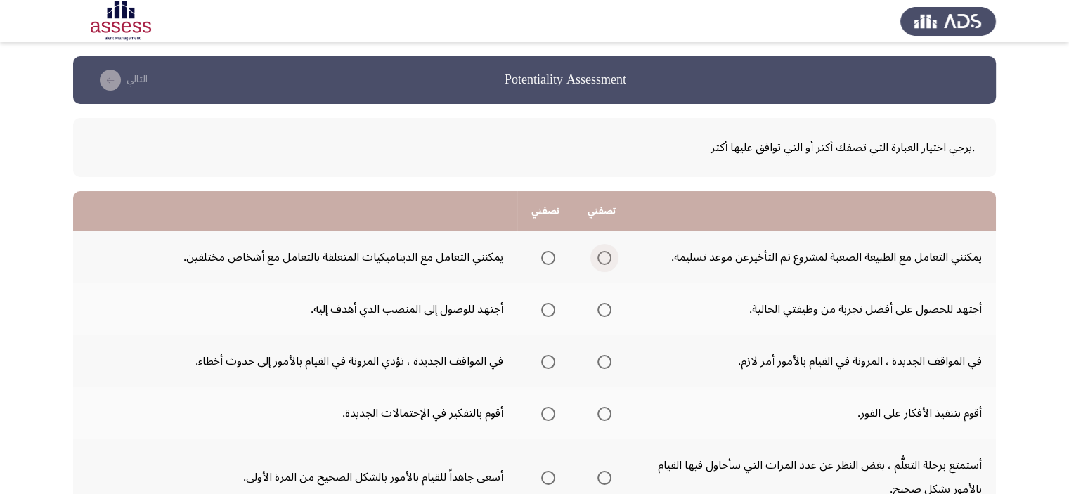
click at [602, 262] on span "Select an option" at bounding box center [604, 258] width 14 height 14
click at [602, 262] on input "Select an option" at bounding box center [604, 258] width 14 height 14
click at [605, 313] on span "Select an option" at bounding box center [604, 310] width 14 height 14
click at [605, 313] on input "Select an option" at bounding box center [604, 310] width 14 height 14
click at [545, 367] on span "Select an option" at bounding box center [548, 362] width 14 height 14
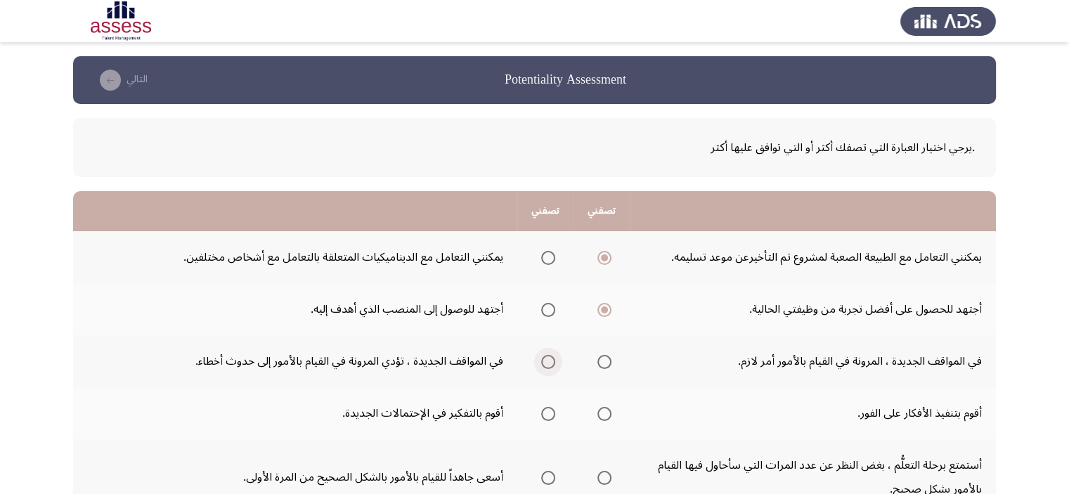
click at [545, 367] on input "Select an option" at bounding box center [548, 362] width 14 height 14
click at [541, 409] on label "Select an option" at bounding box center [546, 414] width 20 height 14
click at [541, 409] on input "Select an option" at bounding box center [548, 414] width 14 height 14
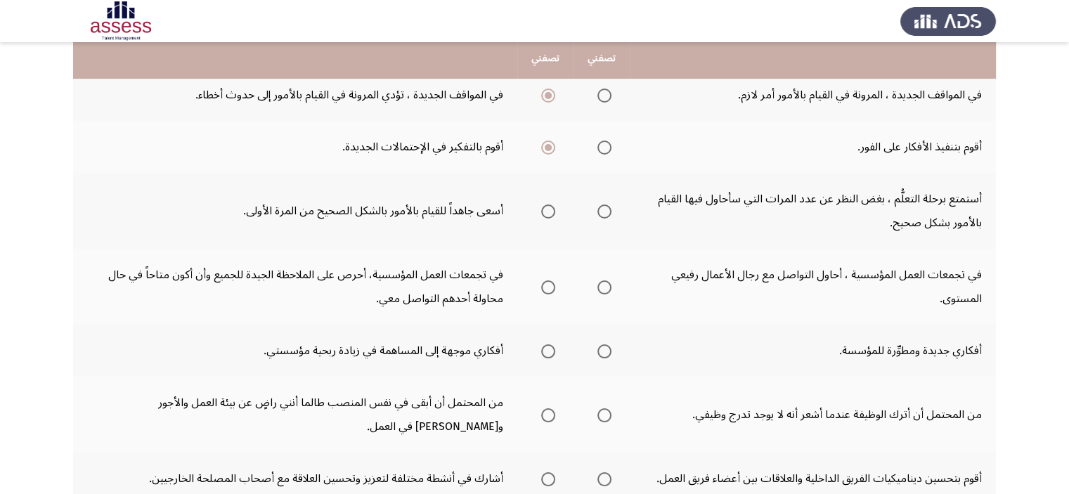
scroll to position [281, 0]
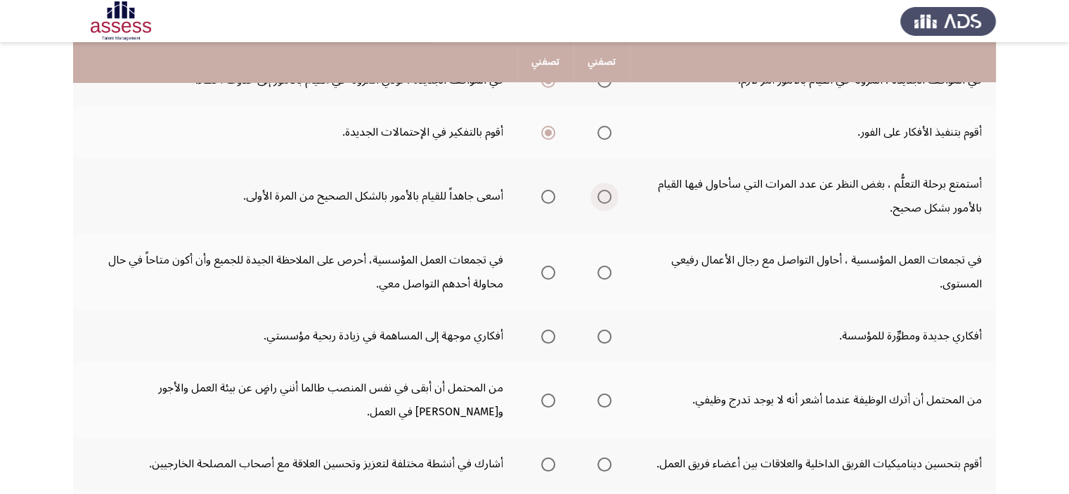
click at [602, 202] on span "Select an option" at bounding box center [604, 197] width 14 height 14
click at [602, 202] on input "Select an option" at bounding box center [604, 197] width 14 height 14
click at [546, 266] on span "Select an option" at bounding box center [548, 273] width 14 height 14
click at [546, 266] on input "Select an option" at bounding box center [548, 273] width 14 height 14
click at [602, 332] on span "Select an option" at bounding box center [604, 337] width 14 height 14
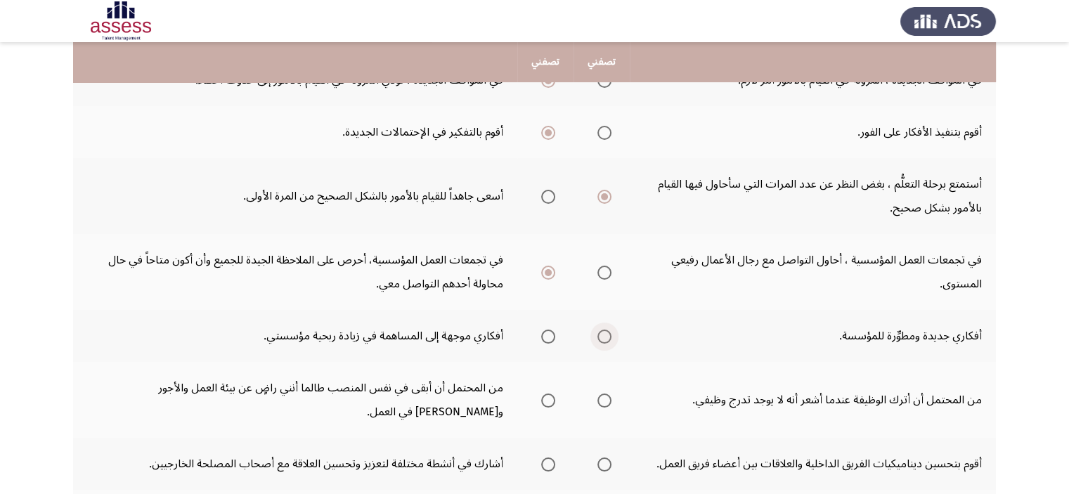
click at [602, 332] on input "Select an option" at bounding box center [604, 337] width 14 height 14
click at [607, 398] on span "Select an option" at bounding box center [604, 401] width 14 height 14
click at [607, 398] on input "Select an option" at bounding box center [604, 401] width 14 height 14
click at [543, 399] on span "Select an option" at bounding box center [548, 401] width 14 height 14
click at [543, 399] on input "Select an option" at bounding box center [548, 401] width 14 height 14
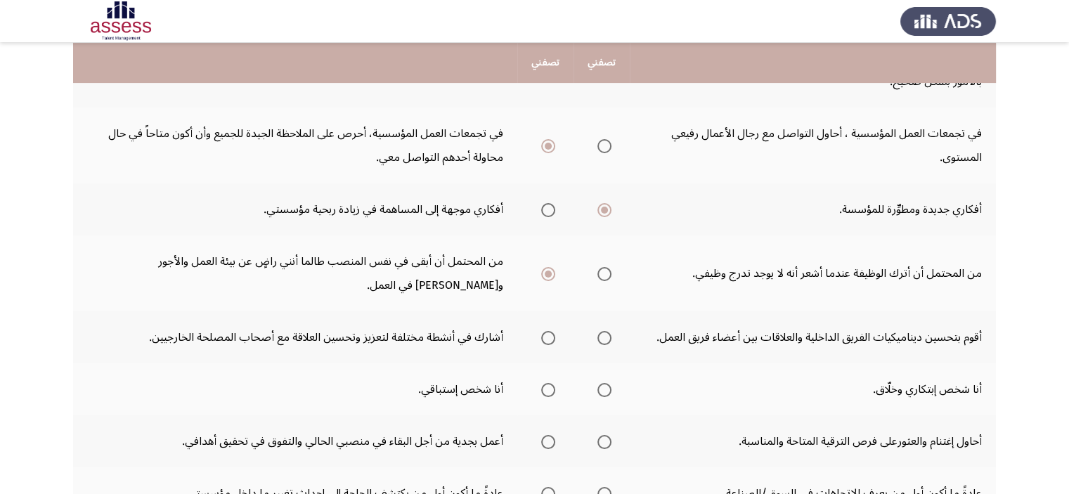
scroll to position [422, 0]
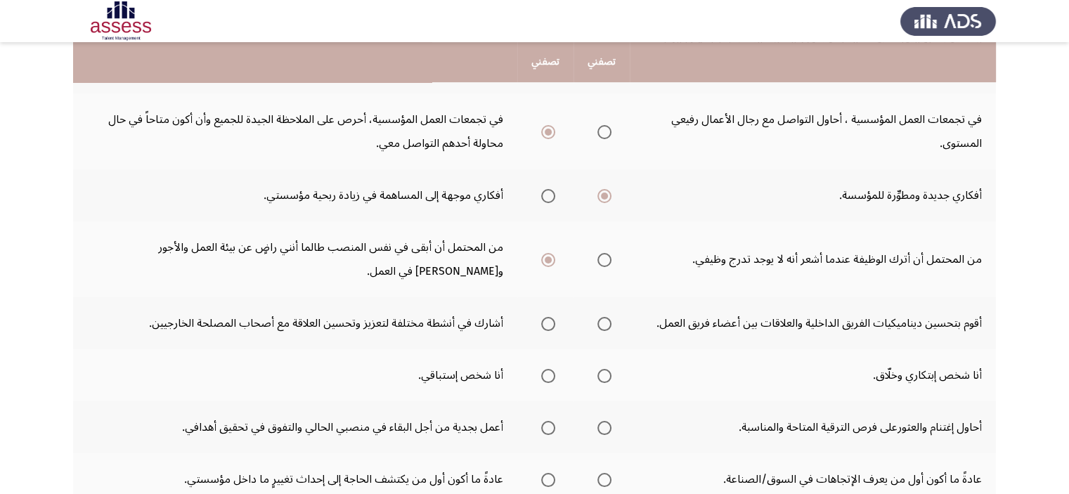
click at [610, 379] on mat-radio-group "Select an option" at bounding box center [602, 375] width 20 height 24
click at [606, 376] on span "Select an option" at bounding box center [604, 376] width 14 height 14
click at [606, 376] on input "Select an option" at bounding box center [604, 376] width 14 height 14
click at [602, 421] on span "Select an option" at bounding box center [604, 428] width 14 height 14
click at [602, 421] on input "Select an option" at bounding box center [604, 428] width 14 height 14
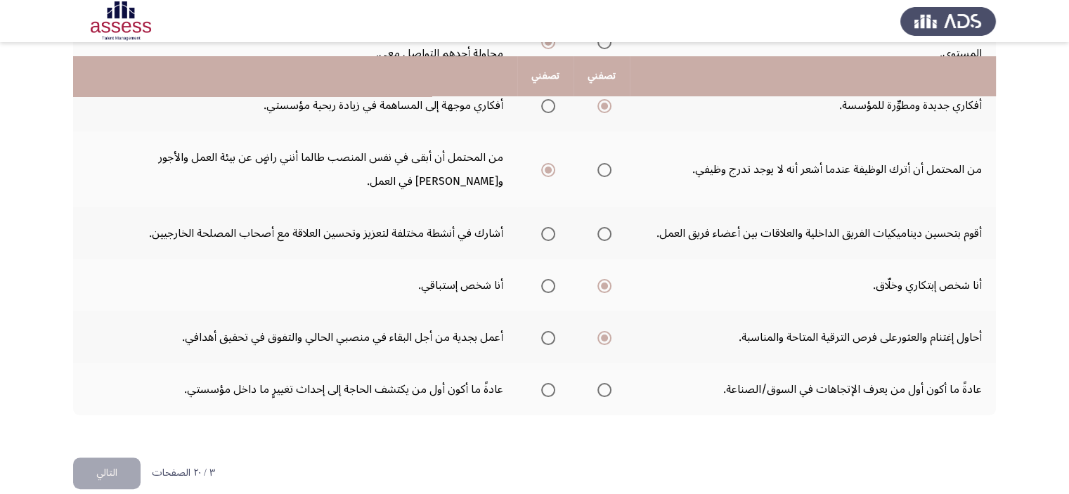
scroll to position [526, 0]
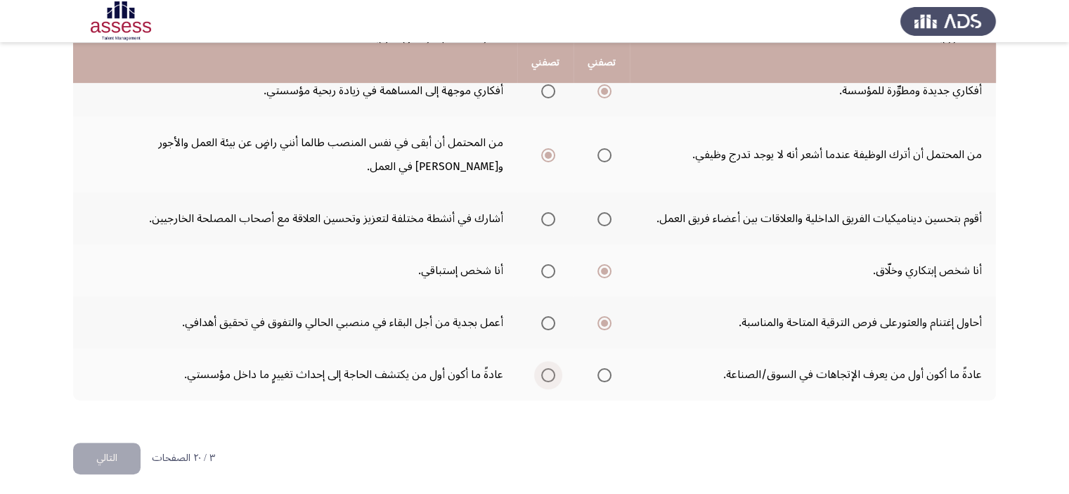
click at [546, 368] on span "Select an option" at bounding box center [548, 375] width 14 height 14
click at [546, 368] on input "Select an option" at bounding box center [548, 375] width 14 height 14
click at [601, 368] on span "Select an option" at bounding box center [604, 375] width 14 height 14
click at [601, 368] on input "Select an option" at bounding box center [604, 375] width 14 height 14
click at [548, 219] on span "Select an option" at bounding box center [548, 219] width 14 height 14
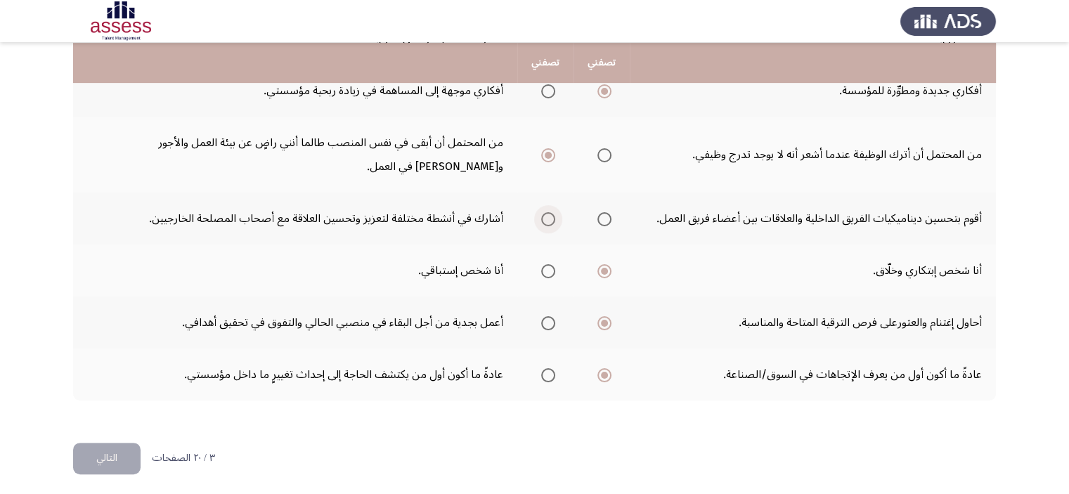
click at [548, 219] on input "Select an option" at bounding box center [548, 219] width 14 height 14
click at [98, 451] on button "التالي" at bounding box center [106, 459] width 67 height 32
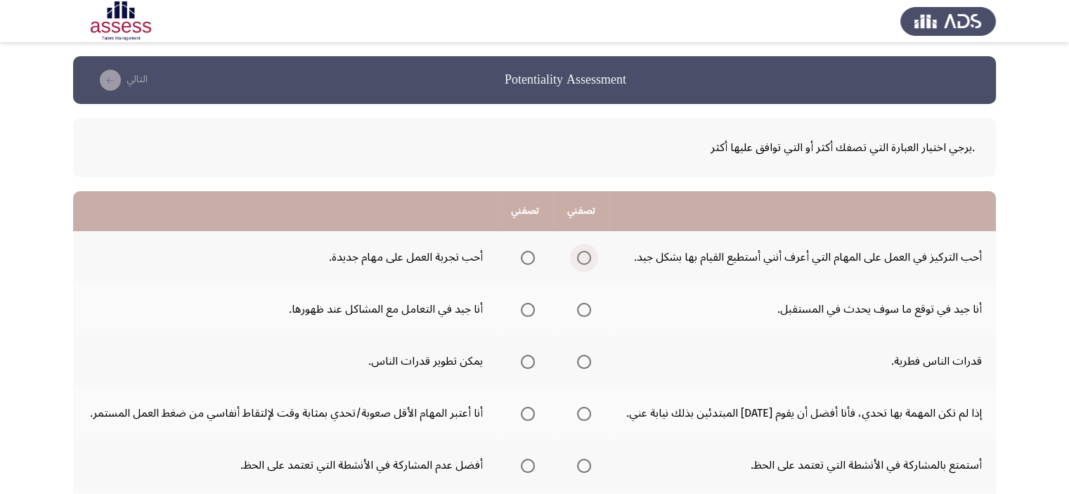
click at [588, 261] on span "Select an option" at bounding box center [584, 258] width 14 height 14
click at [588, 261] on input "Select an option" at bounding box center [584, 258] width 14 height 14
click at [520, 310] on label "Select an option" at bounding box center [525, 310] width 20 height 14
click at [521, 310] on input "Select an option" at bounding box center [528, 310] width 14 height 14
click at [527, 358] on span "Select an option" at bounding box center [528, 362] width 14 height 14
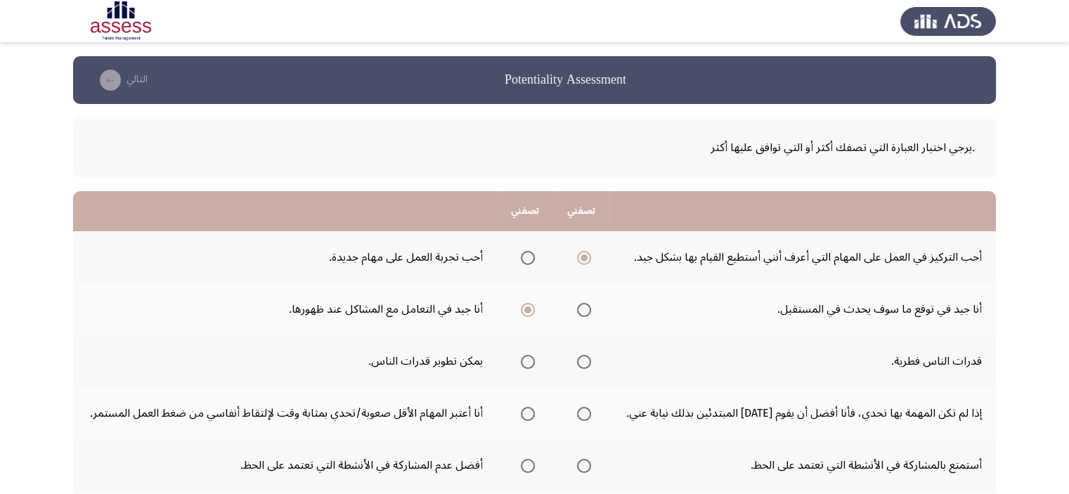
click at [527, 358] on input "Select an option" at bounding box center [528, 362] width 14 height 14
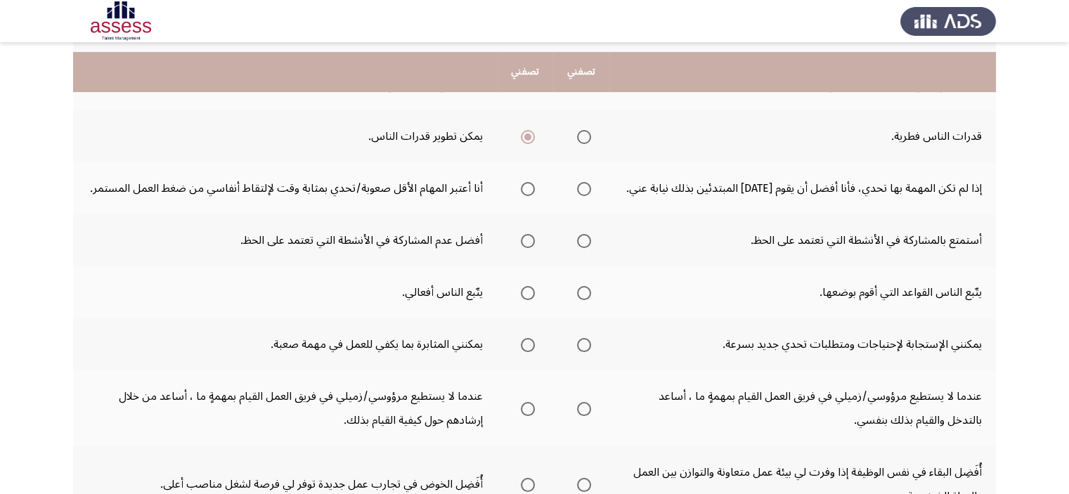
scroll to position [253, 0]
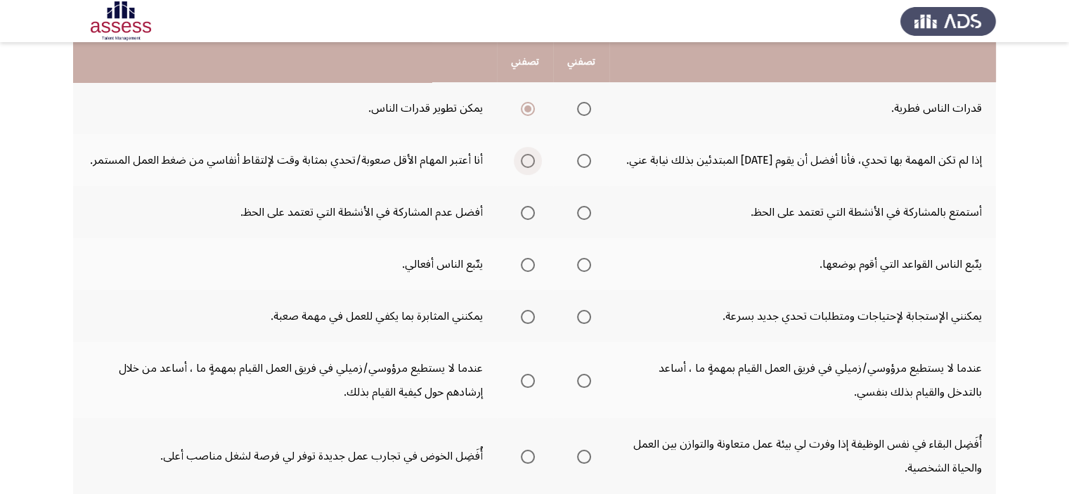
click at [522, 164] on span "Select an option" at bounding box center [528, 161] width 14 height 14
click at [522, 164] on input "Select an option" at bounding box center [528, 161] width 14 height 14
click at [531, 212] on span "Select an option" at bounding box center [528, 213] width 14 height 14
click at [531, 212] on input "Select an option" at bounding box center [528, 213] width 14 height 14
click at [585, 266] on span "Select an option" at bounding box center [584, 265] width 14 height 14
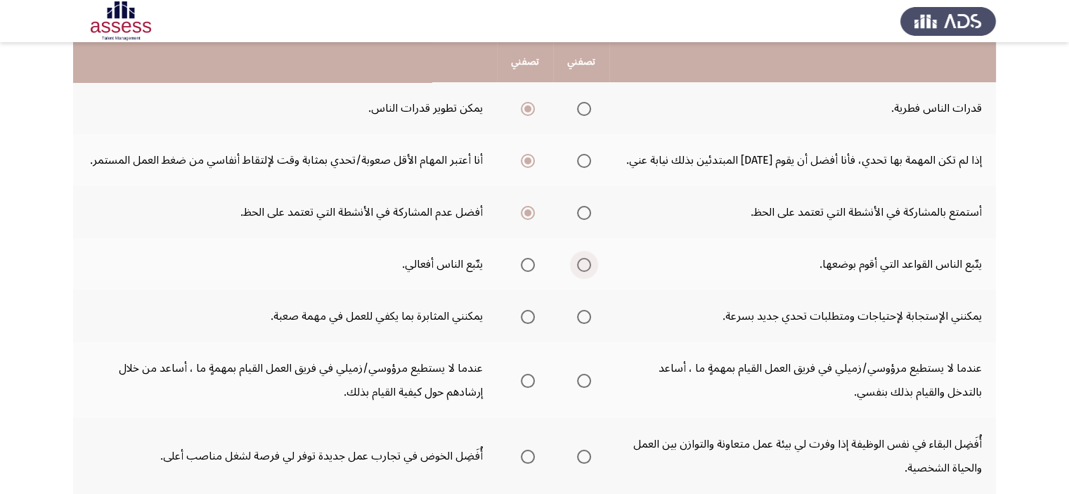
click at [585, 266] on input "Select an option" at bounding box center [584, 265] width 14 height 14
click at [534, 311] on span "Select an option" at bounding box center [528, 317] width 14 height 14
click at [534, 311] on input "Select an option" at bounding box center [528, 317] width 14 height 14
click at [588, 377] on span "Select an option" at bounding box center [584, 381] width 14 height 14
click at [588, 377] on input "Select an option" at bounding box center [584, 381] width 14 height 14
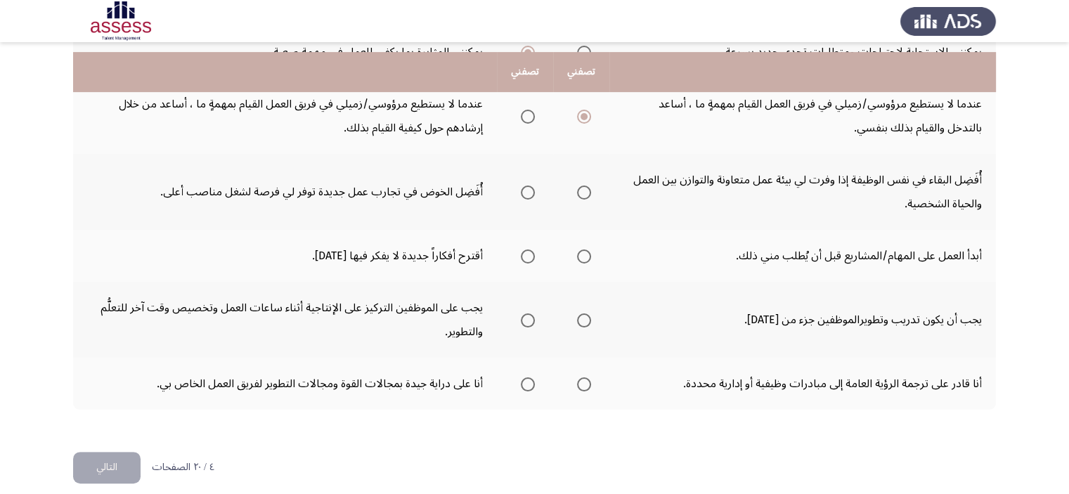
scroll to position [526, 0]
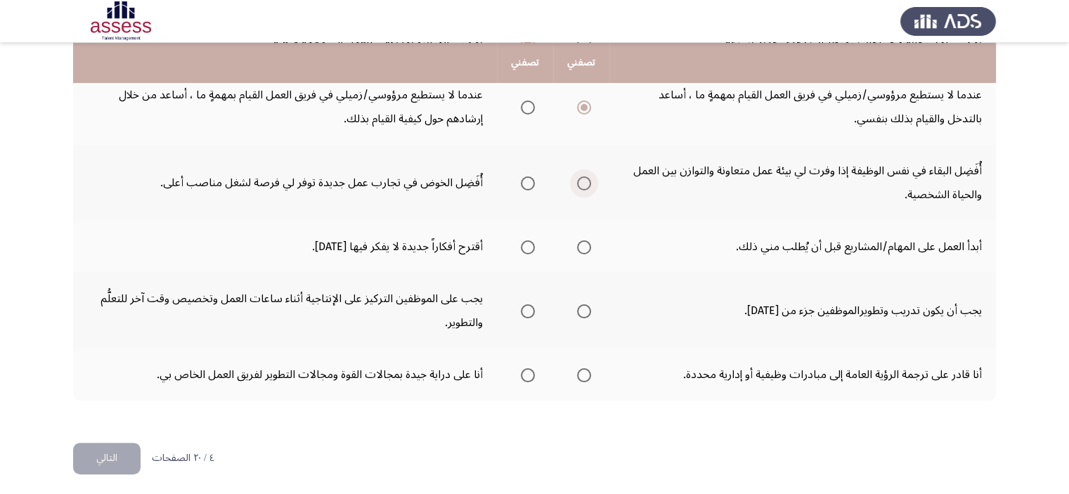
click at [582, 176] on span "Select an option" at bounding box center [584, 183] width 14 height 14
click at [582, 176] on input "Select an option" at bounding box center [584, 183] width 14 height 14
click at [583, 248] on span "Select an option" at bounding box center [584, 247] width 14 height 14
click at [583, 248] on input "Select an option" at bounding box center [584, 247] width 14 height 14
click at [586, 309] on span "Select an option" at bounding box center [584, 311] width 14 height 14
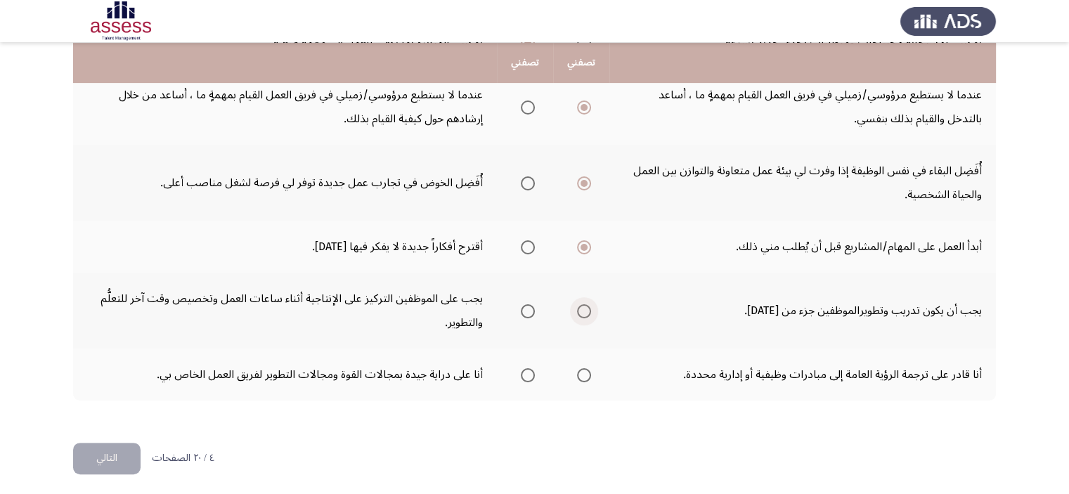
click at [586, 309] on input "Select an option" at bounding box center [584, 311] width 14 height 14
click at [529, 370] on span "Select an option" at bounding box center [528, 375] width 14 height 14
click at [529, 370] on input "Select an option" at bounding box center [528, 375] width 14 height 14
click at [103, 457] on button "التالي" at bounding box center [106, 459] width 67 height 32
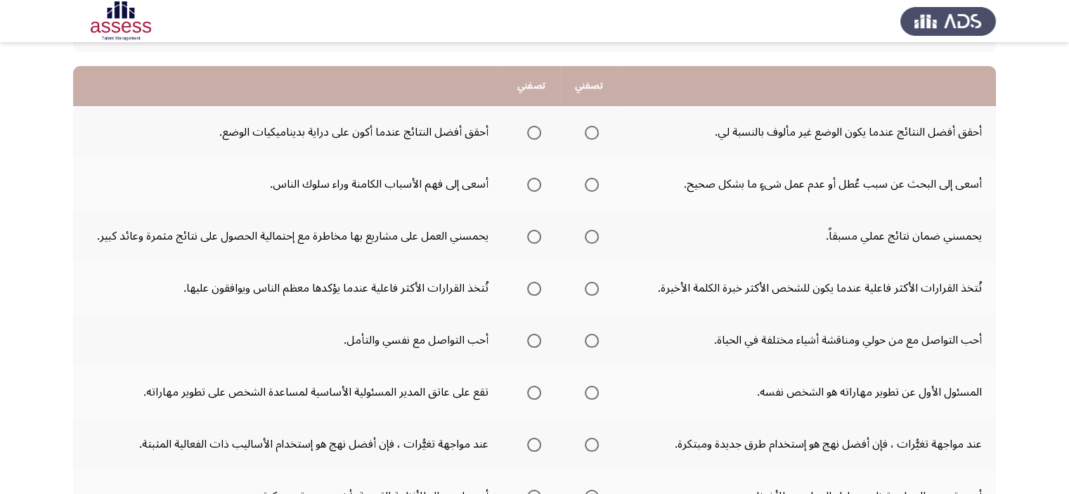
scroll to position [141, 0]
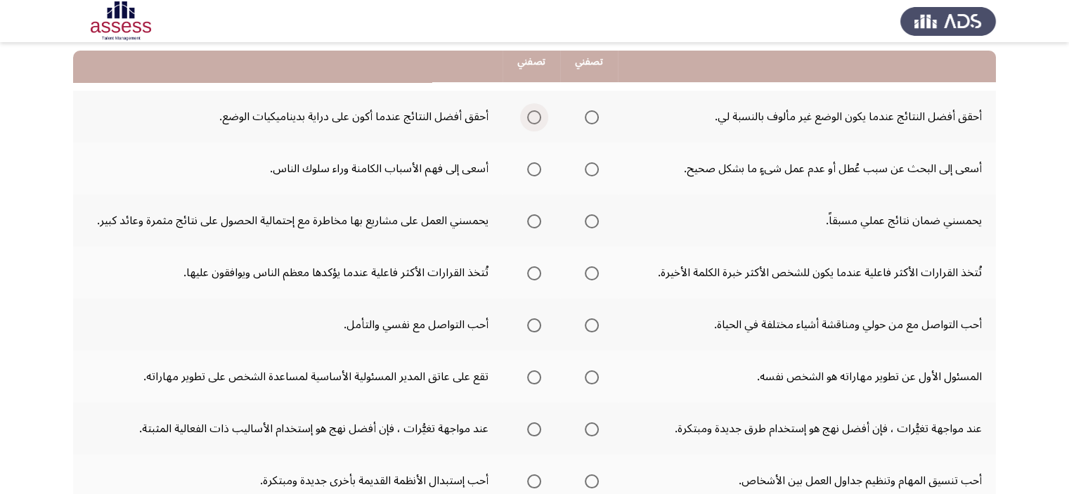
click at [529, 110] on span "Select an option" at bounding box center [534, 117] width 14 height 14
click at [529, 110] on input "Select an option" at bounding box center [534, 117] width 14 height 14
click at [595, 171] on span "Select an option" at bounding box center [592, 169] width 14 height 14
click at [595, 171] on input "Select an option" at bounding box center [592, 169] width 14 height 14
click at [524, 219] on label "Select an option" at bounding box center [532, 221] width 20 height 14
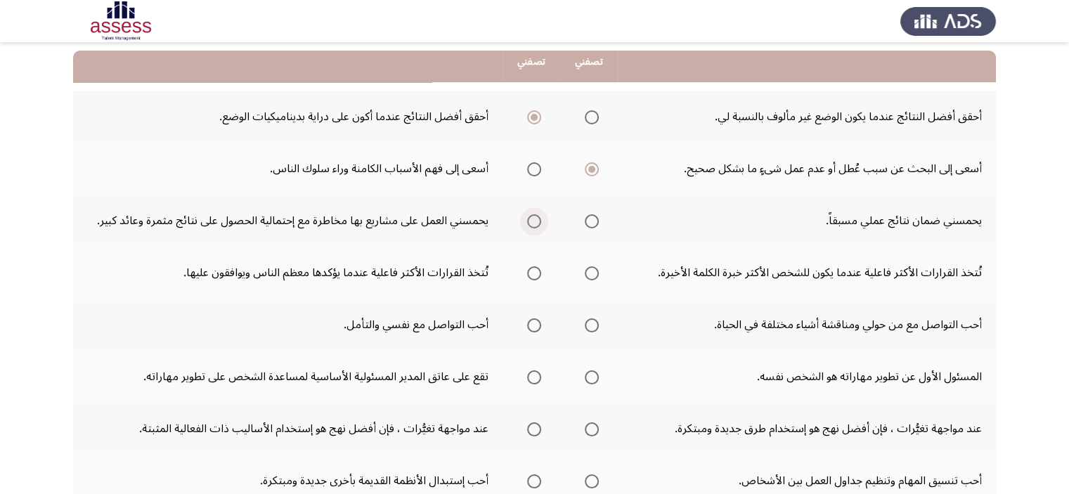
click at [527, 219] on input "Select an option" at bounding box center [534, 221] width 14 height 14
click at [529, 266] on span "Select an option" at bounding box center [534, 273] width 14 height 14
click at [529, 266] on input "Select an option" at bounding box center [534, 273] width 14 height 14
click at [595, 321] on span "Select an option" at bounding box center [592, 325] width 14 height 14
click at [595, 321] on input "Select an option" at bounding box center [592, 325] width 14 height 14
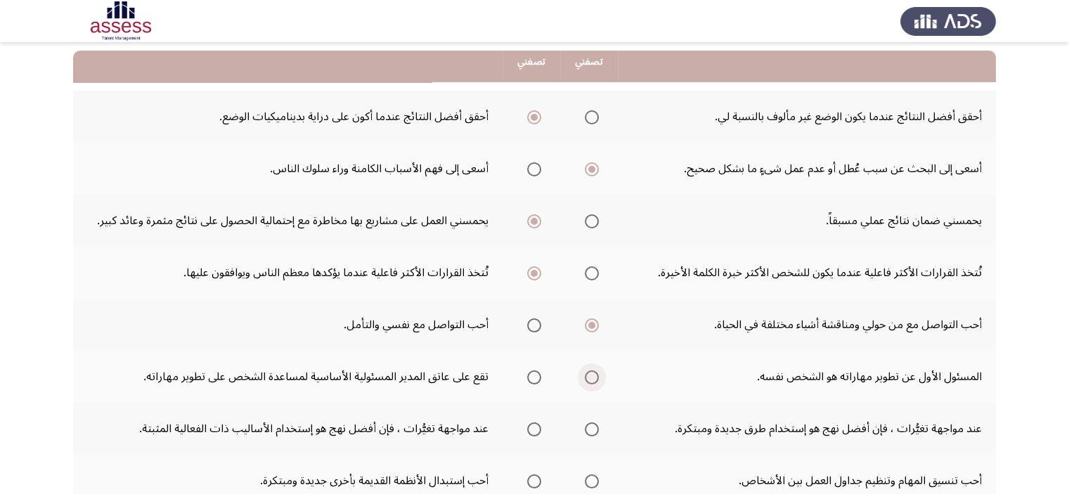
click at [588, 373] on span "Select an option" at bounding box center [592, 377] width 14 height 14
click at [588, 373] on input "Select an option" at bounding box center [592, 377] width 14 height 14
click at [533, 370] on span "Select an option" at bounding box center [534, 377] width 14 height 14
click at [533, 370] on input "Select an option" at bounding box center [534, 377] width 14 height 14
click at [590, 427] on span "Select an option" at bounding box center [592, 429] width 14 height 14
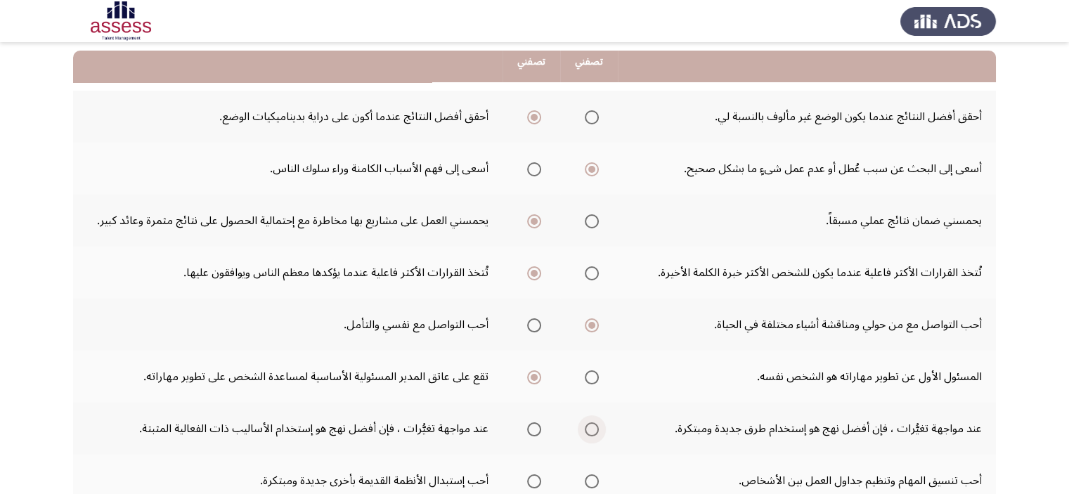
click at [590, 427] on input "Select an option" at bounding box center [592, 429] width 14 height 14
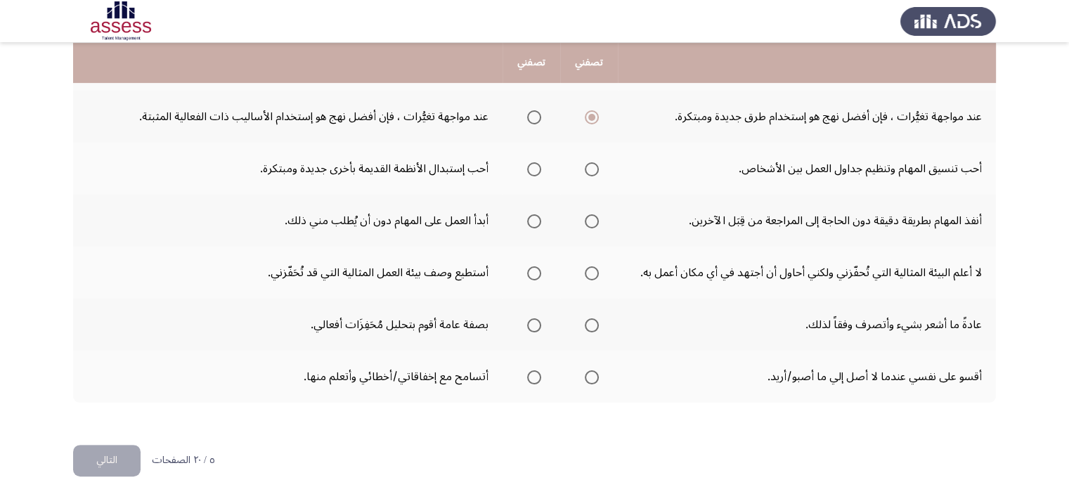
scroll to position [455, 0]
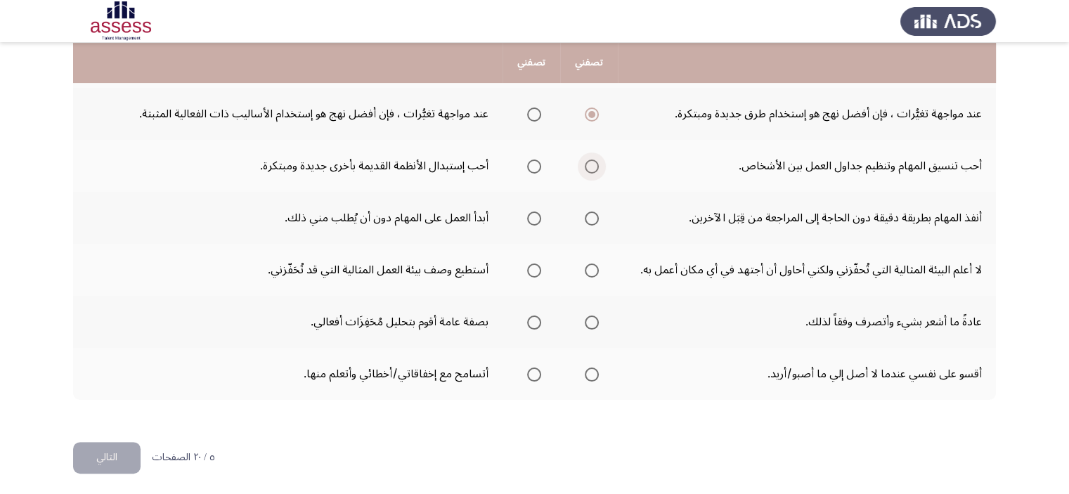
click at [595, 161] on span "Select an option" at bounding box center [592, 167] width 14 height 14
click at [595, 161] on input "Select an option" at bounding box center [592, 167] width 14 height 14
click at [538, 213] on span "Select an option" at bounding box center [534, 219] width 14 height 14
click at [538, 213] on input "Select an option" at bounding box center [534, 219] width 14 height 14
click at [529, 264] on span "Select an option" at bounding box center [534, 271] width 14 height 14
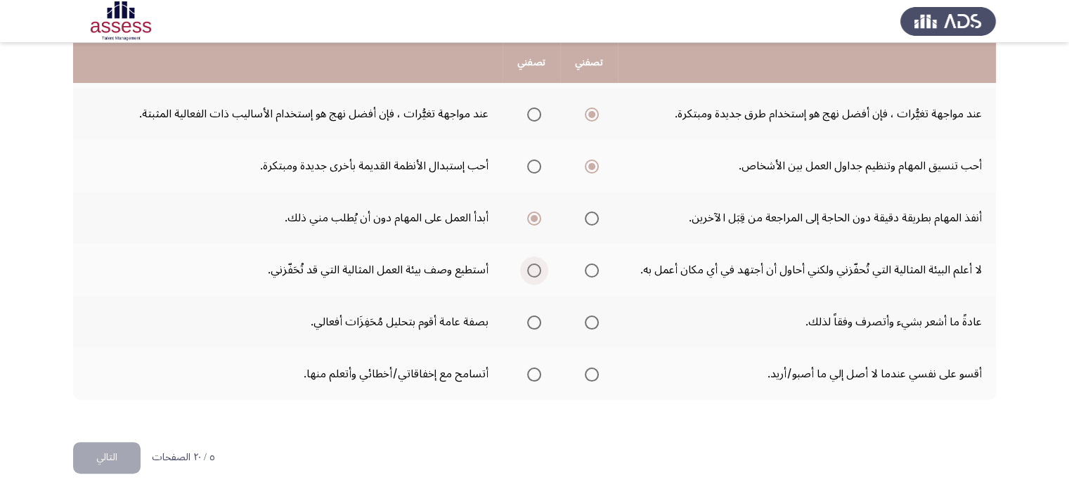
click at [529, 264] on input "Select an option" at bounding box center [534, 271] width 14 height 14
click at [534, 323] on span "Select an option" at bounding box center [534, 323] width 14 height 14
click at [534, 323] on input "Select an option" at bounding box center [534, 323] width 14 height 14
click at [589, 371] on span "Select an option" at bounding box center [592, 375] width 14 height 14
click at [589, 371] on input "Select an option" at bounding box center [592, 375] width 14 height 14
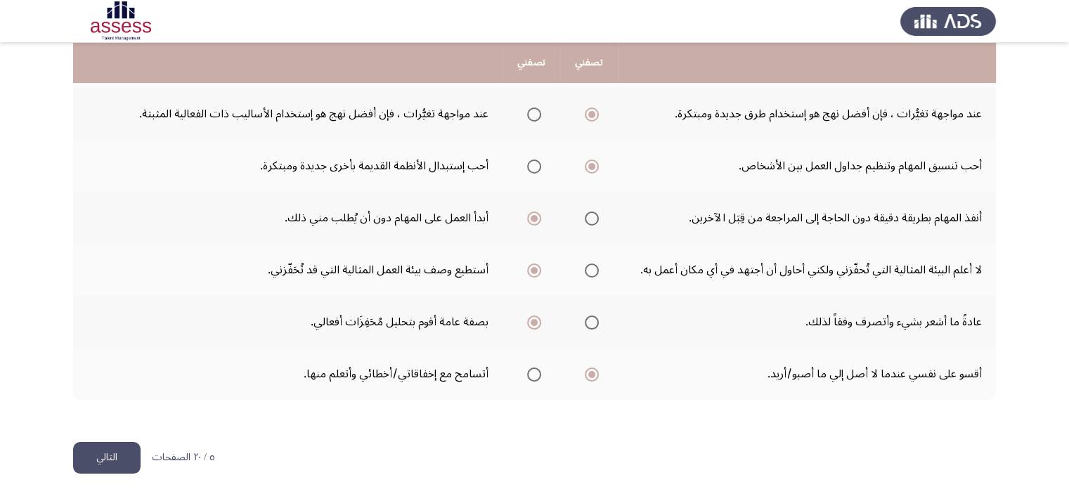
click at [112, 442] on button "التالي" at bounding box center [106, 458] width 67 height 32
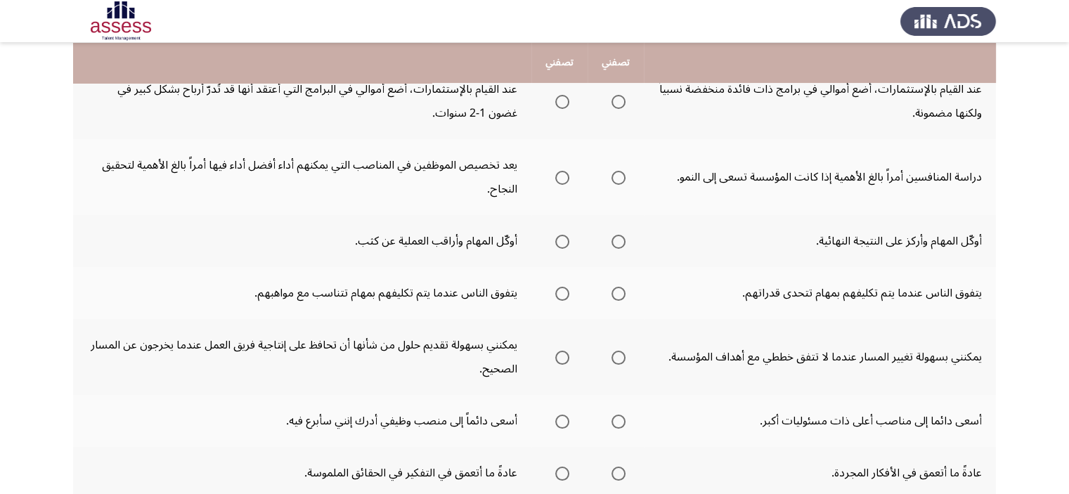
scroll to position [169, 0]
click at [619, 101] on span "Select an option" at bounding box center [618, 101] width 14 height 14
click at [619, 101] on input "Select an option" at bounding box center [618, 101] width 14 height 14
click at [622, 175] on span "Select an option" at bounding box center [618, 177] width 14 height 14
click at [622, 175] on input "Select an option" at bounding box center [618, 177] width 14 height 14
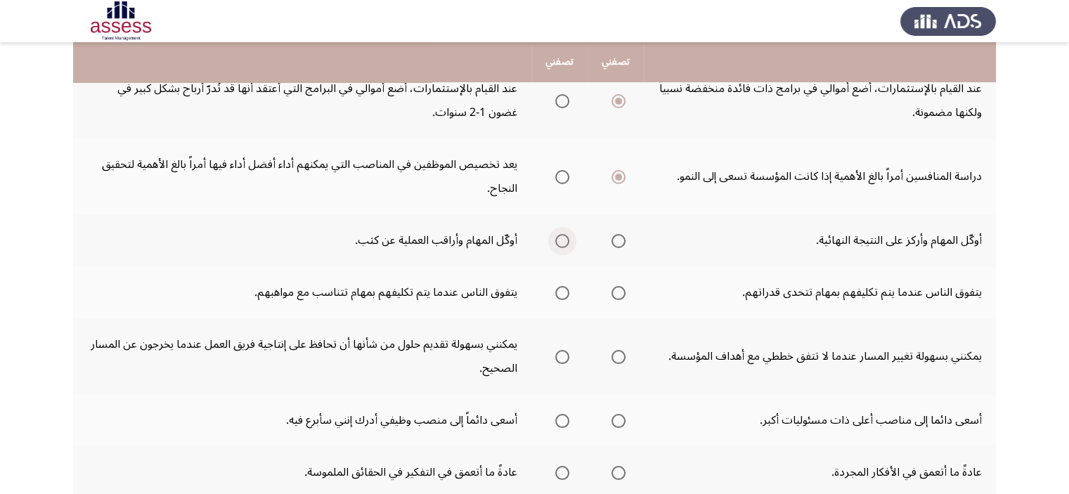
click at [559, 241] on span "Select an option" at bounding box center [562, 241] width 14 height 14
click at [559, 241] on input "Select an option" at bounding box center [562, 241] width 14 height 14
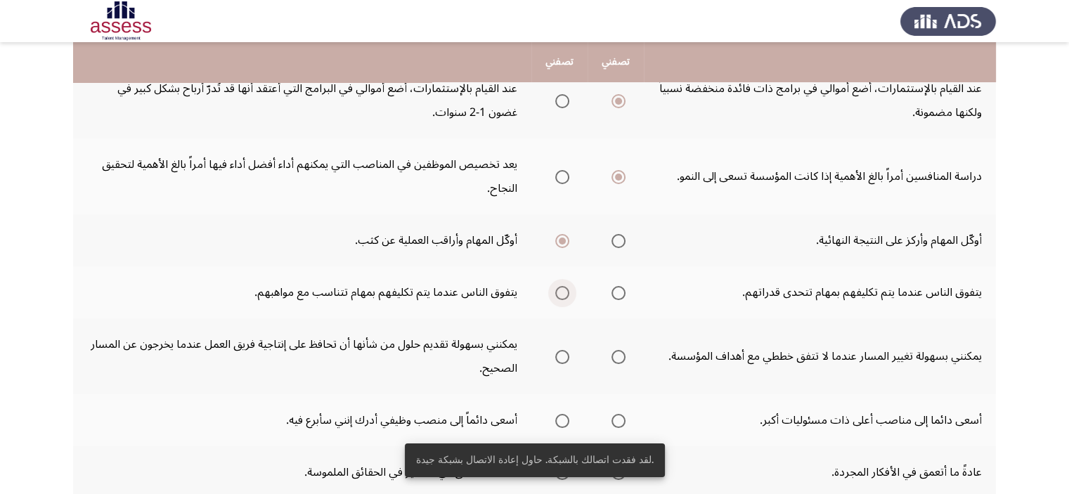
click at [564, 293] on span "Select an option" at bounding box center [562, 293] width 14 height 14
click at [564, 293] on input "Select an option" at bounding box center [562, 293] width 14 height 14
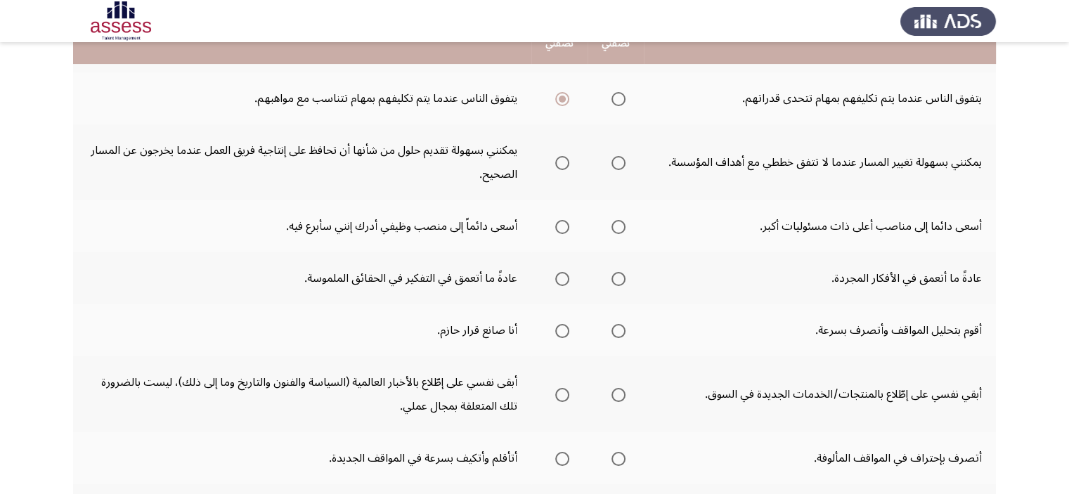
scroll to position [365, 0]
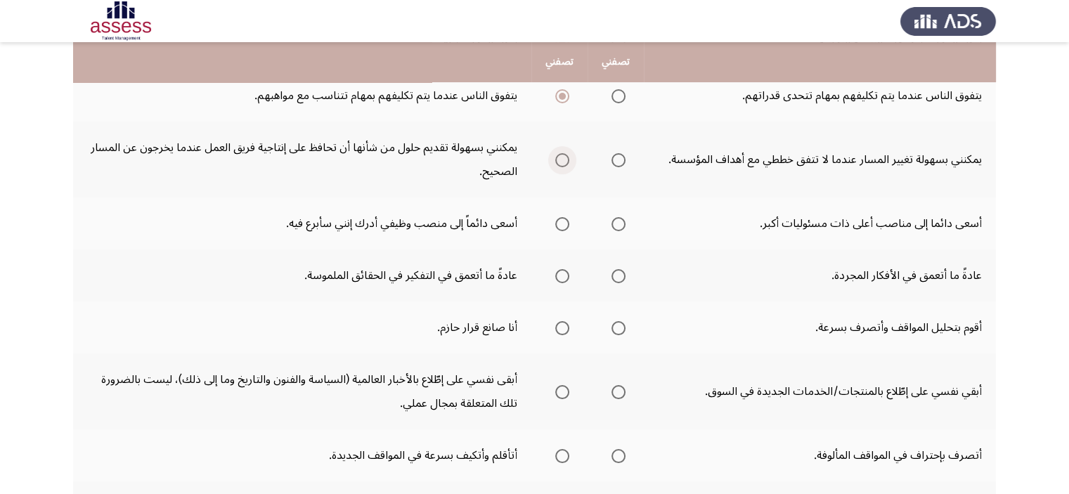
click at [555, 157] on label "Select an option" at bounding box center [560, 160] width 20 height 14
click at [555, 157] on input "Select an option" at bounding box center [562, 160] width 14 height 14
click at [565, 222] on span "Select an option" at bounding box center [562, 224] width 14 height 14
click at [565, 222] on input "Select an option" at bounding box center [562, 224] width 14 height 14
click at [557, 273] on span "Select an option" at bounding box center [562, 276] width 14 height 14
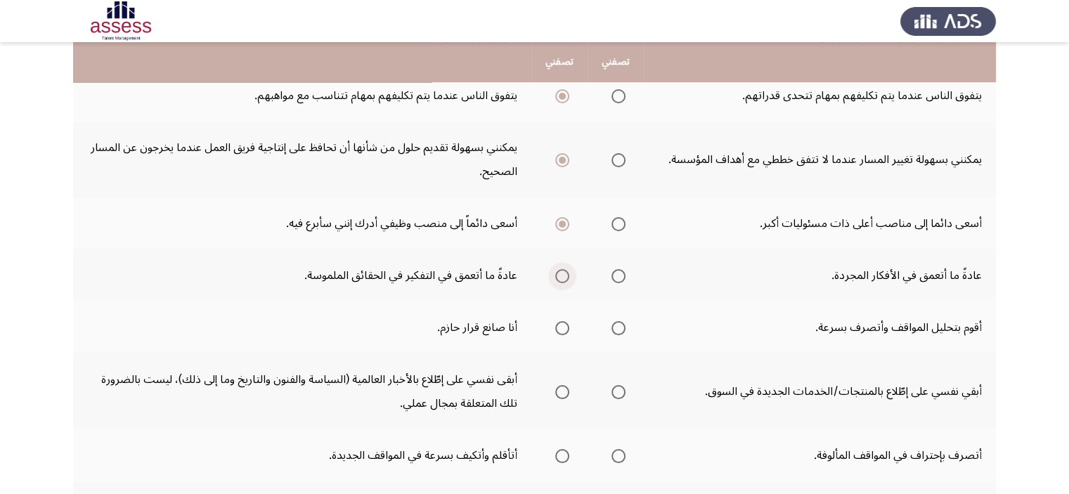
click at [557, 273] on input "Select an option" at bounding box center [562, 276] width 14 height 14
click at [619, 325] on span "Select an option" at bounding box center [618, 328] width 14 height 14
click at [619, 325] on input "Select an option" at bounding box center [618, 328] width 14 height 14
click at [621, 392] on span "Select an option" at bounding box center [618, 392] width 14 height 14
click at [621, 392] on input "Select an option" at bounding box center [618, 392] width 14 height 14
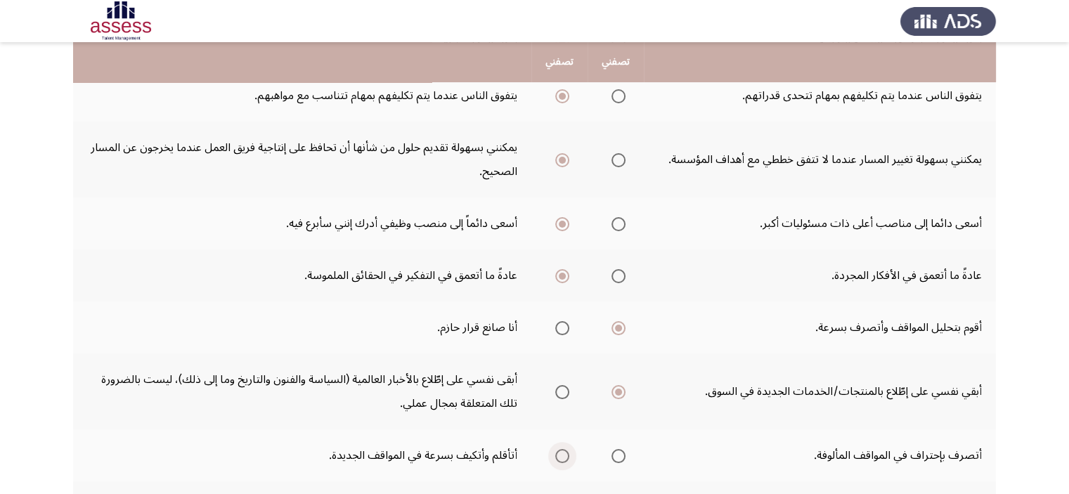
click at [562, 449] on span "Select an option" at bounding box center [562, 456] width 14 height 14
click at [562, 449] on input "Select an option" at bounding box center [562, 456] width 14 height 14
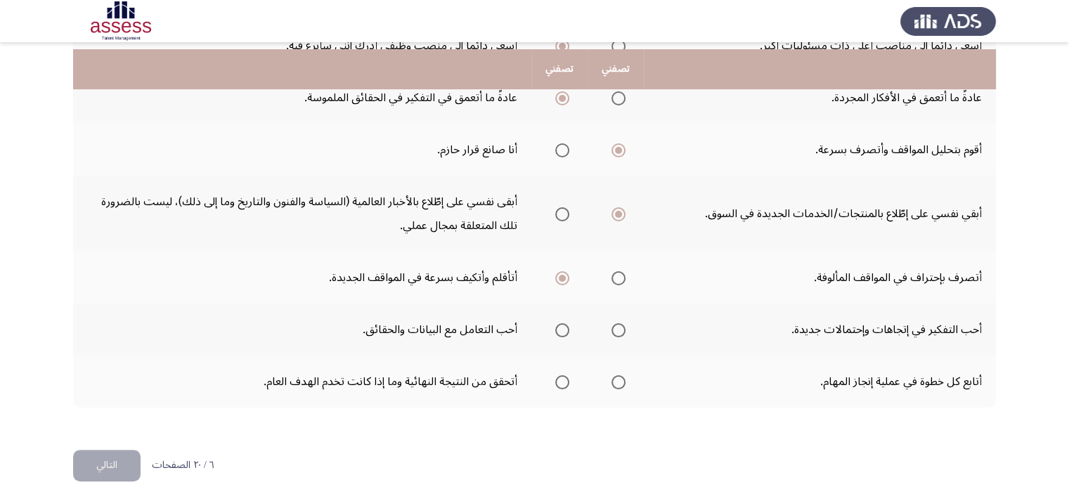
scroll to position [550, 0]
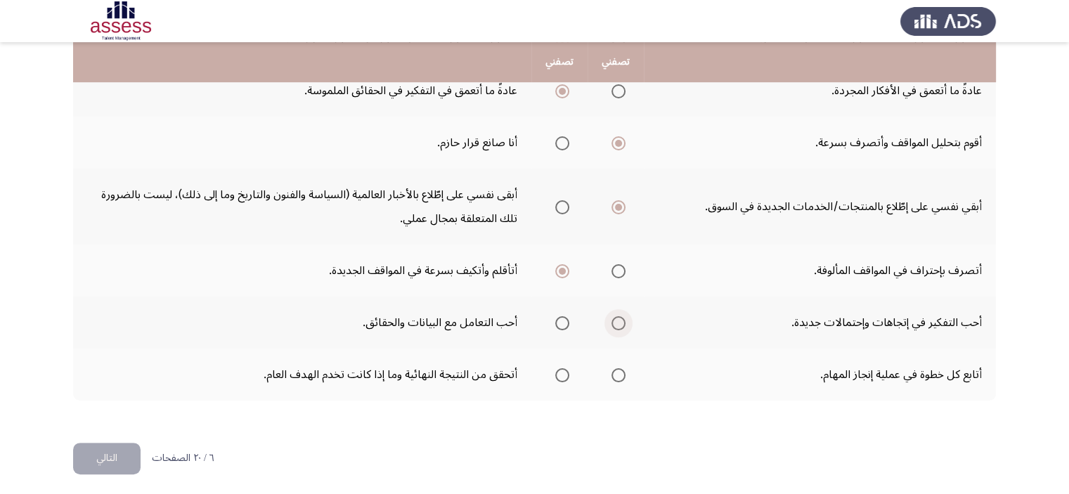
click at [623, 316] on span "Select an option" at bounding box center [618, 323] width 14 height 14
click at [623, 316] on input "Select an option" at bounding box center [618, 323] width 14 height 14
click at [616, 368] on span "Select an option" at bounding box center [618, 375] width 14 height 14
click at [616, 368] on input "Select an option" at bounding box center [618, 375] width 14 height 14
click at [101, 460] on button "التالي" at bounding box center [106, 459] width 67 height 32
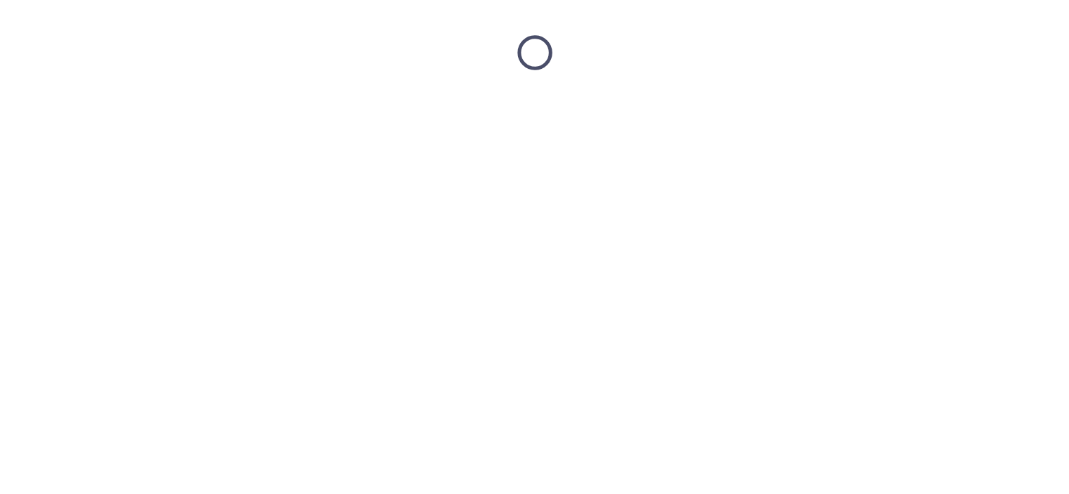
scroll to position [0, 0]
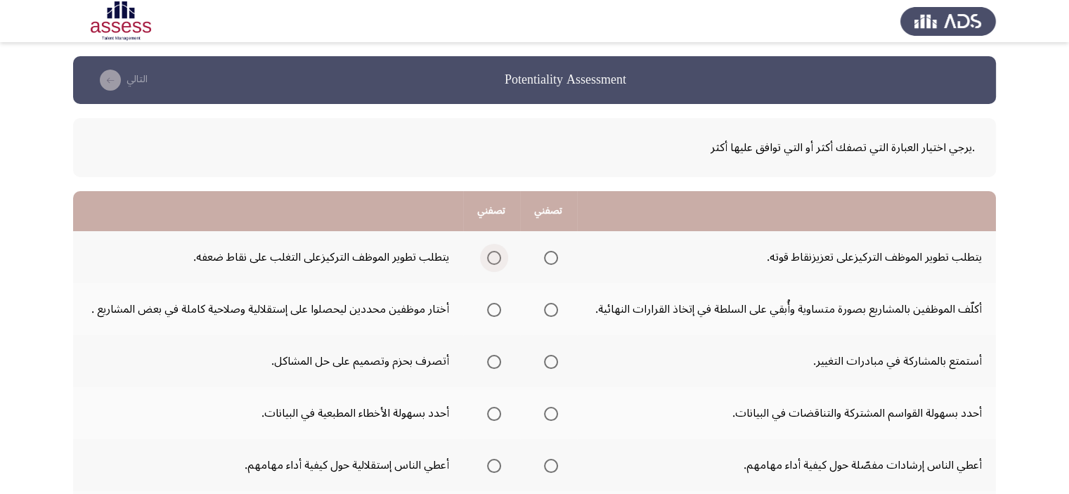
click at [496, 259] on span "Select an option" at bounding box center [494, 258] width 14 height 14
click at [496, 259] on input "Select an option" at bounding box center [494, 258] width 14 height 14
click at [495, 306] on span "Select an option" at bounding box center [494, 310] width 14 height 14
click at [495, 306] on input "Select an option" at bounding box center [494, 310] width 14 height 14
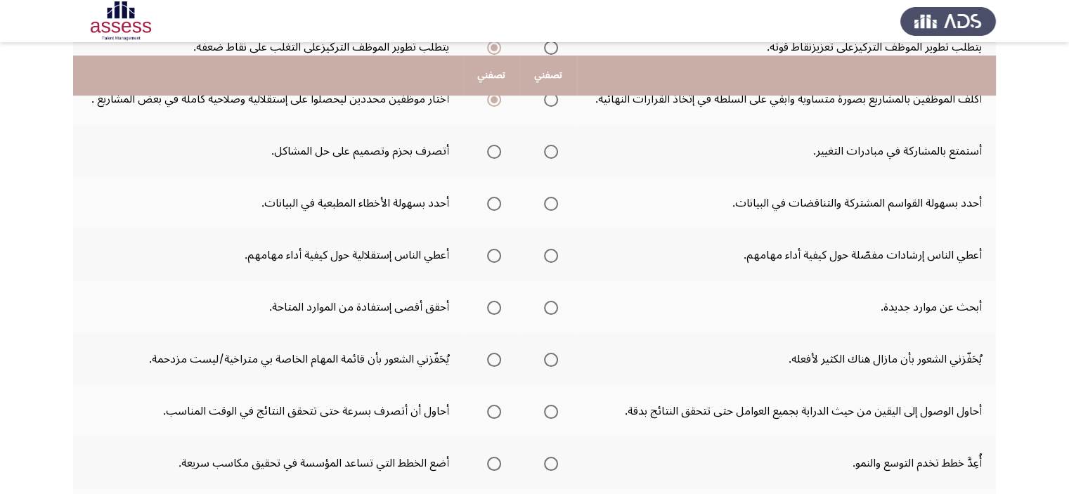
scroll to position [225, 0]
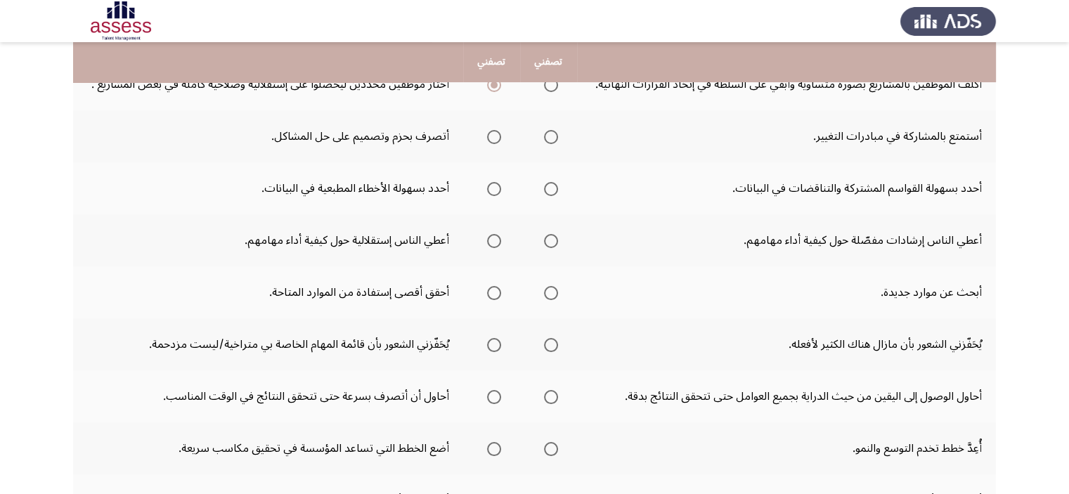
click at [497, 136] on span "Select an option" at bounding box center [494, 137] width 14 height 14
click at [497, 136] on input "Select an option" at bounding box center [494, 137] width 14 height 14
click at [558, 187] on span "Select an option" at bounding box center [551, 189] width 14 height 14
click at [558, 187] on input "Select an option" at bounding box center [551, 189] width 14 height 14
click at [494, 239] on span "Select an option" at bounding box center [494, 241] width 14 height 14
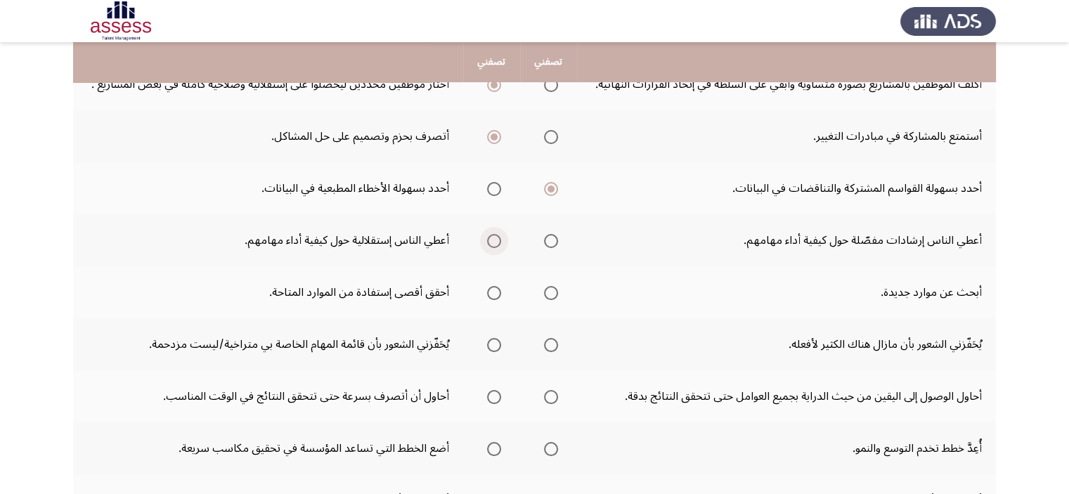
click at [494, 239] on input "Select an option" at bounding box center [494, 241] width 14 height 14
click at [548, 295] on span "Select an option" at bounding box center [551, 293] width 14 height 14
click at [548, 295] on input "Select an option" at bounding box center [551, 293] width 14 height 14
click at [555, 345] on span "Select an option" at bounding box center [551, 345] width 14 height 14
click at [555, 345] on input "Select an option" at bounding box center [551, 345] width 14 height 14
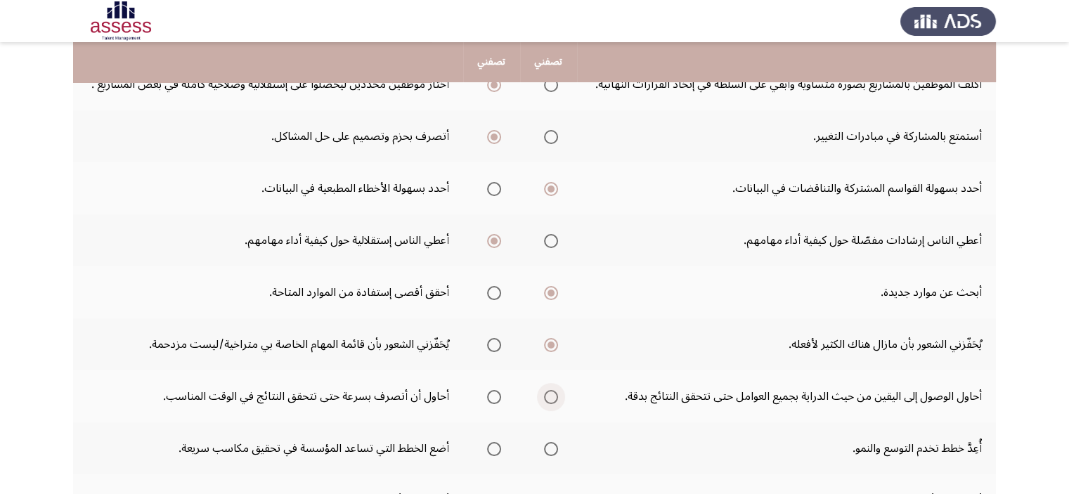
click at [548, 401] on span "Select an option" at bounding box center [551, 397] width 14 height 14
click at [548, 401] on input "Select an option" at bounding box center [551, 397] width 14 height 14
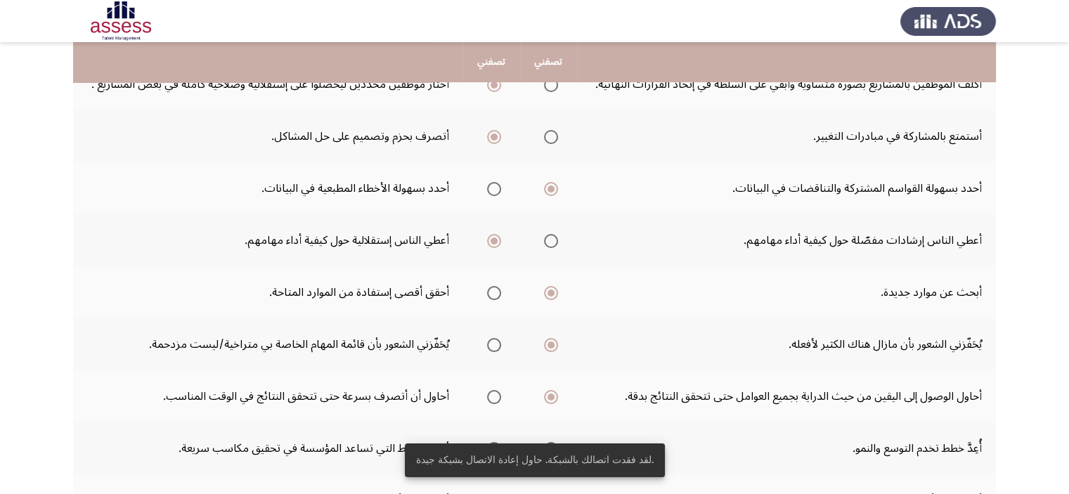
click at [495, 425] on th at bounding box center [491, 448] width 57 height 52
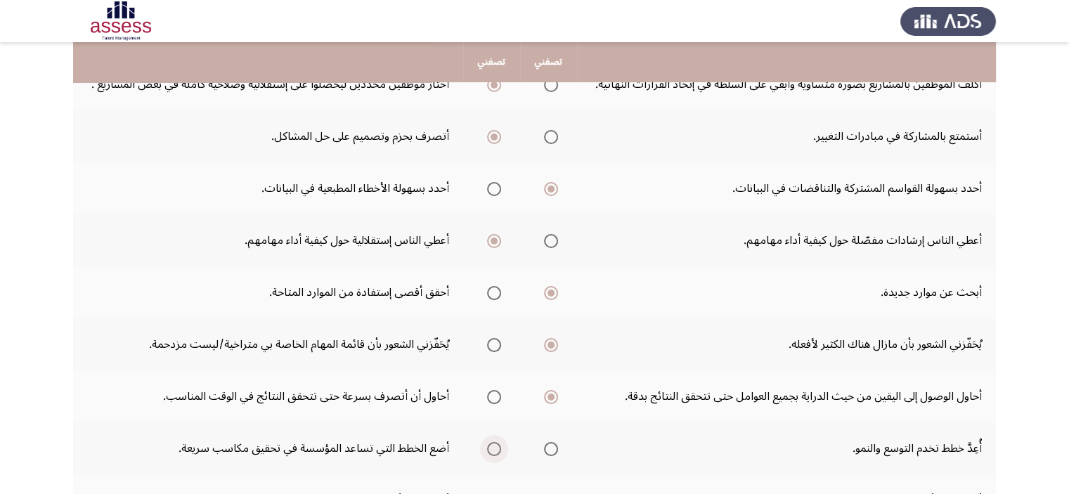
click at [493, 446] on span "Select an option" at bounding box center [494, 449] width 14 height 14
click at [493, 446] on input "Select an option" at bounding box center [494, 449] width 14 height 14
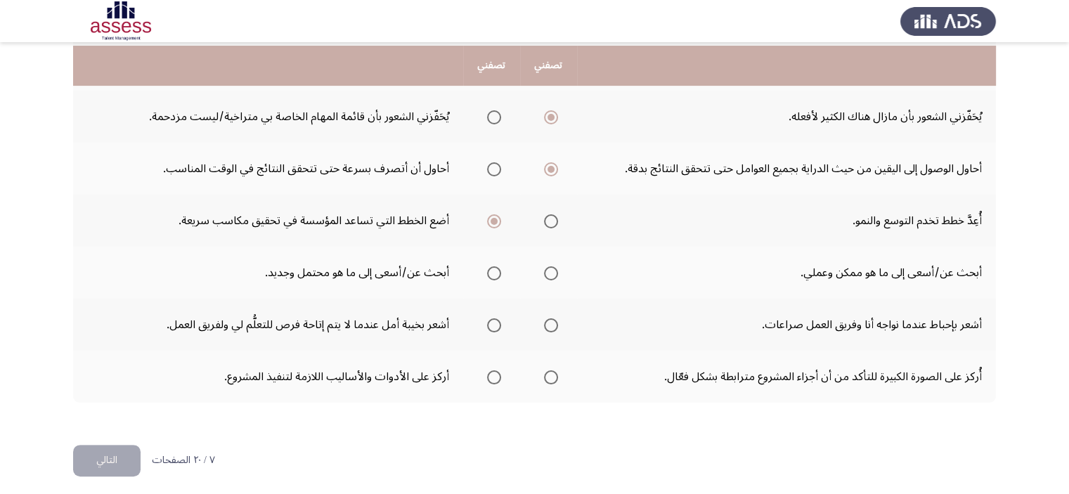
scroll to position [455, 0]
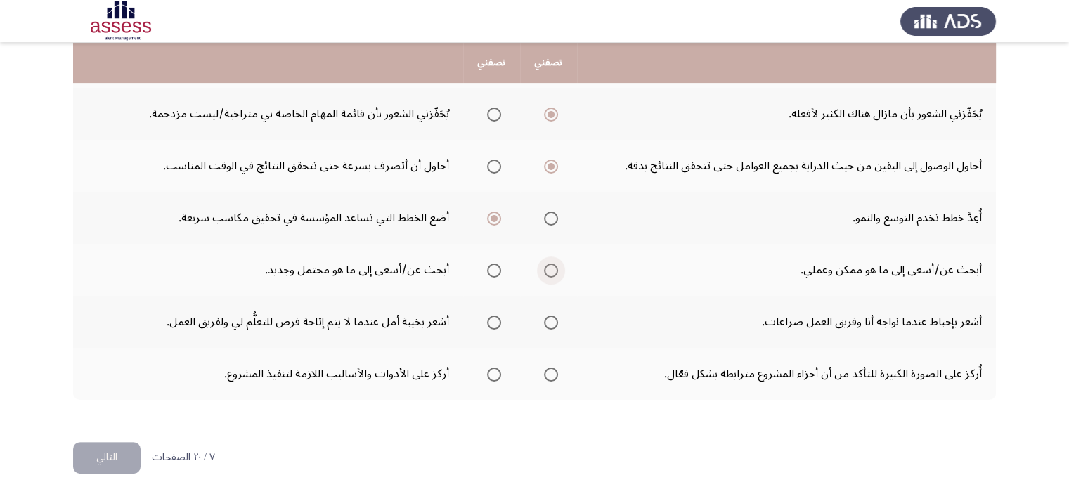
click at [545, 267] on span "Select an option" at bounding box center [551, 271] width 14 height 14
click at [545, 267] on input "Select an option" at bounding box center [551, 271] width 14 height 14
click at [489, 320] on span "Select an option" at bounding box center [494, 323] width 14 height 14
click at [489, 320] on input "Select an option" at bounding box center [494, 323] width 14 height 14
click at [497, 370] on span "Select an option" at bounding box center [494, 375] width 14 height 14
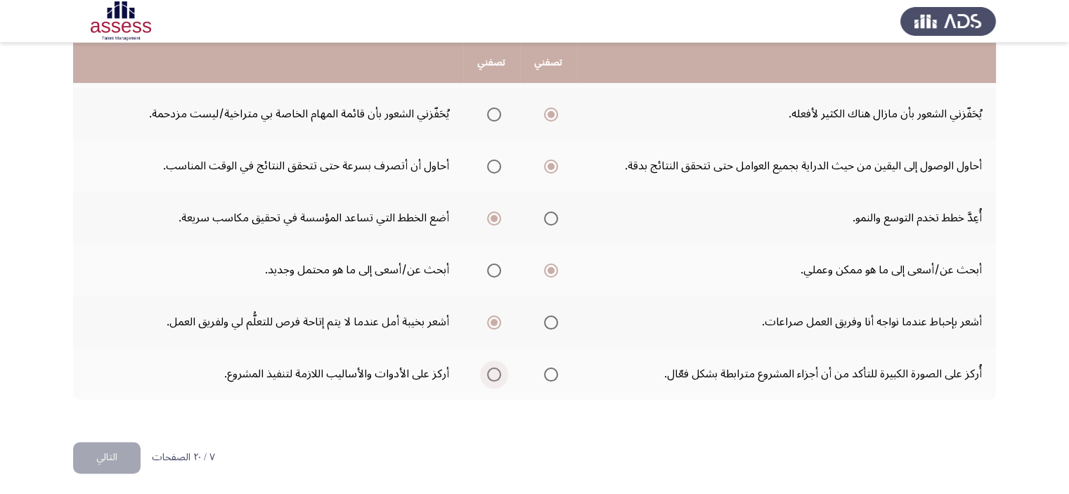
click at [497, 370] on input "Select an option" at bounding box center [494, 375] width 14 height 14
click at [115, 462] on button "التالي" at bounding box center [106, 458] width 67 height 32
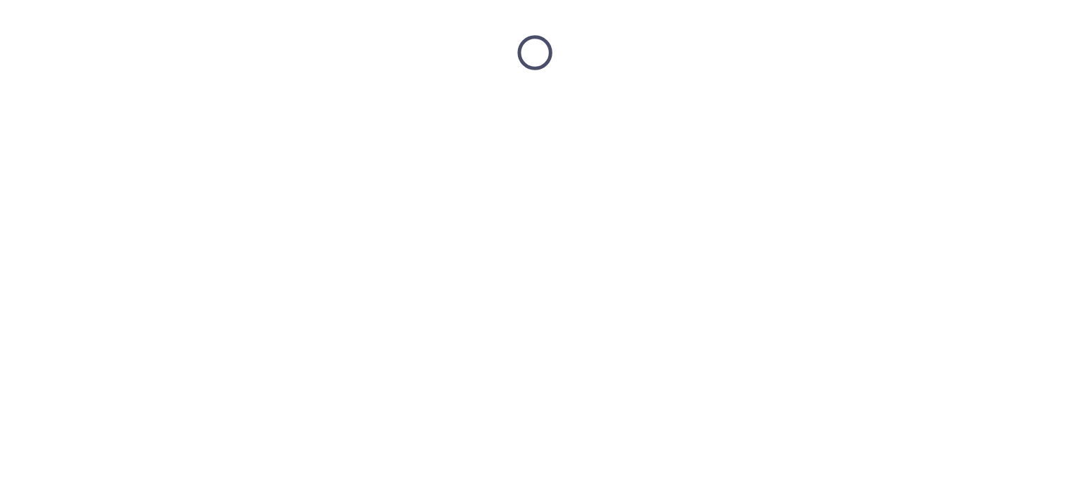
scroll to position [0, 0]
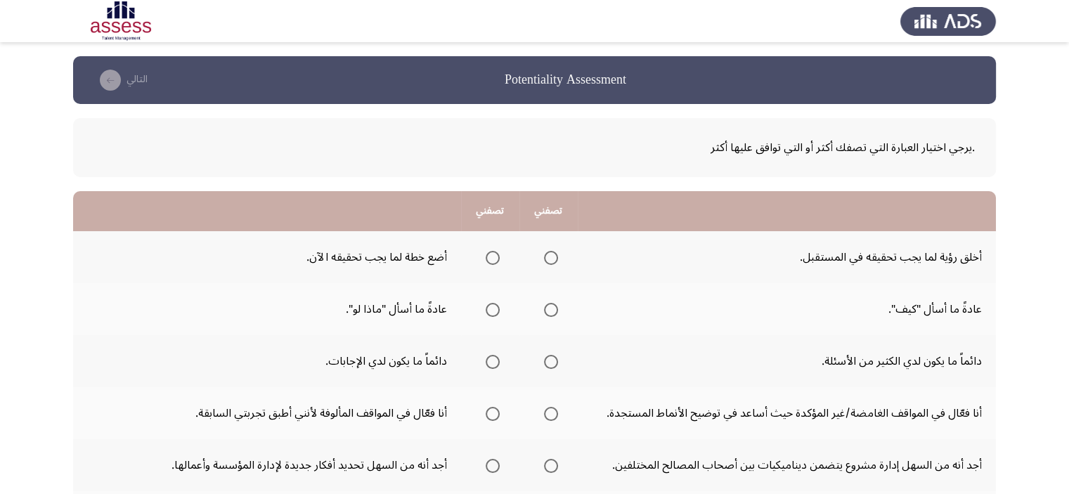
click at [553, 262] on span "Select an option" at bounding box center [551, 258] width 14 height 14
click at [553, 262] on input "Select an option" at bounding box center [551, 258] width 14 height 14
click at [552, 309] on span "Select an option" at bounding box center [551, 310] width 14 height 14
click at [552, 309] on input "Select an option" at bounding box center [551, 310] width 14 height 14
click at [488, 308] on span "Select an option" at bounding box center [493, 310] width 14 height 14
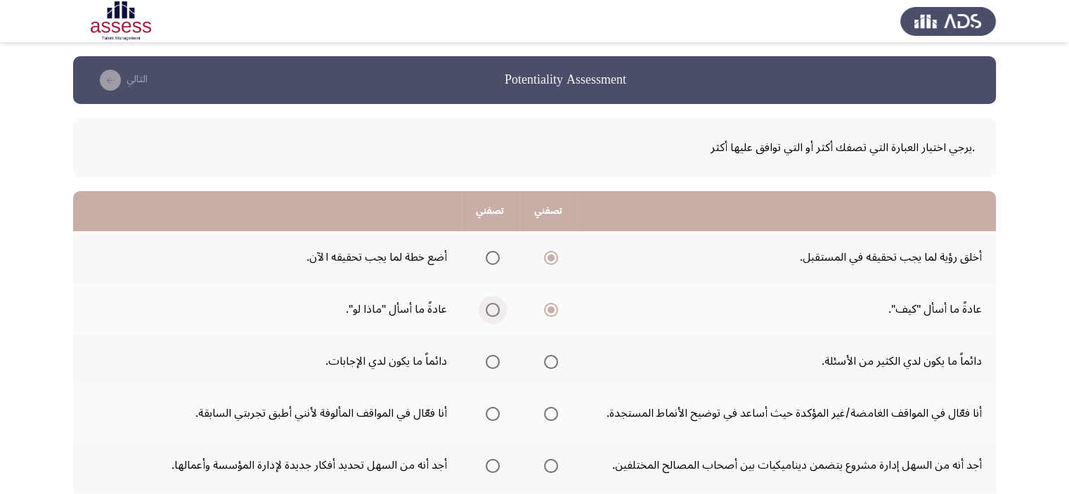
click at [488, 308] on input "Select an option" at bounding box center [493, 310] width 14 height 14
click at [551, 357] on span "Select an option" at bounding box center [551, 362] width 14 height 14
click at [551, 357] on input "Select an option" at bounding box center [551, 362] width 14 height 14
click at [486, 411] on span "Select an option" at bounding box center [493, 414] width 14 height 14
click at [486, 411] on input "Select an option" at bounding box center [493, 414] width 14 height 14
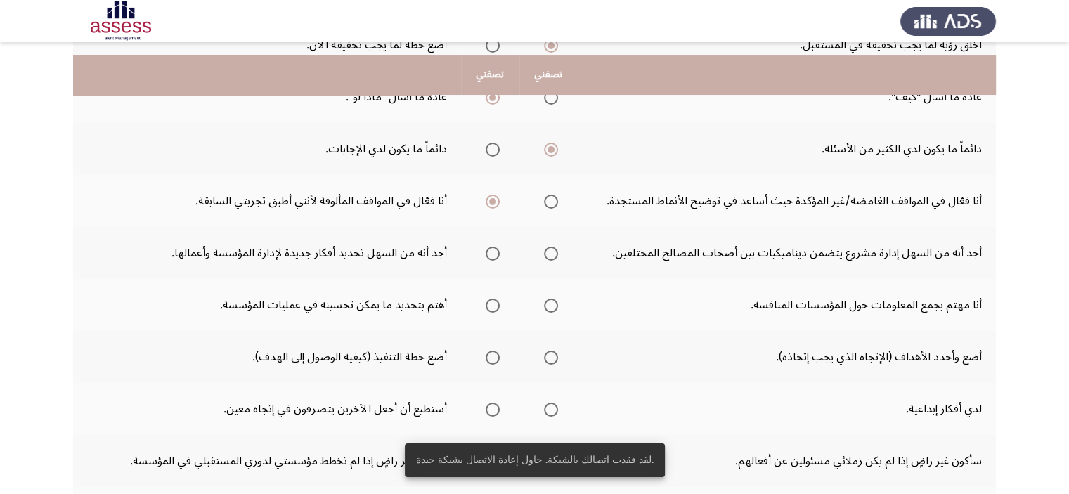
scroll to position [225, 0]
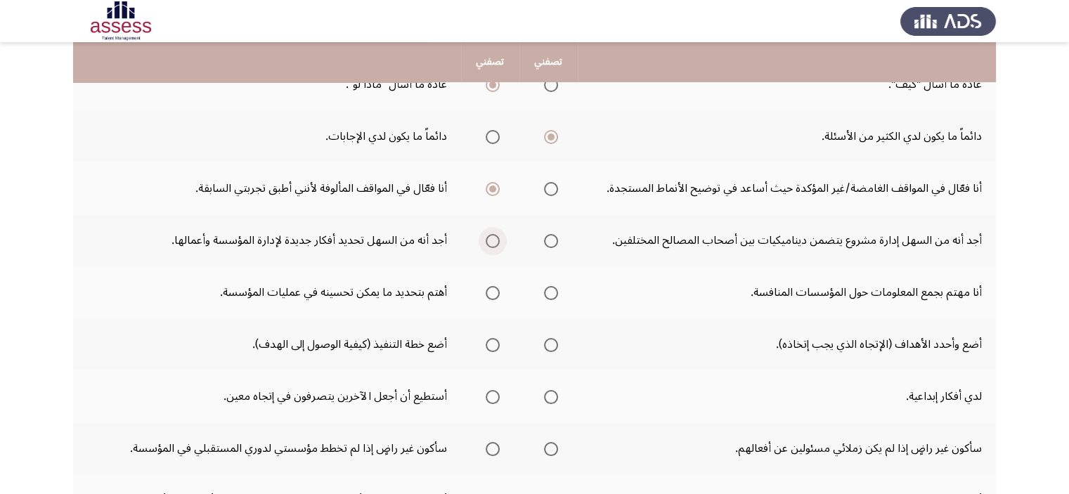
click at [486, 237] on span "Select an option" at bounding box center [493, 241] width 14 height 14
click at [486, 237] on input "Select an option" at bounding box center [493, 241] width 14 height 14
click at [544, 289] on span "Select an option" at bounding box center [551, 293] width 14 height 14
click at [544, 289] on input "Select an option" at bounding box center [551, 293] width 14 height 14
click at [551, 348] on span "Select an option" at bounding box center [551, 345] width 14 height 14
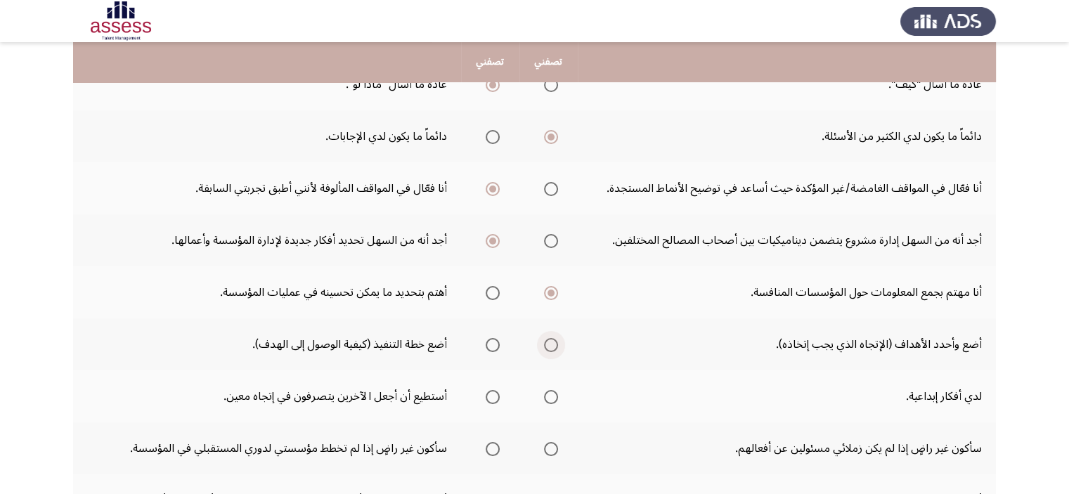
click at [551, 348] on input "Select an option" at bounding box center [551, 345] width 14 height 14
click at [493, 394] on span "Select an option" at bounding box center [493, 397] width 14 height 14
click at [493, 394] on input "Select an option" at bounding box center [493, 397] width 14 height 14
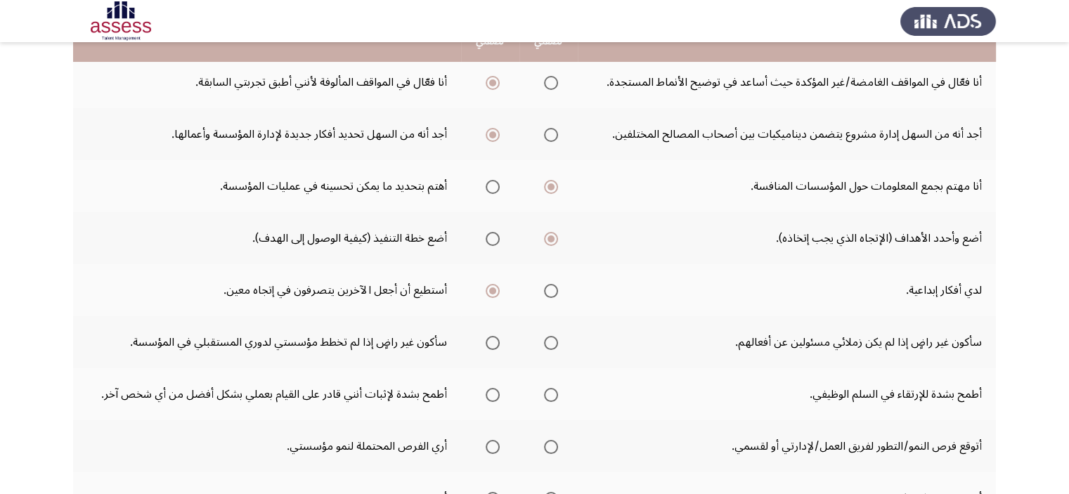
scroll to position [337, 0]
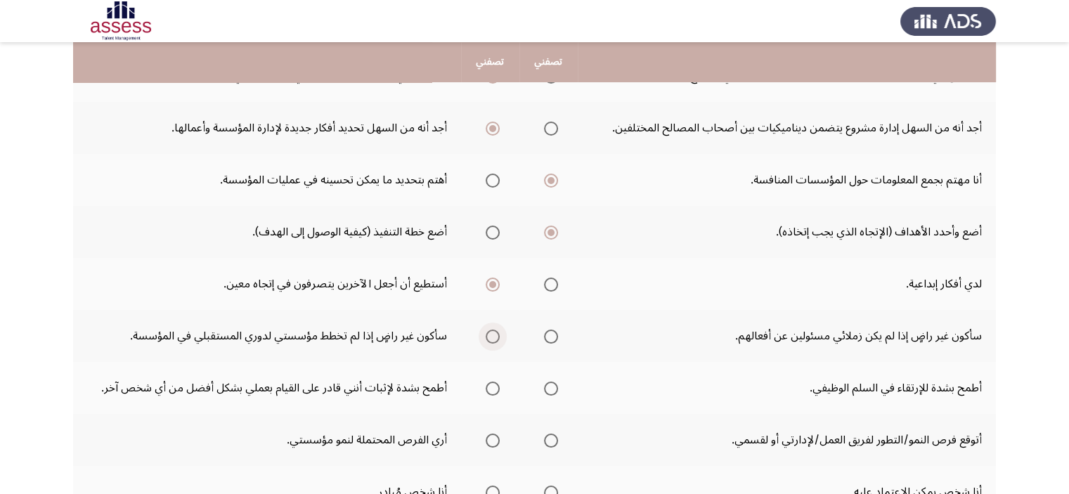
click at [492, 337] on span "Select an option" at bounding box center [493, 337] width 14 height 14
click at [492, 337] on input "Select an option" at bounding box center [493, 337] width 14 height 14
click at [497, 383] on span "Select an option" at bounding box center [493, 389] width 14 height 14
click at [497, 383] on input "Select an option" at bounding box center [493, 389] width 14 height 14
click at [498, 438] on span "Select an option" at bounding box center [493, 441] width 14 height 14
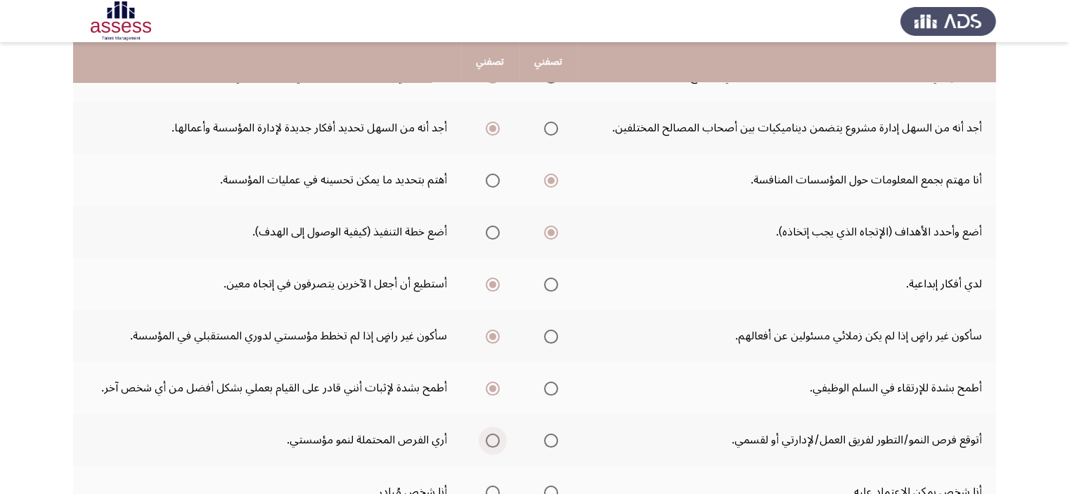
click at [498, 438] on input "Select an option" at bounding box center [493, 441] width 14 height 14
click at [553, 387] on span "Select an option" at bounding box center [551, 389] width 14 height 14
click at [553, 387] on input "Select an option" at bounding box center [551, 389] width 14 height 14
click at [494, 382] on span "Select an option" at bounding box center [493, 389] width 14 height 14
click at [494, 382] on input "Select an option" at bounding box center [493, 389] width 14 height 14
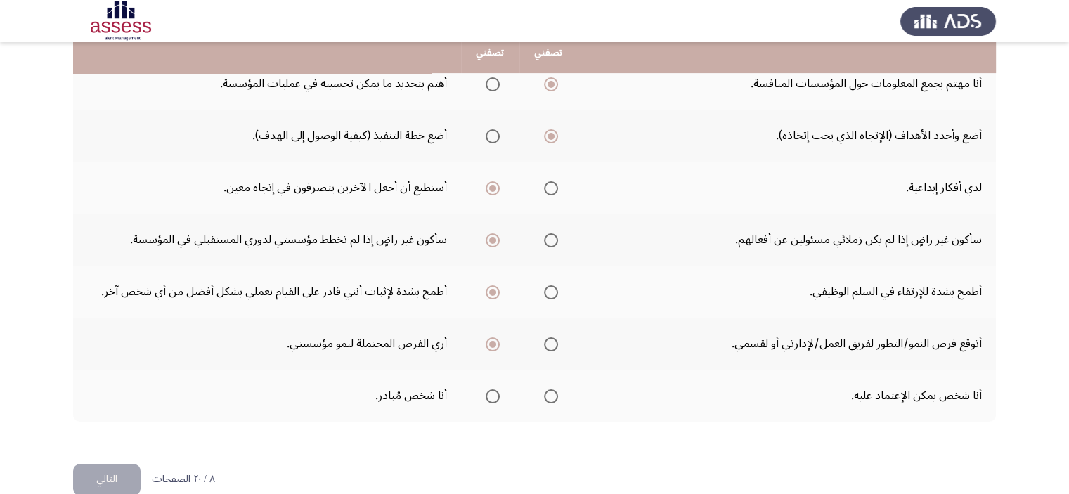
scroll to position [450, 0]
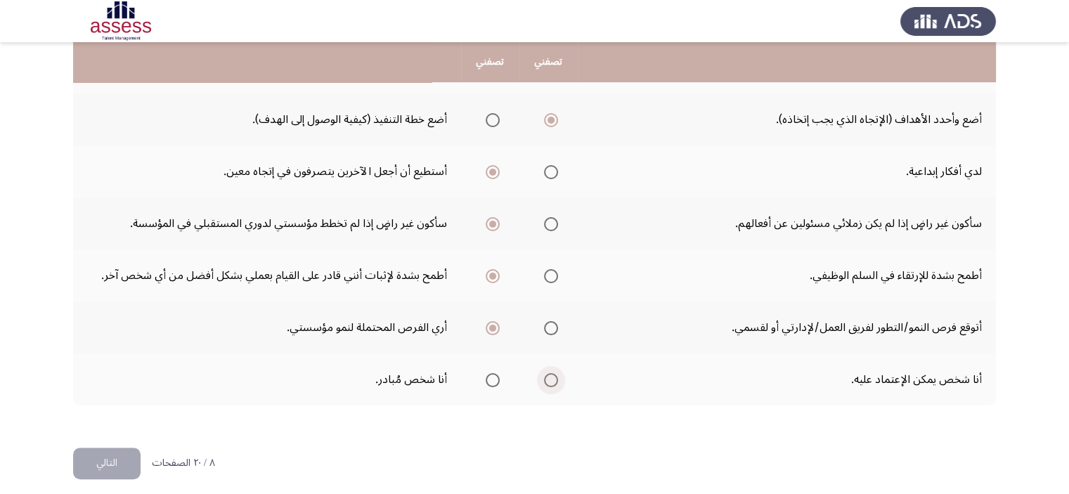
click at [552, 373] on span "Select an option" at bounding box center [551, 380] width 14 height 14
click at [552, 373] on input "Select an option" at bounding box center [551, 380] width 14 height 14
click at [105, 460] on button "التالي" at bounding box center [106, 464] width 67 height 32
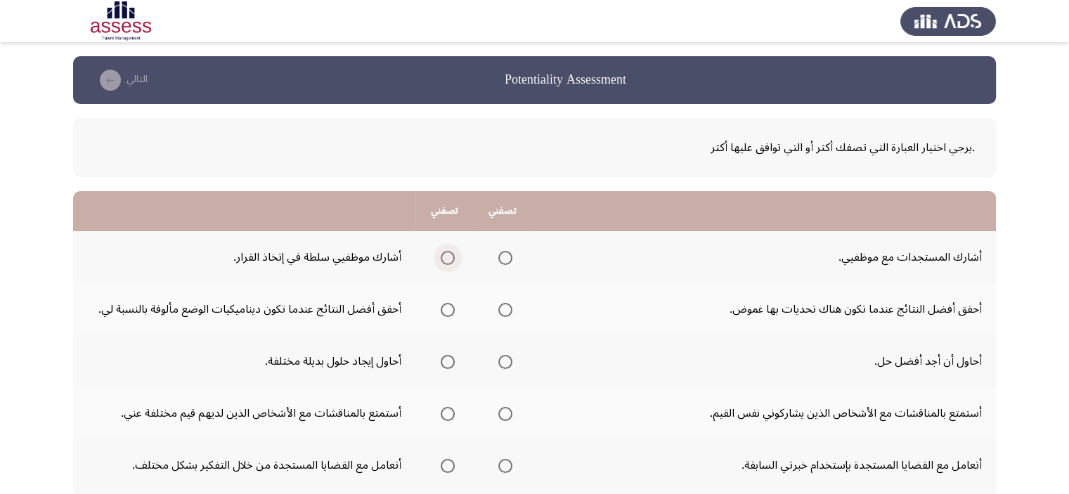
click at [447, 257] on span "Select an option" at bounding box center [448, 258] width 14 height 14
click at [447, 257] on input "Select an option" at bounding box center [448, 258] width 14 height 14
click at [448, 310] on span "Select an option" at bounding box center [448, 310] width 14 height 14
click at [448, 310] on input "Select an option" at bounding box center [448, 310] width 14 height 14
click at [444, 367] on span "Select an option" at bounding box center [448, 362] width 14 height 14
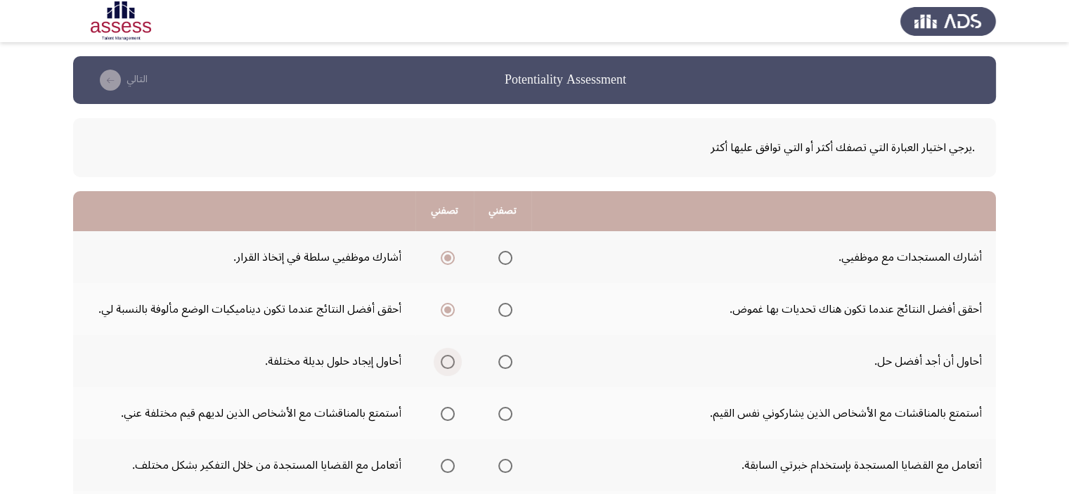
click at [444, 367] on input "Select an option" at bounding box center [448, 362] width 14 height 14
click at [445, 410] on span "Select an option" at bounding box center [448, 414] width 14 height 14
click at [445, 410] on input "Select an option" at bounding box center [448, 414] width 14 height 14
click at [504, 461] on span "Select an option" at bounding box center [505, 466] width 14 height 14
click at [504, 461] on input "Select an option" at bounding box center [505, 466] width 14 height 14
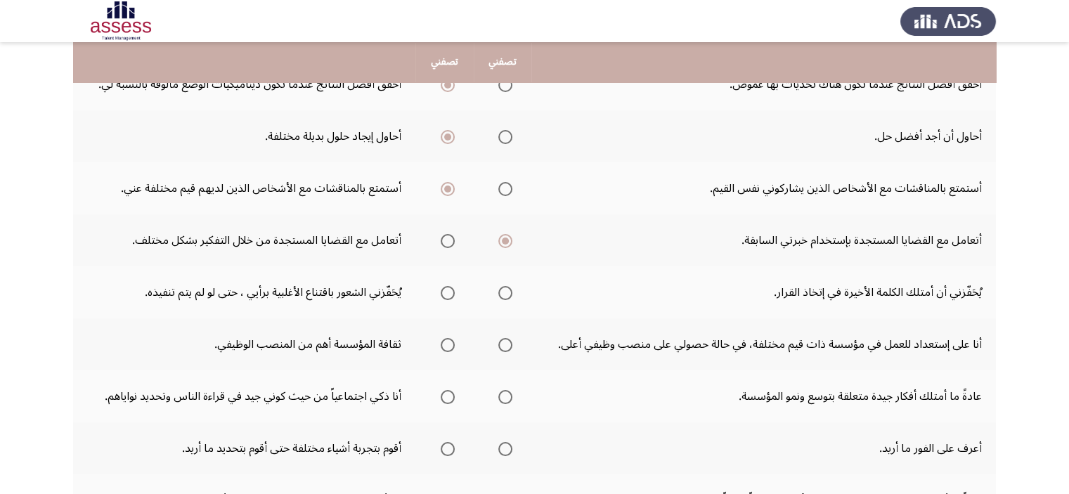
scroll to position [253, 0]
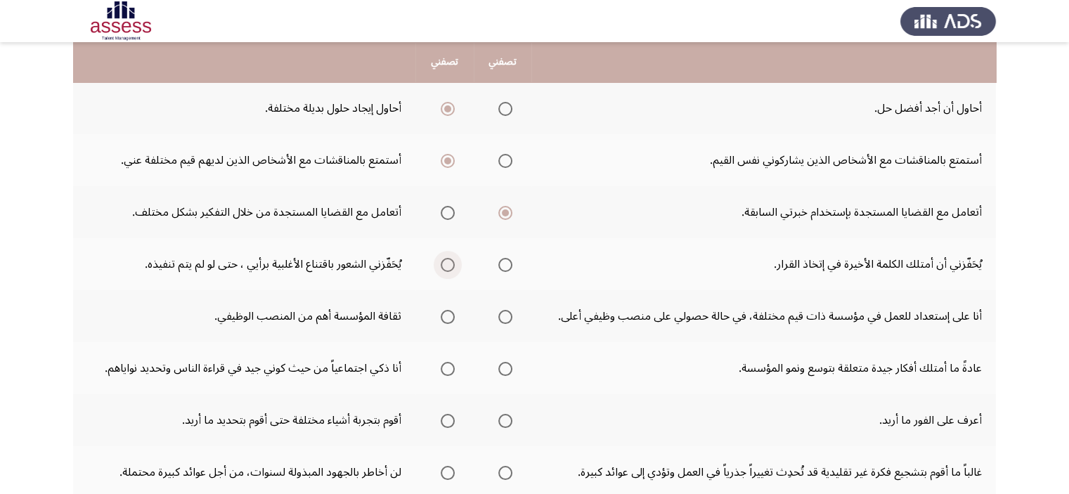
click at [450, 258] on span "Select an option" at bounding box center [448, 265] width 14 height 14
click at [450, 258] on input "Select an option" at bounding box center [448, 265] width 14 height 14
click at [504, 264] on span "Select an option" at bounding box center [505, 265] width 14 height 14
click at [504, 264] on input "Select an option" at bounding box center [505, 265] width 14 height 14
click at [447, 320] on span "Select an option" at bounding box center [448, 317] width 14 height 14
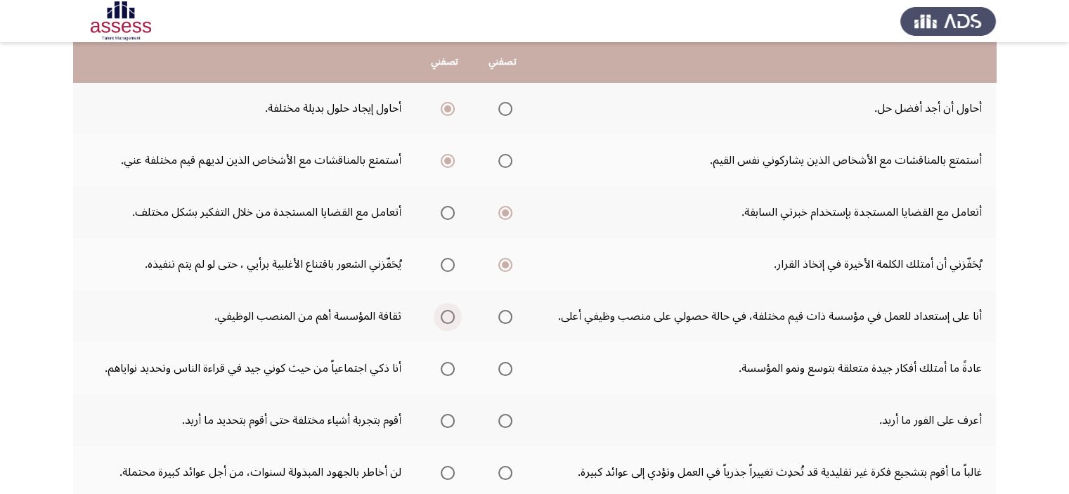
click at [447, 320] on input "Select an option" at bounding box center [448, 317] width 14 height 14
click at [499, 363] on label "Select an option" at bounding box center [503, 369] width 20 height 14
click at [499, 363] on input "Select an option" at bounding box center [505, 369] width 14 height 14
click at [441, 418] on label "Select an option" at bounding box center [445, 421] width 20 height 14
click at [441, 418] on input "Select an option" at bounding box center [448, 421] width 14 height 14
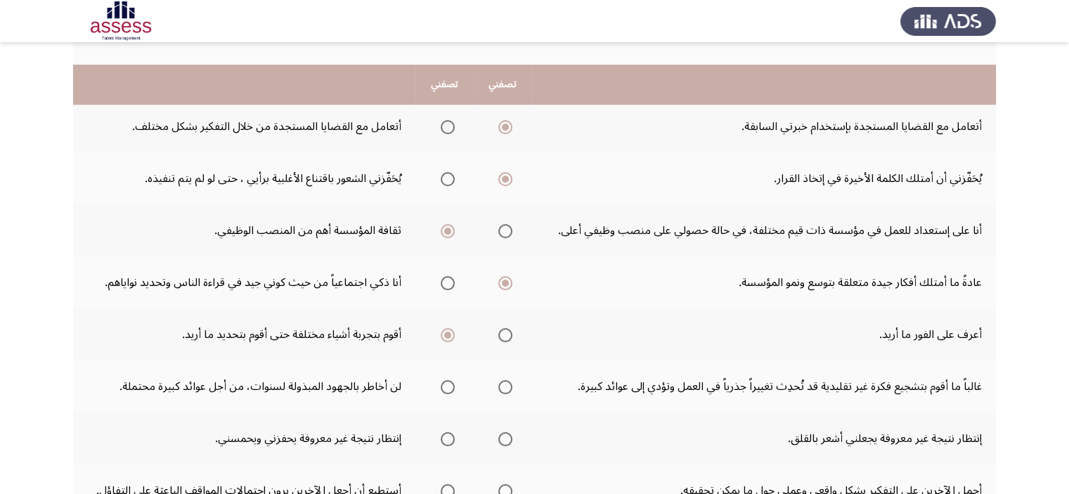
scroll to position [365, 0]
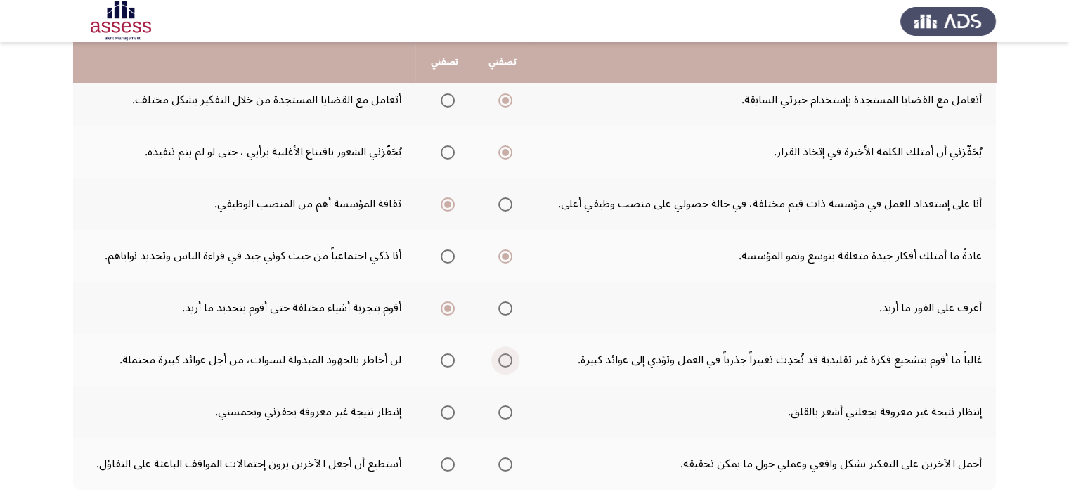
click at [507, 363] on span "Select an option" at bounding box center [505, 361] width 14 height 14
click at [507, 363] on input "Select an option" at bounding box center [505, 361] width 14 height 14
click at [504, 410] on span "Select an option" at bounding box center [505, 413] width 14 height 14
click at [504, 410] on input "Select an option" at bounding box center [505, 413] width 14 height 14
click at [442, 458] on span "Select an option" at bounding box center [448, 465] width 14 height 14
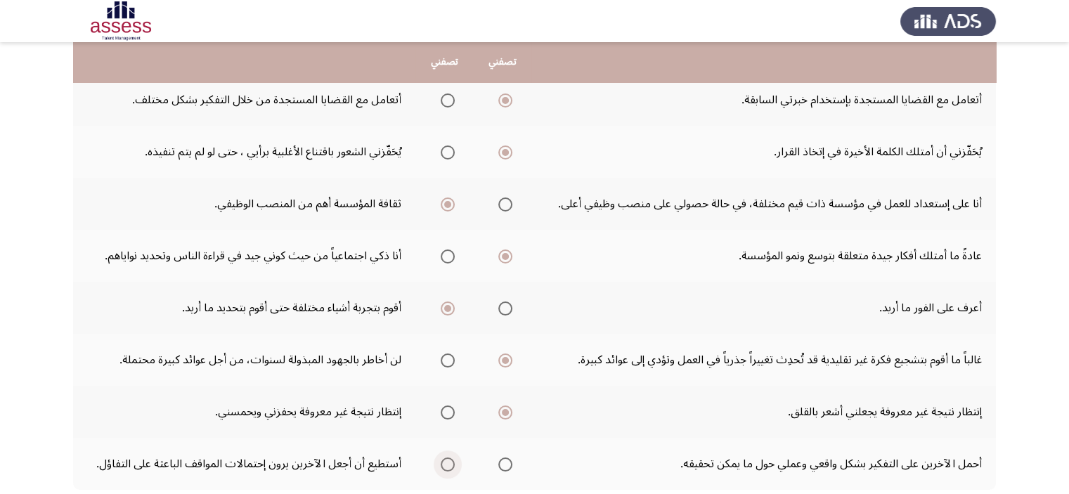
click at [442, 458] on input "Select an option" at bounding box center [448, 465] width 14 height 14
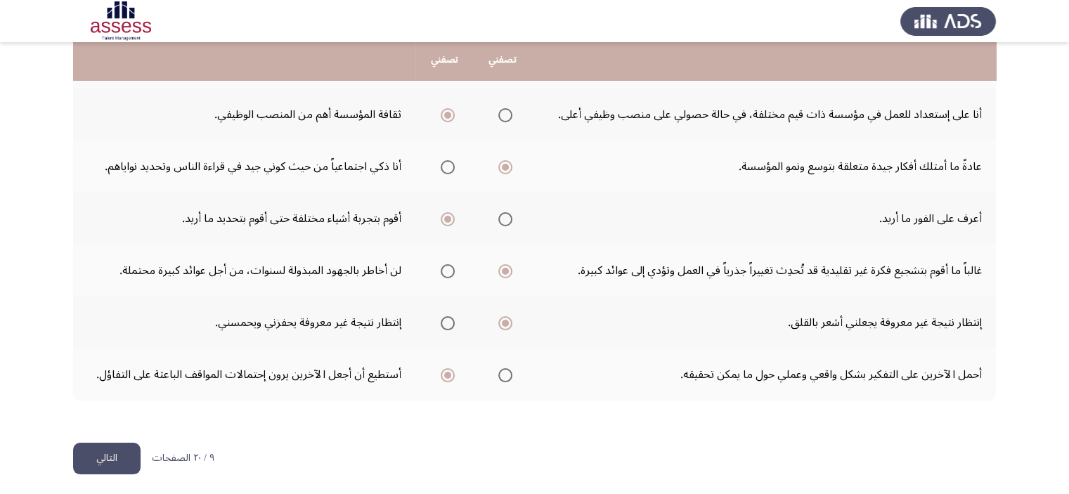
scroll to position [455, 0]
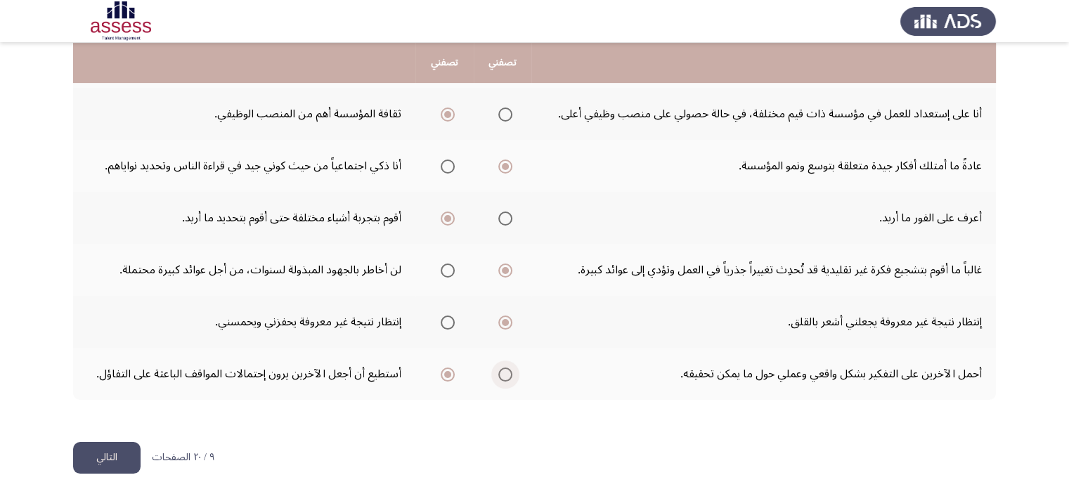
click at [510, 369] on span "Select an option" at bounding box center [505, 375] width 14 height 14
click at [510, 369] on input "Select an option" at bounding box center [505, 375] width 14 height 14
click at [104, 461] on button "التالي" at bounding box center [106, 458] width 67 height 32
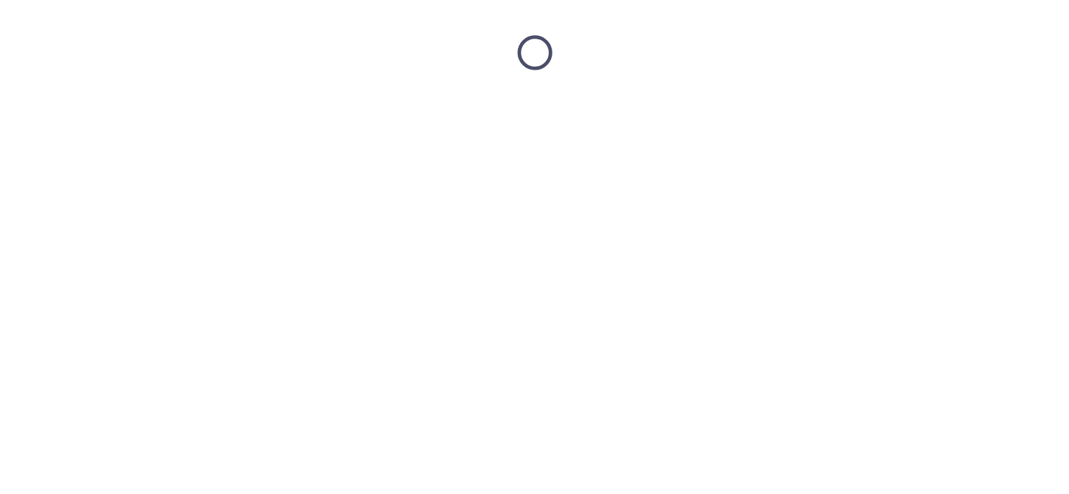
scroll to position [0, 0]
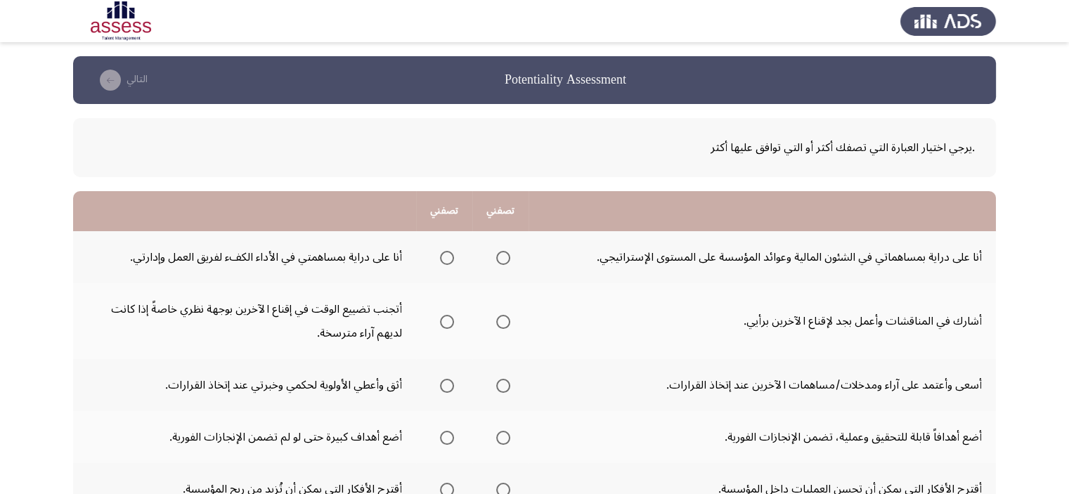
click at [445, 255] on span "Select an option" at bounding box center [447, 258] width 14 height 14
click at [445, 255] on input "Select an option" at bounding box center [447, 258] width 14 height 14
click at [500, 322] on span "Select an option" at bounding box center [503, 322] width 14 height 14
click at [500, 322] on input "Select an option" at bounding box center [503, 322] width 14 height 14
click at [507, 379] on span "Select an option" at bounding box center [503, 386] width 14 height 14
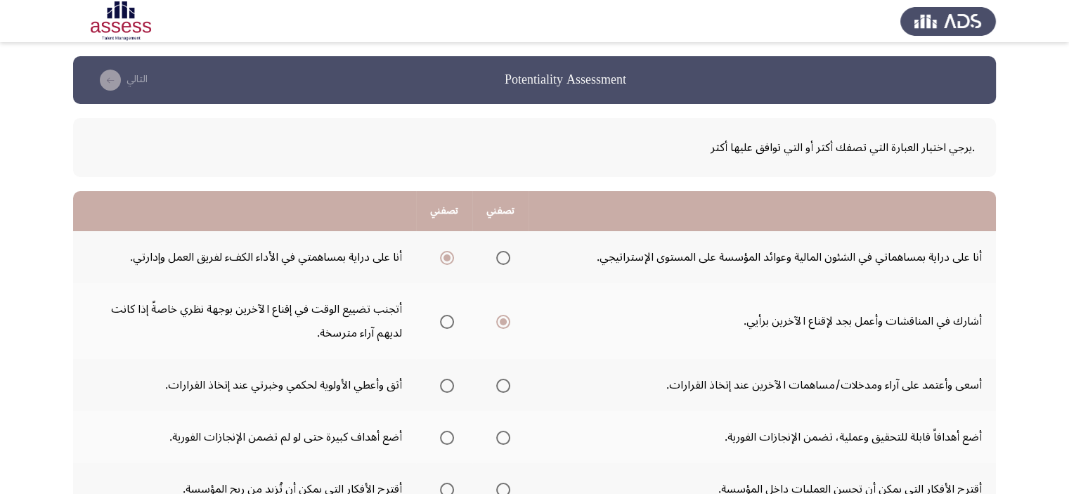
click at [507, 379] on input "Select an option" at bounding box center [503, 386] width 14 height 14
click at [441, 321] on span "Select an option" at bounding box center [447, 322] width 14 height 14
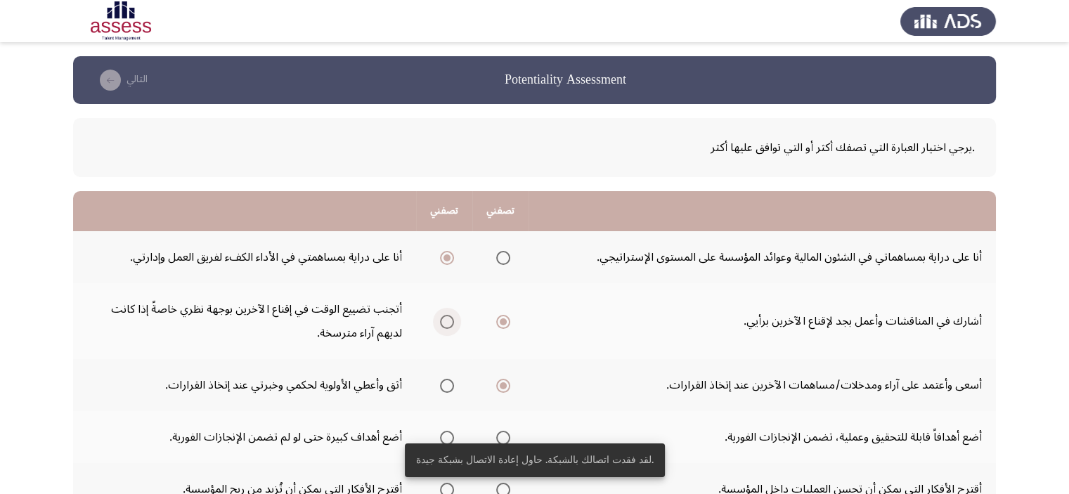
click at [441, 321] on span "Select an option" at bounding box center [447, 322] width 14 height 14
click at [441, 321] on input "Select an option" at bounding box center [447, 322] width 14 height 14
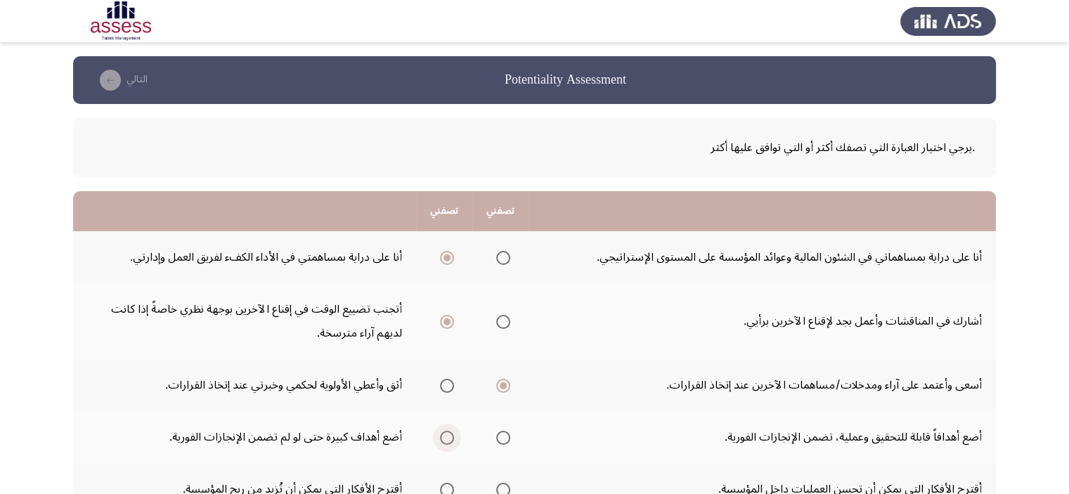
click at [446, 435] on span "Select an option" at bounding box center [447, 438] width 14 height 14
click at [446, 435] on input "Select an option" at bounding box center [447, 438] width 14 height 14
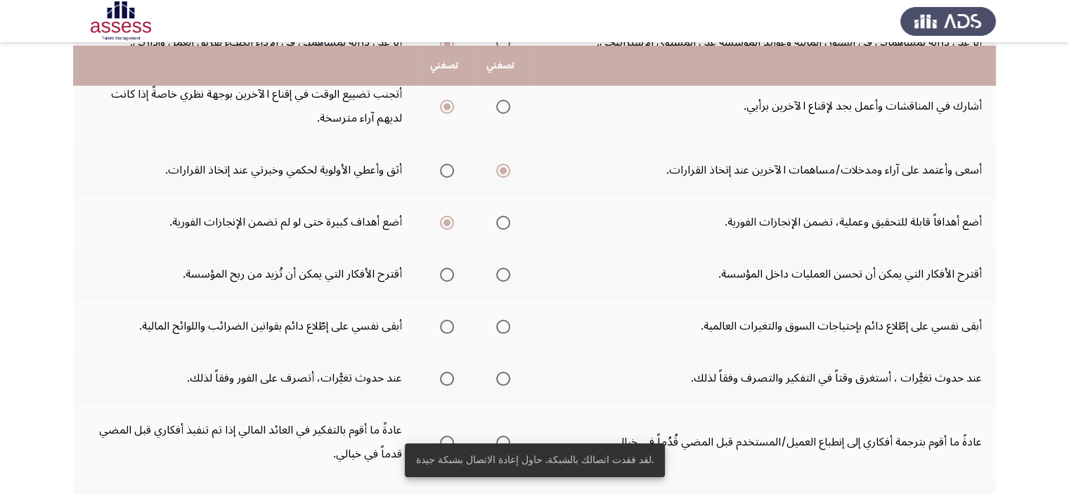
scroll to position [225, 0]
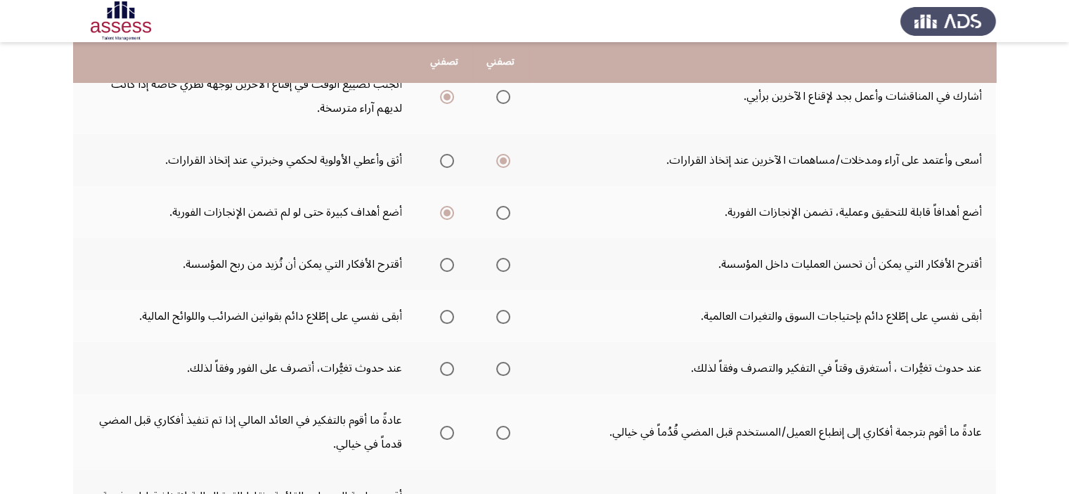
click at [500, 261] on span "Select an option" at bounding box center [503, 265] width 14 height 14
click at [500, 261] on input "Select an option" at bounding box center [503, 265] width 14 height 14
click at [503, 311] on span "Select an option" at bounding box center [503, 317] width 14 height 14
click at [503, 311] on input "Select an option" at bounding box center [503, 317] width 14 height 14
click at [498, 370] on span "Select an option" at bounding box center [503, 369] width 14 height 14
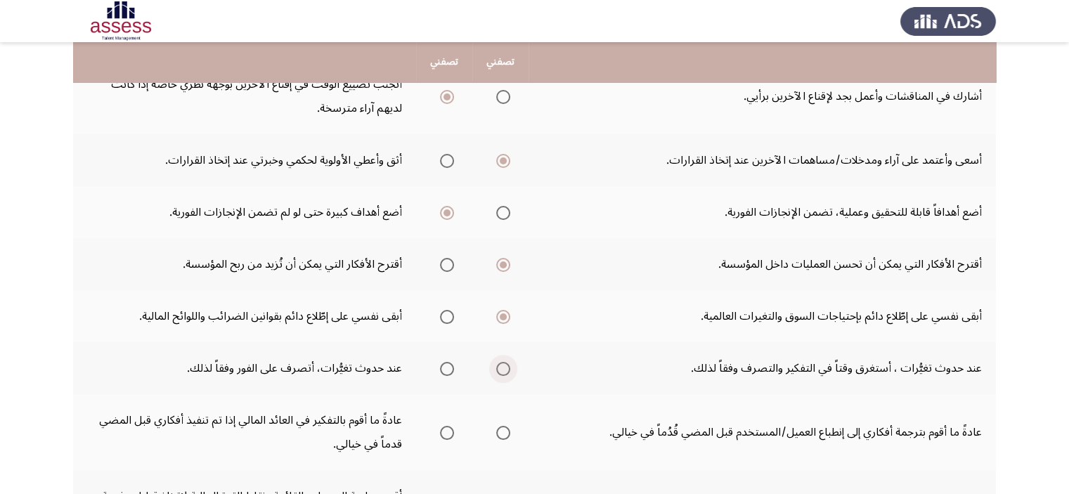
click at [498, 370] on input "Select an option" at bounding box center [503, 369] width 14 height 14
click at [440, 427] on span "Select an option" at bounding box center [447, 433] width 14 height 14
click at [440, 427] on input "Select an option" at bounding box center [447, 433] width 14 height 14
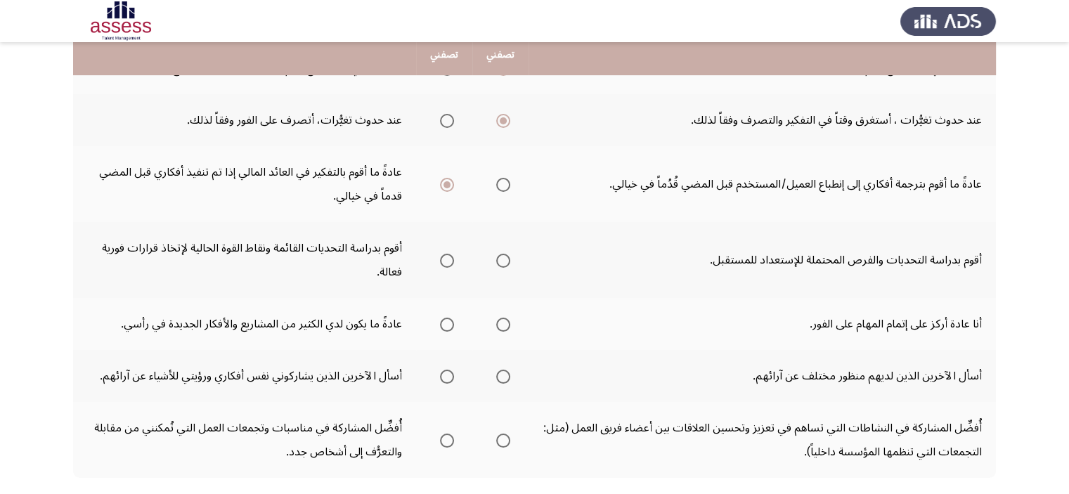
scroll to position [478, 0]
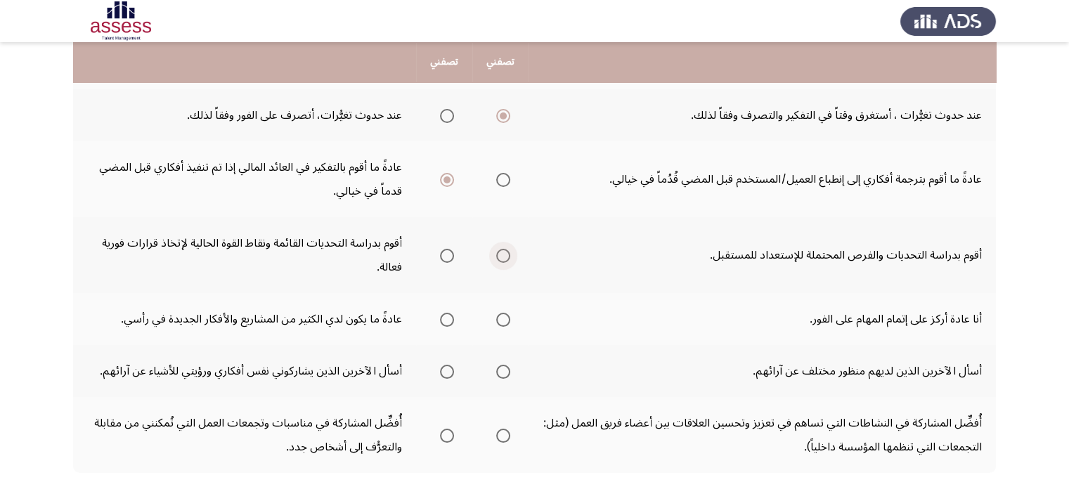
click at [498, 249] on span "Select an option" at bounding box center [503, 256] width 14 height 14
click at [498, 249] on input "Select an option" at bounding box center [503, 256] width 14 height 14
click at [446, 313] on span "Select an option" at bounding box center [447, 320] width 14 height 14
click at [446, 313] on input "Select an option" at bounding box center [447, 320] width 14 height 14
click at [446, 368] on span "Select an option" at bounding box center [447, 372] width 14 height 14
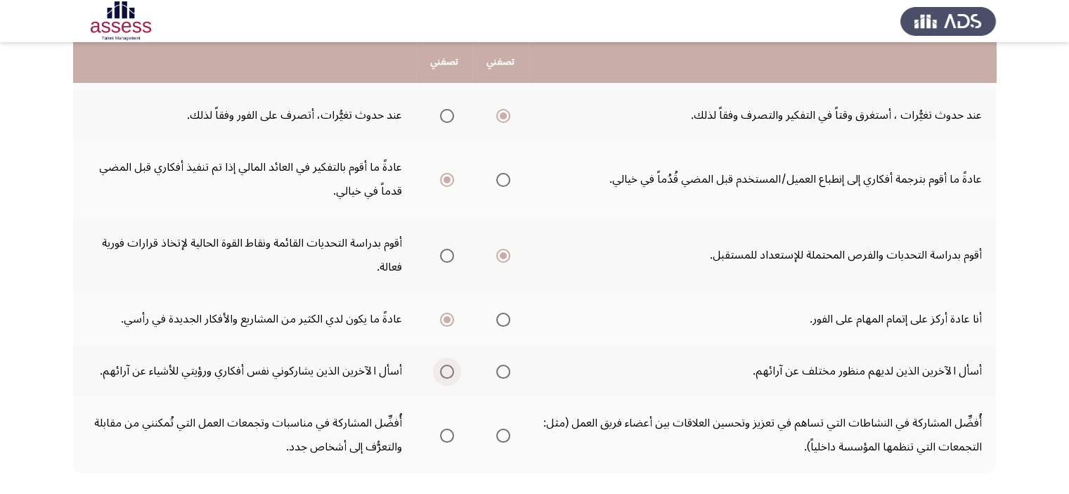
click at [446, 368] on input "Select an option" at bounding box center [447, 372] width 14 height 14
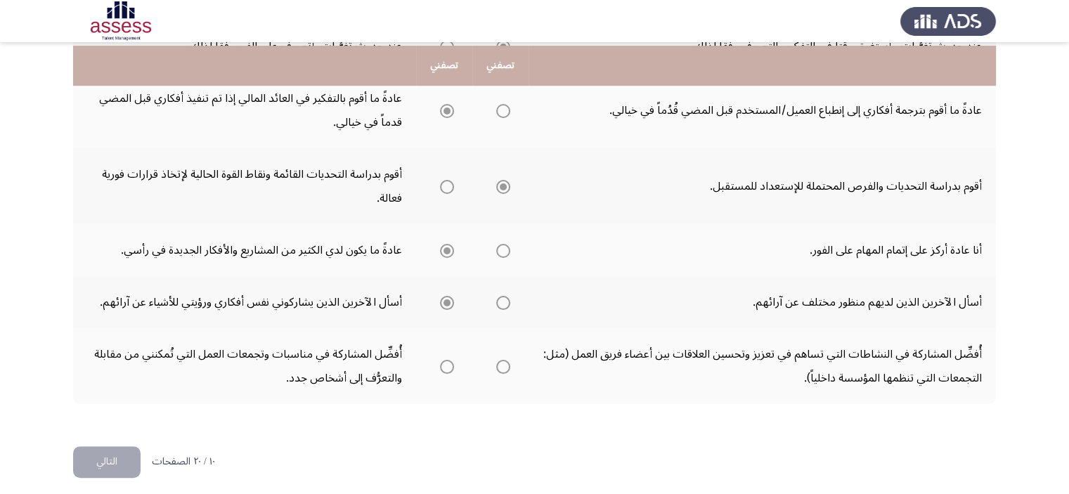
scroll to position [550, 0]
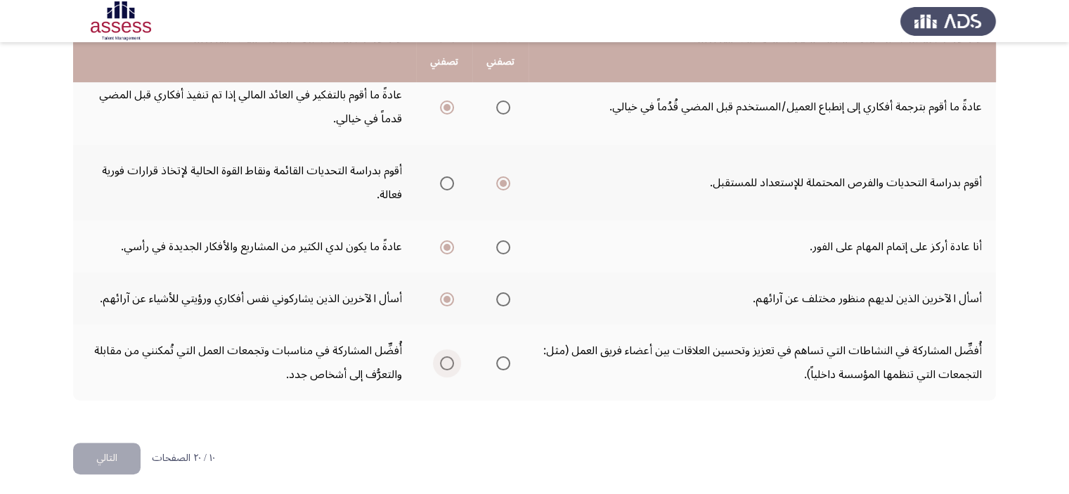
click at [444, 358] on span "Select an option" at bounding box center [447, 363] width 14 height 14
click at [444, 358] on input "Select an option" at bounding box center [447, 363] width 14 height 14
click at [115, 450] on button "التالي" at bounding box center [106, 459] width 67 height 32
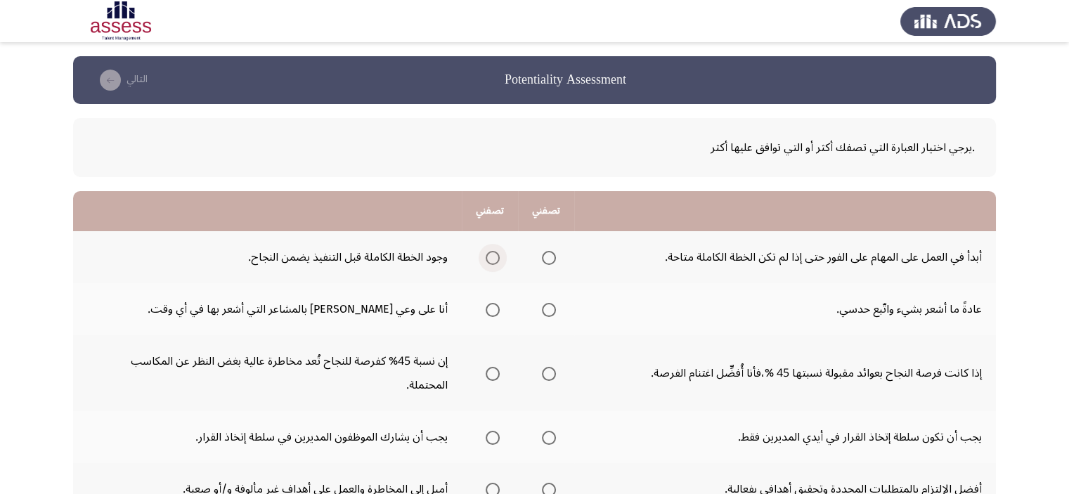
click at [487, 251] on span "Select an option" at bounding box center [493, 258] width 14 height 14
click at [487, 251] on input "Select an option" at bounding box center [493, 258] width 14 height 14
click at [493, 310] on span "Select an option" at bounding box center [493, 310] width 0 height 0
click at [492, 309] on input "Select an option" at bounding box center [493, 310] width 14 height 14
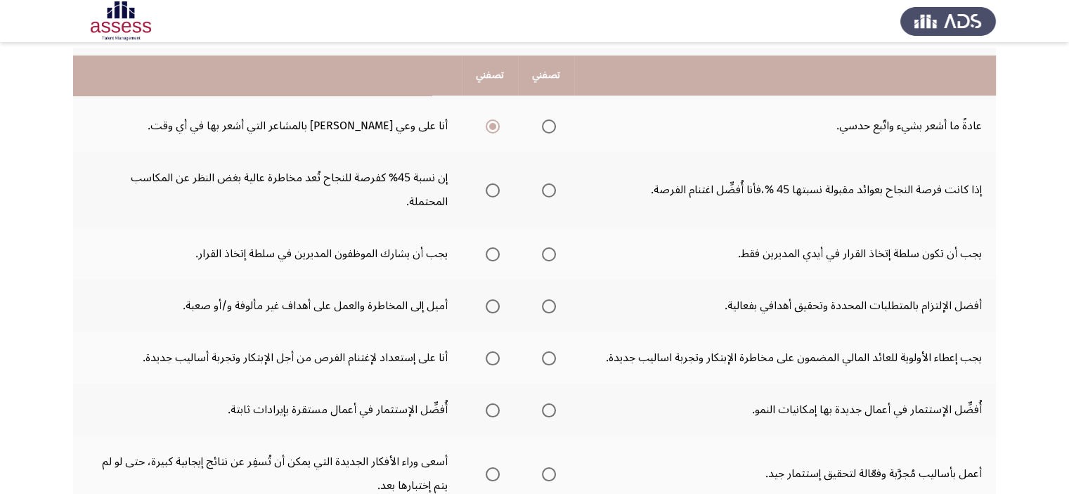
scroll to position [197, 0]
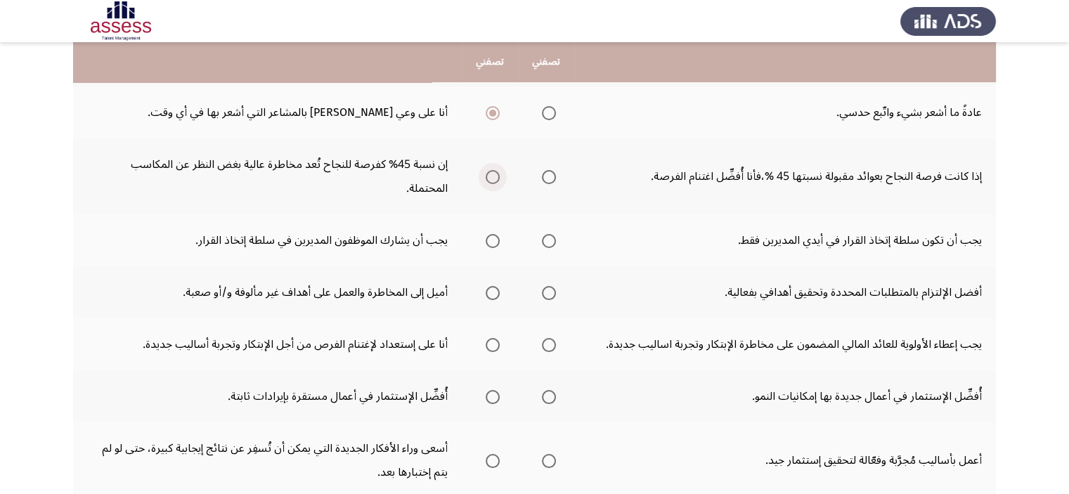
click at [496, 179] on span "Select an option" at bounding box center [493, 177] width 14 height 14
click at [496, 179] on input "Select an option" at bounding box center [493, 177] width 14 height 14
click at [493, 239] on span "Select an option" at bounding box center [493, 241] width 14 height 14
click at [493, 239] on input "Select an option" at bounding box center [493, 241] width 14 height 14
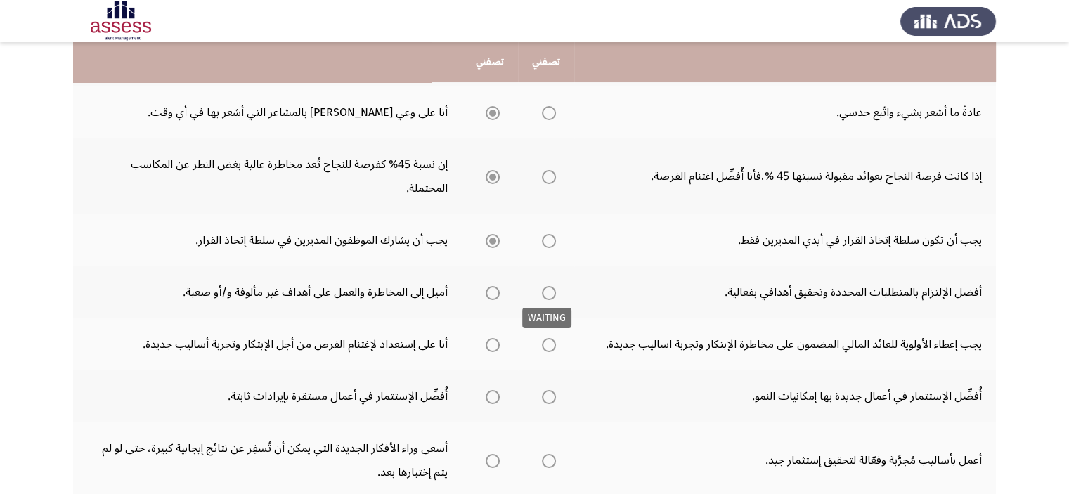
click at [551, 292] on span "Select an option" at bounding box center [549, 293] width 14 height 14
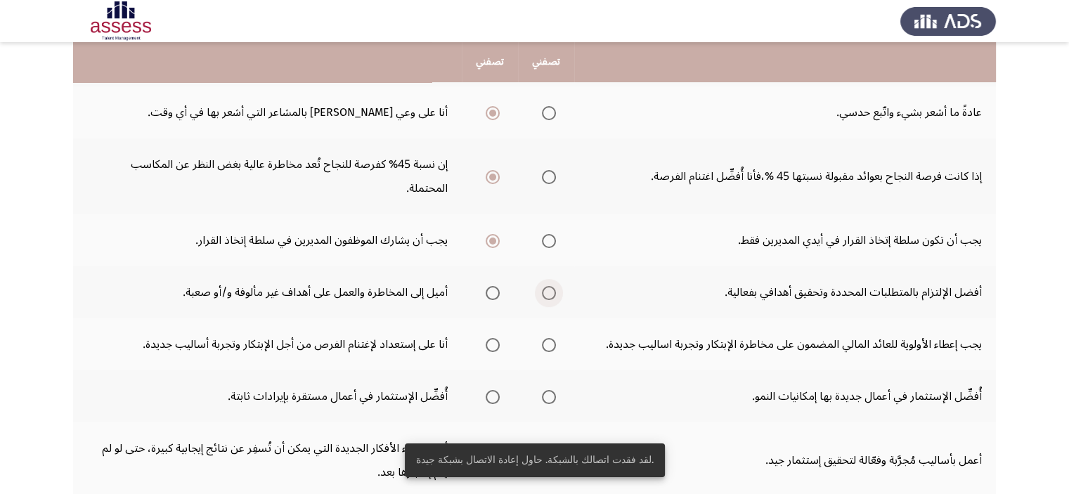
click at [551, 292] on span "Select an option" at bounding box center [549, 293] width 14 height 14
click at [551, 292] on input "Select an option" at bounding box center [549, 293] width 14 height 14
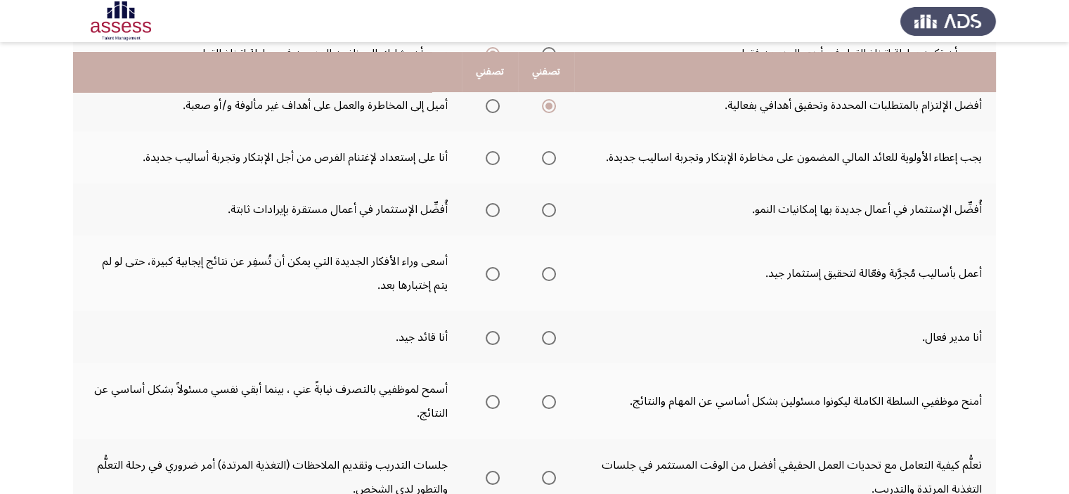
scroll to position [394, 0]
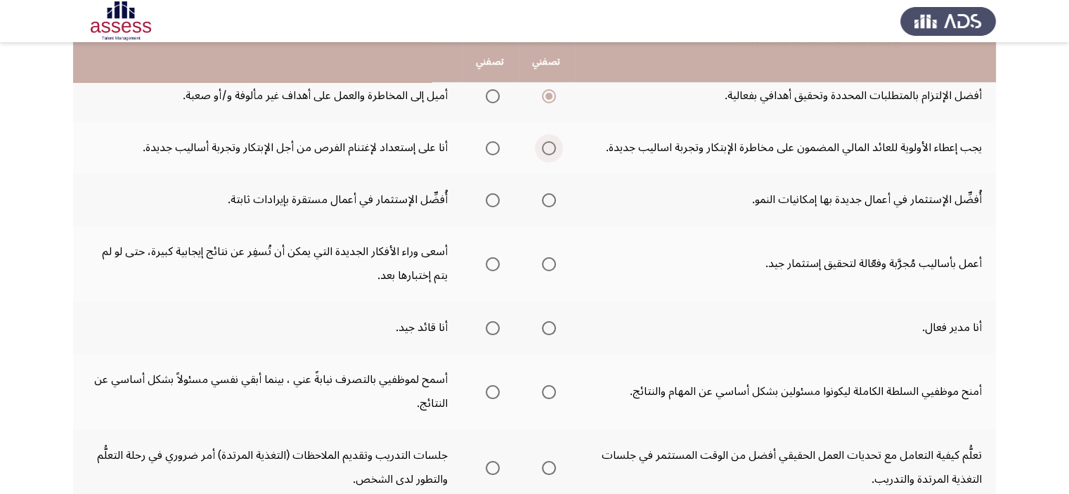
click at [552, 141] on span "Select an option" at bounding box center [549, 148] width 14 height 14
click at [552, 141] on input "Select an option" at bounding box center [549, 148] width 14 height 14
click at [492, 197] on span "Select an option" at bounding box center [493, 200] width 14 height 14
click at [492, 197] on input "Select an option" at bounding box center [493, 200] width 14 height 14
click at [546, 257] on span "Select an option" at bounding box center [549, 264] width 14 height 14
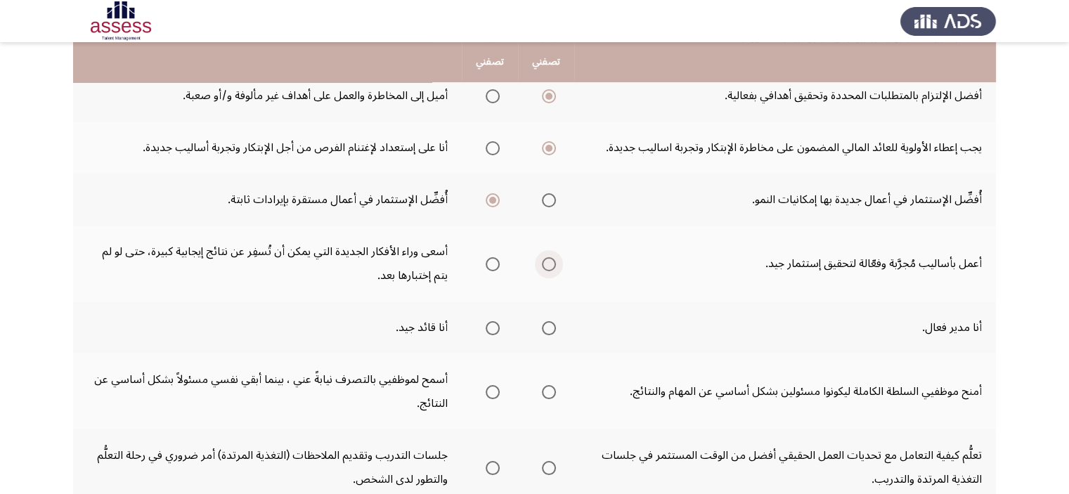
click at [546, 257] on input "Select an option" at bounding box center [549, 264] width 14 height 14
click at [493, 326] on span "Select an option" at bounding box center [493, 328] width 14 height 14
click at [493, 326] on input "Select an option" at bounding box center [493, 328] width 14 height 14
click at [490, 385] on span "Select an option" at bounding box center [493, 392] width 14 height 14
click at [490, 385] on input "Select an option" at bounding box center [493, 392] width 14 height 14
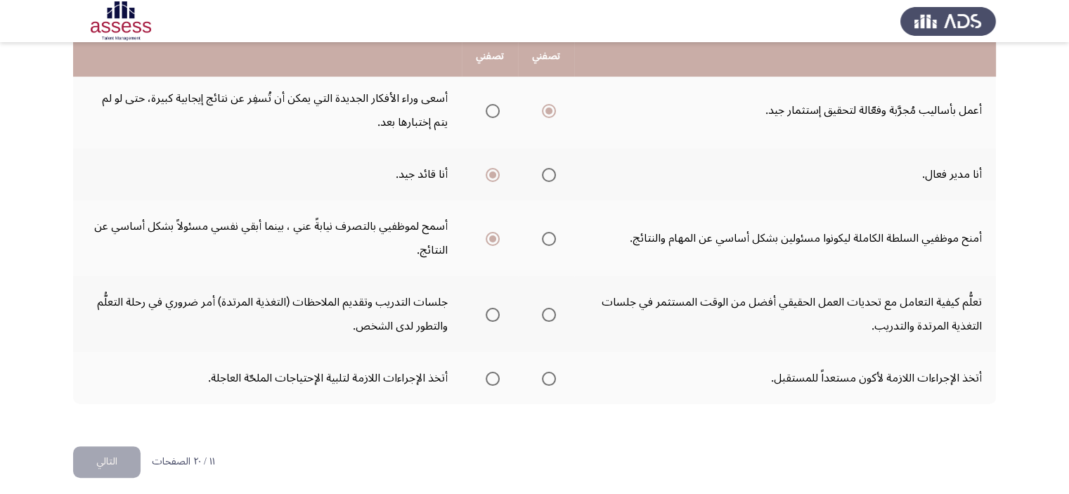
scroll to position [550, 0]
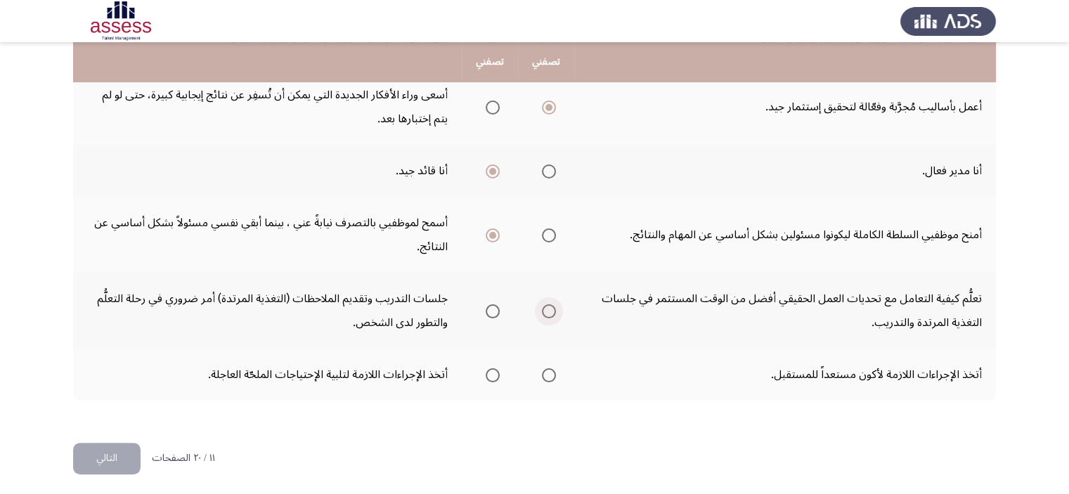
click at [548, 304] on span "Select an option" at bounding box center [549, 311] width 14 height 14
click at [548, 304] on input "Select an option" at bounding box center [549, 311] width 14 height 14
click at [545, 372] on span "Select an option" at bounding box center [549, 375] width 14 height 14
click at [545, 372] on input "Select an option" at bounding box center [549, 375] width 14 height 14
click at [107, 448] on button "التالي" at bounding box center [106, 459] width 67 height 32
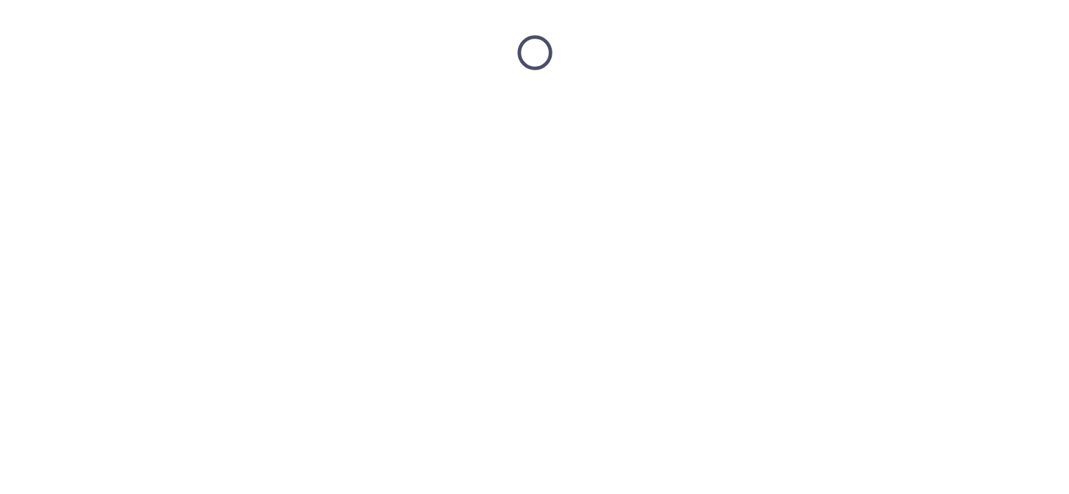
scroll to position [0, 0]
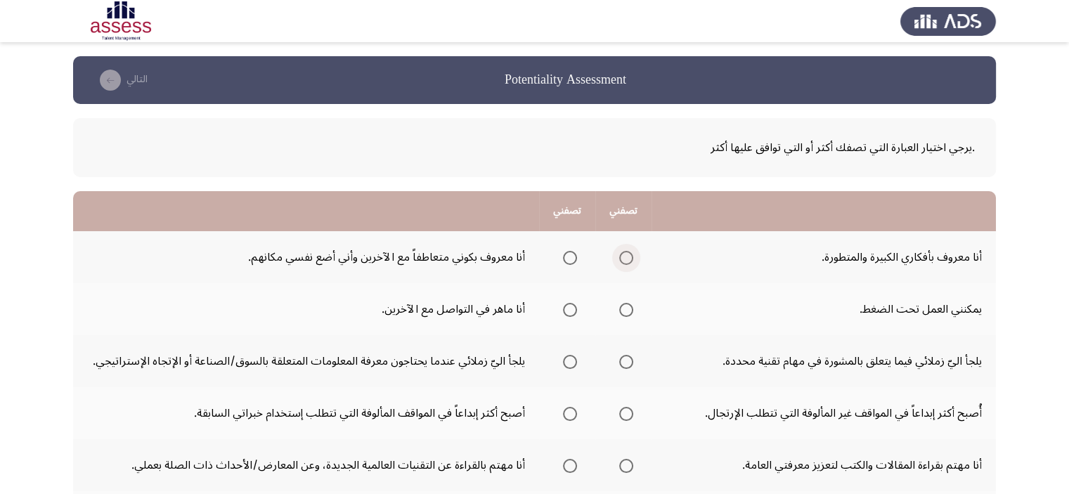
click at [623, 258] on span "Select an option" at bounding box center [626, 258] width 14 height 14
click at [623, 258] on input "Select an option" at bounding box center [626, 258] width 14 height 14
click at [564, 306] on span "Select an option" at bounding box center [570, 310] width 14 height 14
click at [564, 306] on input "Select an option" at bounding box center [570, 310] width 14 height 14
click at [574, 361] on span "Select an option" at bounding box center [570, 362] width 14 height 14
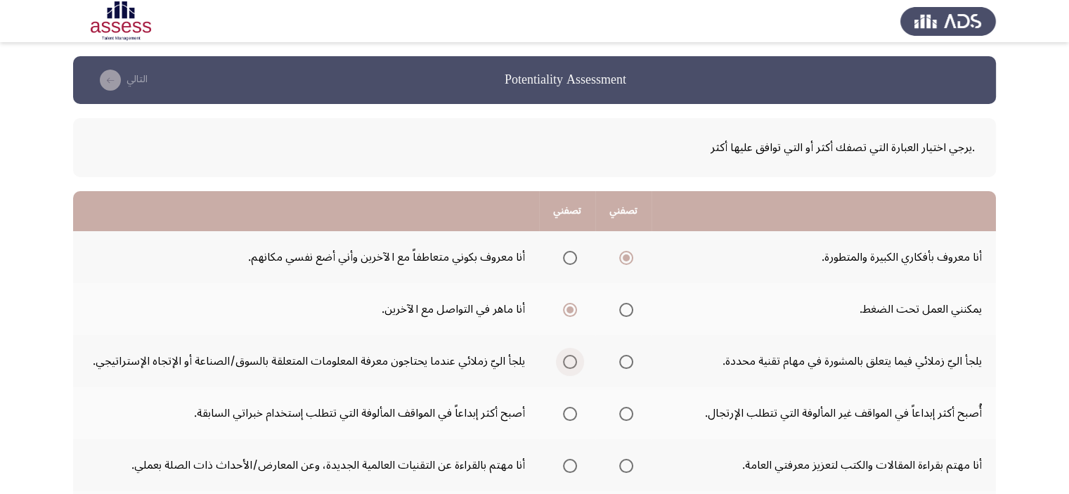
click at [574, 361] on input "Select an option" at bounding box center [570, 362] width 14 height 14
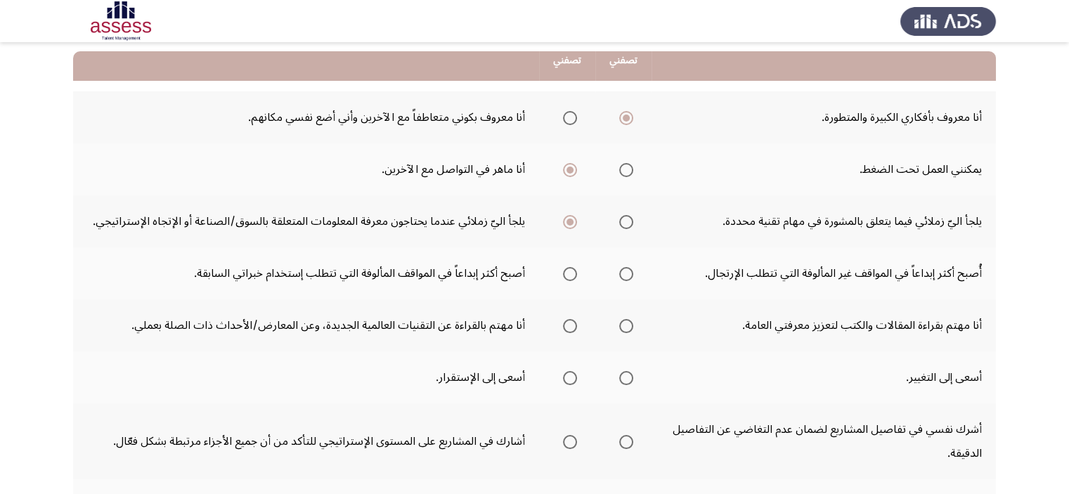
scroll to position [141, 0]
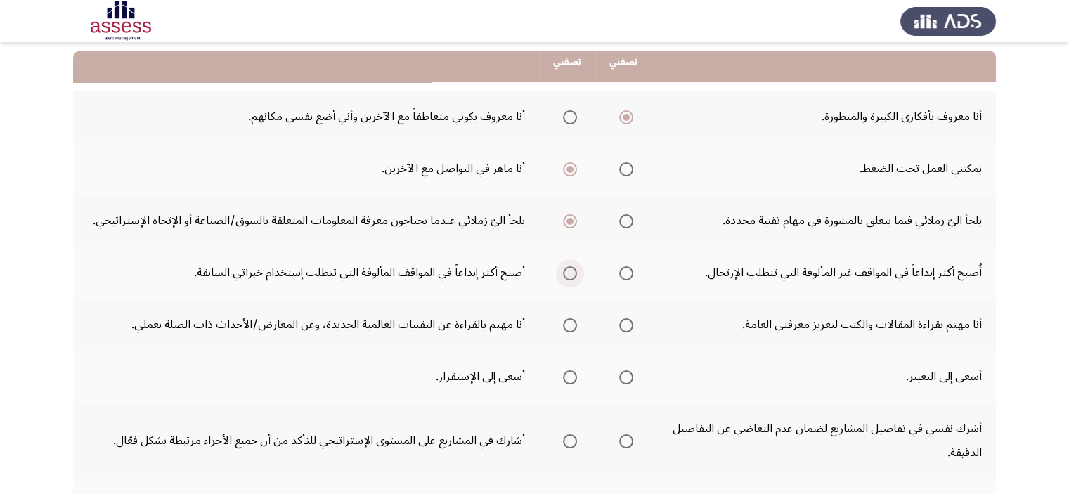
click at [568, 266] on span "Select an option" at bounding box center [570, 273] width 14 height 14
click at [568, 266] on input "Select an option" at bounding box center [570, 273] width 14 height 14
click at [573, 329] on span "Select an option" at bounding box center [570, 325] width 14 height 14
click at [573, 329] on input "Select an option" at bounding box center [570, 325] width 14 height 14
click at [563, 379] on span "Select an option" at bounding box center [570, 377] width 14 height 14
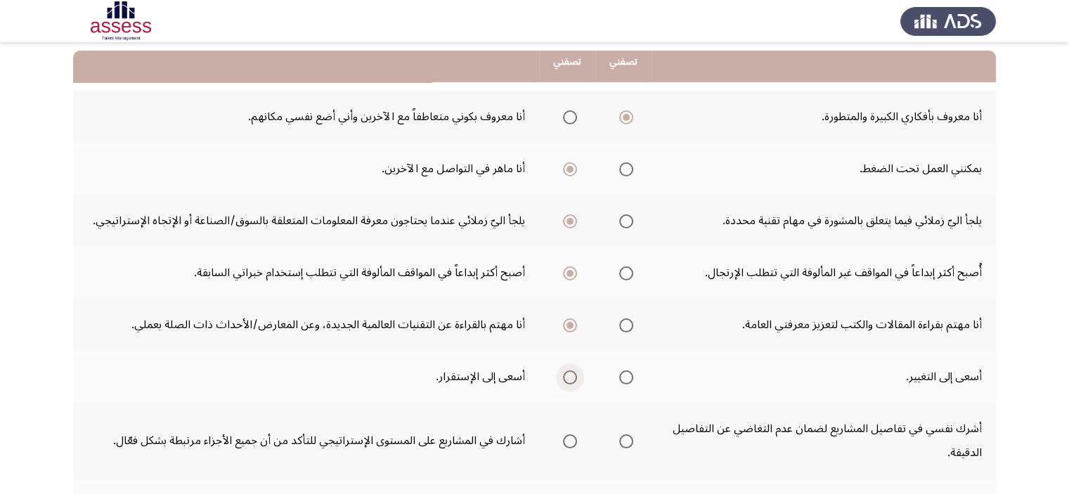
click at [563, 379] on input "Select an option" at bounding box center [570, 377] width 14 height 14
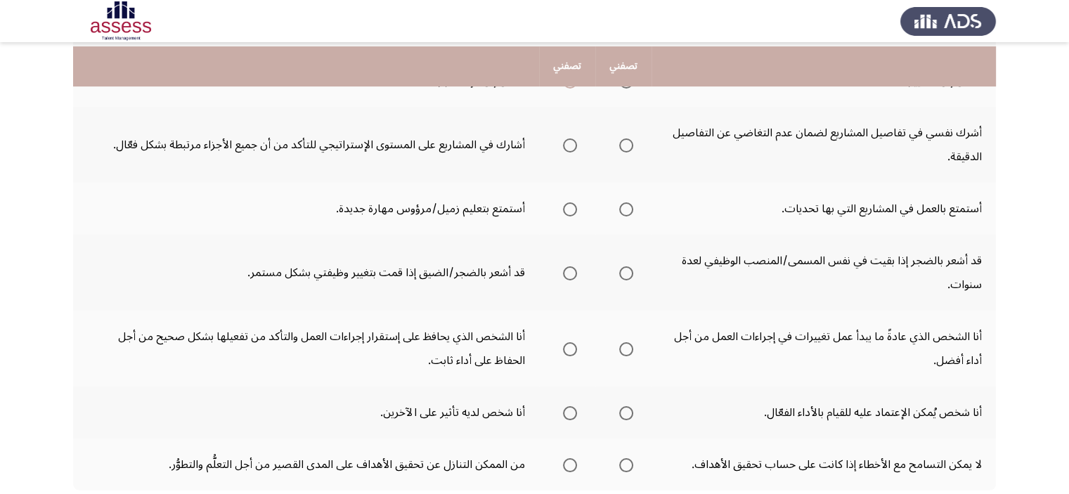
scroll to position [450, 0]
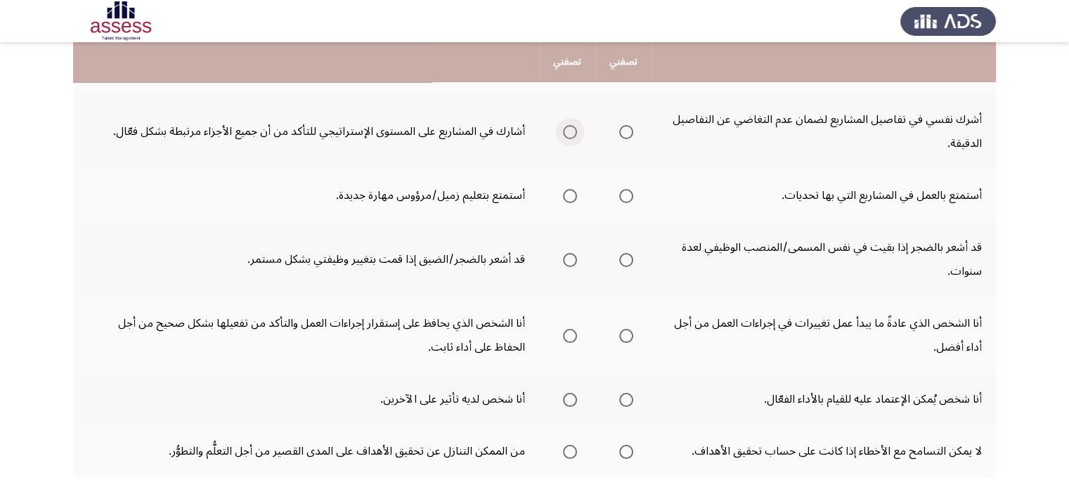
click at [569, 127] on span "Select an option" at bounding box center [570, 132] width 14 height 14
click at [569, 127] on input "Select an option" at bounding box center [570, 132] width 14 height 14
click at [566, 199] on span "Select an option" at bounding box center [570, 196] width 14 height 14
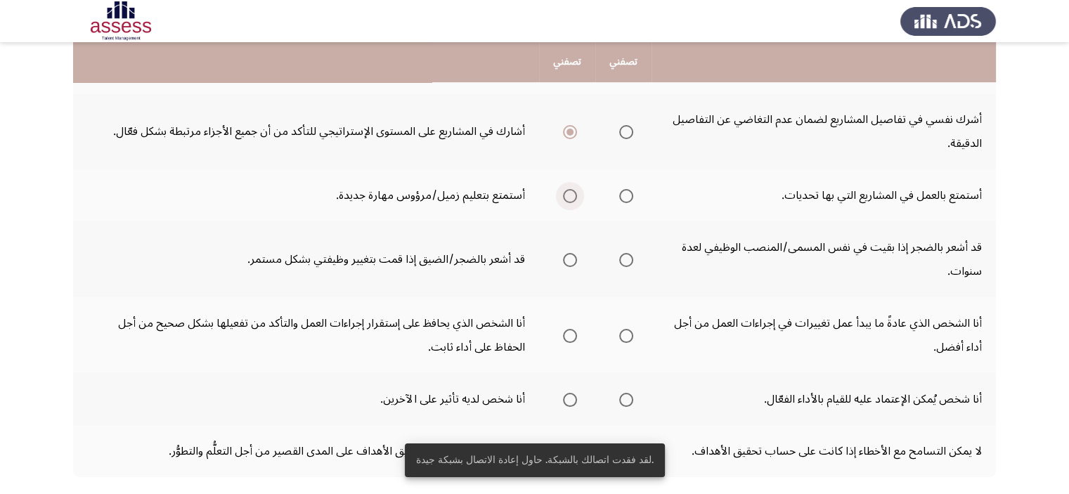
click at [571, 195] on span "Select an option" at bounding box center [570, 196] width 14 height 14
click at [571, 195] on input "Select an option" at bounding box center [570, 196] width 14 height 14
click at [623, 257] on span "Select an option" at bounding box center [626, 260] width 14 height 14
click at [623, 257] on input "Select an option" at bounding box center [626, 260] width 14 height 14
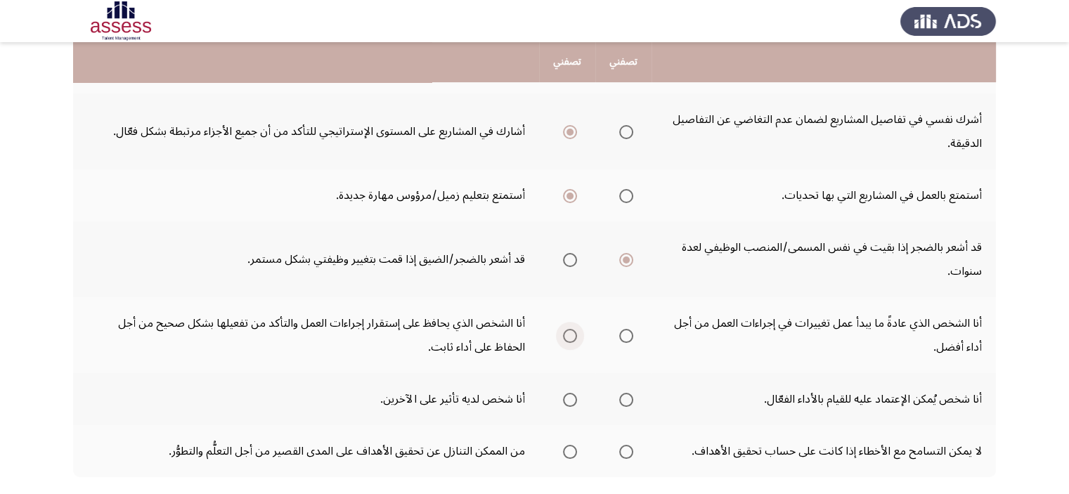
click at [569, 335] on span "Select an option" at bounding box center [570, 336] width 14 height 14
click at [569, 335] on input "Select an option" at bounding box center [570, 336] width 14 height 14
click at [570, 396] on span "Select an option" at bounding box center [570, 400] width 14 height 14
click at [570, 396] on input "Select an option" at bounding box center [570, 400] width 14 height 14
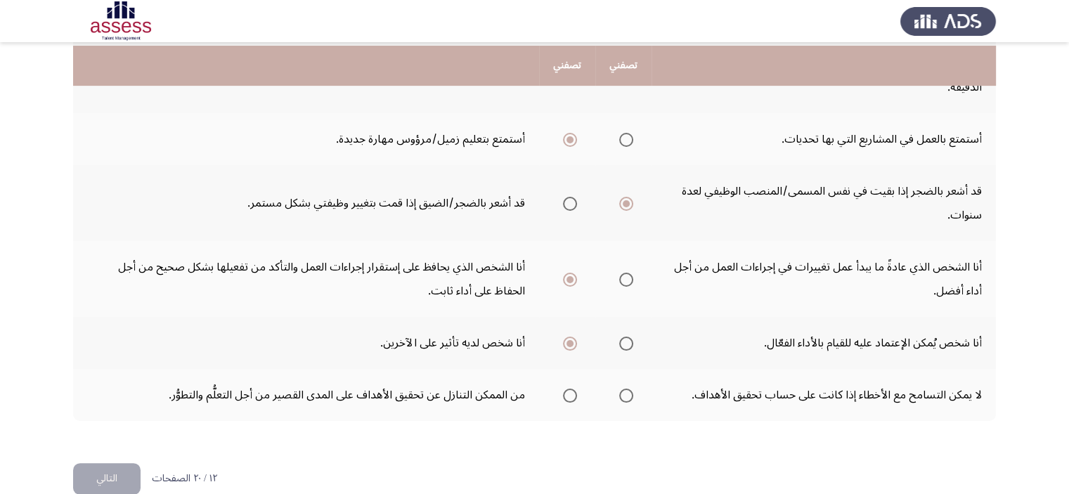
scroll to position [526, 0]
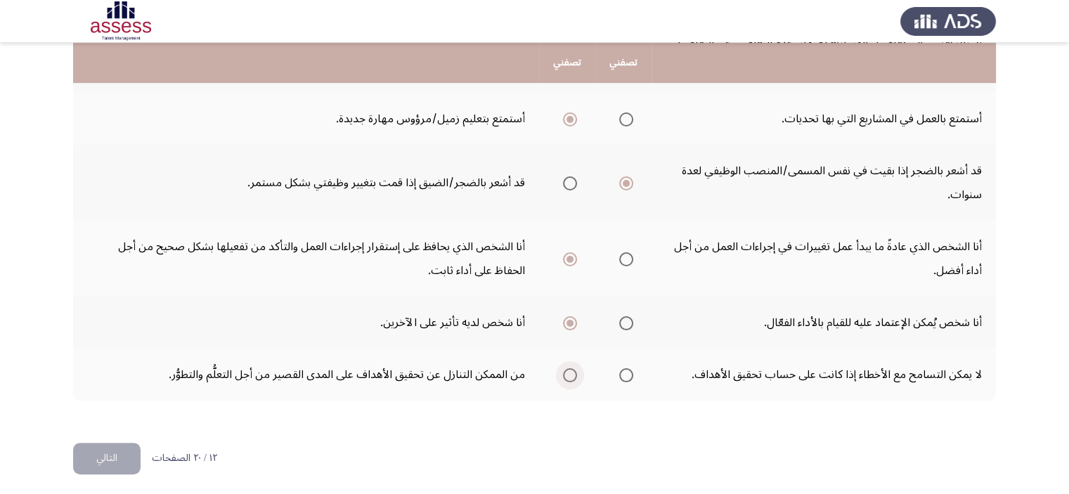
click at [576, 368] on span "Select an option" at bounding box center [570, 375] width 14 height 14
click at [576, 368] on input "Select an option" at bounding box center [570, 375] width 14 height 14
click at [127, 444] on button "التالي" at bounding box center [106, 459] width 67 height 32
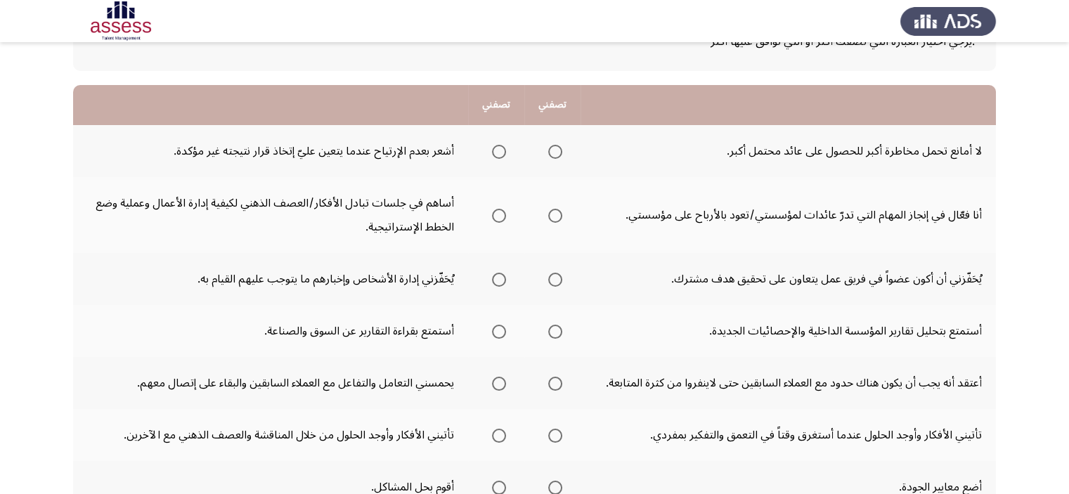
scroll to position [112, 0]
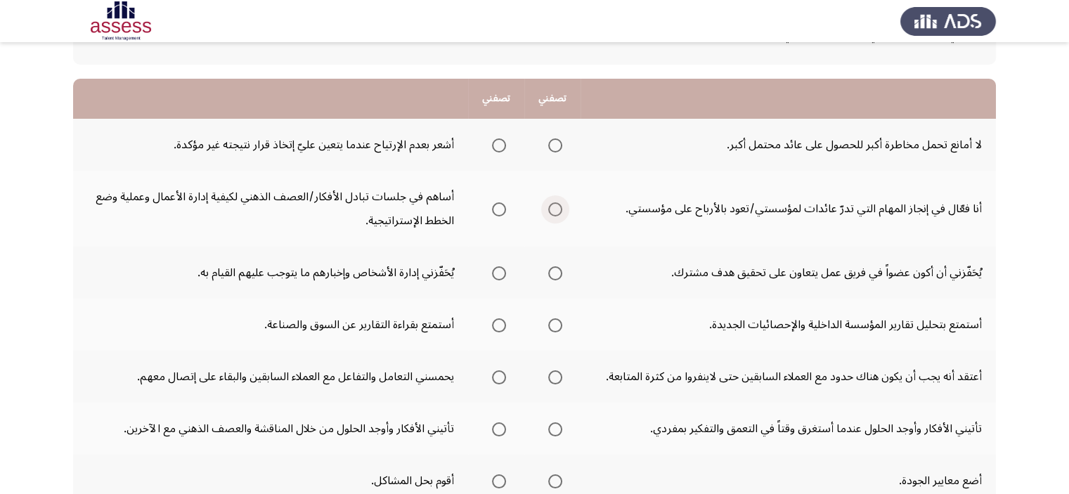
click at [555, 215] on span "Select an option" at bounding box center [555, 209] width 14 height 14
click at [555, 215] on input "Select an option" at bounding box center [555, 209] width 14 height 14
click at [496, 151] on span "Select an option" at bounding box center [499, 145] width 14 height 14
click at [496, 151] on input "Select an option" at bounding box center [499, 145] width 14 height 14
click at [494, 269] on span "Select an option" at bounding box center [499, 273] width 14 height 14
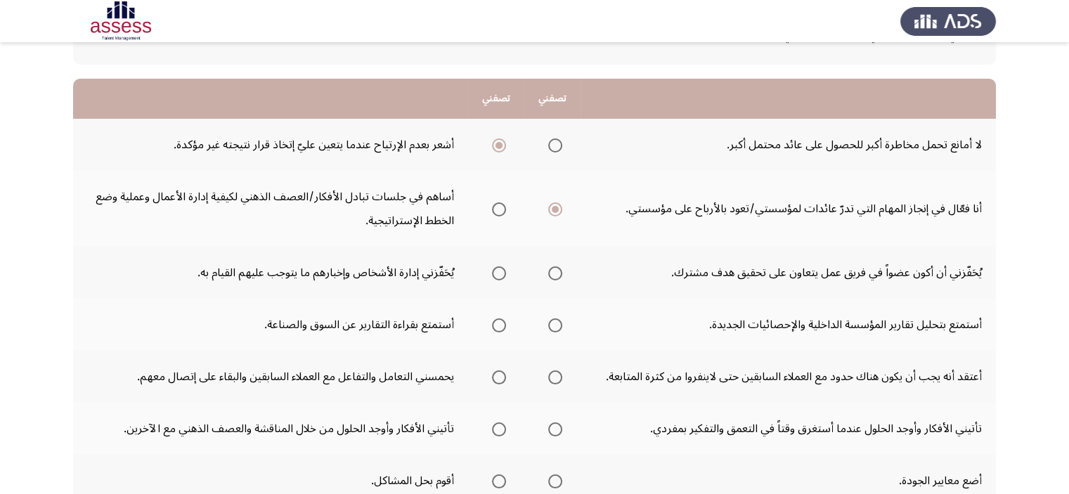
click at [494, 269] on input "Select an option" at bounding box center [499, 273] width 14 height 14
click at [498, 318] on span "Select an option" at bounding box center [499, 325] width 14 height 14
click at [498, 318] on input "Select an option" at bounding box center [499, 325] width 14 height 14
click at [500, 375] on span "Select an option" at bounding box center [499, 377] width 14 height 14
click at [500, 375] on input "Select an option" at bounding box center [499, 377] width 14 height 14
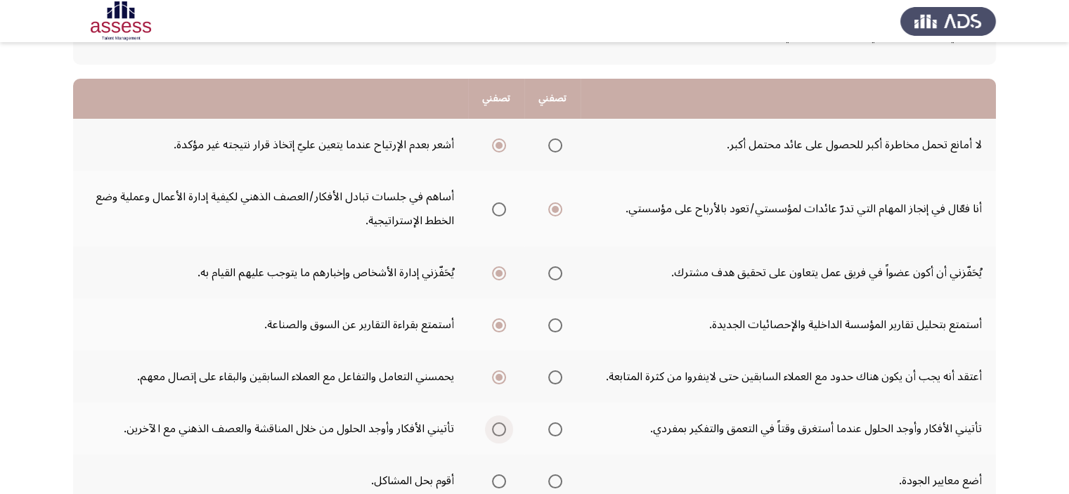
click at [501, 432] on span "Select an option" at bounding box center [499, 429] width 14 height 14
click at [501, 432] on input "Select an option" at bounding box center [499, 429] width 14 height 14
click at [496, 478] on span "Select an option" at bounding box center [499, 481] width 14 height 14
click at [496, 478] on input "Select an option" at bounding box center [499, 481] width 14 height 14
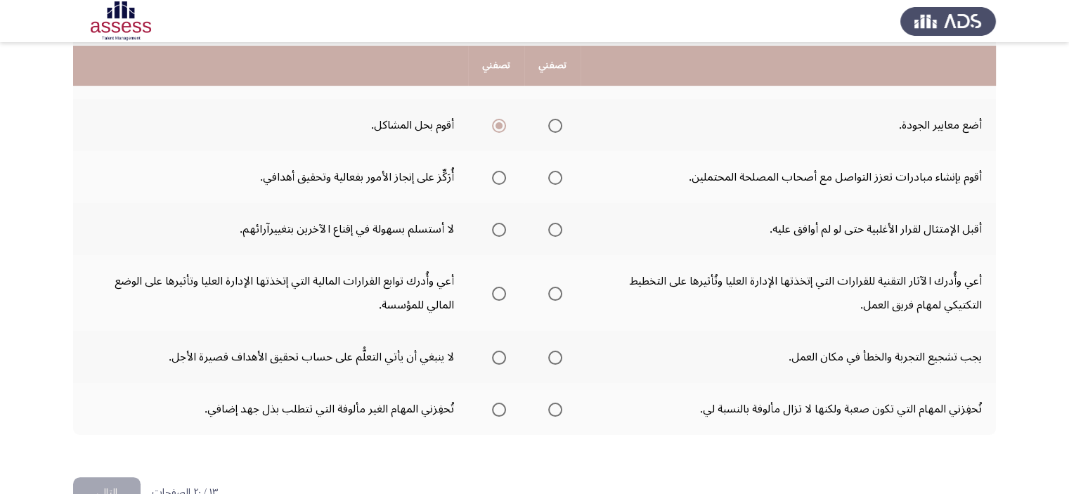
scroll to position [478, 0]
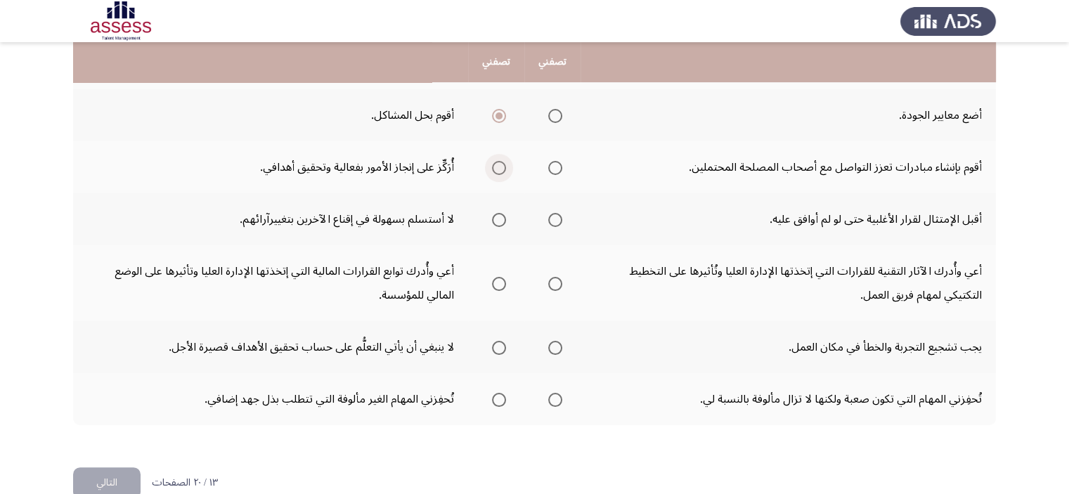
click at [496, 168] on span "Select an option" at bounding box center [499, 168] width 14 height 14
click at [496, 168] on input "Select an option" at bounding box center [499, 168] width 14 height 14
click at [502, 219] on span "Select an option" at bounding box center [499, 220] width 14 height 14
click at [502, 219] on input "Select an option" at bounding box center [499, 220] width 14 height 14
click at [559, 280] on span "Select an option" at bounding box center [555, 284] width 14 height 14
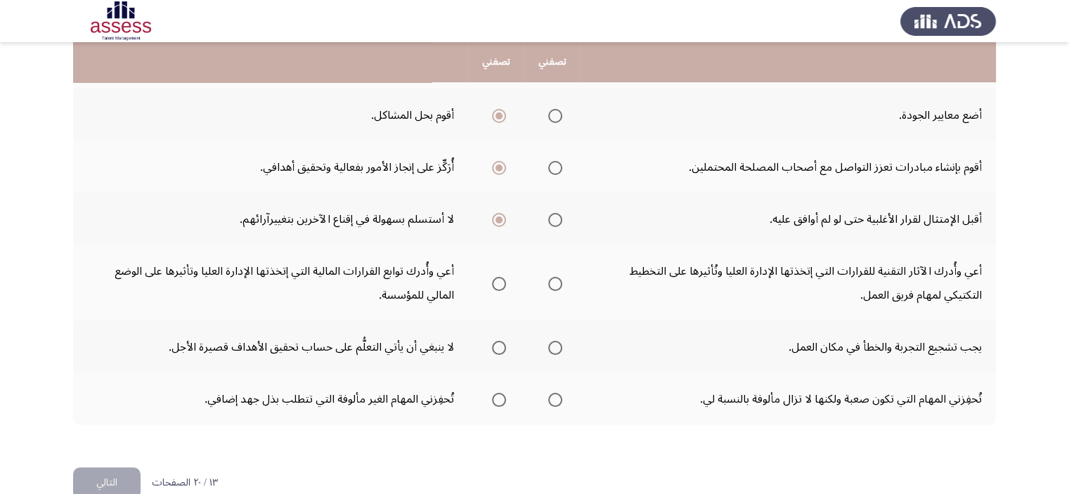
click at [559, 280] on input "Select an option" at bounding box center [555, 284] width 14 height 14
click at [559, 349] on span "Select an option" at bounding box center [555, 348] width 14 height 14
click at [559, 349] on input "Select an option" at bounding box center [555, 348] width 14 height 14
click at [557, 399] on span "Select an option" at bounding box center [555, 400] width 14 height 14
click at [557, 399] on input "Select an option" at bounding box center [555, 400] width 14 height 14
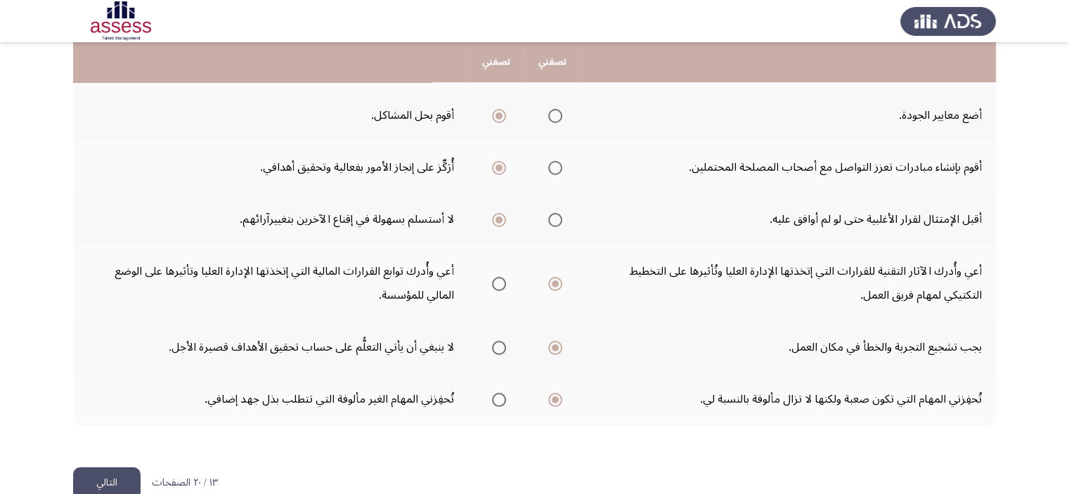
click at [112, 479] on button "التالي" at bounding box center [106, 483] width 67 height 32
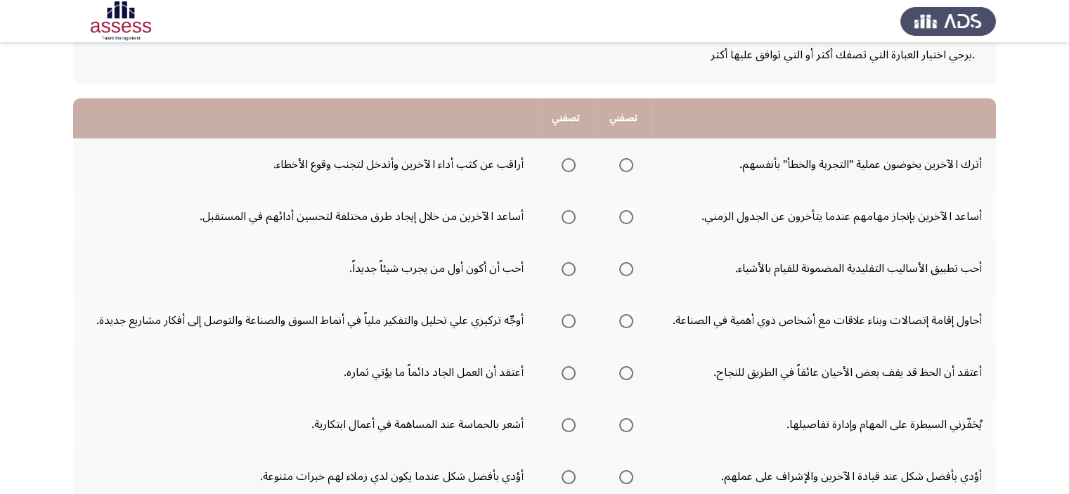
scroll to position [84, 0]
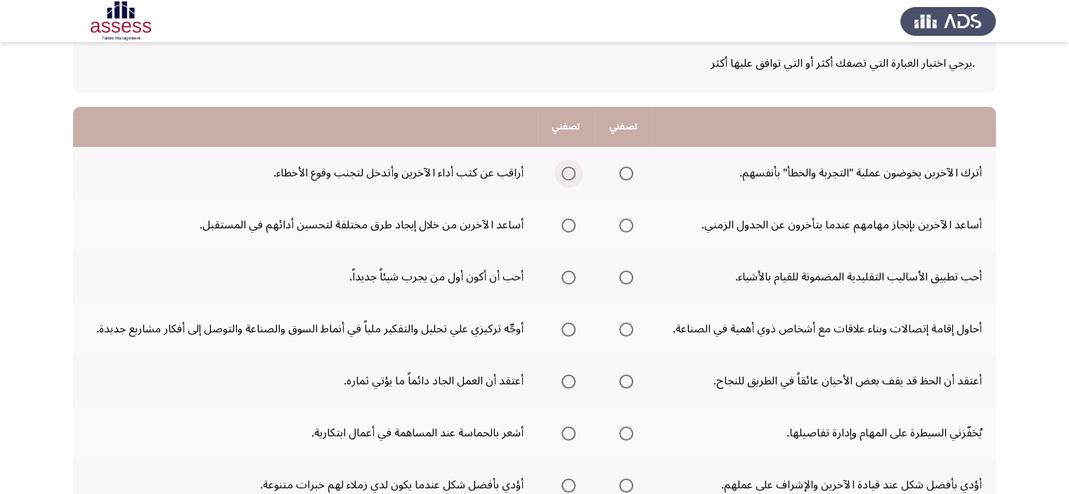
click at [570, 176] on span "Select an option" at bounding box center [569, 174] width 14 height 14
click at [570, 176] on input "Select an option" at bounding box center [569, 174] width 14 height 14
click at [621, 227] on span "Select an option" at bounding box center [626, 226] width 14 height 14
click at [621, 227] on input "Select an option" at bounding box center [626, 226] width 14 height 14
click at [628, 275] on span "Select an option" at bounding box center [626, 278] width 14 height 14
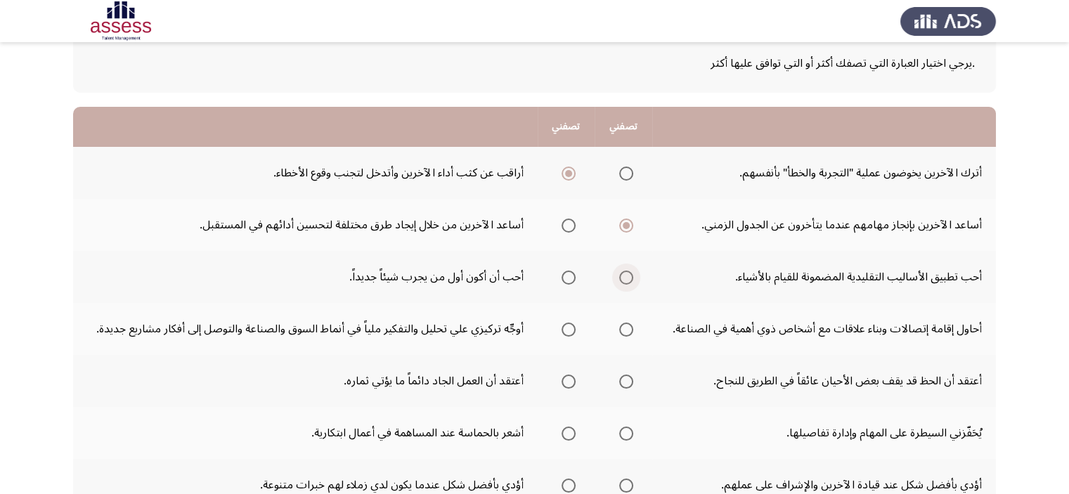
click at [628, 275] on input "Select an option" at bounding box center [626, 278] width 14 height 14
click at [624, 328] on span "Select an option" at bounding box center [626, 330] width 14 height 14
click at [624, 328] on input "Select an option" at bounding box center [626, 330] width 14 height 14
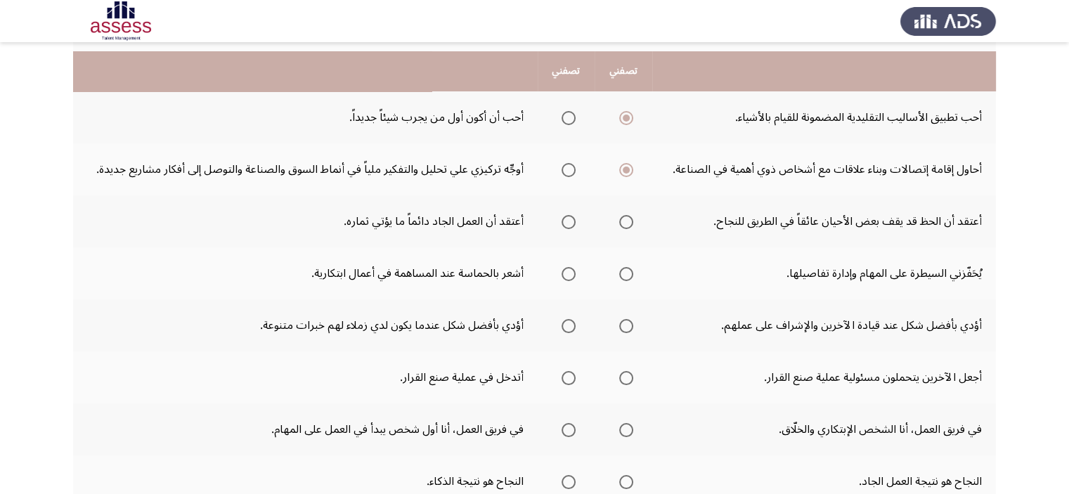
scroll to position [253, 0]
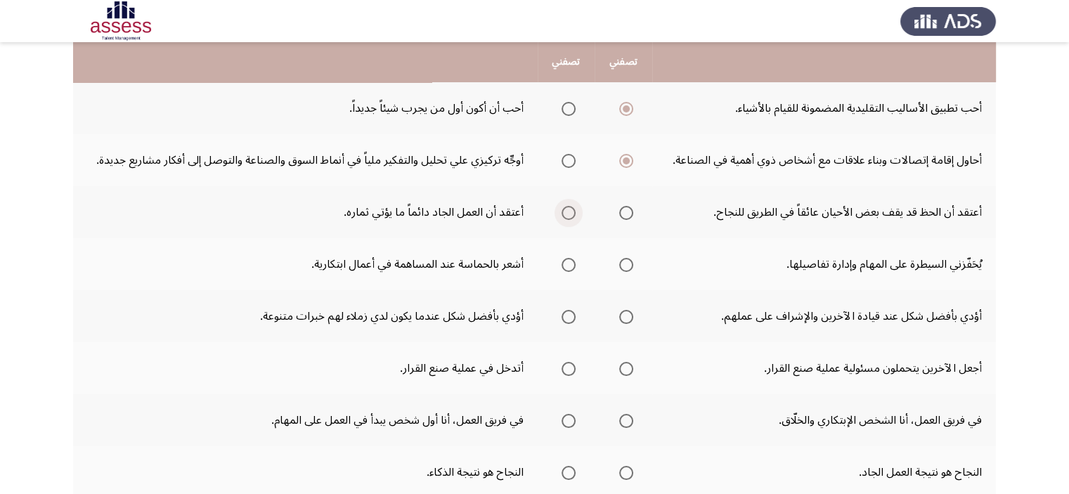
click at [568, 213] on span "Select an option" at bounding box center [569, 213] width 14 height 14
click at [568, 213] on input "Select an option" at bounding box center [569, 213] width 14 height 14
click at [567, 269] on span "Select an option" at bounding box center [569, 265] width 14 height 14
click at [567, 269] on input "Select an option" at bounding box center [569, 265] width 14 height 14
click at [565, 313] on span "Select an option" at bounding box center [569, 317] width 14 height 14
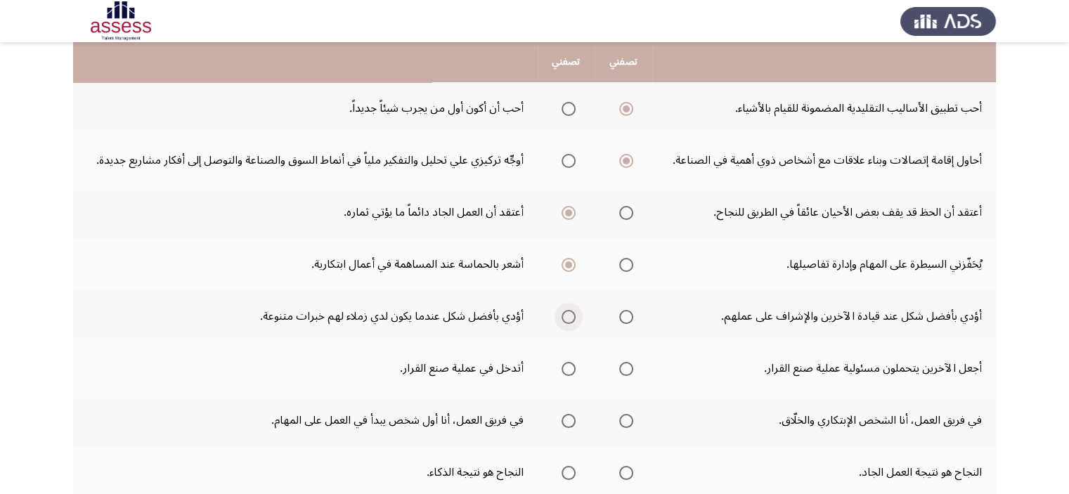
click at [565, 313] on input "Select an option" at bounding box center [569, 317] width 14 height 14
click at [625, 367] on span "Select an option" at bounding box center [626, 369] width 14 height 14
click at [625, 367] on input "Select an option" at bounding box center [626, 369] width 14 height 14
click at [564, 422] on span "Select an option" at bounding box center [569, 421] width 14 height 14
click at [564, 422] on input "Select an option" at bounding box center [569, 421] width 14 height 14
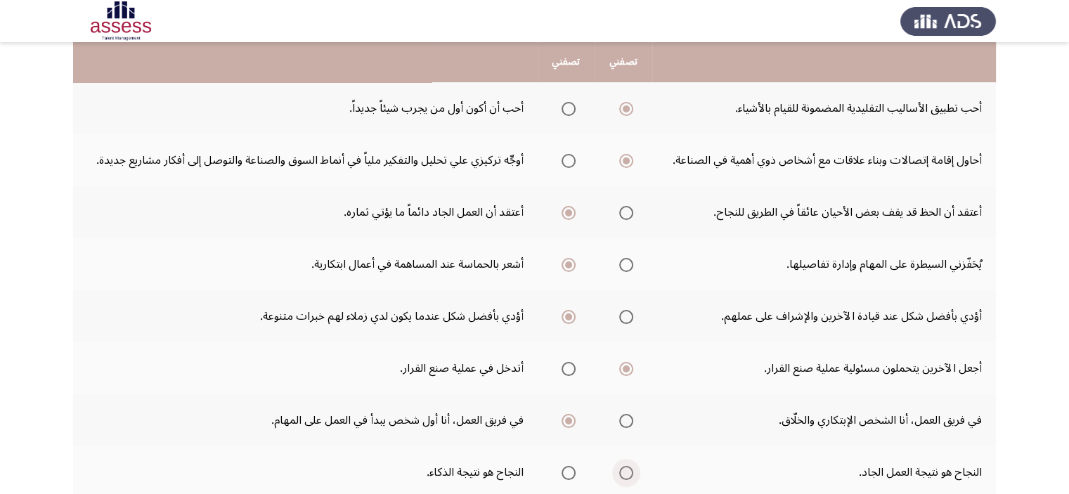
click at [621, 468] on span "Select an option" at bounding box center [626, 473] width 14 height 14
click at [621, 468] on input "Select an option" at bounding box center [626, 473] width 14 height 14
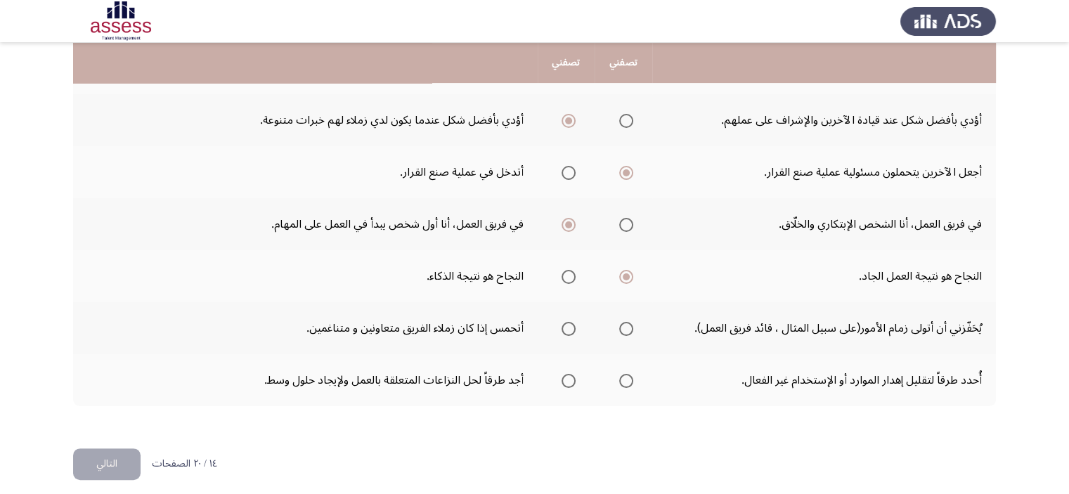
scroll to position [450, 0]
click at [565, 325] on span "Select an option" at bounding box center [569, 328] width 14 height 14
click at [565, 325] on input "Select an option" at bounding box center [569, 328] width 14 height 14
click at [567, 375] on span "Select an option" at bounding box center [569, 380] width 14 height 14
click at [567, 375] on input "Select an option" at bounding box center [569, 380] width 14 height 14
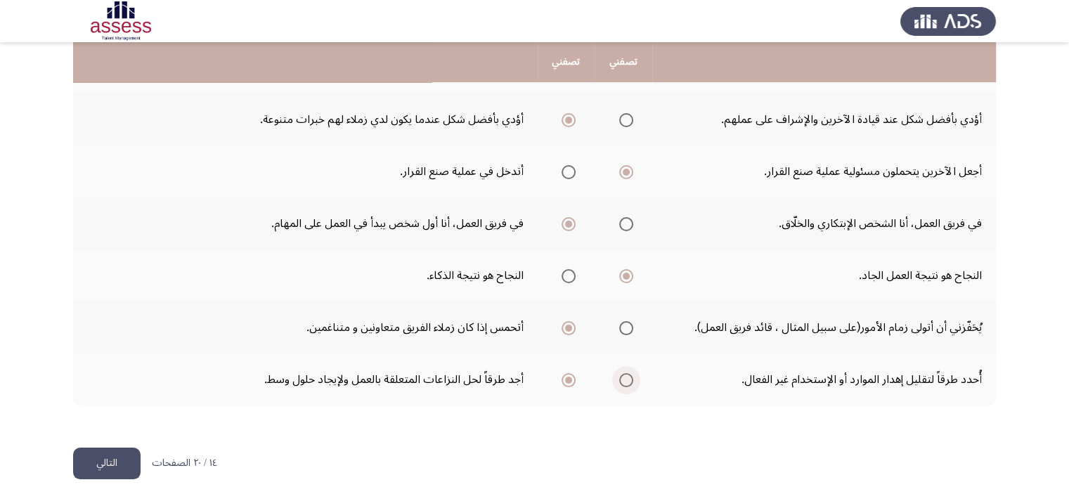
click at [624, 380] on span "Select an option" at bounding box center [626, 380] width 14 height 14
click at [624, 380] on input "Select an option" at bounding box center [626, 380] width 14 height 14
drag, startPoint x: 566, startPoint y: 380, endPoint x: 157, endPoint y: 522, distance: 432.1
click at [157, 493] on html "Potentiality Assessment التالي .يرجي اختيار العبارة التي تصفك أكثر أو التي تواف…" at bounding box center [534, 27] width 1069 height 954
click at [115, 466] on button "التالي" at bounding box center [106, 464] width 67 height 32
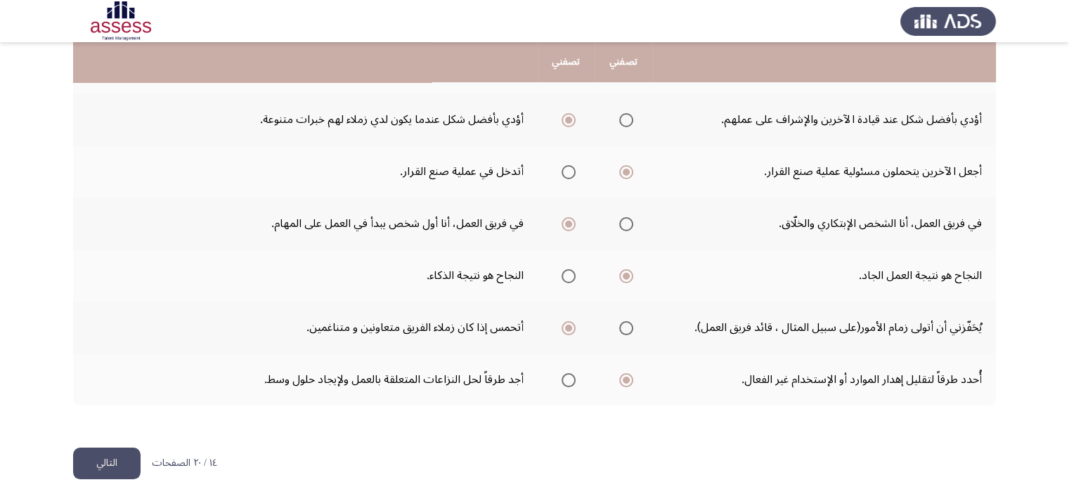
scroll to position [0, 0]
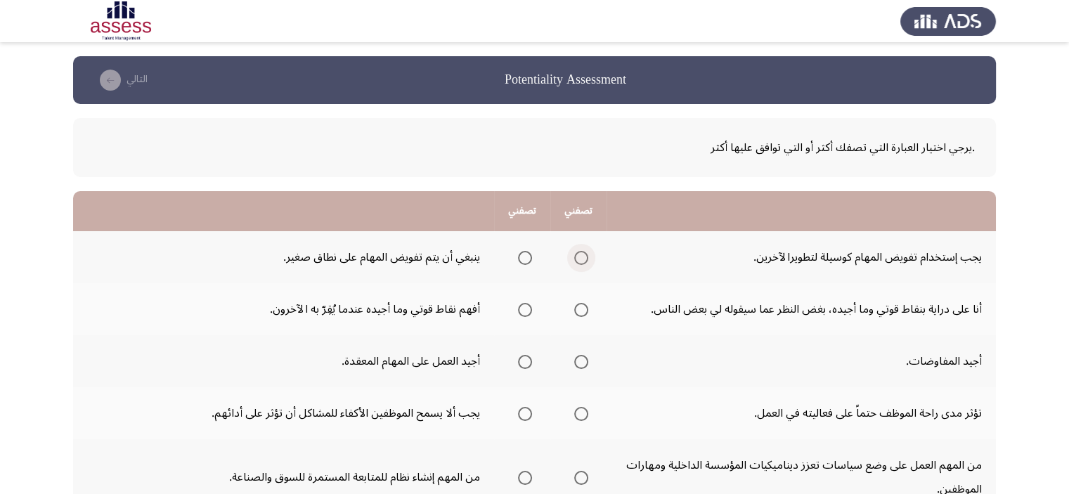
click at [576, 255] on span "Select an option" at bounding box center [581, 258] width 14 height 14
click at [576, 255] on input "Select an option" at bounding box center [581, 258] width 14 height 14
click at [585, 304] on span "Select an option" at bounding box center [581, 310] width 14 height 14
click at [585, 304] on input "Select an option" at bounding box center [581, 310] width 14 height 14
click at [522, 363] on span "Select an option" at bounding box center [525, 362] width 14 height 14
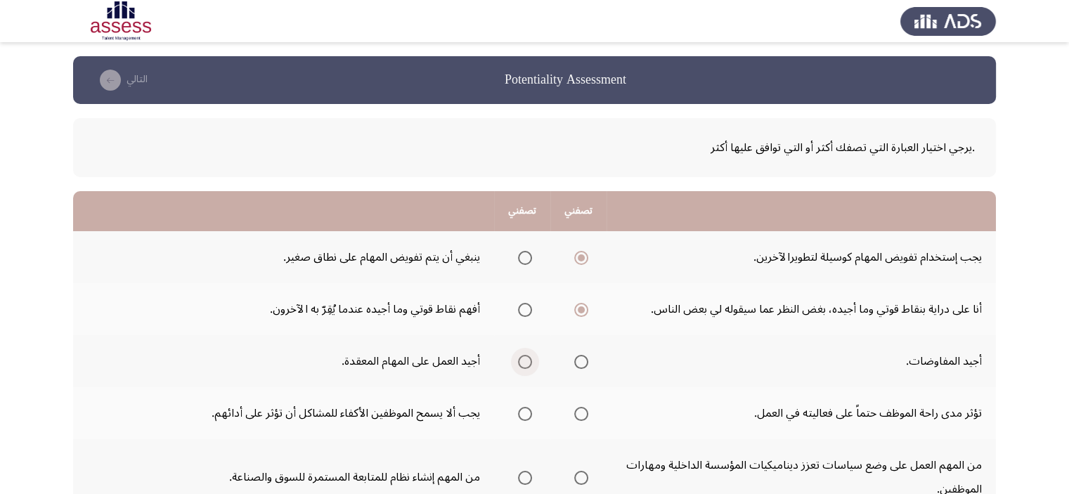
click at [522, 363] on input "Select an option" at bounding box center [525, 362] width 14 height 14
click at [581, 414] on span "Select an option" at bounding box center [581, 414] width 0 height 0
click at [582, 412] on input "Select an option" at bounding box center [581, 414] width 14 height 14
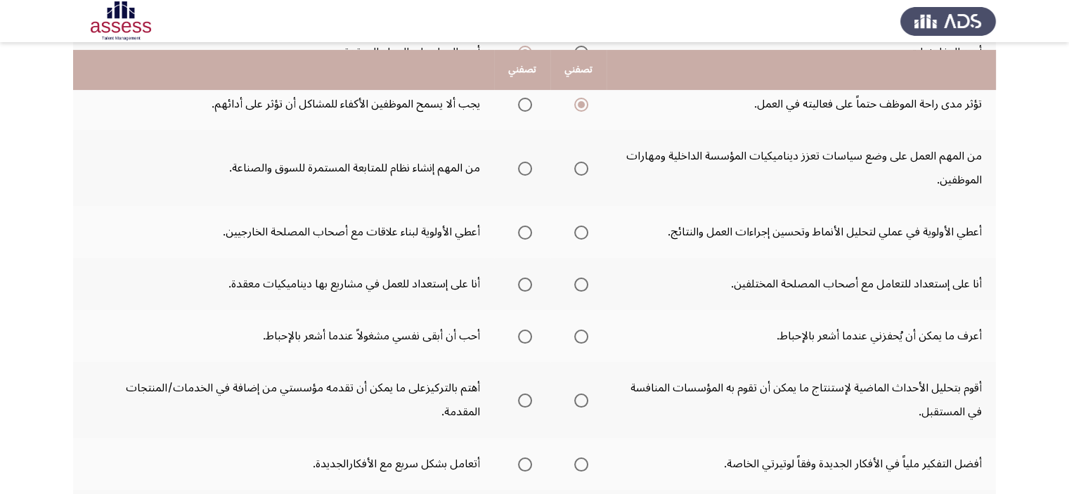
scroll to position [337, 0]
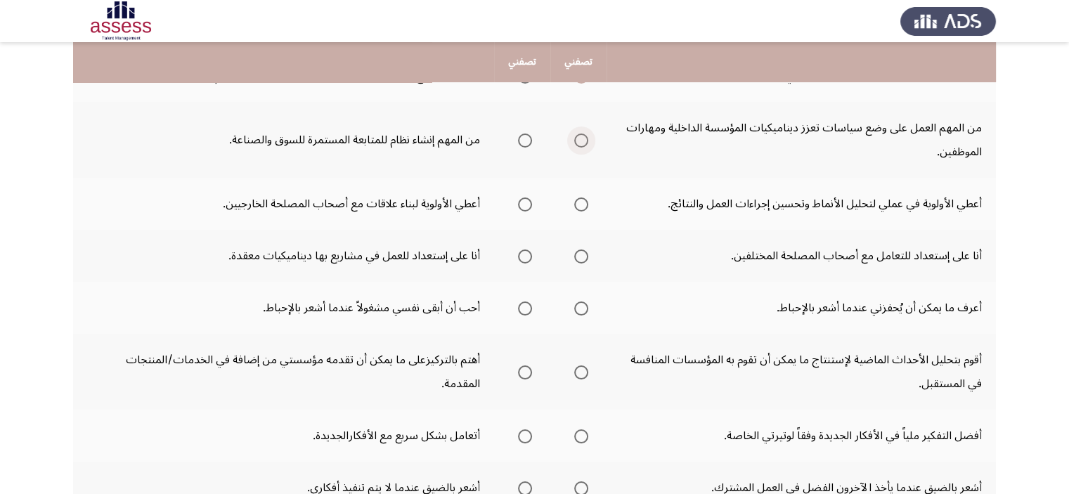
click at [583, 135] on span "Select an option" at bounding box center [581, 141] width 14 height 14
click at [583, 135] on input "Select an option" at bounding box center [581, 141] width 14 height 14
click at [529, 200] on span "Select an option" at bounding box center [525, 205] width 14 height 14
click at [529, 200] on input "Select an option" at bounding box center [525, 205] width 14 height 14
click at [580, 252] on span "Select an option" at bounding box center [581, 257] width 14 height 14
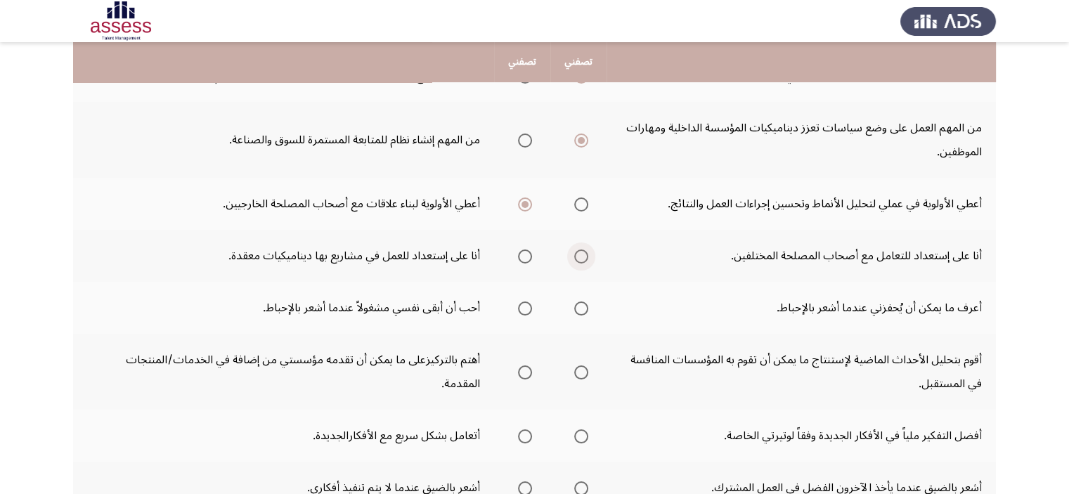
click at [580, 252] on input "Select an option" at bounding box center [581, 257] width 14 height 14
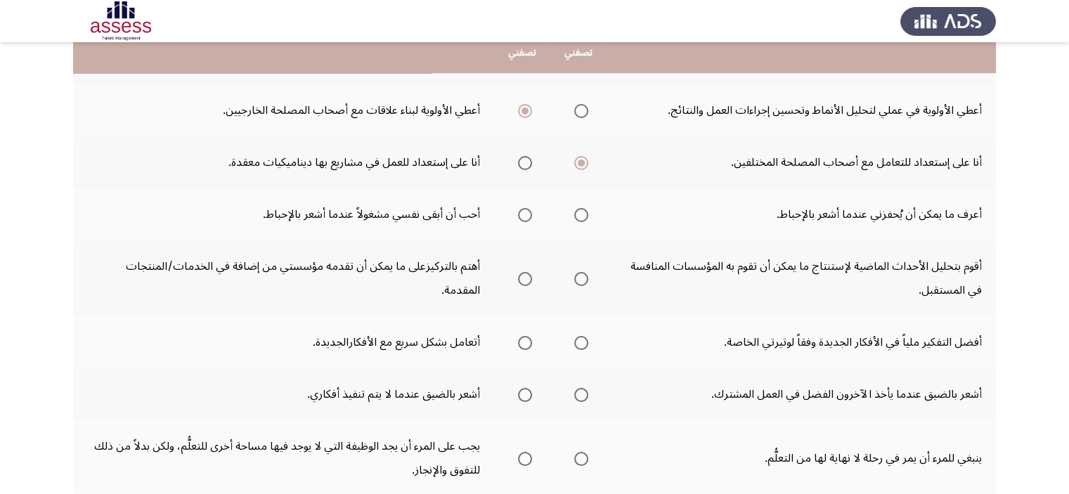
scroll to position [459, 0]
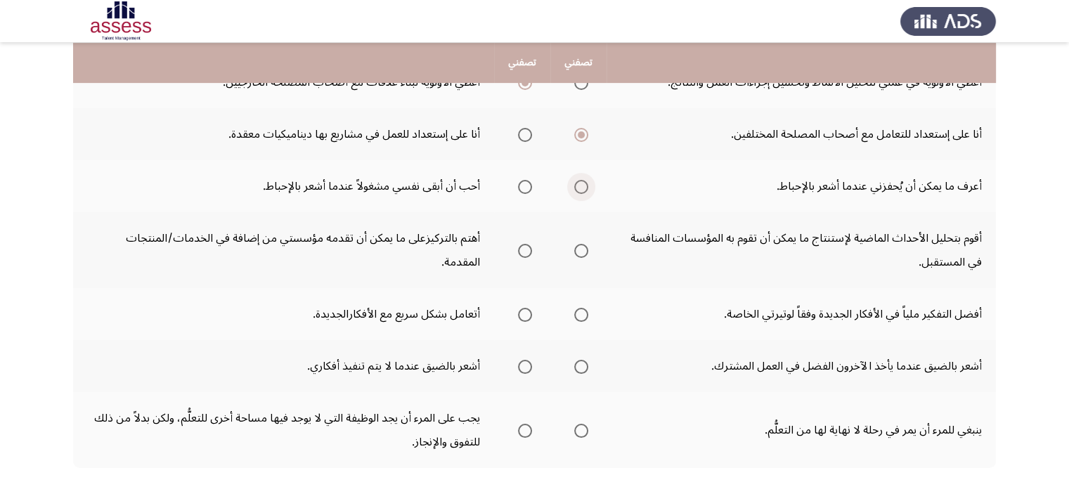
click at [581, 185] on span "Select an option" at bounding box center [581, 187] width 14 height 14
click at [581, 185] on input "Select an option" at bounding box center [581, 187] width 14 height 14
click at [526, 252] on span "Select an option" at bounding box center [525, 251] width 14 height 14
click at [526, 252] on input "Select an option" at bounding box center [525, 251] width 14 height 14
click at [578, 317] on span "Select an option" at bounding box center [581, 315] width 14 height 14
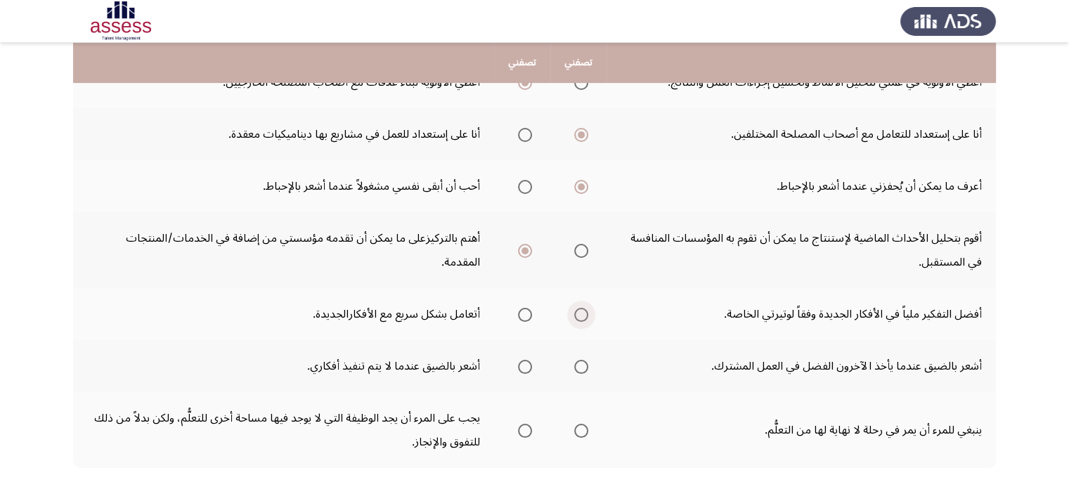
click at [578, 317] on input "Select an option" at bounding box center [581, 315] width 14 height 14
click at [585, 360] on span "Select an option" at bounding box center [581, 367] width 14 height 14
click at [585, 360] on input "Select an option" at bounding box center [581, 367] width 14 height 14
click at [575, 424] on span "Select an option" at bounding box center [581, 431] width 14 height 14
click at [575, 424] on input "Select an option" at bounding box center [581, 431] width 14 height 14
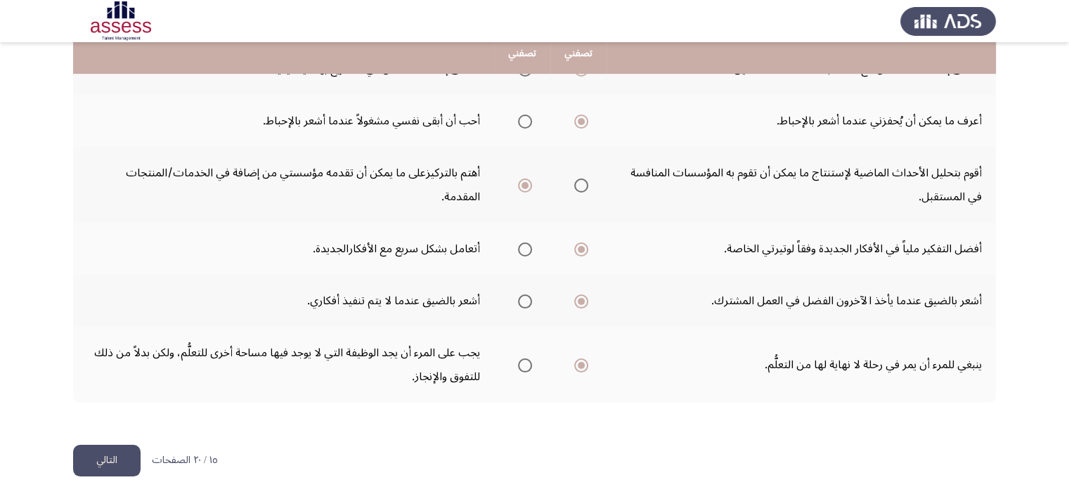
scroll to position [526, 0]
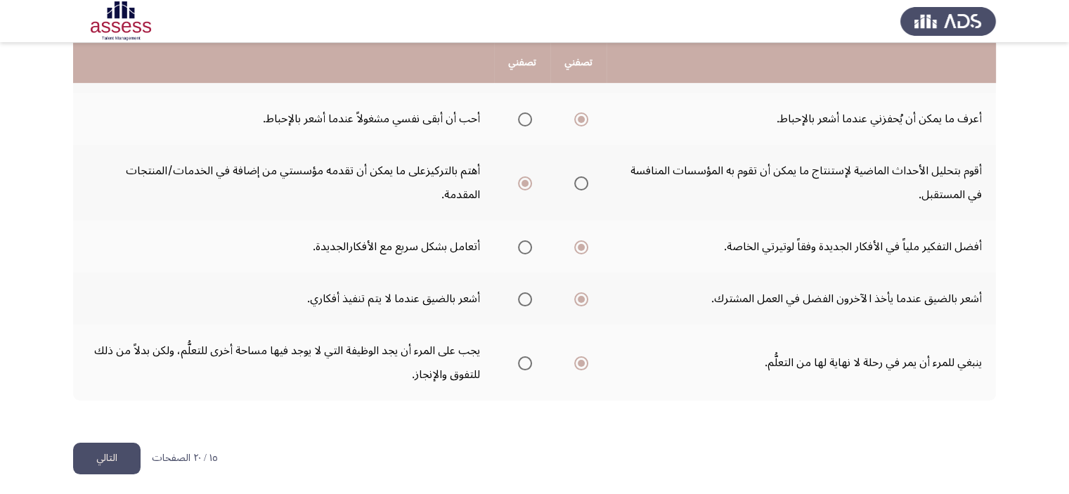
click at [128, 444] on button "التالي" at bounding box center [106, 459] width 67 height 32
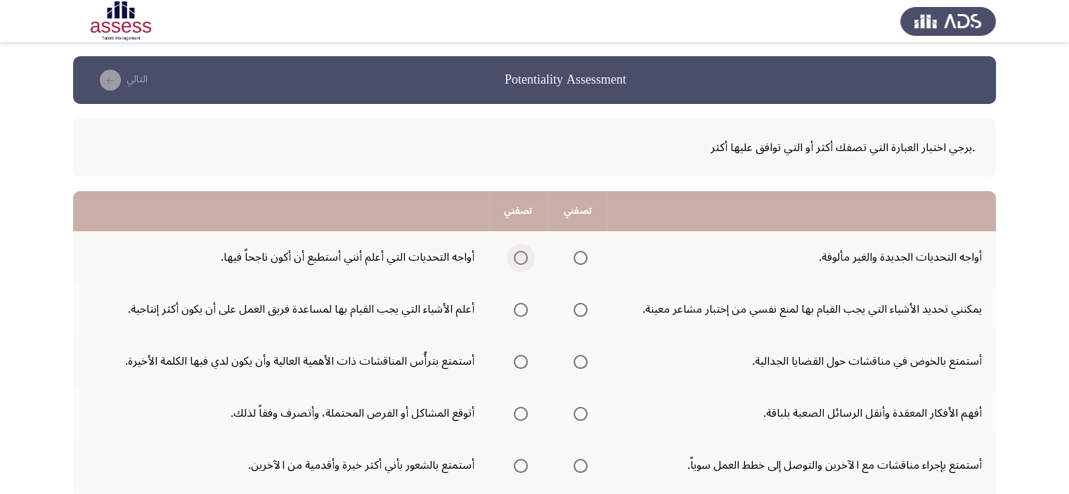
click at [514, 261] on span "Select an option" at bounding box center [521, 258] width 14 height 14
click at [514, 261] on input "Select an option" at bounding box center [521, 258] width 14 height 14
click at [522, 305] on span "Select an option" at bounding box center [521, 310] width 14 height 14
click at [522, 305] on input "Select an option" at bounding box center [521, 310] width 14 height 14
click at [518, 410] on span "Select an option" at bounding box center [521, 414] width 14 height 14
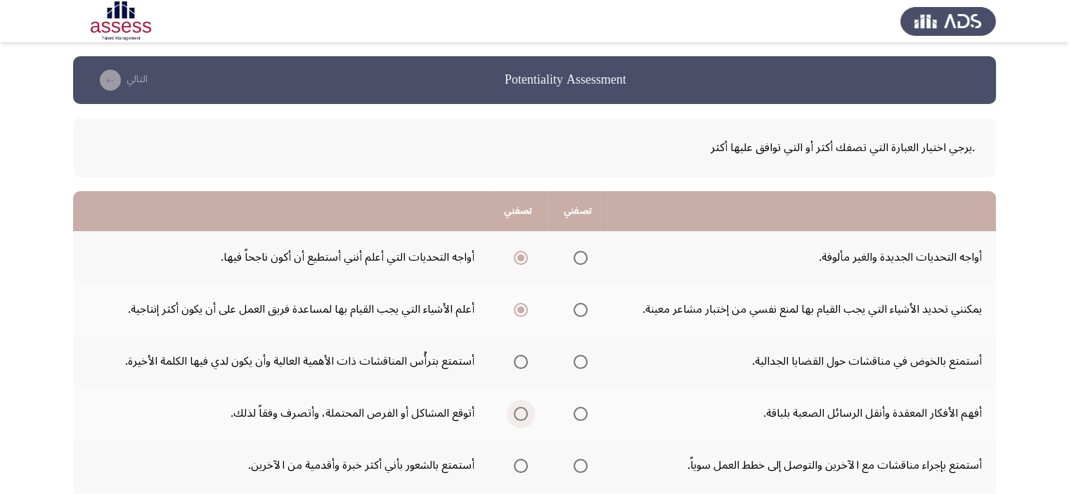
click at [518, 410] on input "Select an option" at bounding box center [521, 414] width 14 height 14
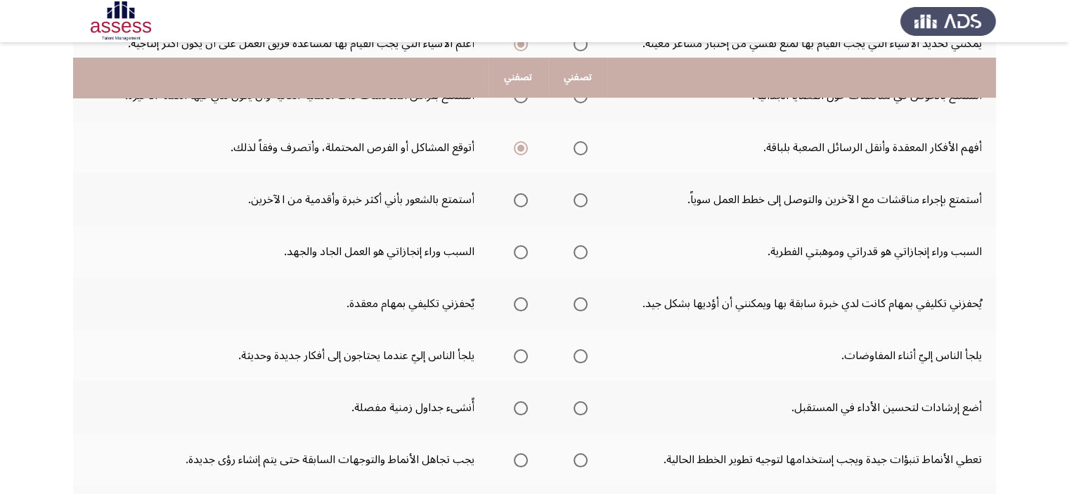
scroll to position [253, 0]
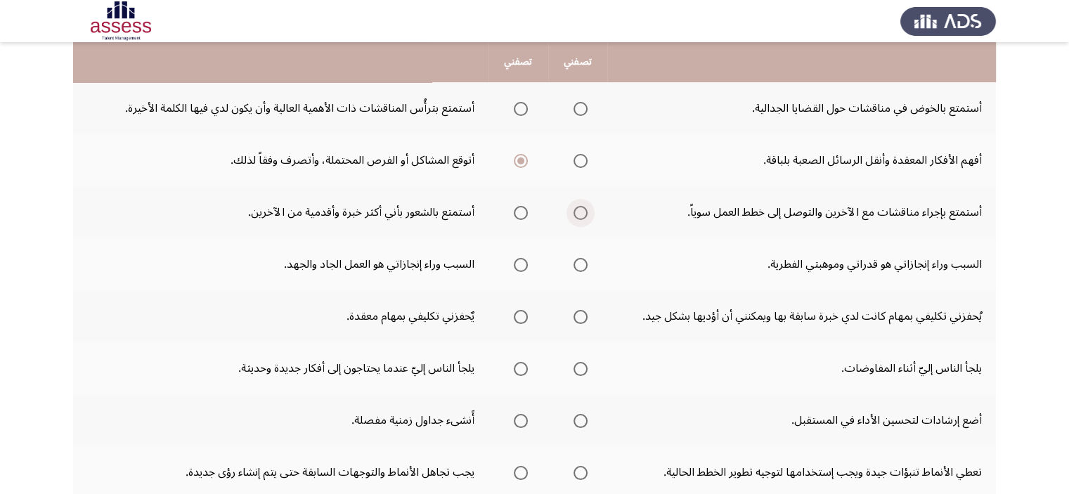
click at [577, 207] on span "Select an option" at bounding box center [581, 213] width 14 height 14
click at [577, 207] on input "Select an option" at bounding box center [581, 213] width 14 height 14
click at [522, 261] on span "Select an option" at bounding box center [521, 265] width 14 height 14
click at [522, 261] on input "Select an option" at bounding box center [521, 265] width 14 height 14
click at [581, 317] on span "Select an option" at bounding box center [581, 317] width 0 height 0
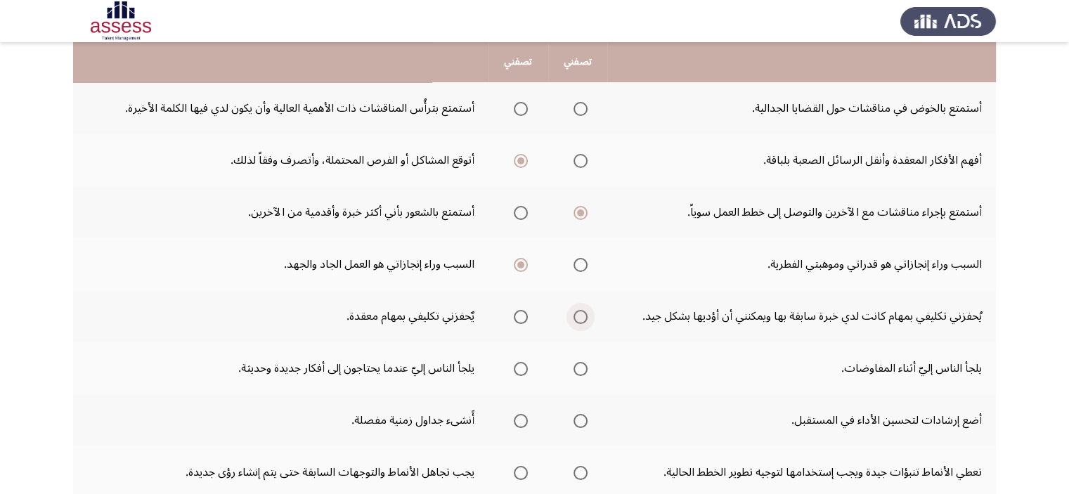
click at [577, 314] on input "Select an option" at bounding box center [581, 317] width 14 height 14
click at [574, 366] on span "Select an option" at bounding box center [581, 369] width 14 height 14
click at [574, 366] on input "Select an option" at bounding box center [581, 369] width 14 height 14
click at [578, 418] on span "Select an option" at bounding box center [581, 421] width 14 height 14
click at [578, 418] on input "Select an option" at bounding box center [581, 421] width 14 height 14
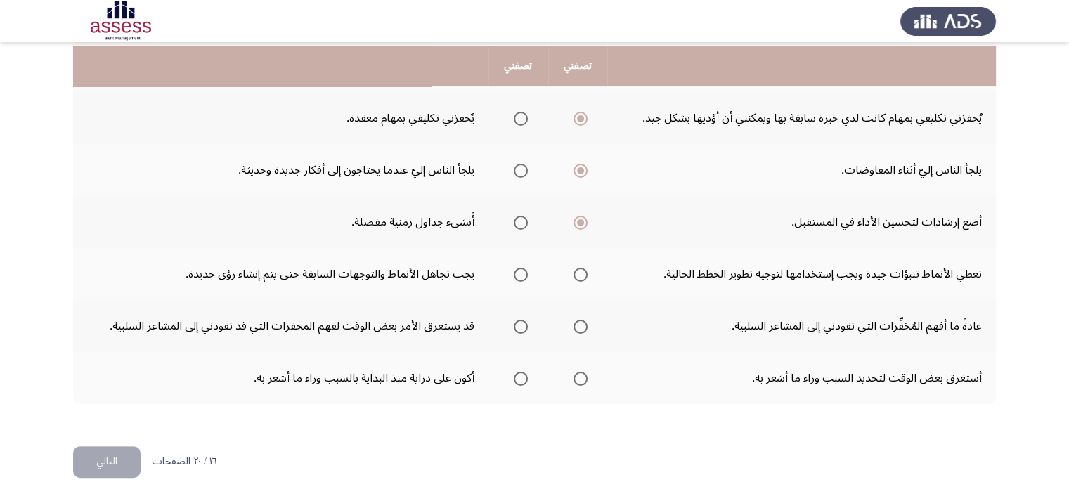
scroll to position [455, 0]
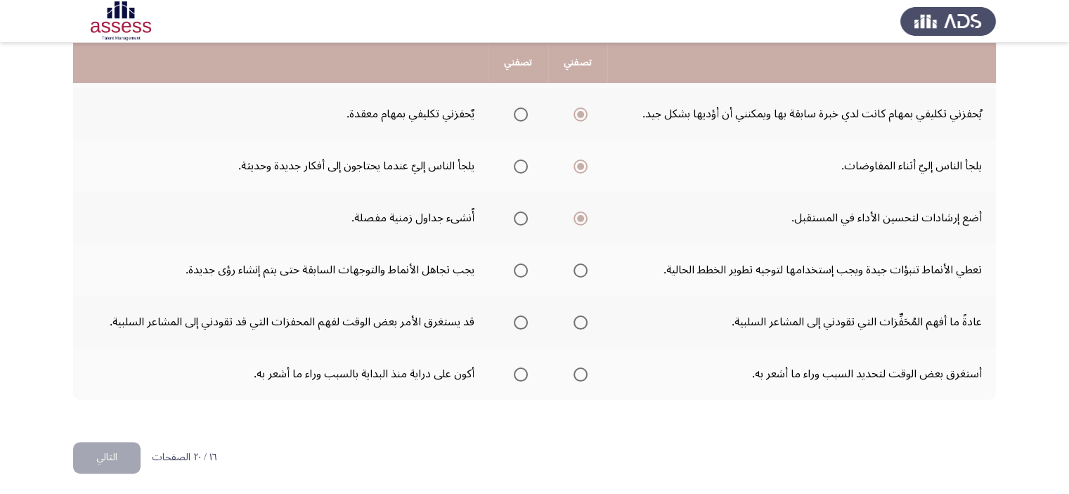
click at [579, 258] on mat-radio-group "Select an option" at bounding box center [578, 270] width 20 height 24
click at [576, 264] on span "Select an option" at bounding box center [581, 271] width 14 height 14
click at [576, 264] on input "Select an option" at bounding box center [581, 271] width 14 height 14
click at [576, 321] on span "Select an option" at bounding box center [581, 323] width 14 height 14
click at [577, 370] on span "Select an option" at bounding box center [581, 375] width 14 height 14
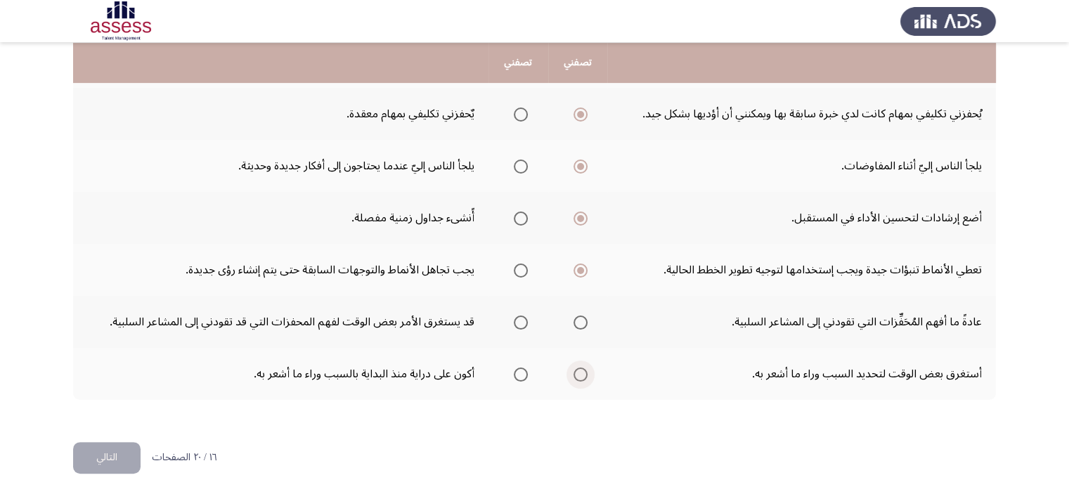
click at [577, 370] on input "Select an option" at bounding box center [581, 375] width 14 height 14
click at [589, 318] on th at bounding box center [578, 322] width 60 height 52
click at [574, 316] on span "Select an option" at bounding box center [581, 323] width 14 height 14
click at [574, 316] on input "Select an option" at bounding box center [581, 323] width 14 height 14
click at [519, 375] on span "Select an option" at bounding box center [521, 375] width 14 height 14
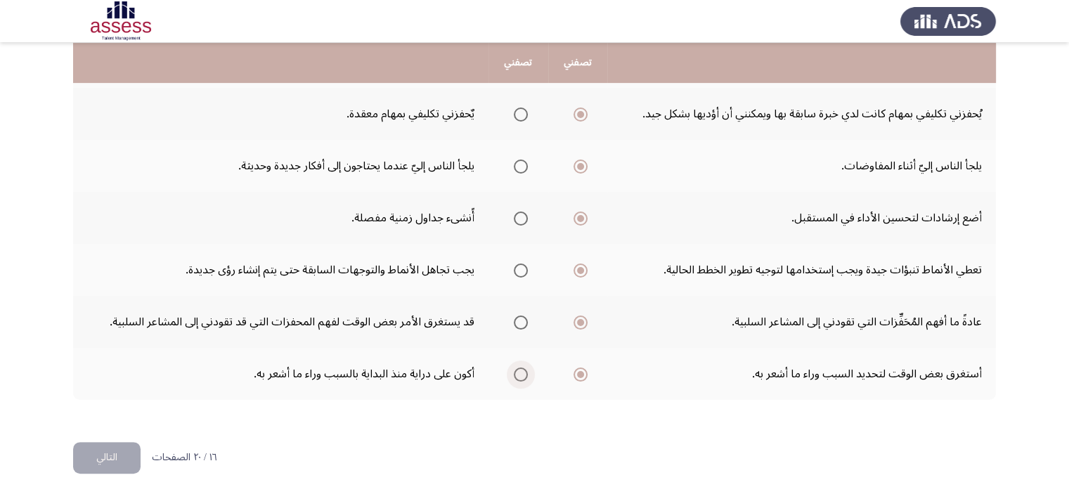
click at [519, 375] on span "Select an option" at bounding box center [521, 375] width 14 height 14
click at [519, 375] on input "Select an option" at bounding box center [521, 375] width 14 height 14
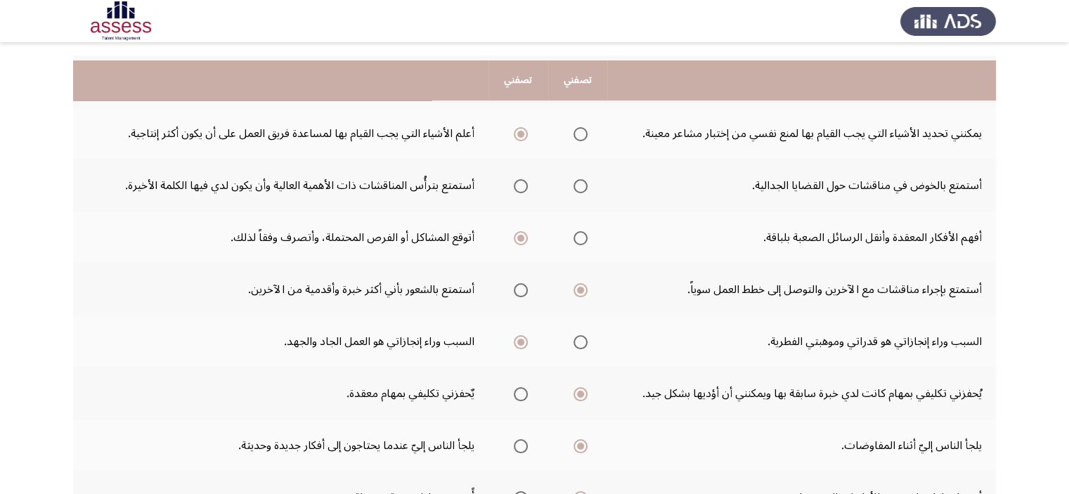
scroll to position [174, 0]
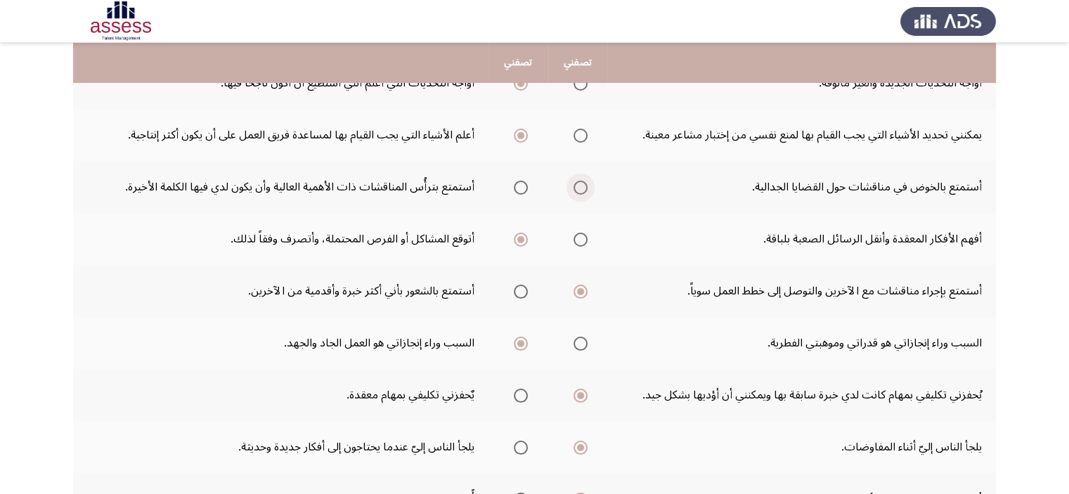
click at [574, 190] on span "Select an option" at bounding box center [581, 188] width 14 height 14
click at [574, 190] on input "Select an option" at bounding box center [581, 188] width 14 height 14
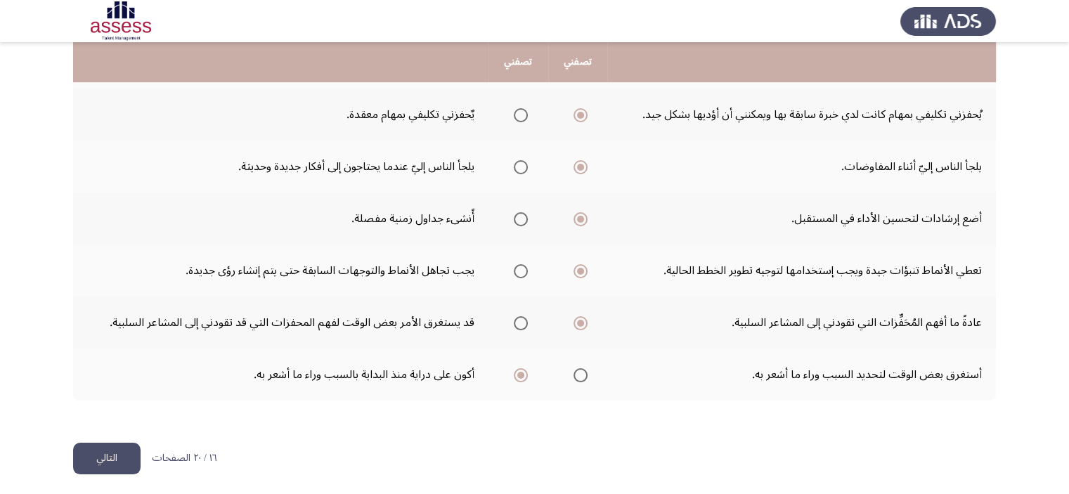
scroll to position [454, 0]
click at [108, 449] on button "التالي" at bounding box center [106, 460] width 67 height 32
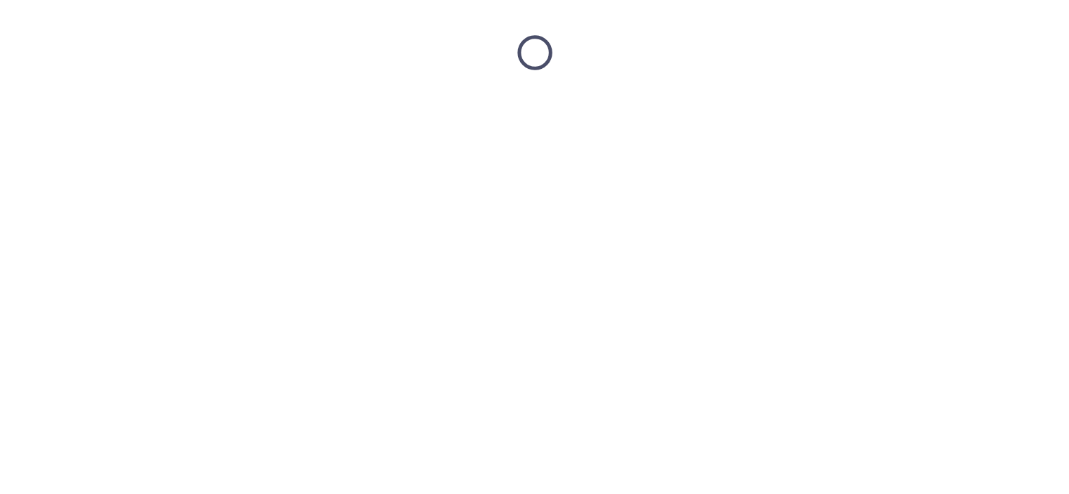
scroll to position [0, 0]
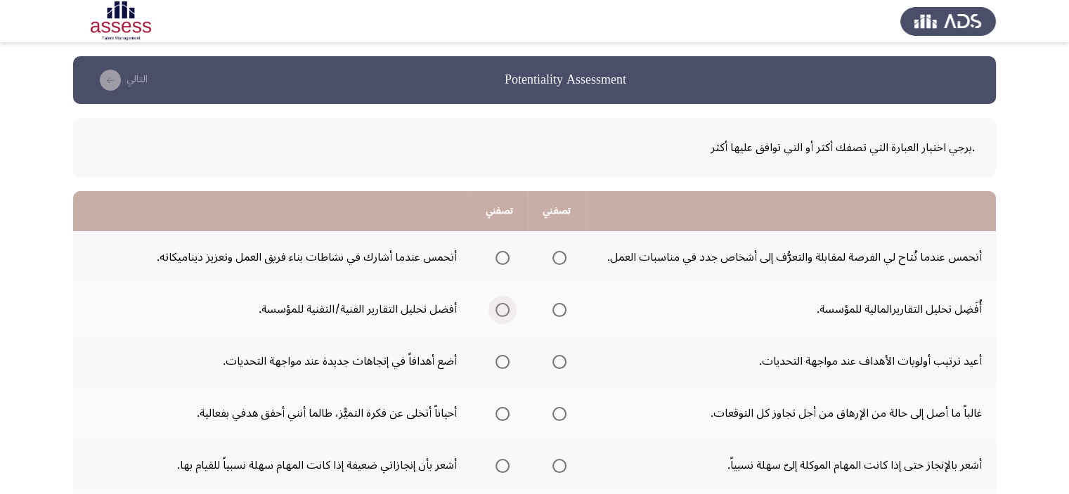
click at [497, 309] on span "Select an option" at bounding box center [503, 310] width 14 height 14
click at [497, 309] on input "Select an option" at bounding box center [503, 310] width 14 height 14
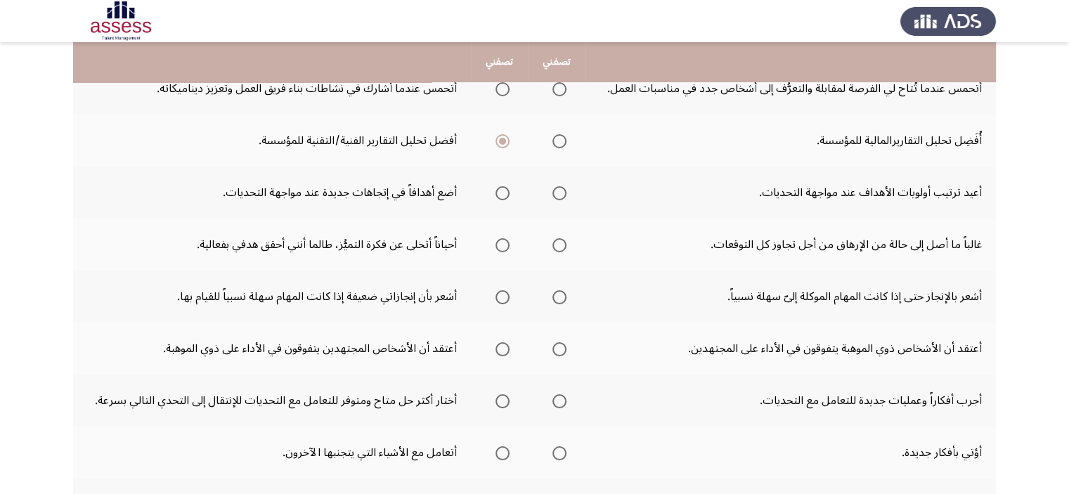
scroll to position [197, 0]
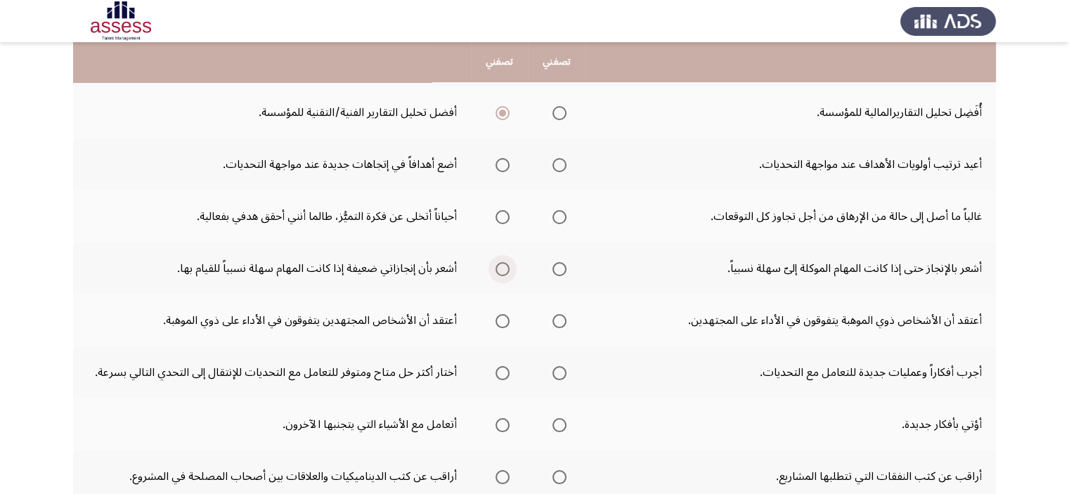
click at [498, 267] on span "Select an option" at bounding box center [503, 269] width 14 height 14
click at [498, 267] on input "Select an option" at bounding box center [503, 269] width 14 height 14
click at [507, 314] on span "Select an option" at bounding box center [503, 321] width 14 height 14
click at [507, 314] on input "Select an option" at bounding box center [503, 321] width 14 height 14
click at [503, 371] on span "Select an option" at bounding box center [503, 373] width 14 height 14
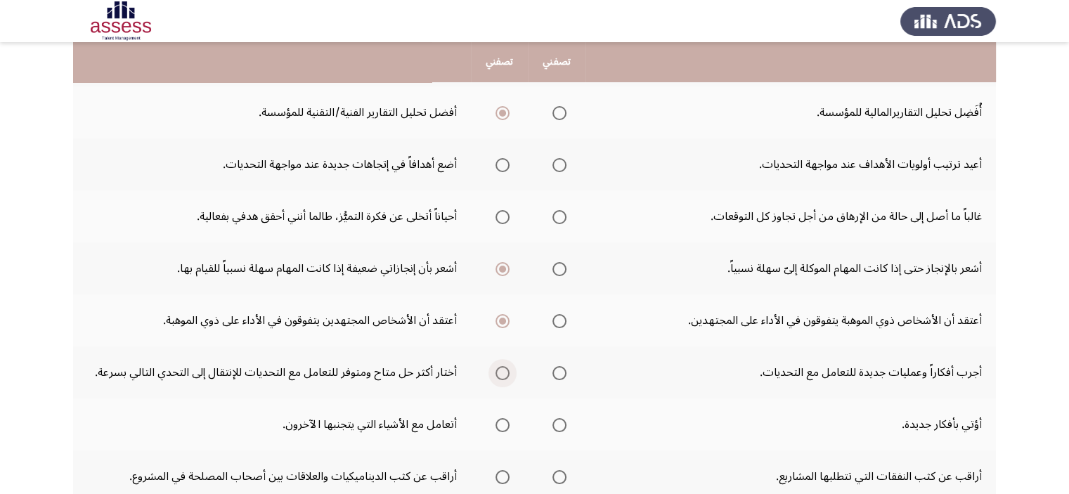
click at [503, 371] on input "Select an option" at bounding box center [503, 373] width 14 height 14
click at [496, 421] on span "Select an option" at bounding box center [503, 425] width 14 height 14
click at [496, 421] on input "Select an option" at bounding box center [503, 425] width 14 height 14
click at [551, 477] on label "Select an option" at bounding box center [557, 477] width 20 height 14
click at [552, 477] on input "Select an option" at bounding box center [559, 477] width 14 height 14
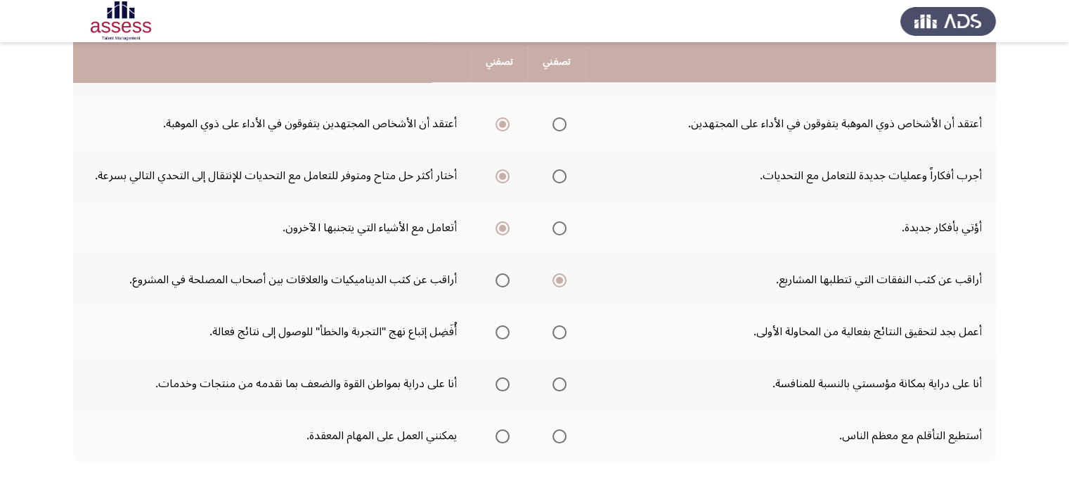
scroll to position [0, 0]
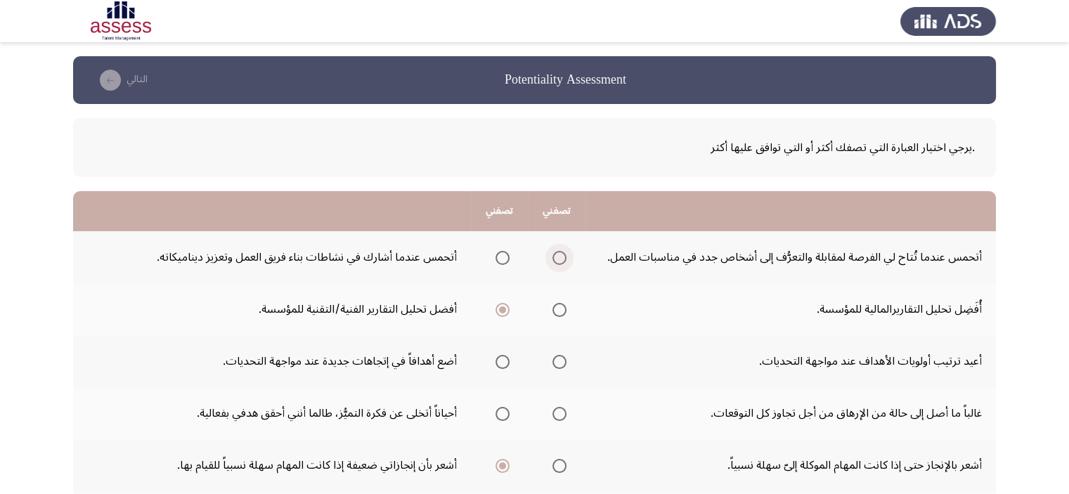
click at [554, 260] on span "Select an option" at bounding box center [559, 258] width 14 height 14
click at [554, 260] on input "Select an option" at bounding box center [559, 258] width 14 height 14
click at [558, 365] on span "Select an option" at bounding box center [559, 362] width 14 height 14
click at [558, 365] on input "Select an option" at bounding box center [559, 362] width 14 height 14
click at [496, 411] on span "Select an option" at bounding box center [503, 414] width 14 height 14
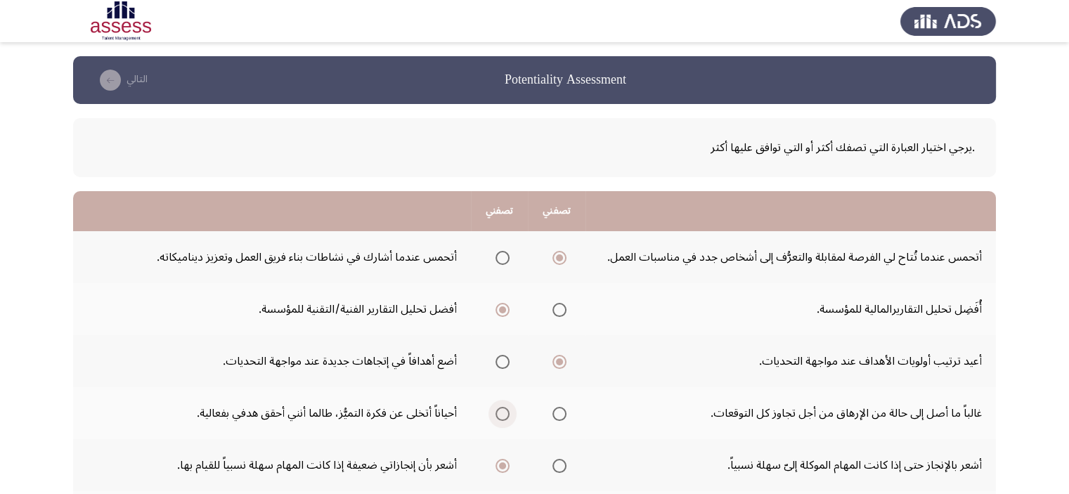
click at [496, 411] on input "Select an option" at bounding box center [503, 414] width 14 height 14
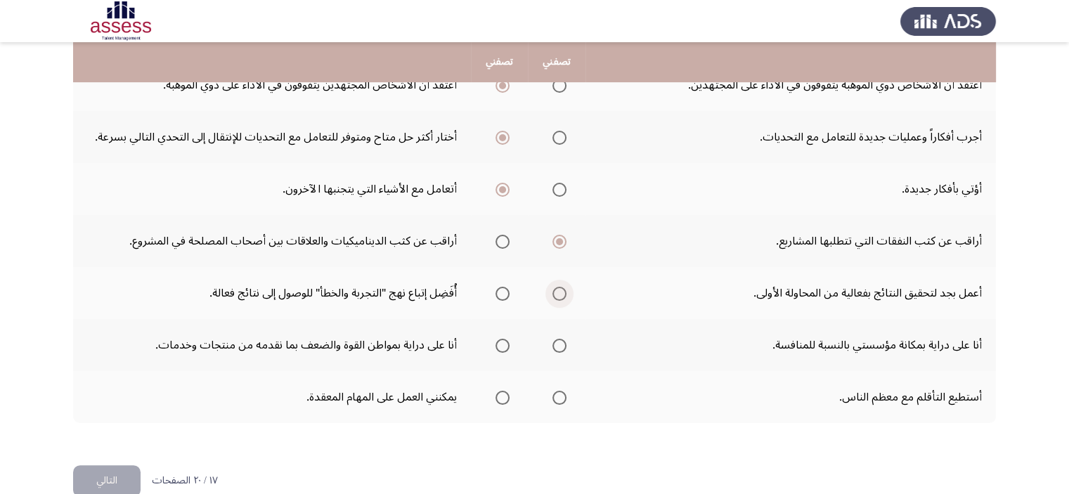
click at [556, 292] on span "Select an option" at bounding box center [559, 294] width 14 height 14
click at [556, 292] on input "Select an option" at bounding box center [559, 294] width 14 height 14
click at [503, 344] on span "Select an option" at bounding box center [503, 346] width 14 height 14
click at [503, 344] on input "Select an option" at bounding box center [503, 346] width 14 height 14
click at [557, 400] on span "Select an option" at bounding box center [559, 398] width 14 height 14
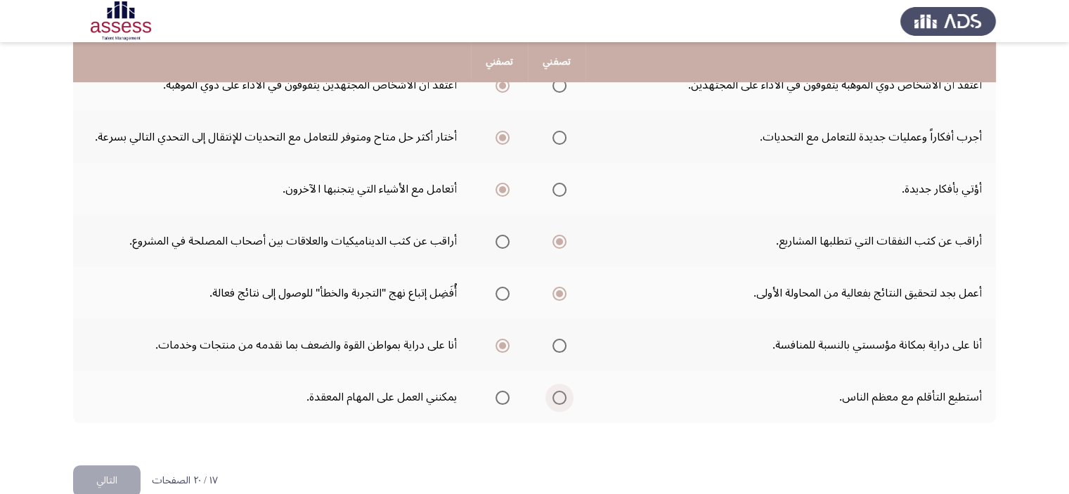
click at [557, 400] on input "Select an option" at bounding box center [559, 398] width 14 height 14
click at [110, 477] on button "التالي" at bounding box center [106, 481] width 67 height 32
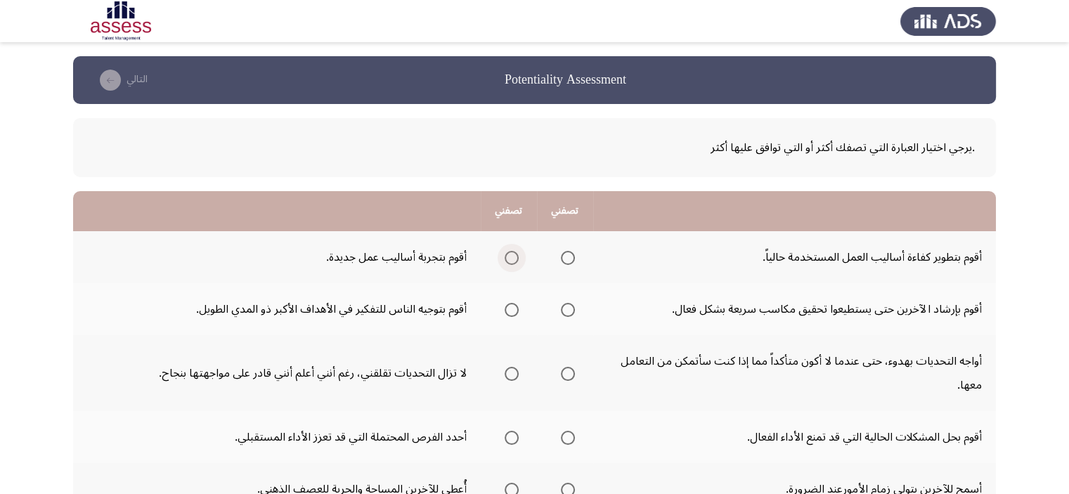
click at [513, 252] on span "Select an option" at bounding box center [512, 258] width 14 height 14
click at [513, 252] on input "Select an option" at bounding box center [512, 258] width 14 height 14
click at [509, 312] on span "Select an option" at bounding box center [512, 310] width 14 height 14
click at [509, 312] on input "Select an option" at bounding box center [512, 310] width 14 height 14
click at [568, 371] on span "Select an option" at bounding box center [568, 374] width 14 height 14
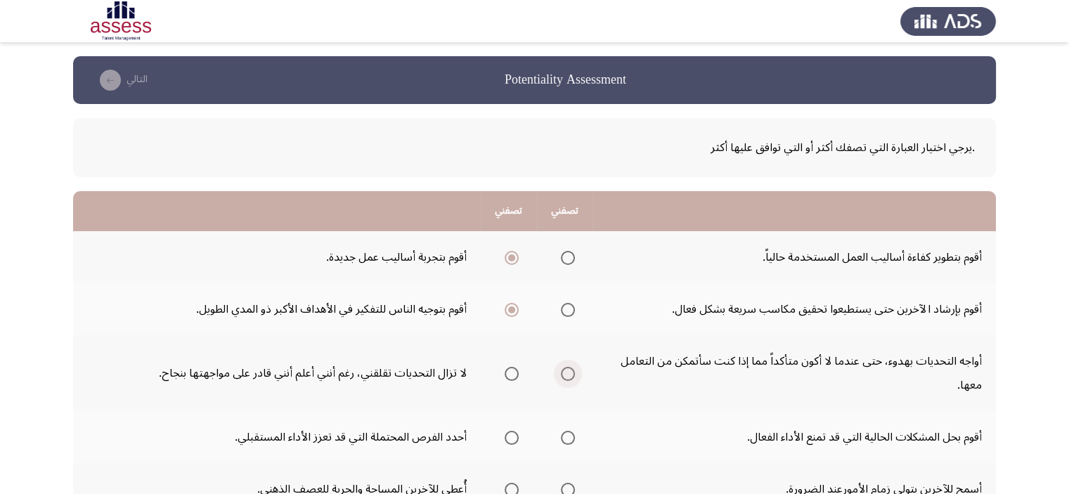
click at [568, 371] on input "Select an option" at bounding box center [568, 374] width 14 height 14
click at [567, 438] on span "Select an option" at bounding box center [568, 438] width 14 height 14
click at [567, 438] on input "Select an option" at bounding box center [568, 438] width 14 height 14
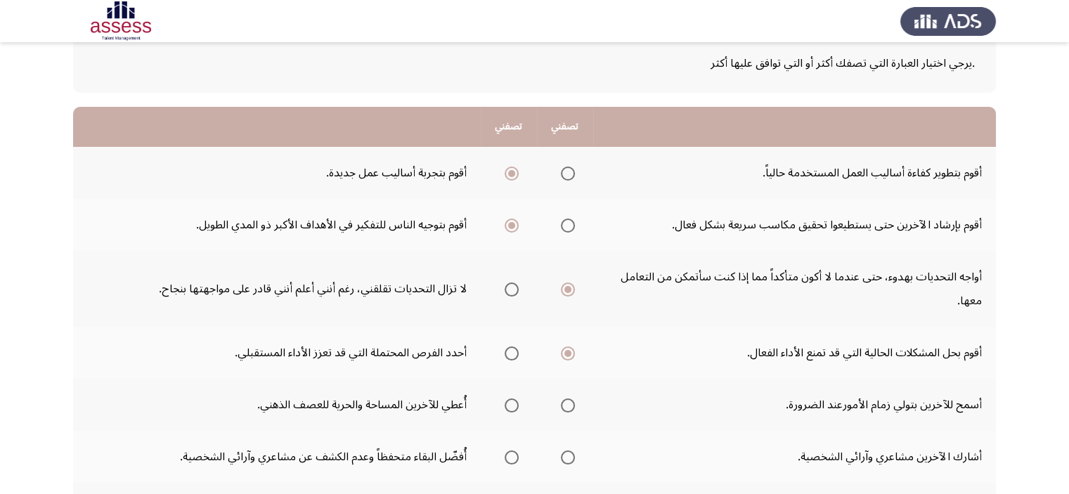
scroll to position [112, 0]
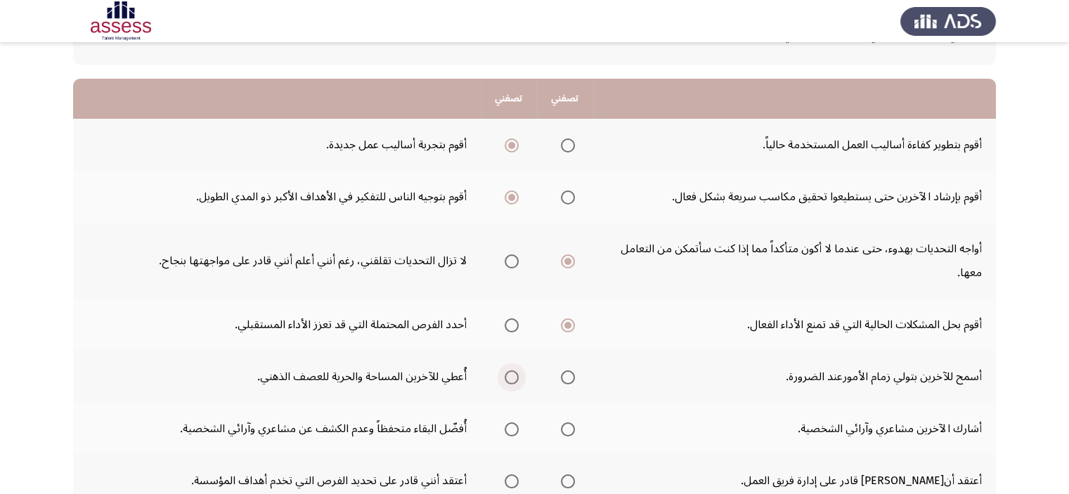
click at [505, 379] on span "Select an option" at bounding box center [512, 377] width 14 height 14
click at [505, 379] on input "Select an option" at bounding box center [512, 377] width 14 height 14
click at [569, 433] on span "Select an option" at bounding box center [568, 429] width 14 height 14
click at [569, 433] on input "Select an option" at bounding box center [568, 429] width 14 height 14
click at [566, 480] on span "Select an option" at bounding box center [568, 481] width 14 height 14
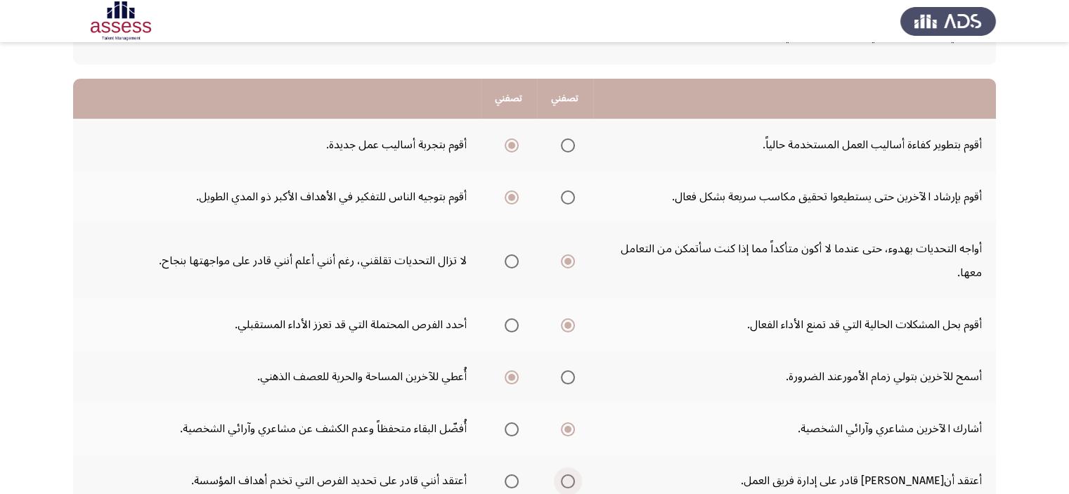
click at [566, 480] on input "Select an option" at bounding box center [568, 481] width 14 height 14
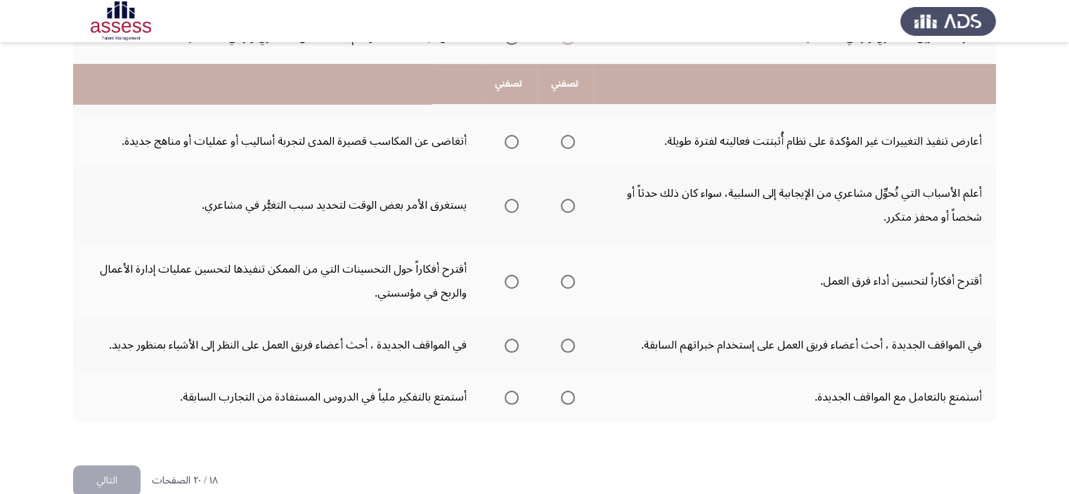
scroll to position [498, 0]
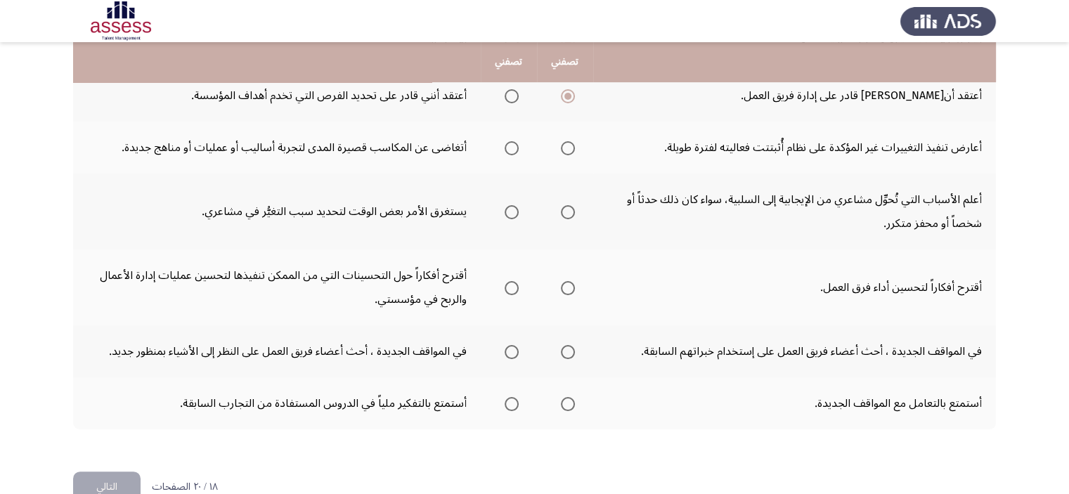
click at [563, 148] on span "Select an option" at bounding box center [568, 148] width 14 height 14
click at [563, 148] on input "Select an option" at bounding box center [568, 148] width 14 height 14
click at [571, 207] on span "Select an option" at bounding box center [568, 212] width 14 height 14
click at [571, 207] on input "Select an option" at bounding box center [568, 212] width 14 height 14
click at [567, 281] on span "Select an option" at bounding box center [568, 288] width 14 height 14
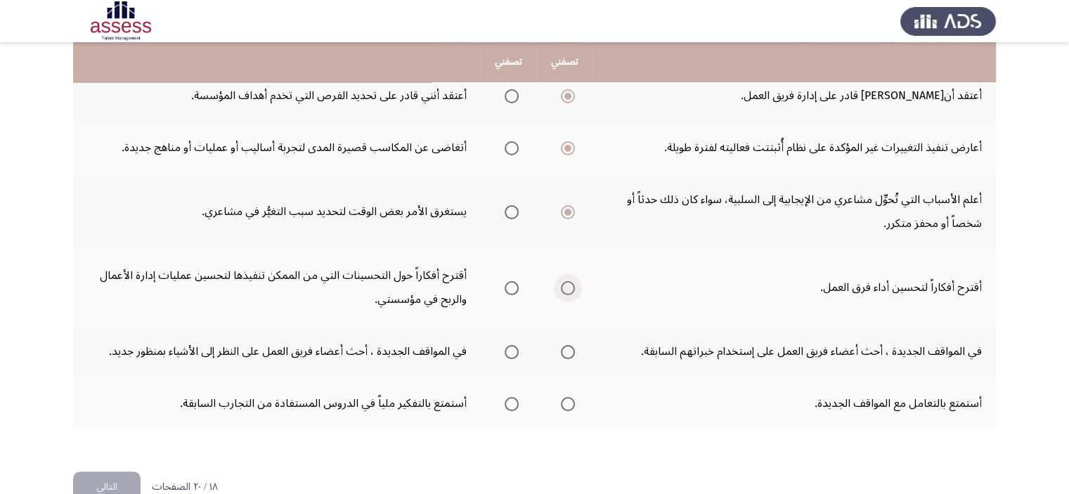
click at [567, 281] on input "Select an option" at bounding box center [568, 288] width 14 height 14
drag, startPoint x: 514, startPoint y: 401, endPoint x: 574, endPoint y: 346, distance: 82.1
click at [574, 346] on tbody "أقوم بتطوير كفاءة أساليب العمل المستخدمة حالياً. أقوم بتجربة أساليب عمل جديدة. …" at bounding box center [534, 82] width 923 height 696
click at [574, 346] on span "Select an option" at bounding box center [568, 352] width 14 height 14
click at [574, 346] on input "Select an option" at bounding box center [568, 352] width 14 height 14
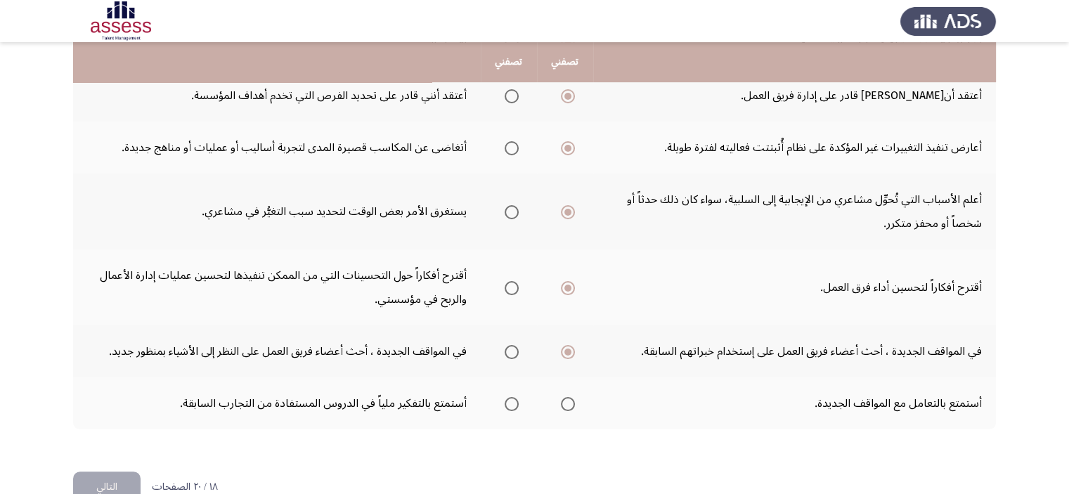
click at [510, 402] on span "Select an option" at bounding box center [512, 404] width 14 height 14
click at [510, 402] on input "Select an option" at bounding box center [512, 404] width 14 height 14
click at [111, 473] on button "التالي" at bounding box center [106, 488] width 67 height 32
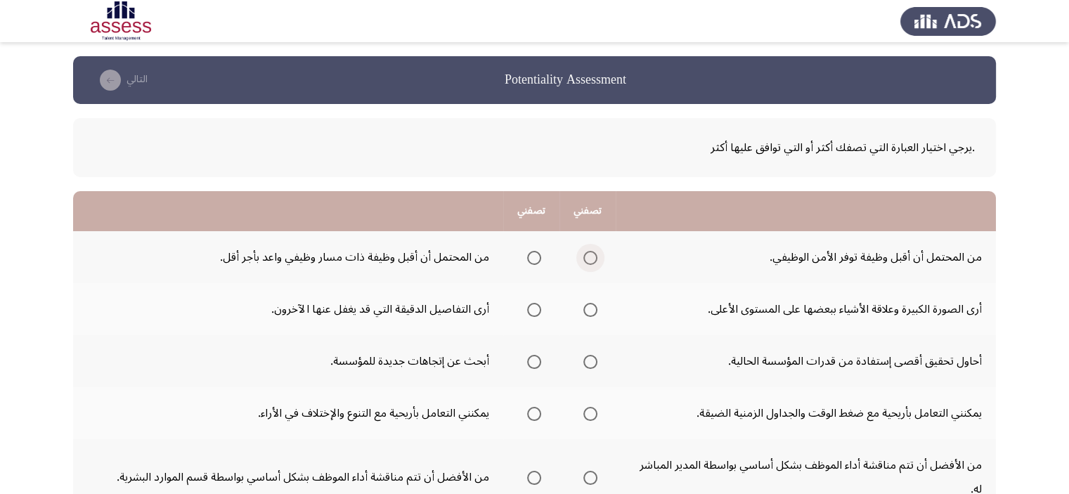
click at [588, 262] on span "Select an option" at bounding box center [590, 258] width 14 height 14
click at [588, 262] on input "Select an option" at bounding box center [590, 258] width 14 height 14
click at [531, 303] on span "Select an option" at bounding box center [534, 310] width 14 height 14
click at [531, 303] on input "Select an option" at bounding box center [534, 310] width 14 height 14
click at [585, 364] on span "Select an option" at bounding box center [590, 362] width 14 height 14
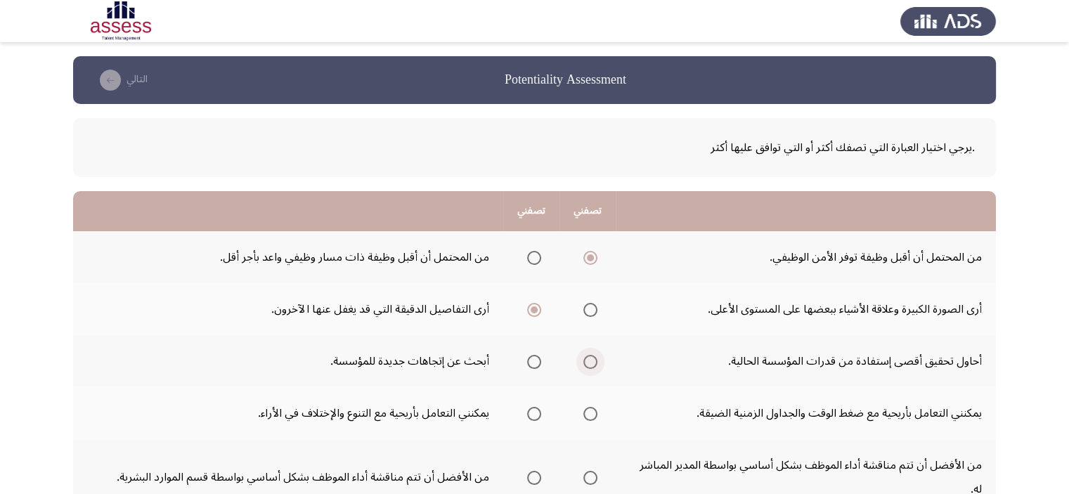
click at [585, 364] on input "Select an option" at bounding box center [590, 362] width 14 height 14
click at [532, 413] on span "Select an option" at bounding box center [534, 414] width 14 height 14
click at [532, 413] on input "Select an option" at bounding box center [534, 414] width 14 height 14
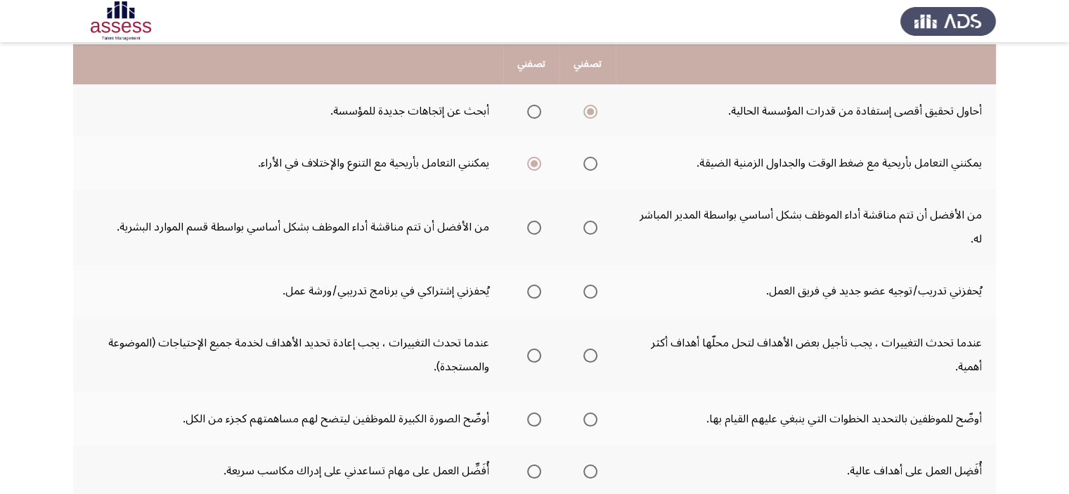
scroll to position [253, 0]
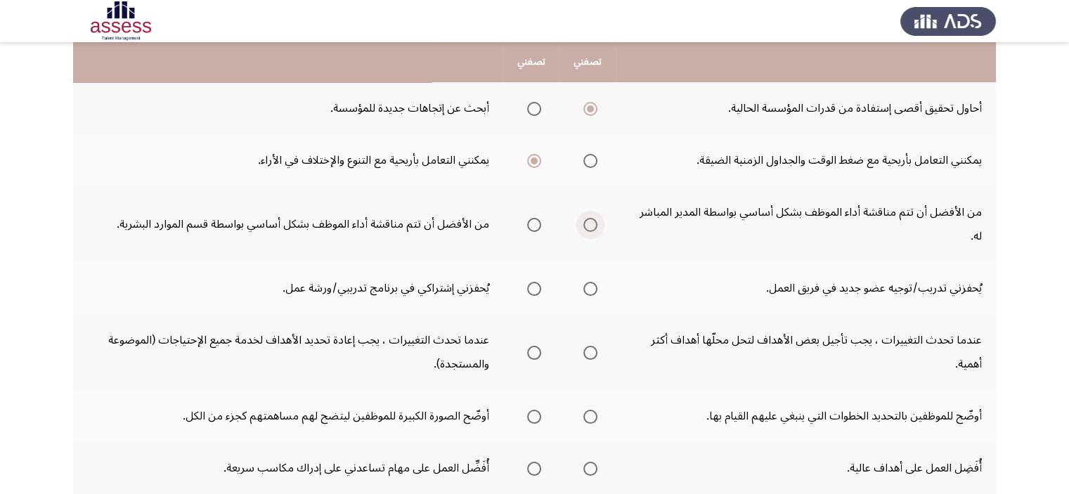
click at [588, 219] on span "Select an option" at bounding box center [590, 225] width 14 height 14
click at [588, 219] on input "Select an option" at bounding box center [590, 225] width 14 height 14
click at [531, 287] on span "Select an option" at bounding box center [534, 289] width 14 height 14
click at [531, 287] on input "Select an option" at bounding box center [534, 289] width 14 height 14
click at [589, 287] on span "Select an option" at bounding box center [590, 289] width 14 height 14
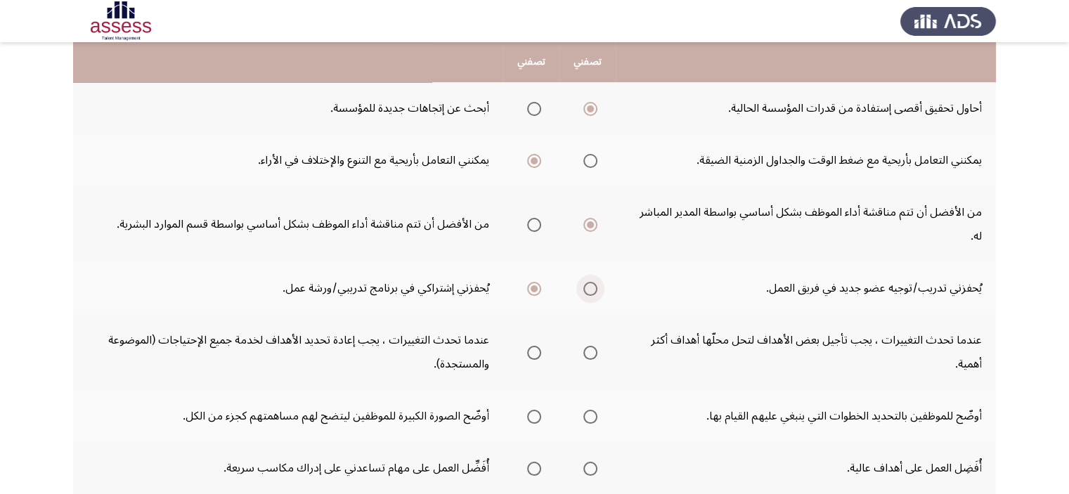
click at [589, 287] on span "Select an option" at bounding box center [590, 289] width 14 height 14
click at [589, 287] on input "Select an option" at bounding box center [590, 289] width 14 height 14
click at [527, 349] on span "Select an option" at bounding box center [534, 353] width 14 height 14
click at [527, 349] on input "Select an option" at bounding box center [534, 353] width 14 height 14
click at [531, 417] on span "Select an option" at bounding box center [534, 417] width 14 height 14
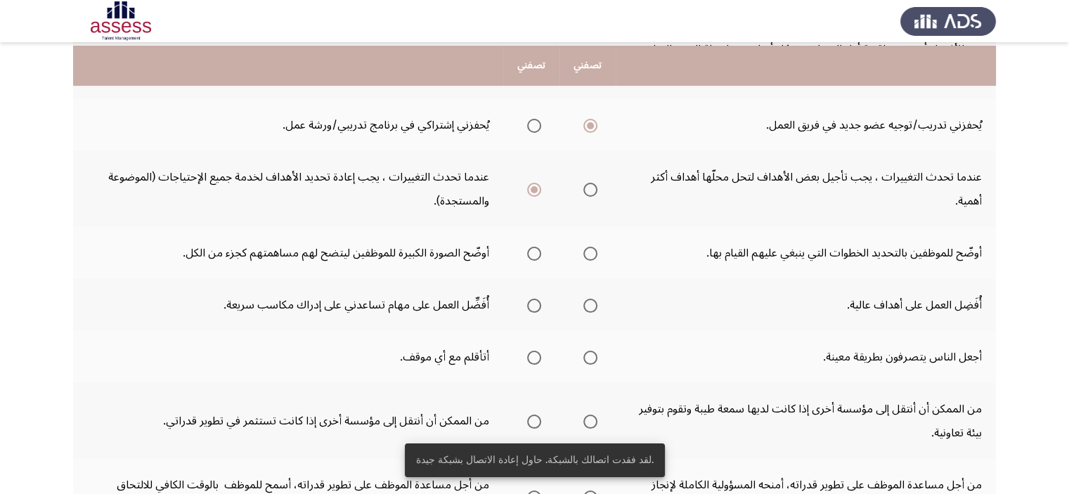
scroll to position [422, 0]
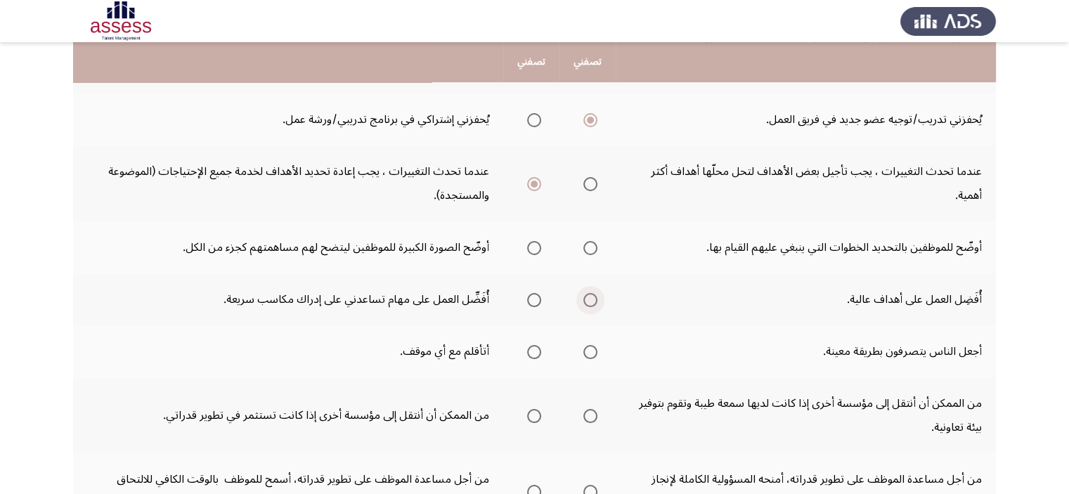
click at [583, 301] on span "Select an option" at bounding box center [590, 300] width 14 height 14
click at [583, 301] on input "Select an option" at bounding box center [590, 300] width 14 height 14
click at [534, 352] on span "Select an option" at bounding box center [534, 352] width 14 height 14
click at [534, 352] on input "Select an option" at bounding box center [534, 352] width 14 height 14
click at [534, 418] on span "Select an option" at bounding box center [534, 416] width 14 height 14
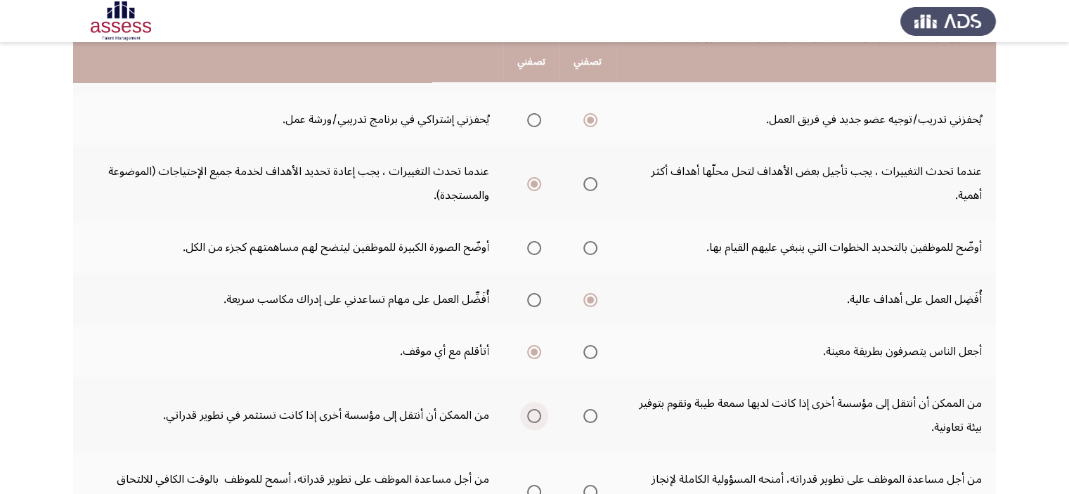
click at [534, 418] on input "Select an option" at bounding box center [534, 416] width 14 height 14
click at [595, 409] on span "Select an option" at bounding box center [590, 416] width 14 height 14
click at [595, 409] on input "Select an option" at bounding box center [590, 416] width 14 height 14
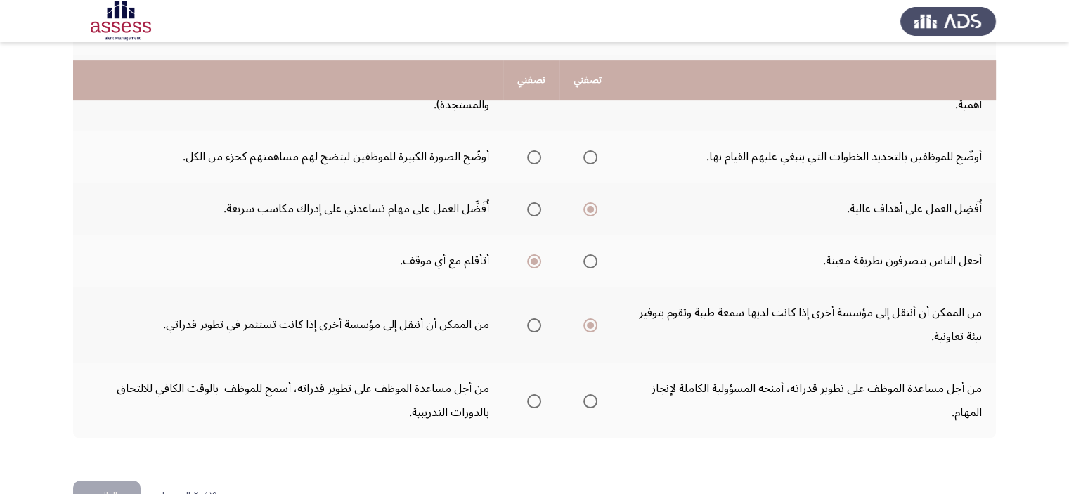
scroll to position [550, 0]
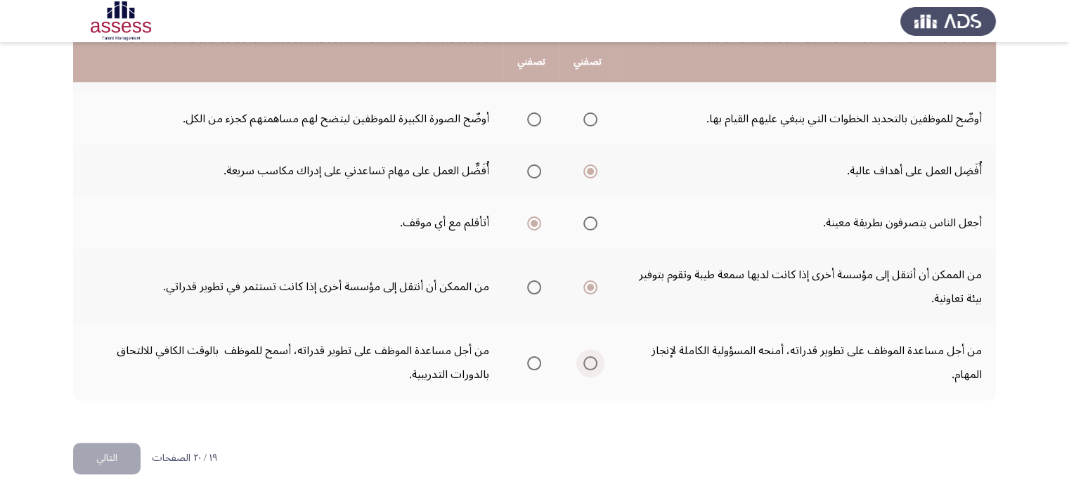
click at [585, 356] on span "Select an option" at bounding box center [590, 363] width 14 height 14
click at [585, 356] on input "Select an option" at bounding box center [590, 363] width 14 height 14
click at [531, 114] on span "Select an option" at bounding box center [534, 119] width 14 height 14
click at [531, 114] on input "Select an option" at bounding box center [534, 119] width 14 height 14
click at [533, 356] on span "Select an option" at bounding box center [534, 363] width 14 height 14
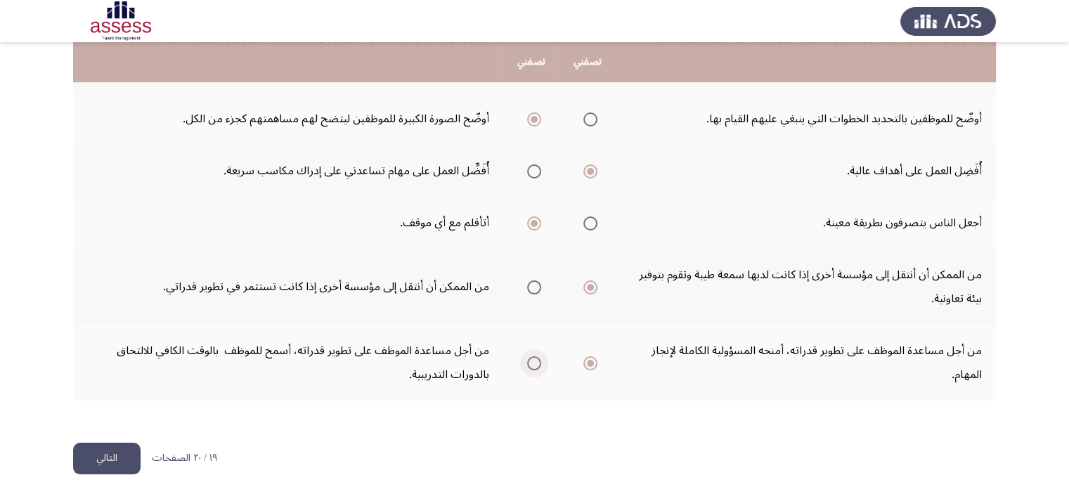
click at [533, 356] on input "Select an option" at bounding box center [534, 363] width 14 height 14
click at [122, 446] on button "التالي" at bounding box center [106, 459] width 67 height 32
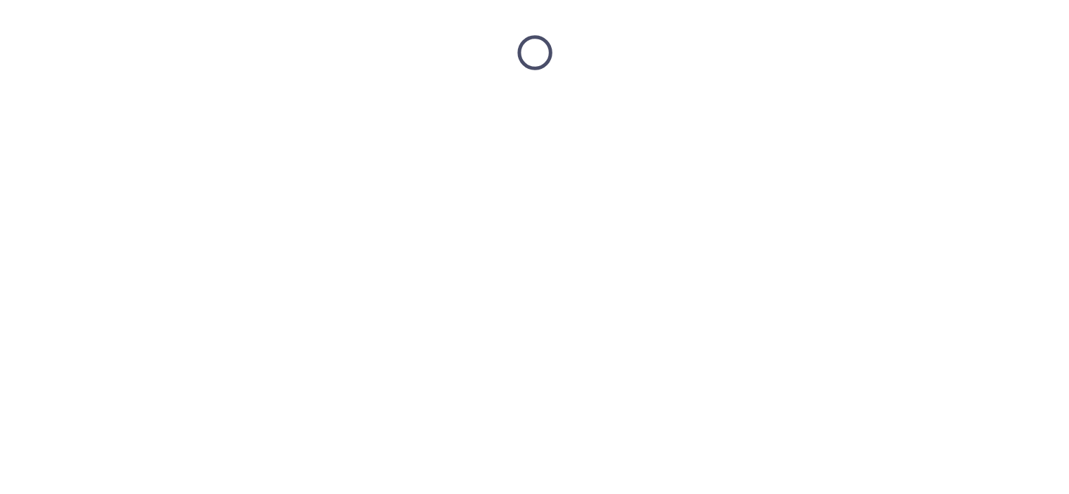
scroll to position [0, 0]
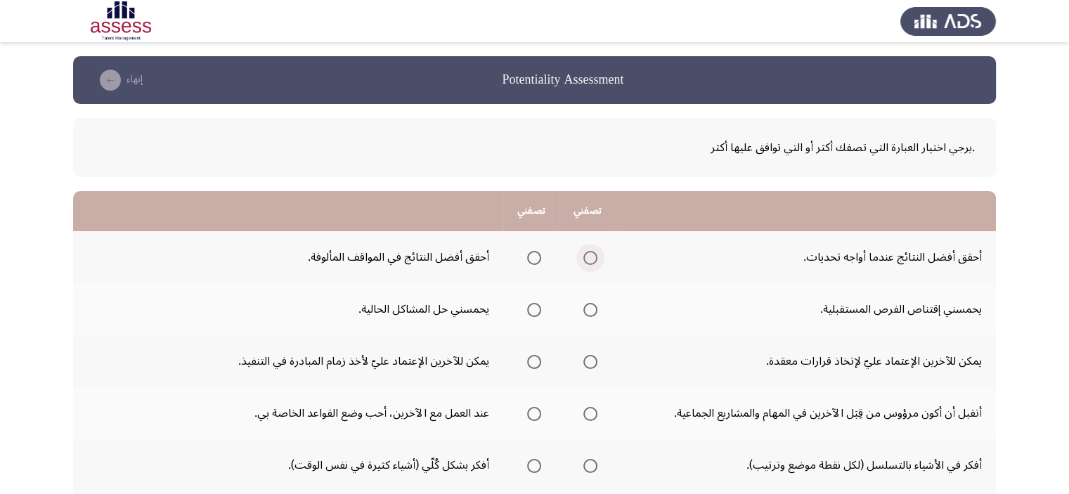
click at [590, 258] on span "Select an option" at bounding box center [590, 258] width 14 height 14
click at [590, 258] on input "Select an option" at bounding box center [590, 258] width 14 height 14
click at [527, 306] on span "Select an option" at bounding box center [534, 310] width 14 height 14
click at [527, 306] on input "Select an option" at bounding box center [534, 310] width 14 height 14
click at [527, 367] on span "Select an option" at bounding box center [534, 362] width 14 height 14
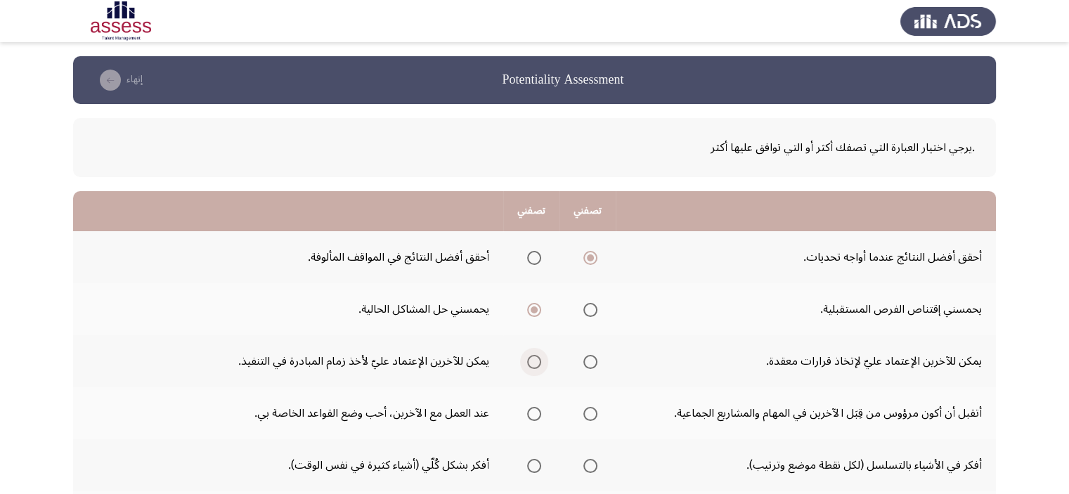
click at [527, 367] on input "Select an option" at bounding box center [534, 362] width 14 height 14
click at [590, 408] on span "Select an option" at bounding box center [590, 414] width 14 height 14
click at [590, 408] on input "Select an option" at bounding box center [590, 414] width 14 height 14
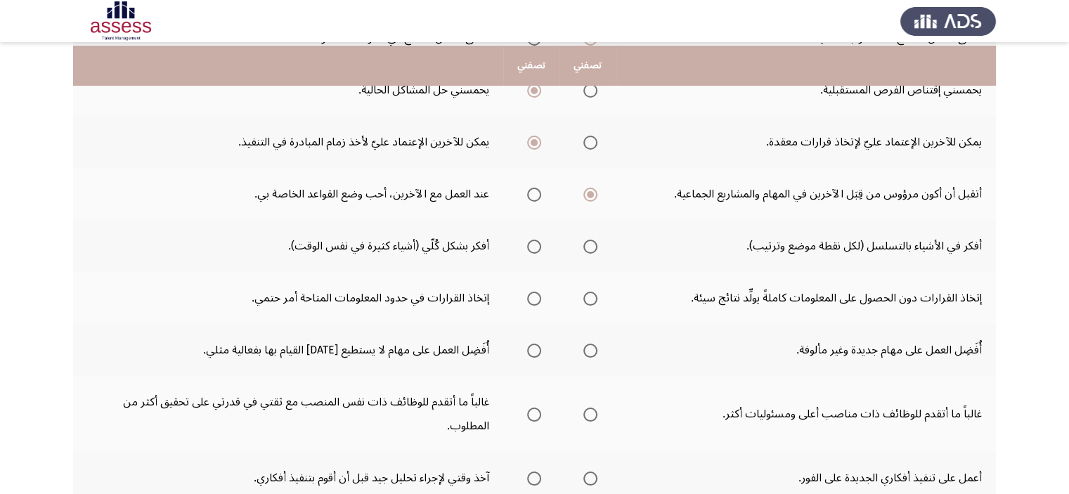
scroll to position [225, 0]
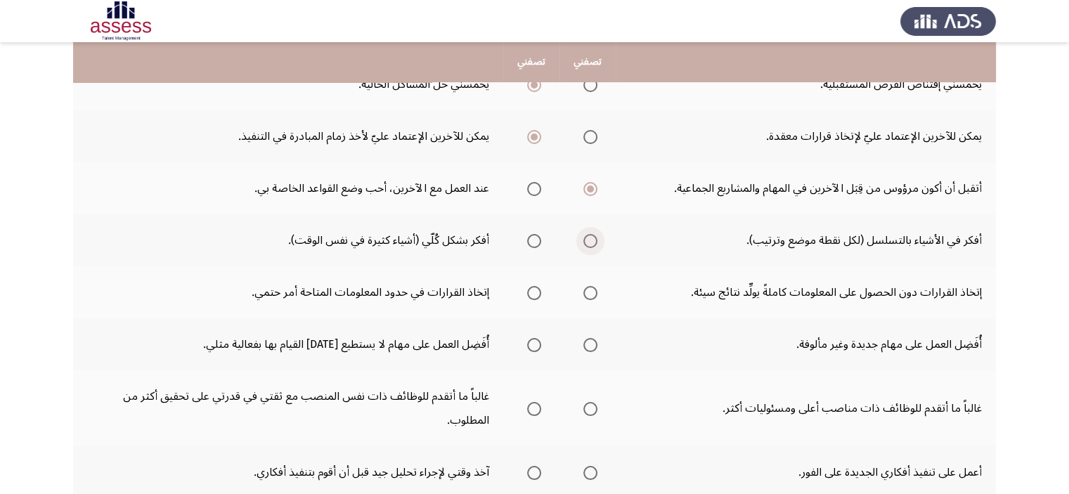
click at [595, 242] on span "Select an option" at bounding box center [590, 241] width 14 height 14
click at [595, 242] on input "Select an option" at bounding box center [590, 241] width 14 height 14
click at [531, 290] on span "Select an option" at bounding box center [534, 293] width 14 height 14
click at [531, 290] on input "Select an option" at bounding box center [534, 293] width 14 height 14
click at [539, 339] on span "Select an option" at bounding box center [534, 345] width 14 height 14
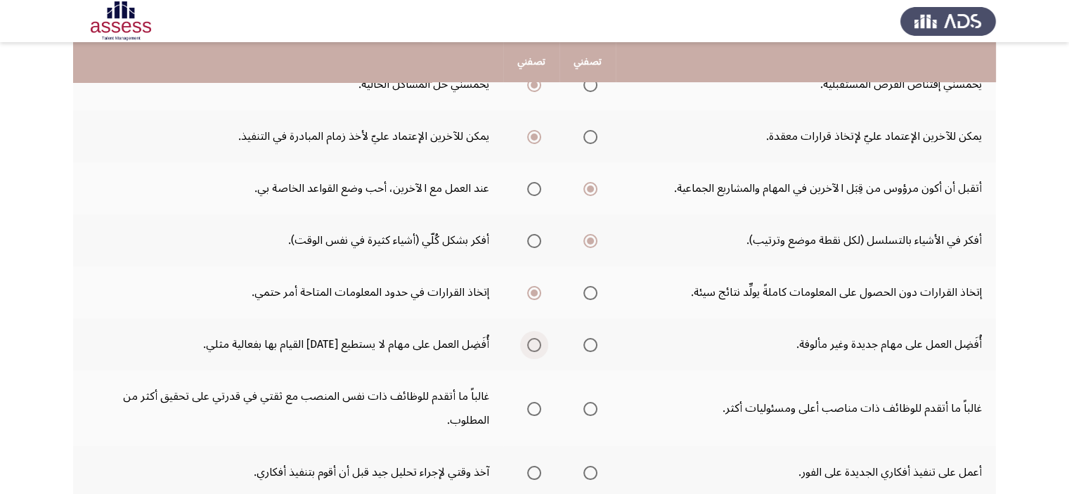
click at [539, 339] on input "Select an option" at bounding box center [534, 345] width 14 height 14
click at [536, 406] on span "Select an option" at bounding box center [534, 409] width 14 height 14
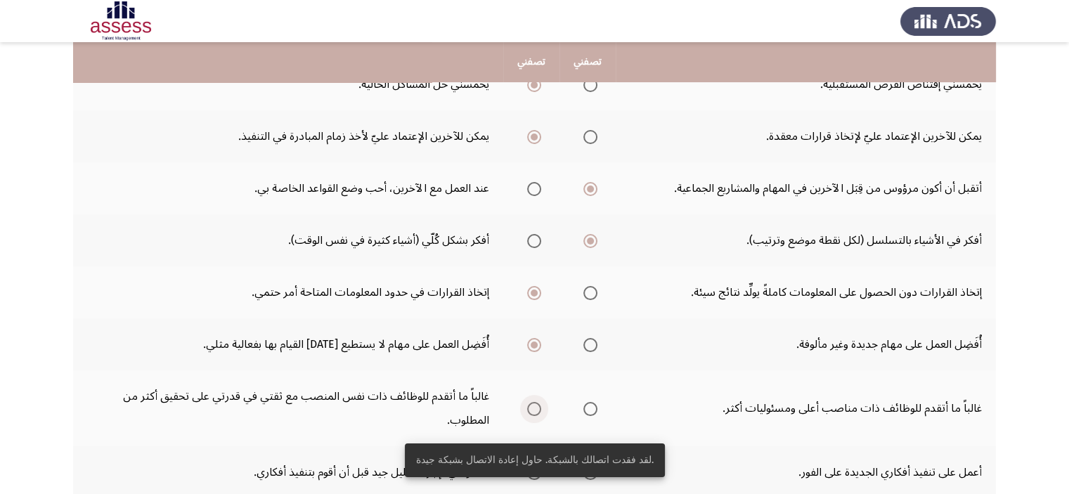
click at [532, 403] on span "Select an option" at bounding box center [534, 409] width 14 height 14
click at [532, 403] on input "Select an option" at bounding box center [534, 409] width 14 height 14
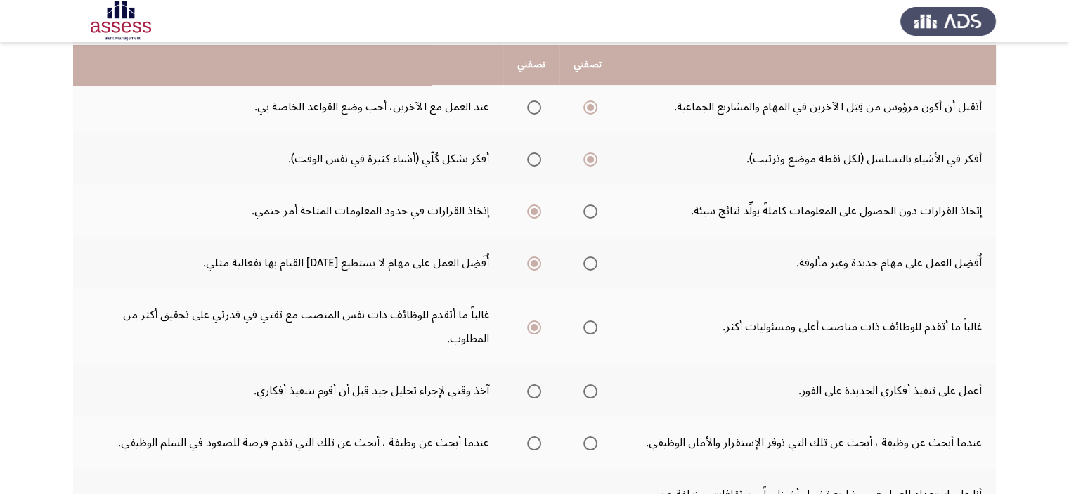
scroll to position [309, 0]
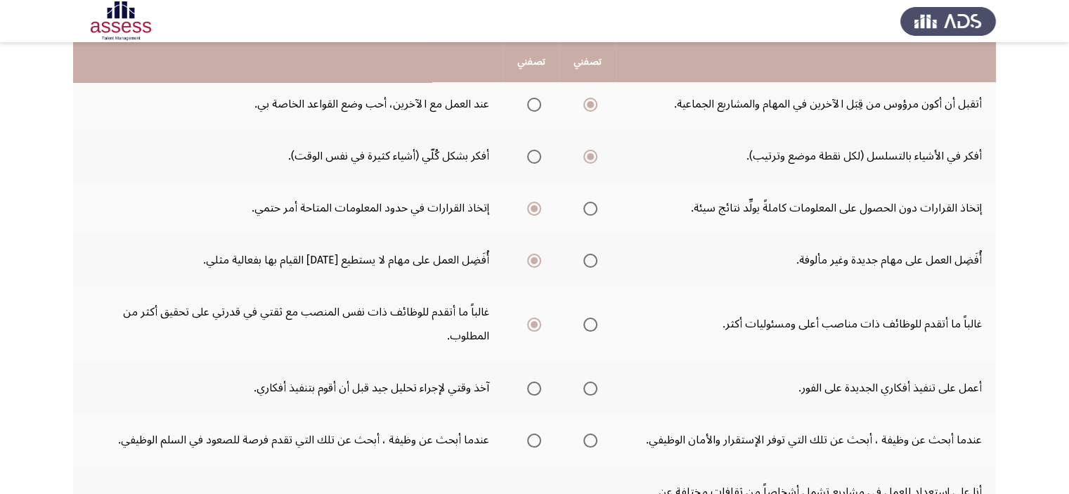
click at [526, 381] on mat-radio-button "Select an option" at bounding box center [532, 388] width 20 height 15
click at [533, 382] on span "Select an option" at bounding box center [534, 389] width 14 height 14
click at [533, 382] on input "Select an option" at bounding box center [534, 389] width 14 height 14
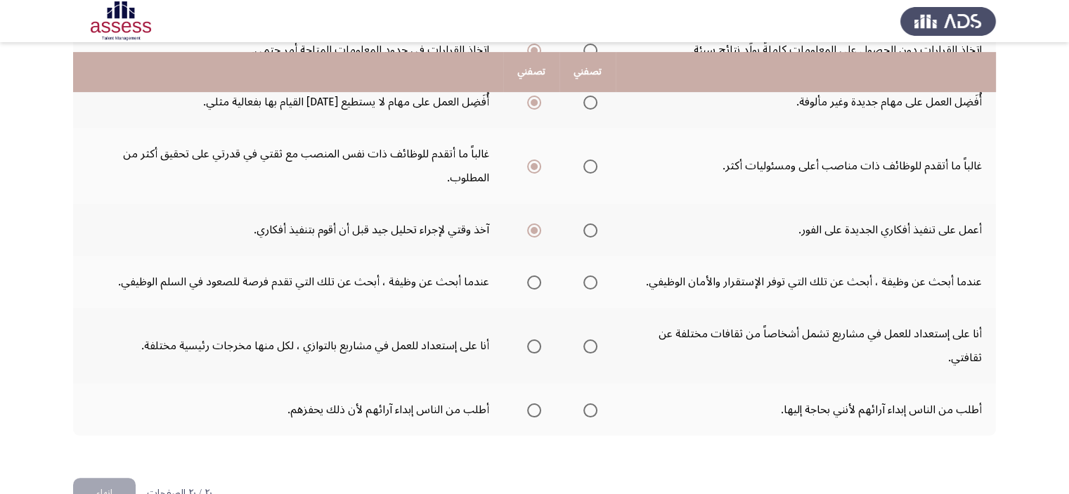
scroll to position [478, 0]
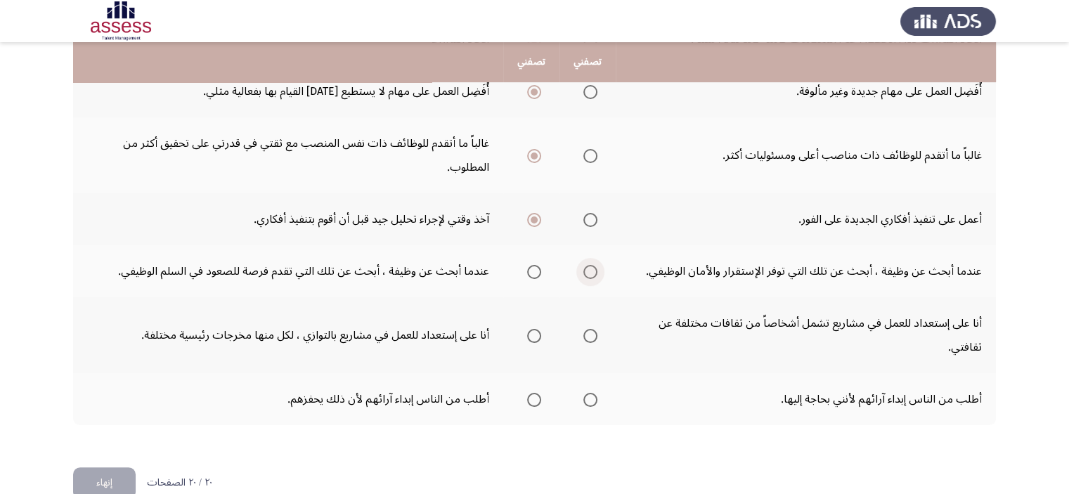
click at [590, 265] on span "Select an option" at bounding box center [590, 272] width 14 height 14
click at [590, 265] on input "Select an option" at bounding box center [590, 272] width 14 height 14
click at [590, 331] on span "Select an option" at bounding box center [590, 336] width 14 height 14
click at [590, 331] on input "Select an option" at bounding box center [590, 336] width 14 height 14
click at [536, 395] on span "Select an option" at bounding box center [534, 400] width 14 height 14
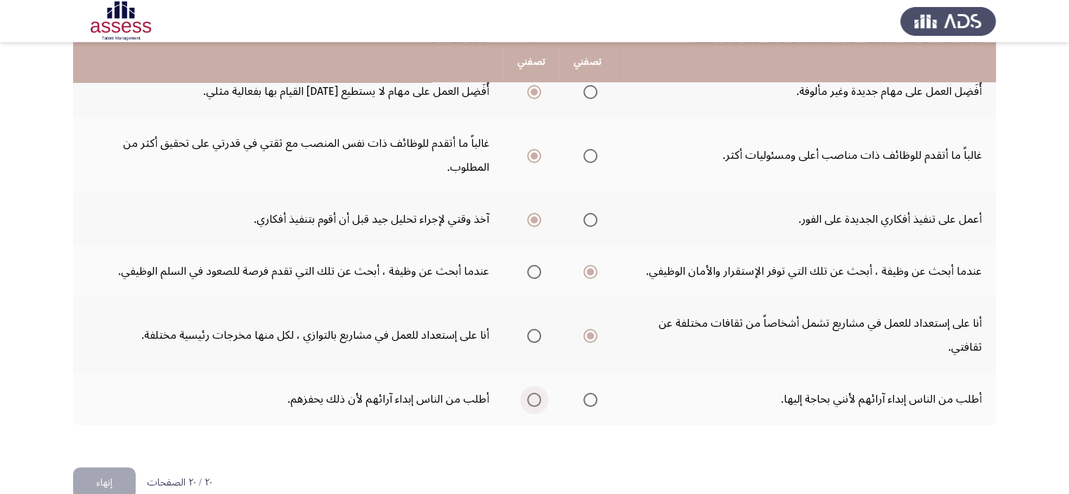
click at [536, 395] on input "Select an option" at bounding box center [534, 400] width 14 height 14
click at [106, 482] on button "إنهاء" at bounding box center [104, 483] width 63 height 32
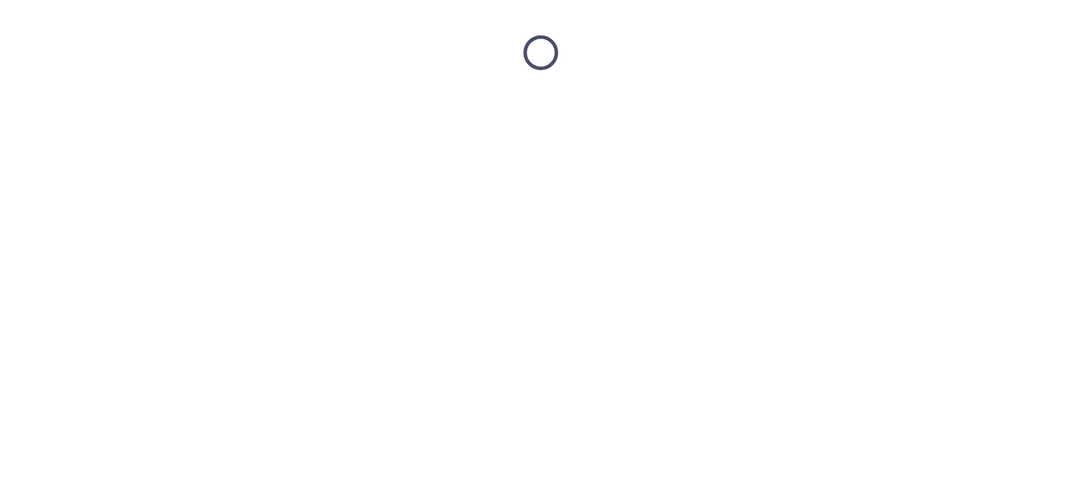
scroll to position [0, 0]
